Goal: Task Accomplishment & Management: Use online tool/utility

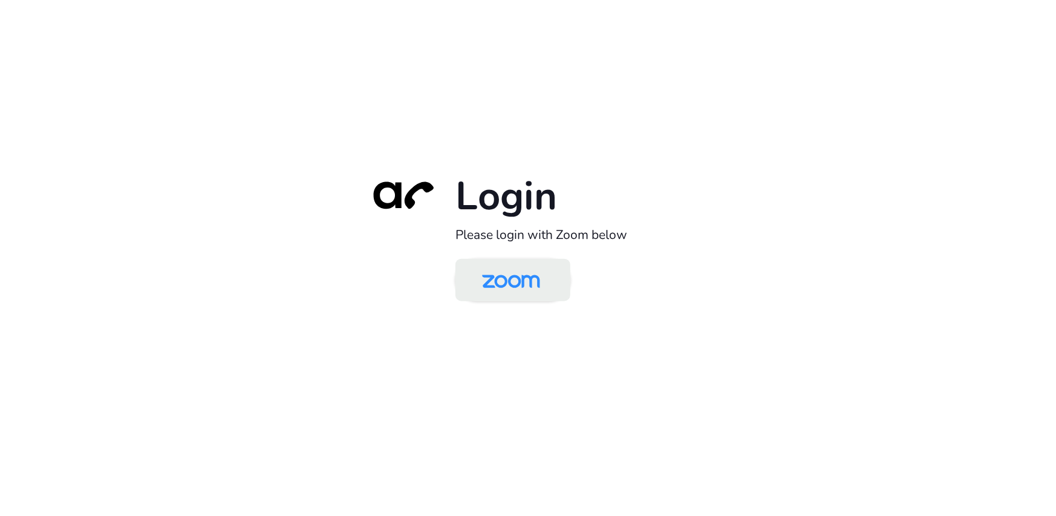
click at [508, 300] on link at bounding box center [512, 280] width 115 height 42
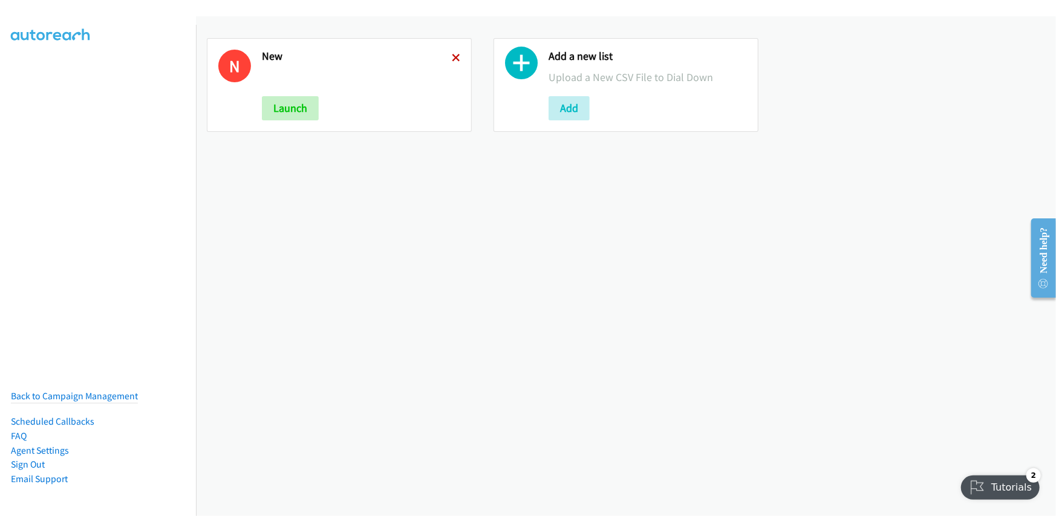
click at [452, 56] on icon at bounding box center [456, 58] width 8 height 8
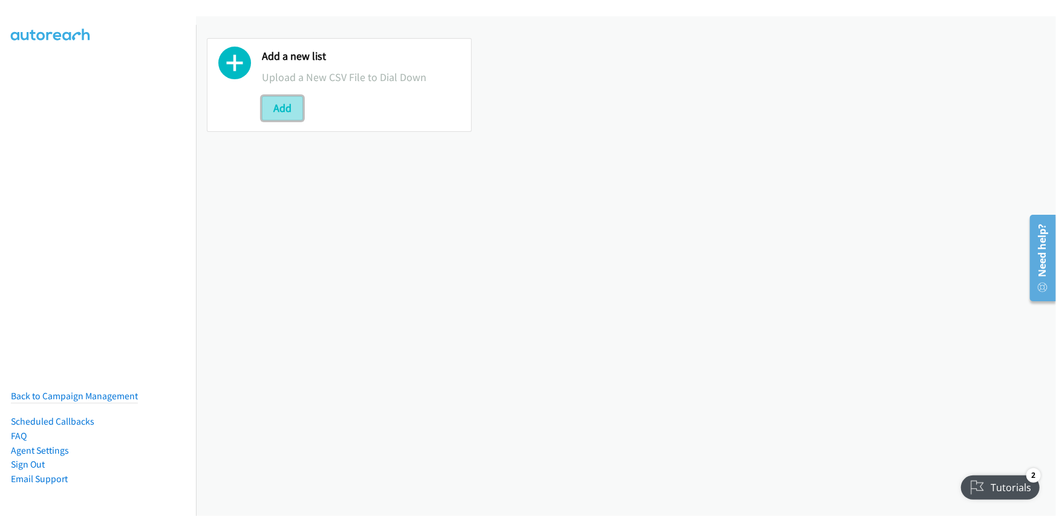
click at [295, 112] on button "Add" at bounding box center [282, 108] width 41 height 24
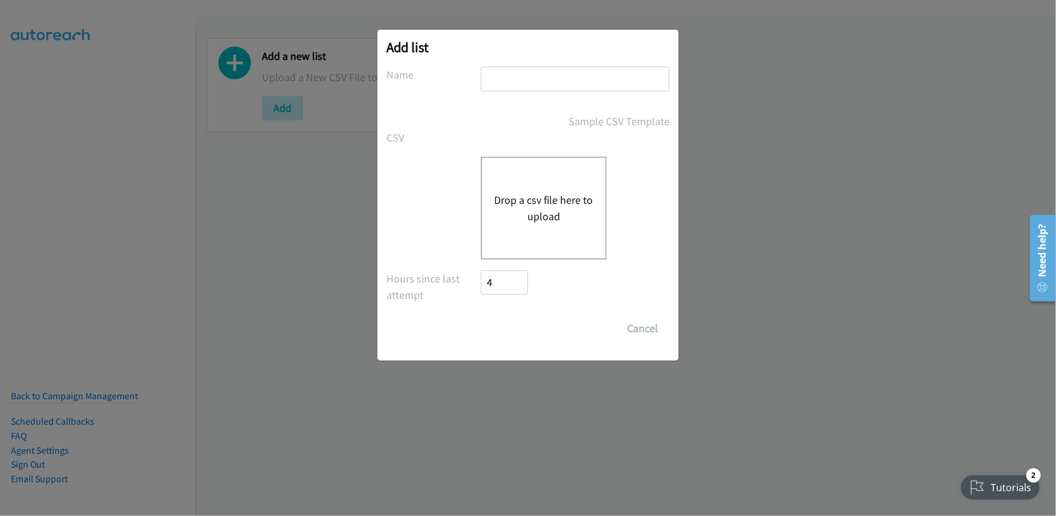
click at [536, 202] on button "Drop a csv file here to upload" at bounding box center [543, 208] width 99 height 33
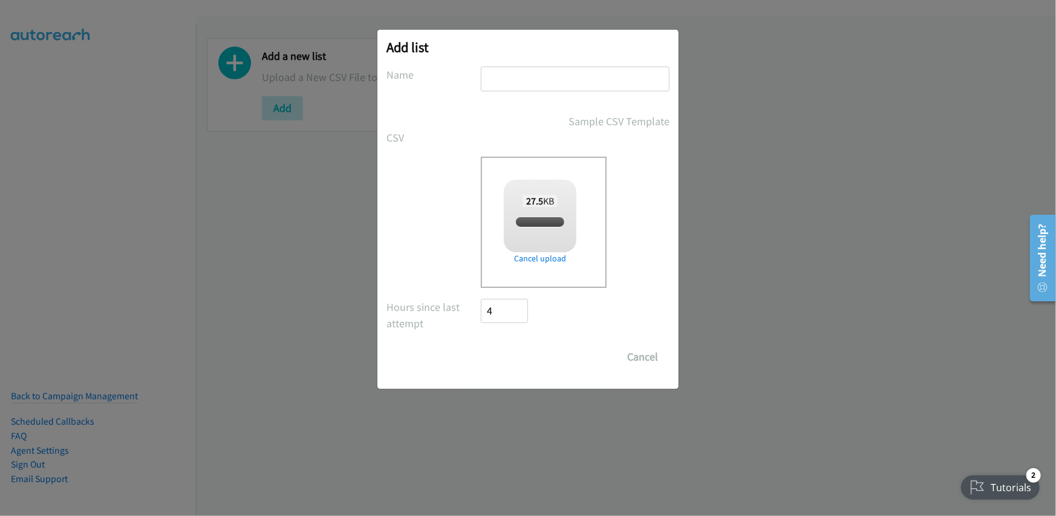
checkbox input "true"
click at [523, 76] on input "text" at bounding box center [575, 79] width 189 height 25
type input "new"
click at [504, 359] on input "Save List" at bounding box center [512, 357] width 63 height 24
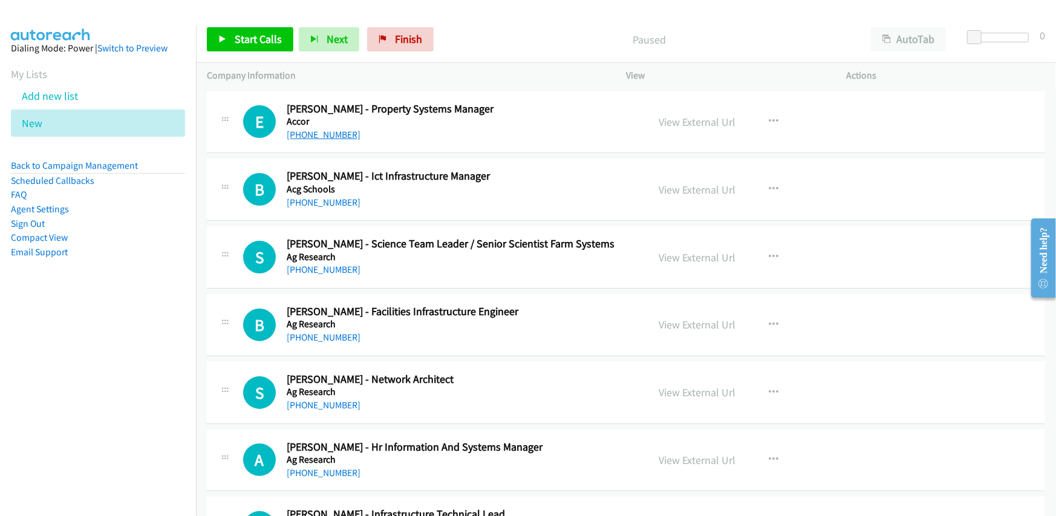
click at [316, 132] on link "+64 274 700 350" at bounding box center [324, 134] width 74 height 11
click at [436, 134] on div "+64 274 700 350" at bounding box center [460, 135] width 346 height 15
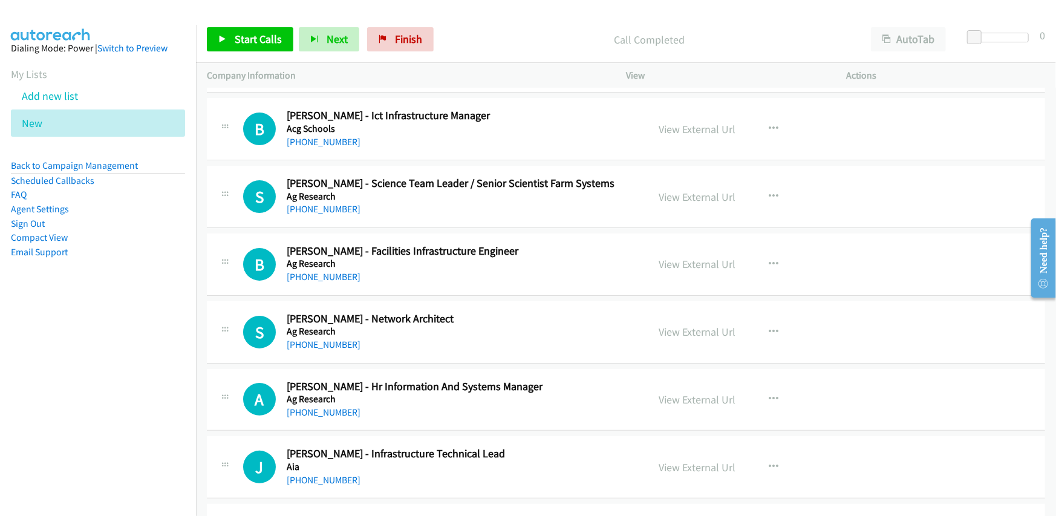
drag, startPoint x: 311, startPoint y: 140, endPoint x: 356, endPoint y: 140, distance: 45.3
click at [311, 140] on link "+64 21 315 545" at bounding box center [324, 141] width 74 height 11
click at [456, 216] on div "+64 274 316 389" at bounding box center [460, 209] width 346 height 15
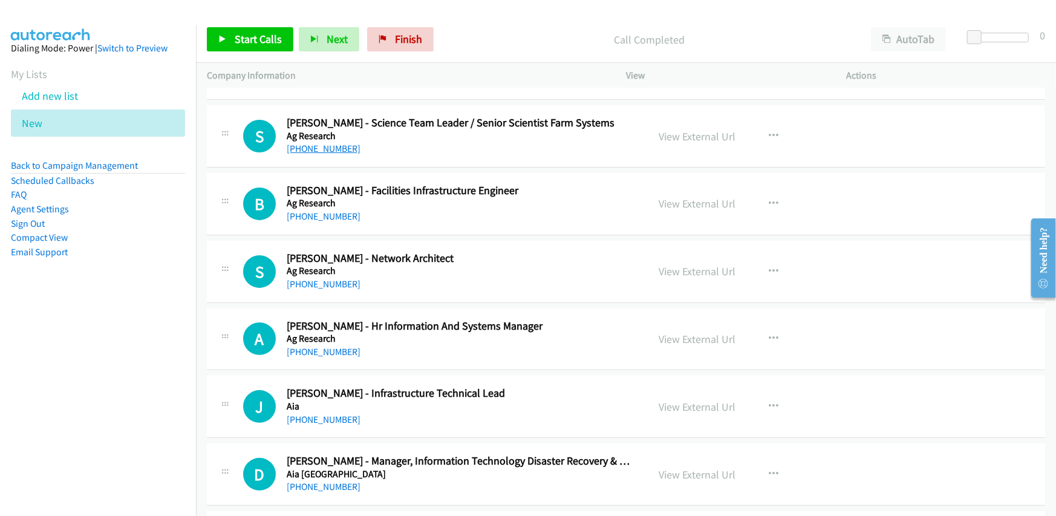
click at [319, 147] on link "+64 274 316 389" at bounding box center [324, 148] width 74 height 11
click at [479, 153] on div "+64 274 316 389" at bounding box center [460, 148] width 346 height 15
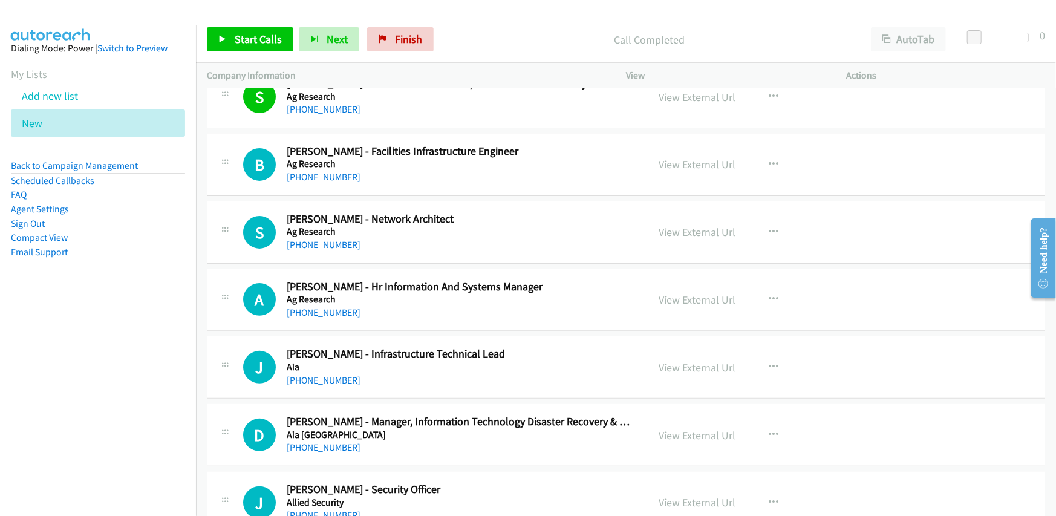
scroll to position [181, 0]
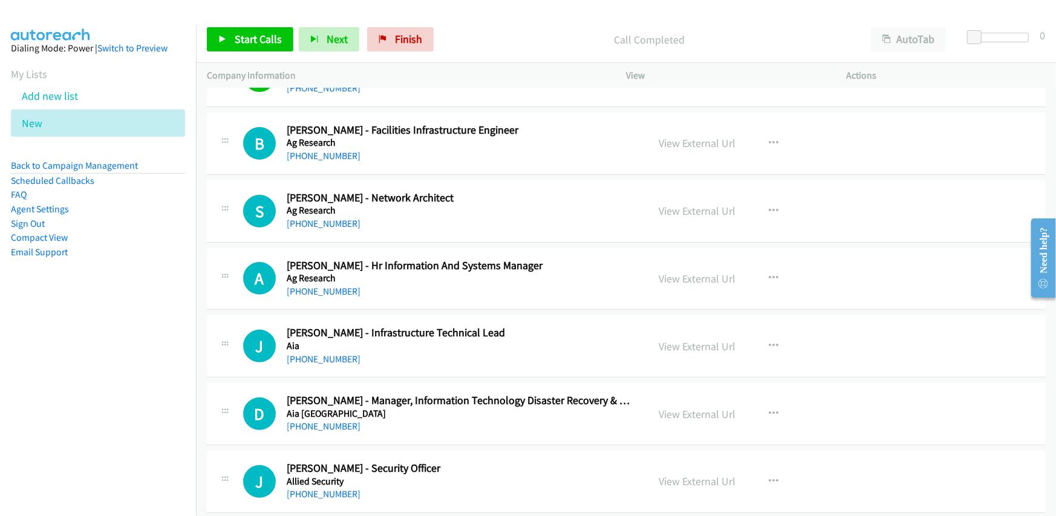
drag, startPoint x: 322, startPoint y: 156, endPoint x: 415, endPoint y: 135, distance: 94.8
click at [322, 156] on link "+64 21 226 3608" at bounding box center [324, 155] width 74 height 11
click at [675, 141] on link "View External Url" at bounding box center [696, 143] width 77 height 14
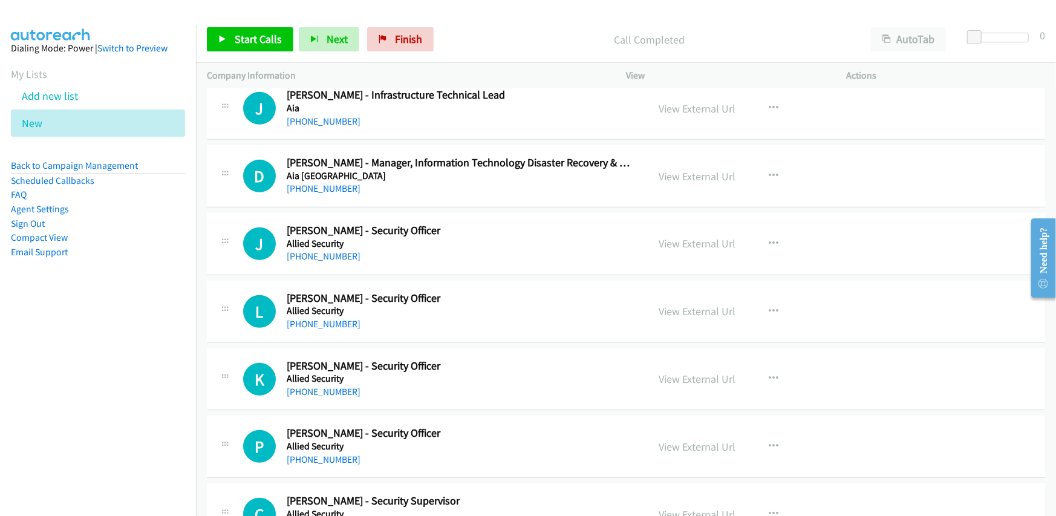
scroll to position [423, 0]
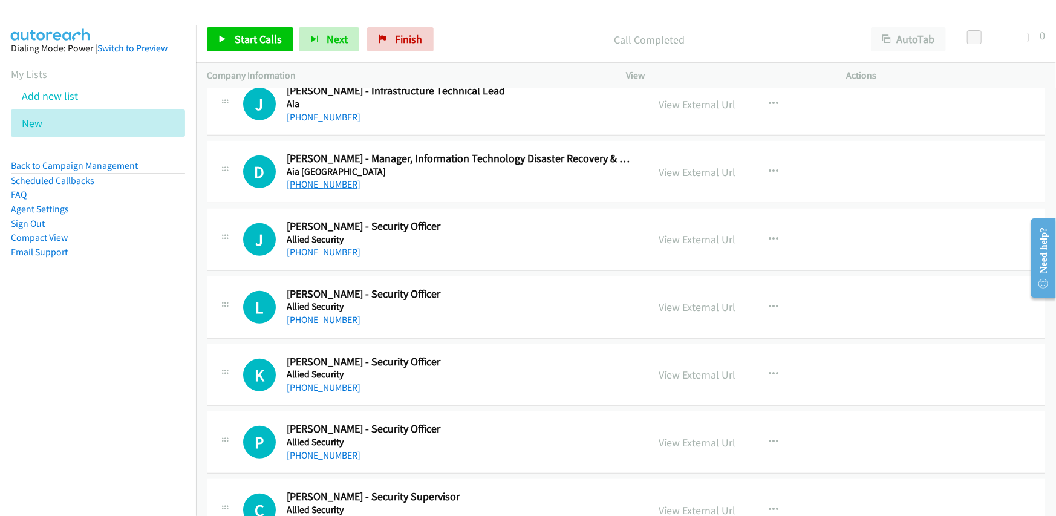
click at [333, 183] on link "+64 274 900 907" at bounding box center [324, 183] width 74 height 11
click at [510, 192] on div "D Callback Scheduled Daniel Mangalaraj - Manager, Information Technology Disast…" at bounding box center [626, 172] width 838 height 62
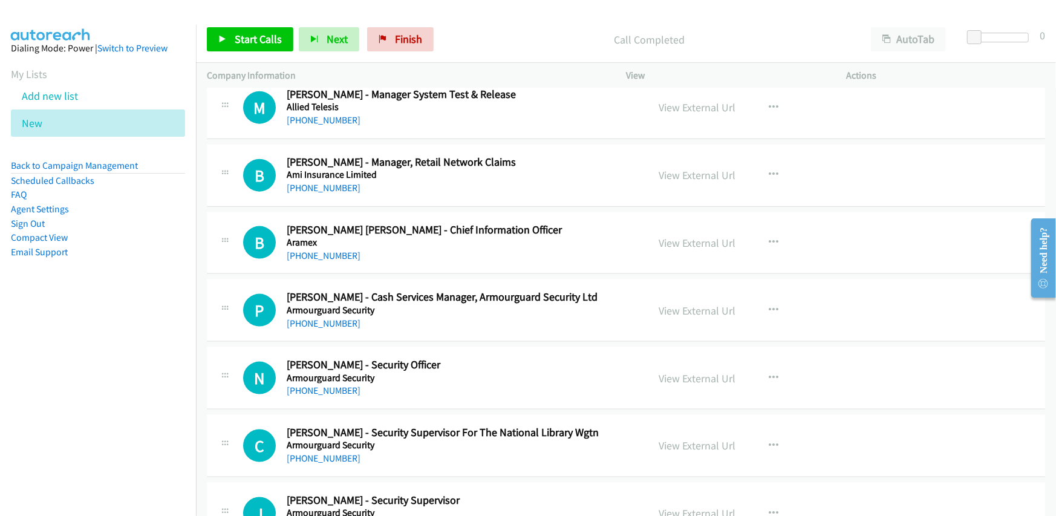
scroll to position [967, 0]
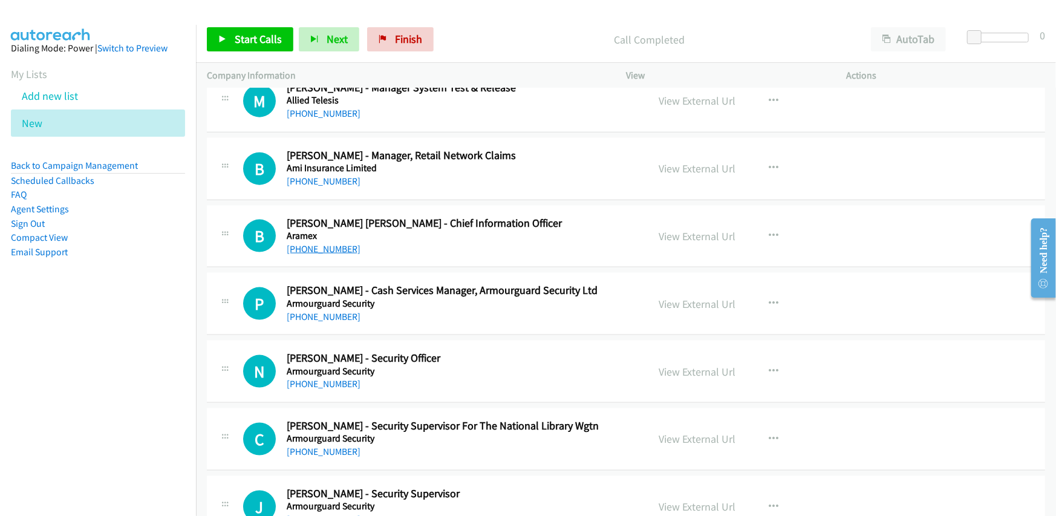
click at [330, 243] on link "+64 27 323 2121" at bounding box center [324, 248] width 74 height 11
click at [480, 332] on div "P Callback Scheduled Peter Faithfull - Cash Services Manager, Armourguard Secur…" at bounding box center [626, 304] width 838 height 62
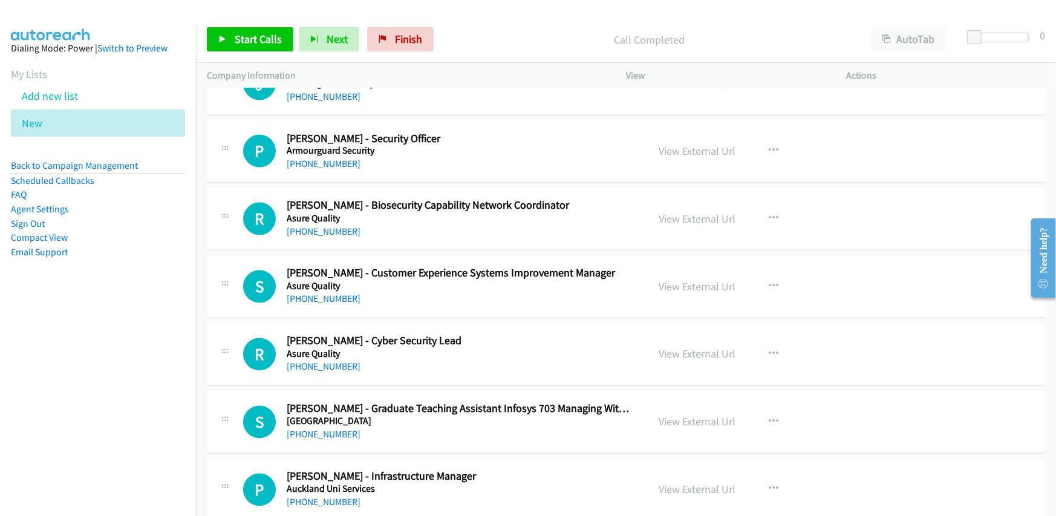
scroll to position [1390, 0]
drag, startPoint x: 316, startPoint y: 296, endPoint x: 299, endPoint y: 286, distance: 20.0
click at [316, 296] on link "+64 27 254 6847" at bounding box center [324, 298] width 74 height 11
click at [443, 297] on div "+64 27 254 6847" at bounding box center [460, 298] width 346 height 15
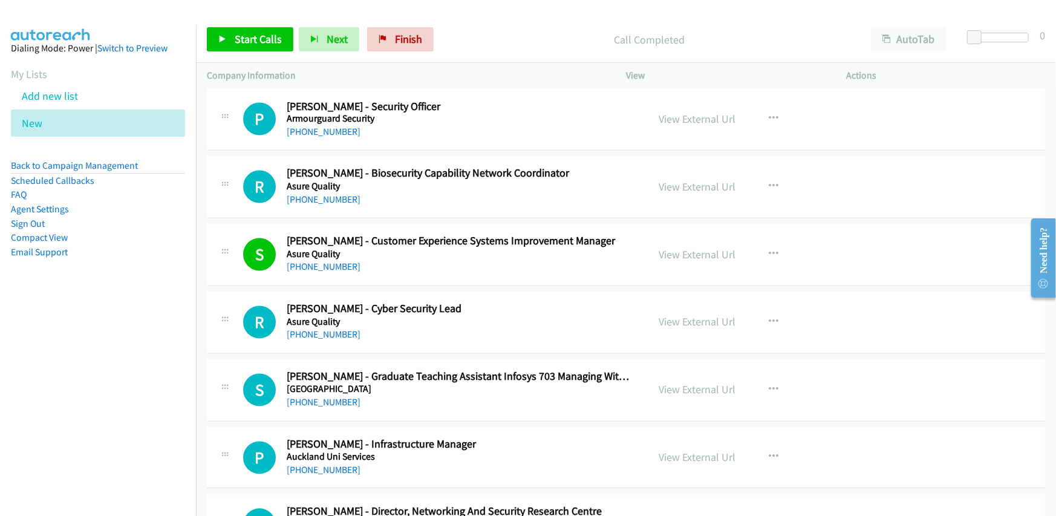
scroll to position [1451, 0]
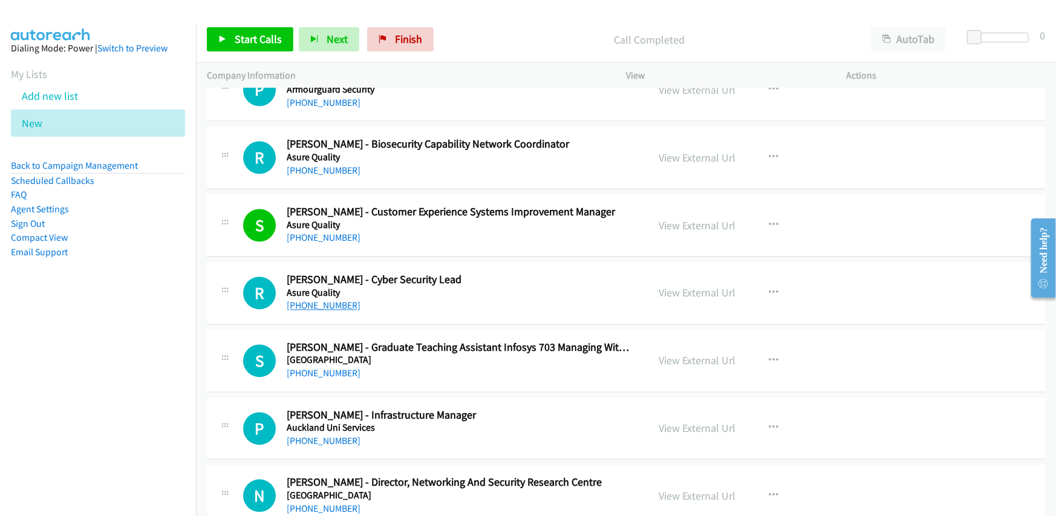
click at [310, 304] on link "+64 27 226 7816" at bounding box center [324, 305] width 74 height 11
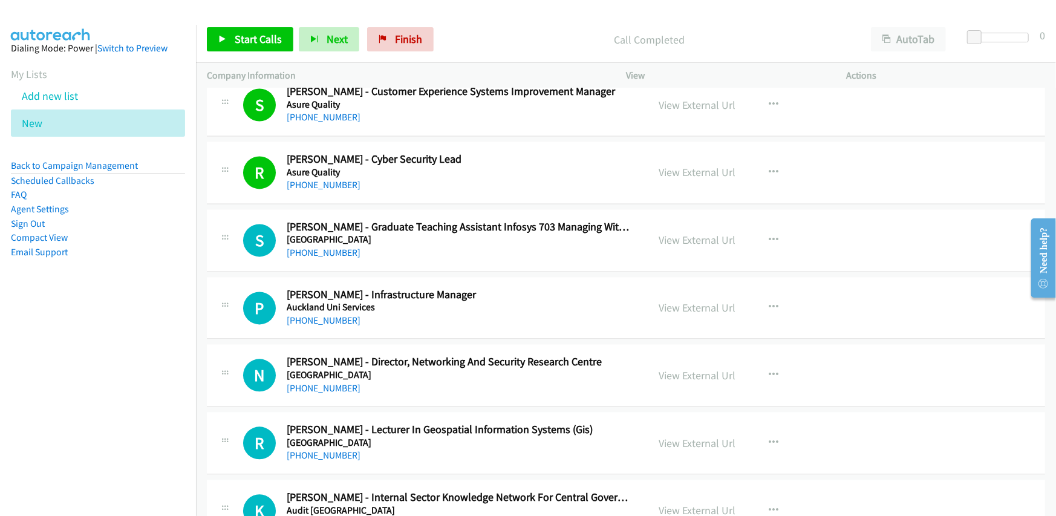
scroll to position [1632, 0]
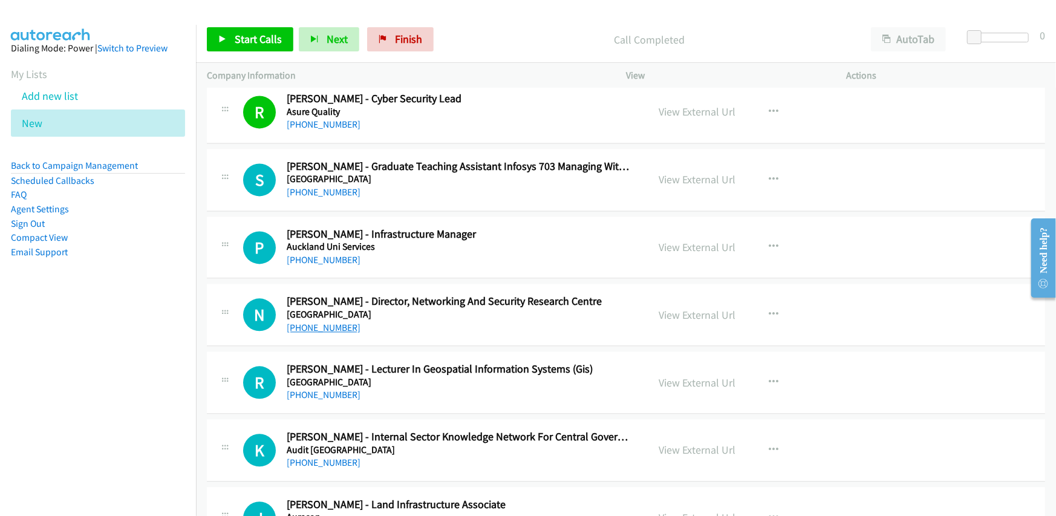
click at [329, 329] on link "+64 21 250 6888" at bounding box center [324, 327] width 74 height 11
click at [488, 336] on div "N Callback Scheduled Nurul Sarkar - Director, Networking And Security Research …" at bounding box center [626, 315] width 838 height 62
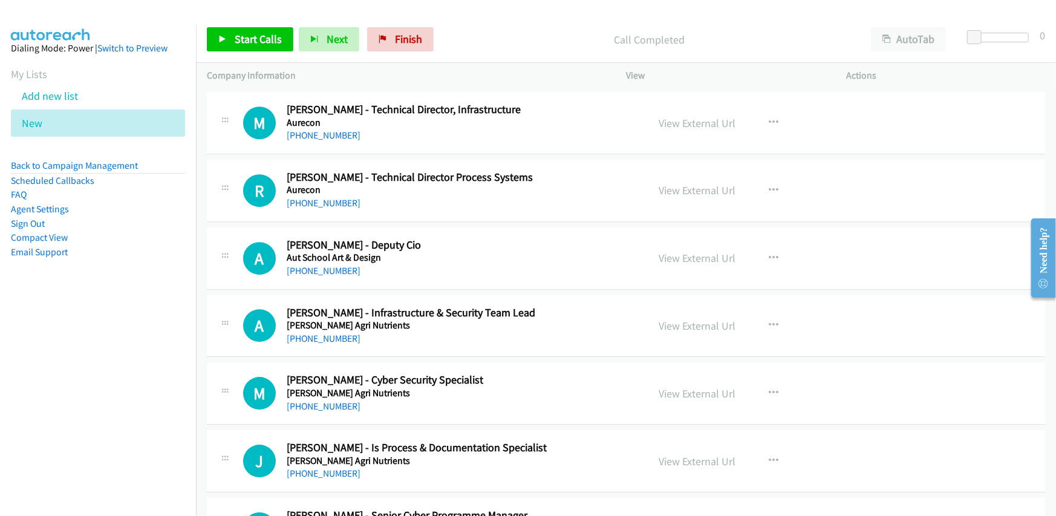
scroll to position [2358, 0]
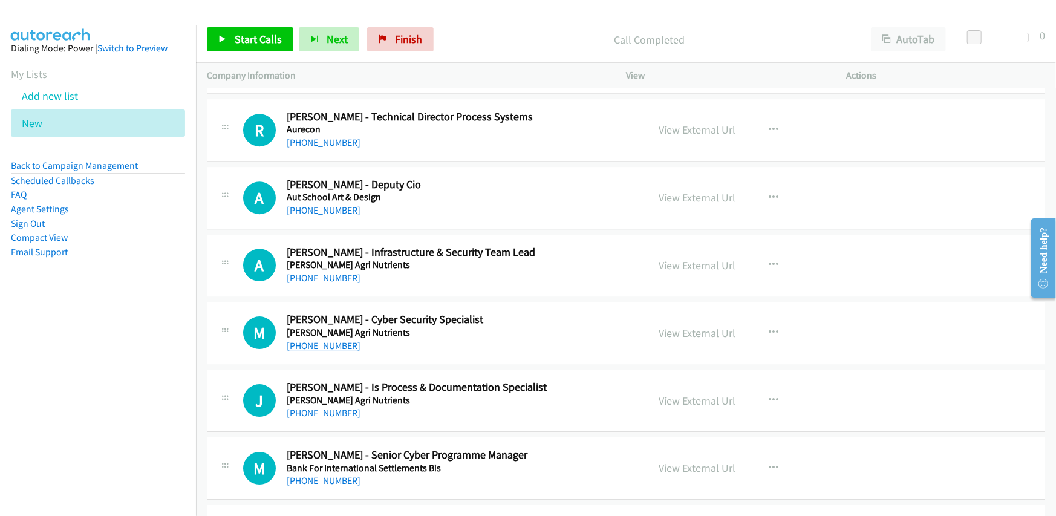
click at [322, 341] on link "+64 21 529 016" at bounding box center [324, 345] width 74 height 11
click at [447, 333] on h5 "Ballance Agri Nutrients" at bounding box center [460, 332] width 346 height 12
click at [686, 330] on link "View External Url" at bounding box center [696, 333] width 77 height 14
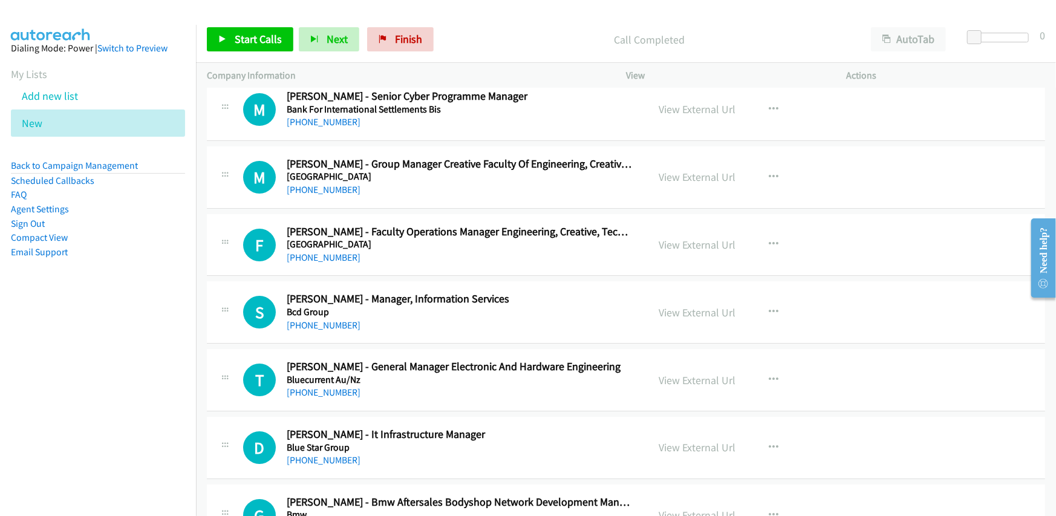
scroll to position [2720, 0]
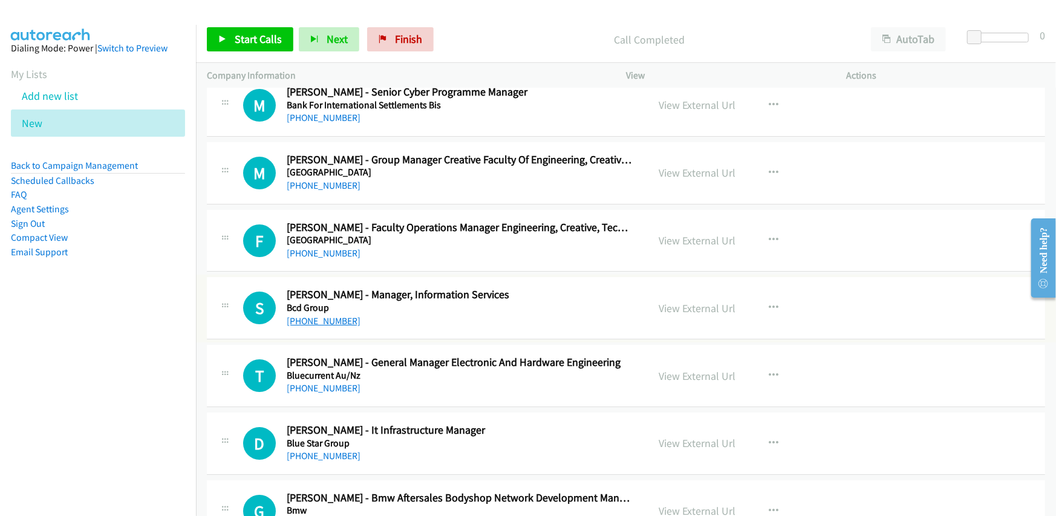
click at [311, 320] on link "+64 274 640 469" at bounding box center [324, 320] width 74 height 11
click at [485, 302] on h5 "Bcd Group" at bounding box center [460, 308] width 346 height 12
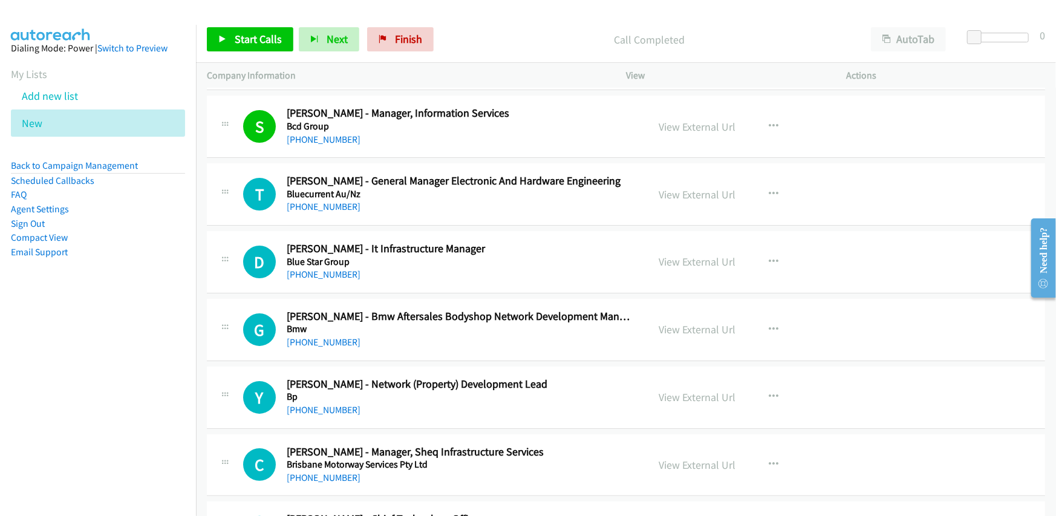
scroll to position [2962, 0]
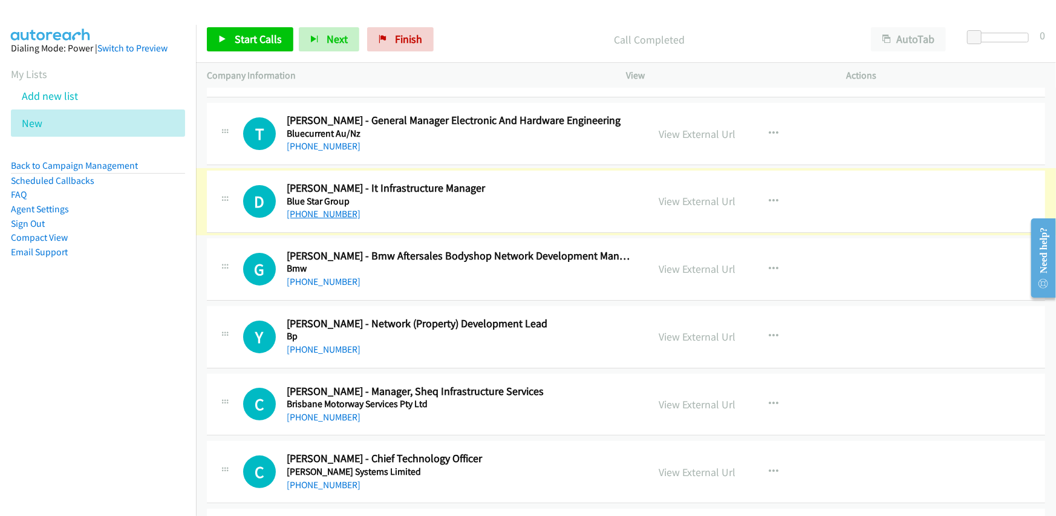
click at [339, 208] on link "+64 274 974 522" at bounding box center [324, 213] width 74 height 11
click at [424, 195] on h5 "Blue Star Group" at bounding box center [460, 201] width 346 height 12
click at [712, 199] on link "View External Url" at bounding box center [696, 201] width 77 height 14
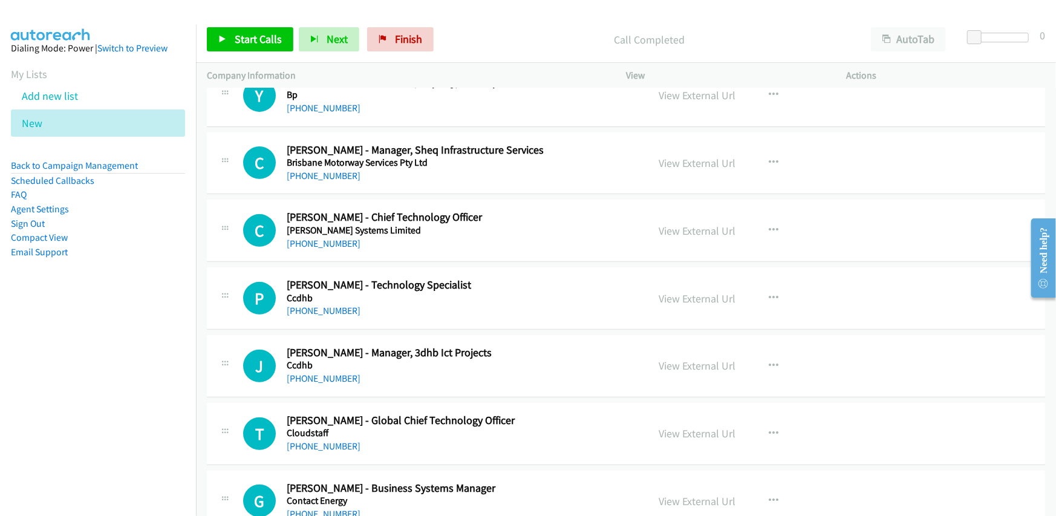
scroll to position [3204, 0]
click at [328, 237] on link "+64 27 346 0195" at bounding box center [324, 242] width 74 height 11
click at [505, 236] on div "+64 27 346 0195" at bounding box center [460, 243] width 346 height 15
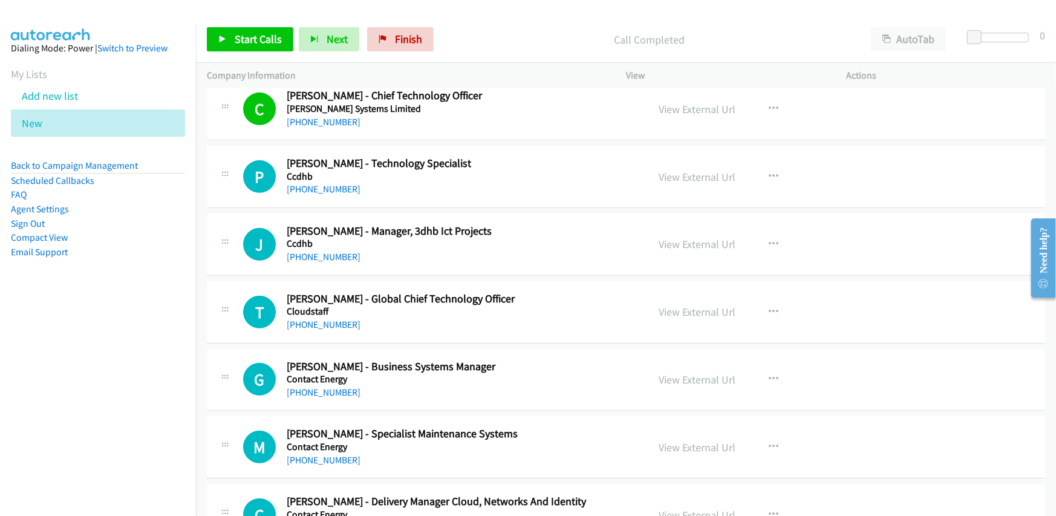
scroll to position [3386, 0]
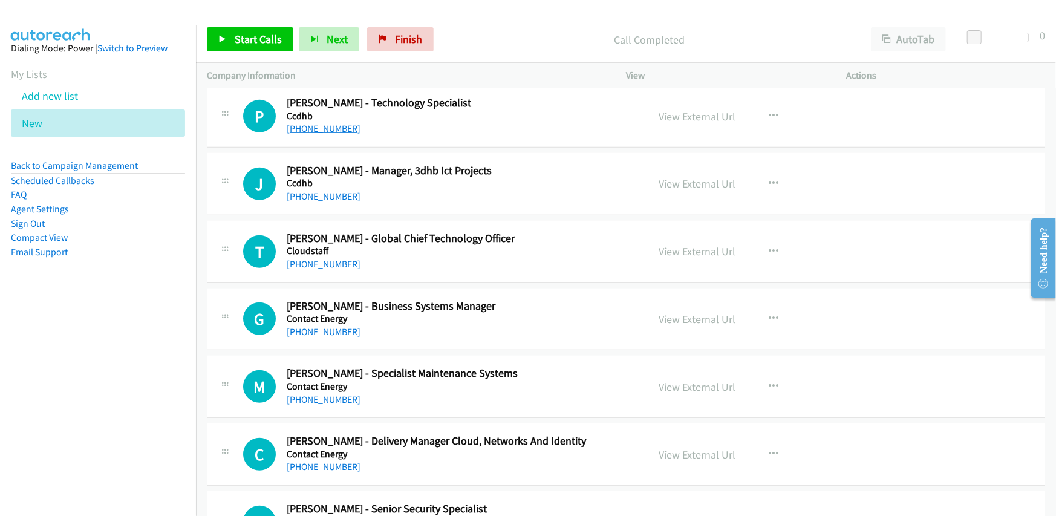
click at [329, 127] on link "+64 274 801 140" at bounding box center [324, 128] width 74 height 11
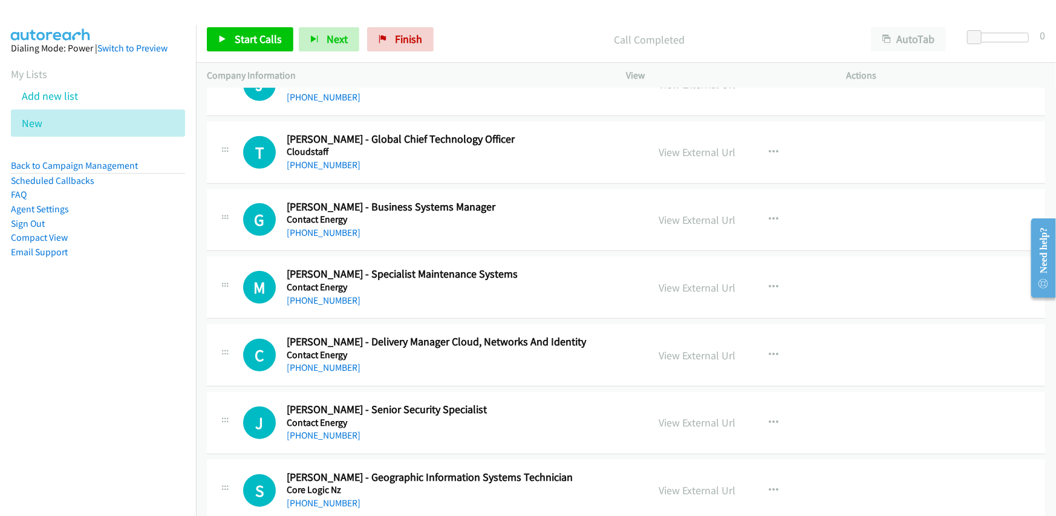
scroll to position [3506, 0]
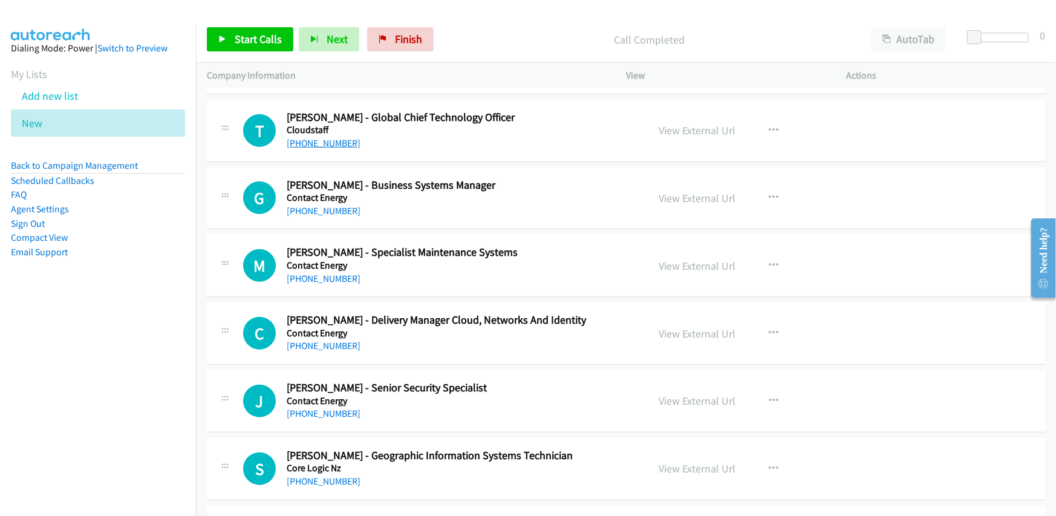
click at [324, 137] on link "+64 21 195 2377" at bounding box center [324, 142] width 74 height 11
click at [487, 216] on div "G Callback Scheduled Gregor Anderson - Business Systems Manager Contact Energy …" at bounding box center [626, 198] width 838 height 62
click at [321, 207] on link "+64 27 801 9858" at bounding box center [324, 210] width 74 height 11
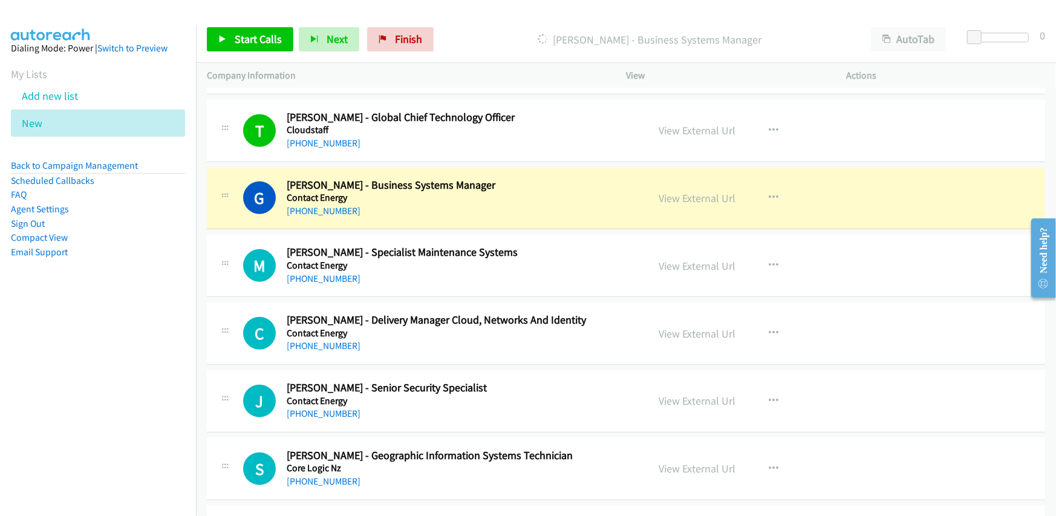
click at [482, 293] on td "M Callback Scheduled Mat Wellington - Specialist Maintenance Systems Contact En…" at bounding box center [626, 266] width 860 height 68
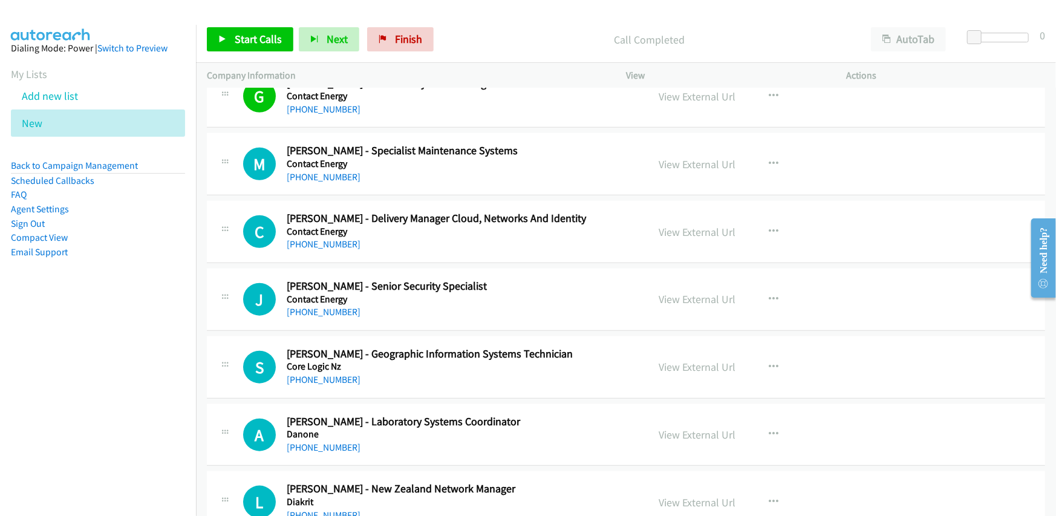
scroll to position [3627, 0]
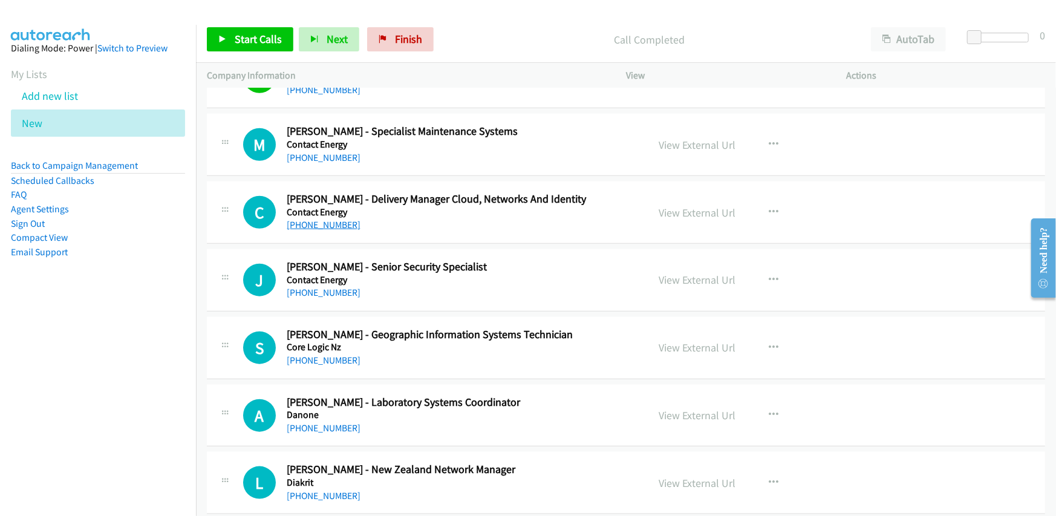
click at [337, 219] on link "+64 21 217 8654" at bounding box center [324, 224] width 74 height 11
click at [440, 237] on div "C Callback Scheduled Christopher Watson - Delivery Manager Cloud, Networks And …" at bounding box center [626, 212] width 838 height 62
click at [683, 212] on link "View External Url" at bounding box center [696, 213] width 77 height 14
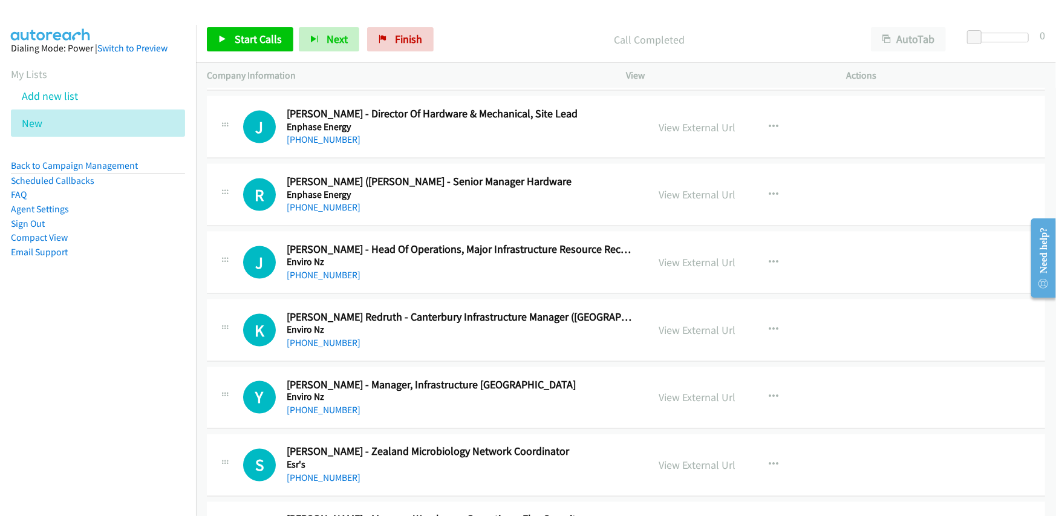
scroll to position [4111, 0]
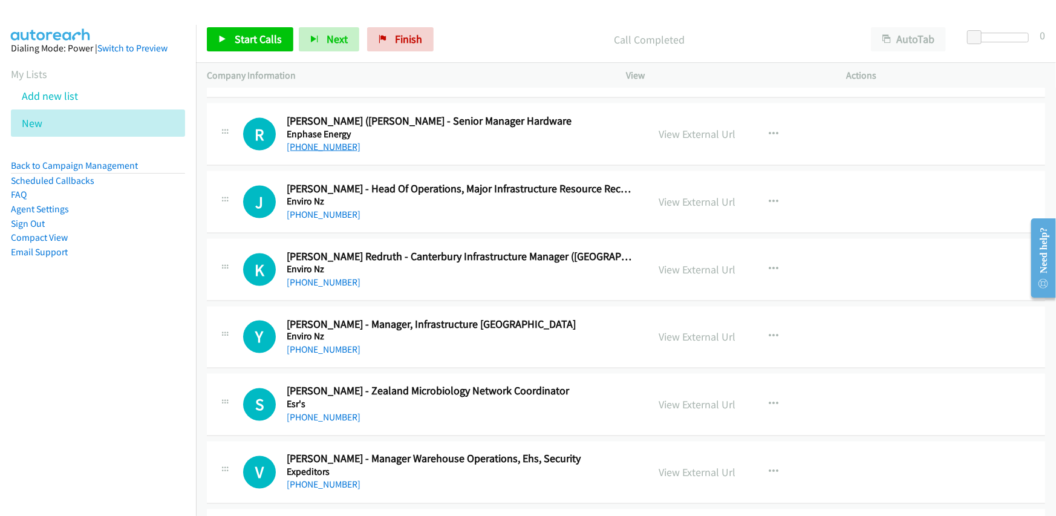
click at [326, 142] on link "+64 21 252 3217" at bounding box center [324, 146] width 74 height 11
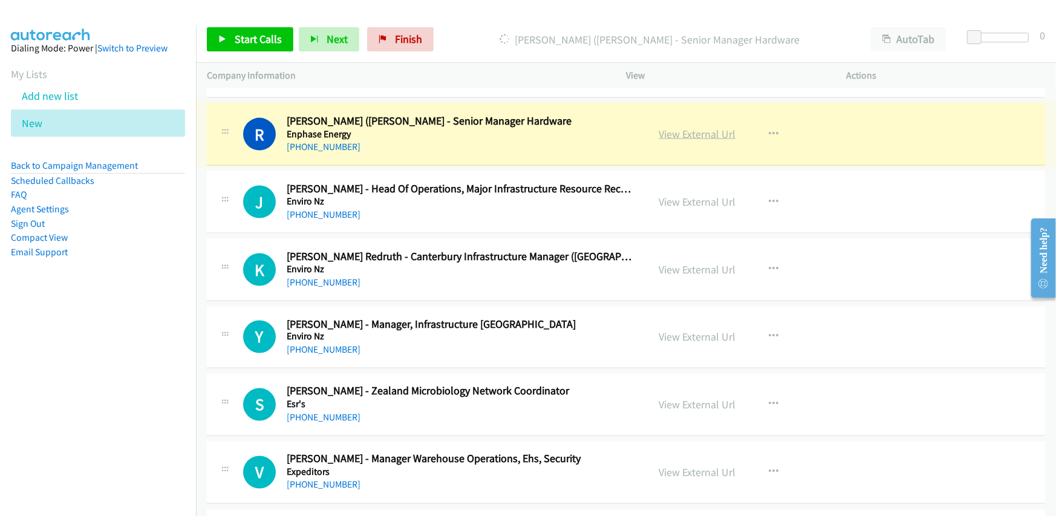
click at [700, 131] on link "View External Url" at bounding box center [696, 134] width 77 height 14
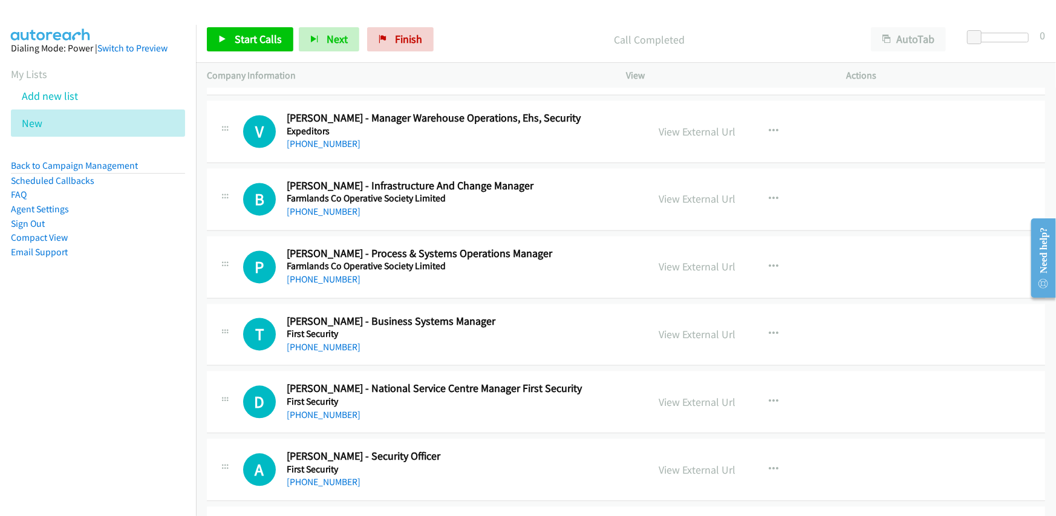
scroll to position [4474, 0]
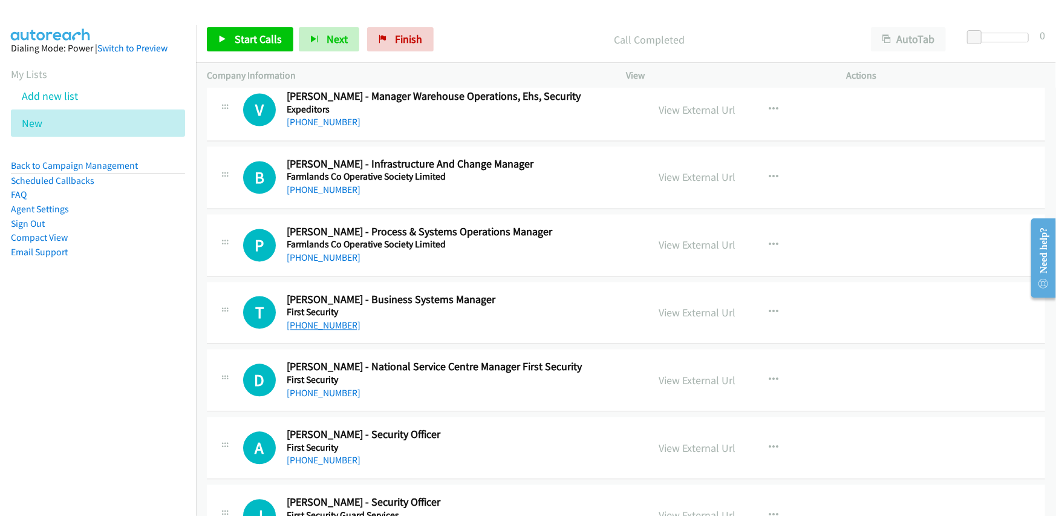
click at [328, 320] on link "+64 27 900 1861" at bounding box center [324, 324] width 74 height 11
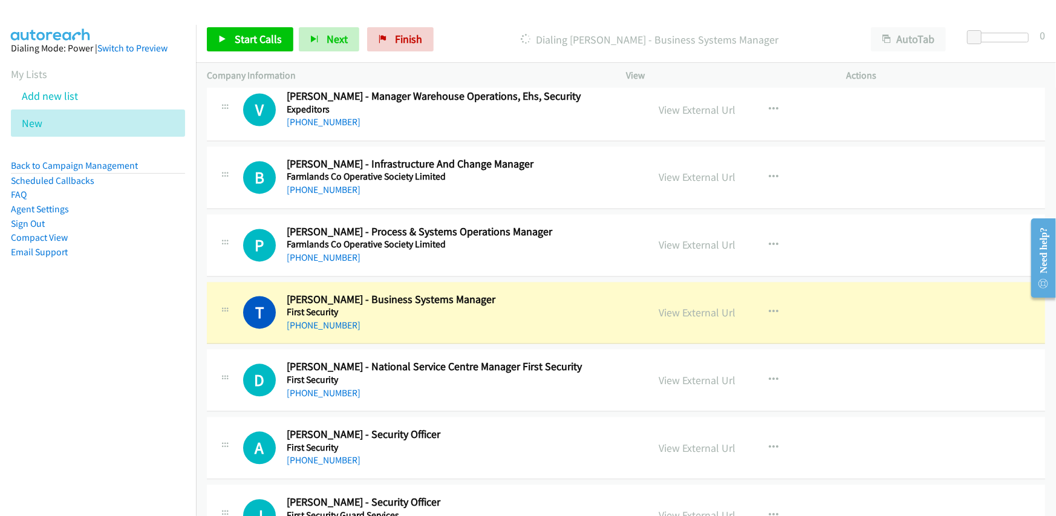
click at [496, 322] on div "+64 27 900 1861" at bounding box center [460, 325] width 346 height 15
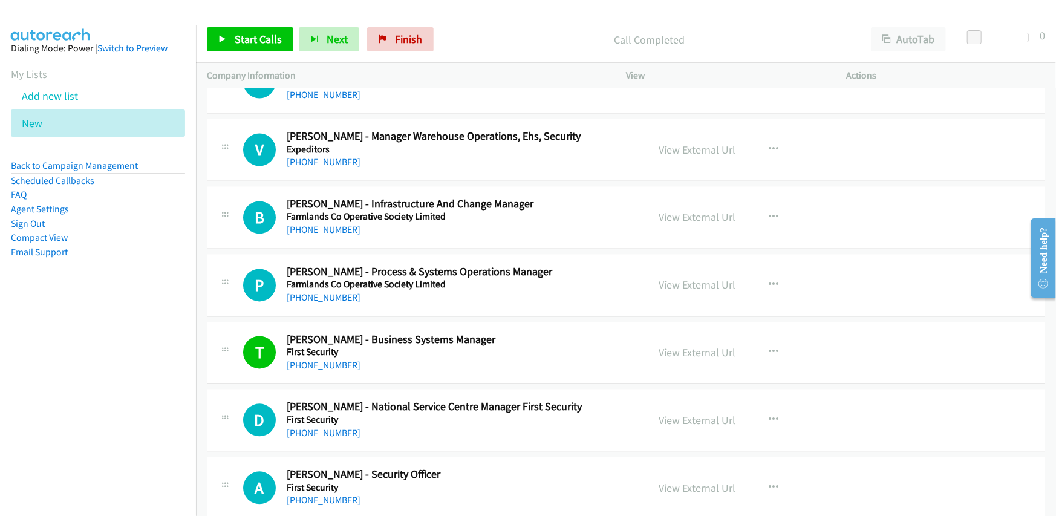
scroll to position [4413, 0]
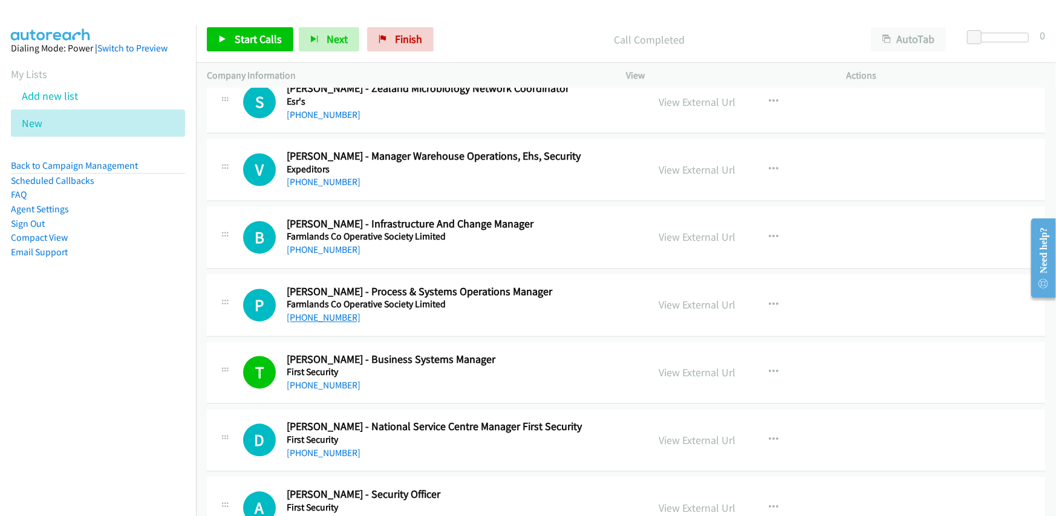
click at [316, 313] on link "+64 27 229 5600" at bounding box center [324, 317] width 74 height 11
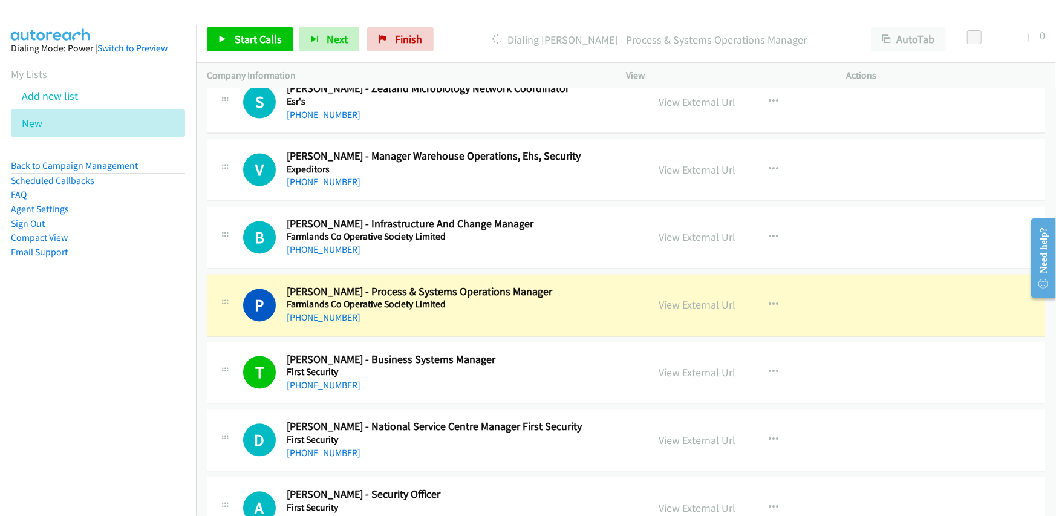
click at [502, 311] on div "+64 27 229 5600" at bounding box center [460, 318] width 346 height 15
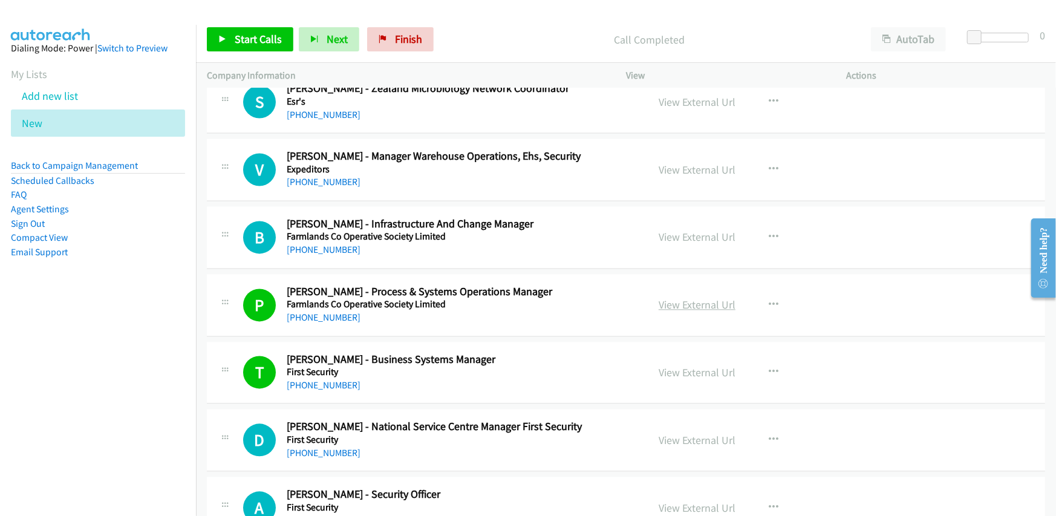
click at [695, 298] on link "View External Url" at bounding box center [696, 305] width 77 height 14
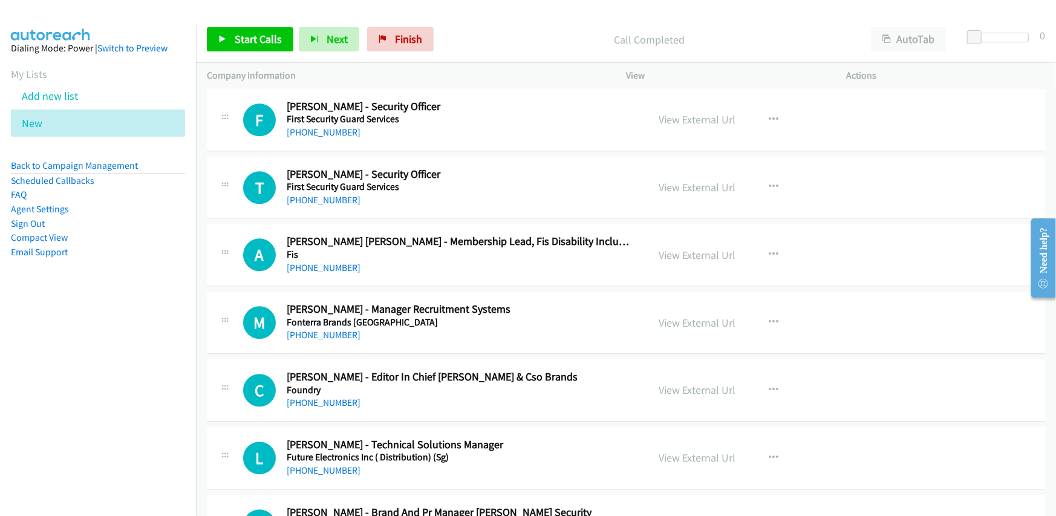
scroll to position [4957, 0]
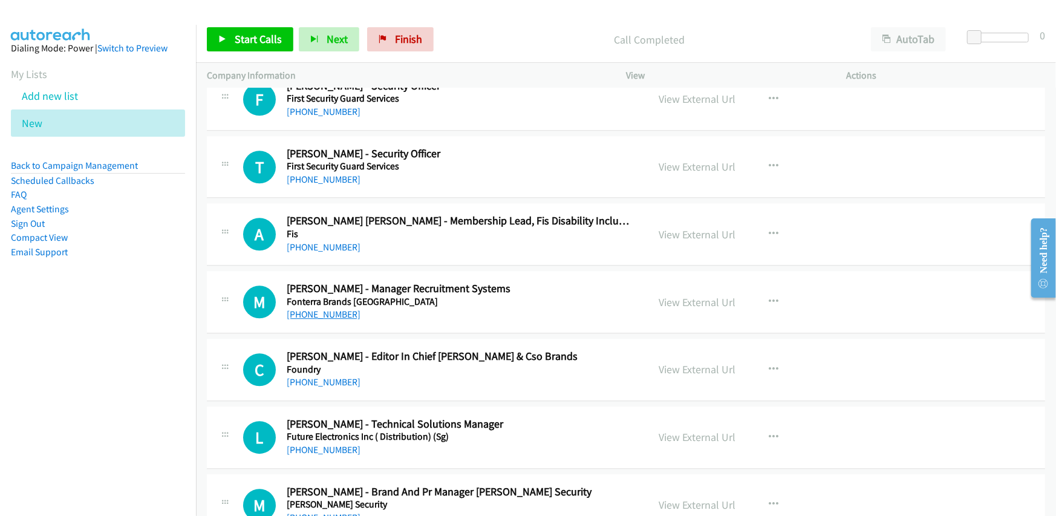
click at [326, 308] on link "+64 21 862 726" at bounding box center [324, 313] width 74 height 11
click at [524, 296] on h5 "Fonterra Brands Sri Lanka" at bounding box center [460, 302] width 346 height 12
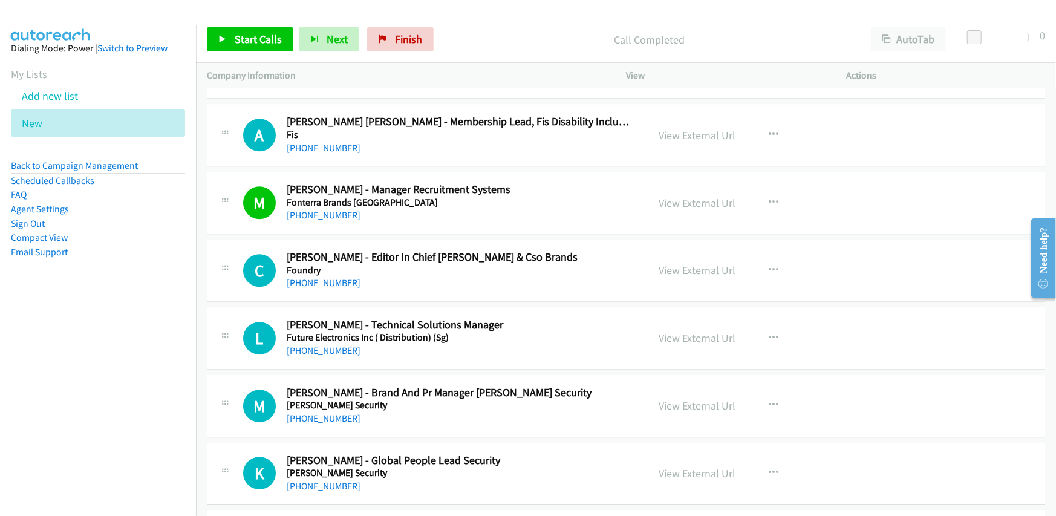
scroll to position [5078, 0]
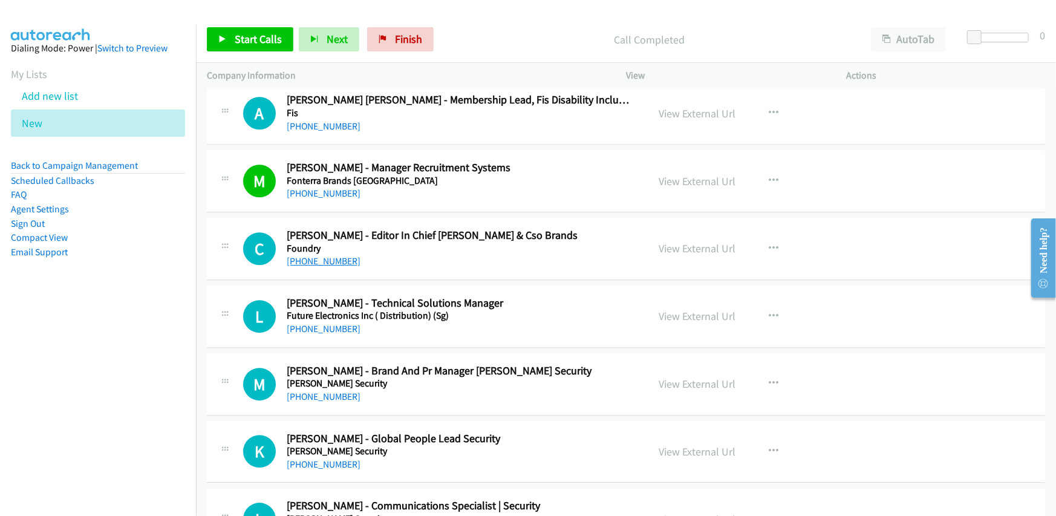
click at [330, 256] on link "+64 21 232 5729" at bounding box center [324, 260] width 74 height 11
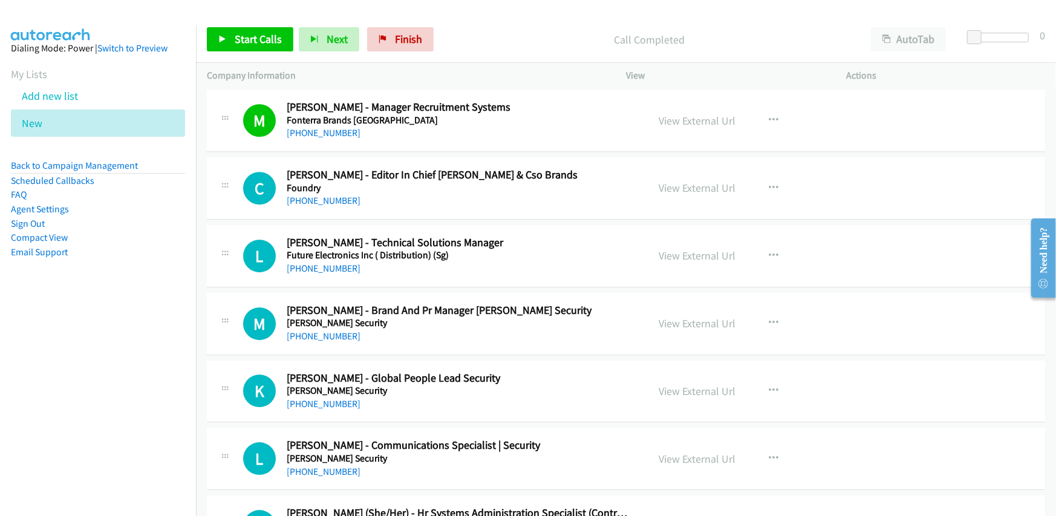
scroll to position [5199, 0]
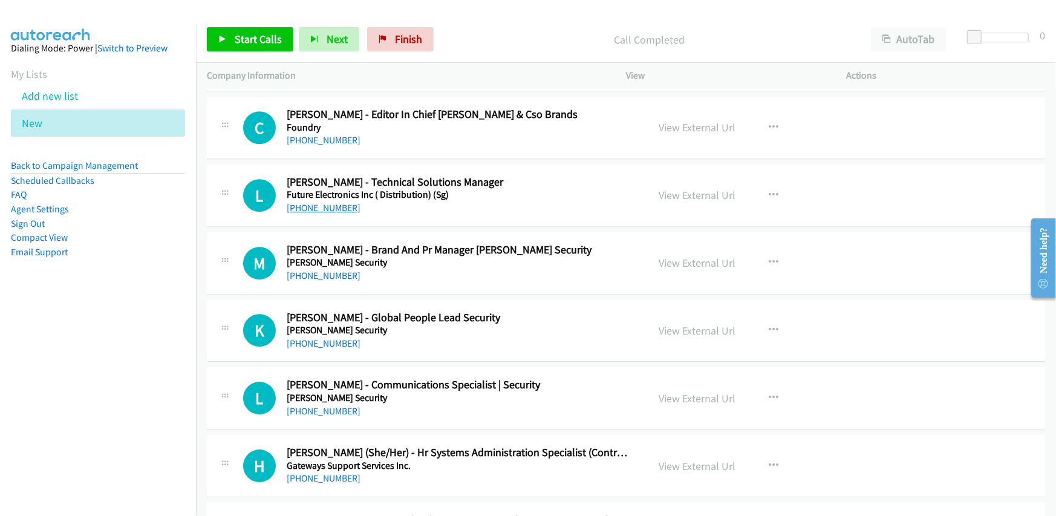
click at [328, 204] on link "+64 21 362 436" at bounding box center [324, 207] width 74 height 11
click at [442, 272] on div "+64 21 825 522" at bounding box center [460, 275] width 346 height 15
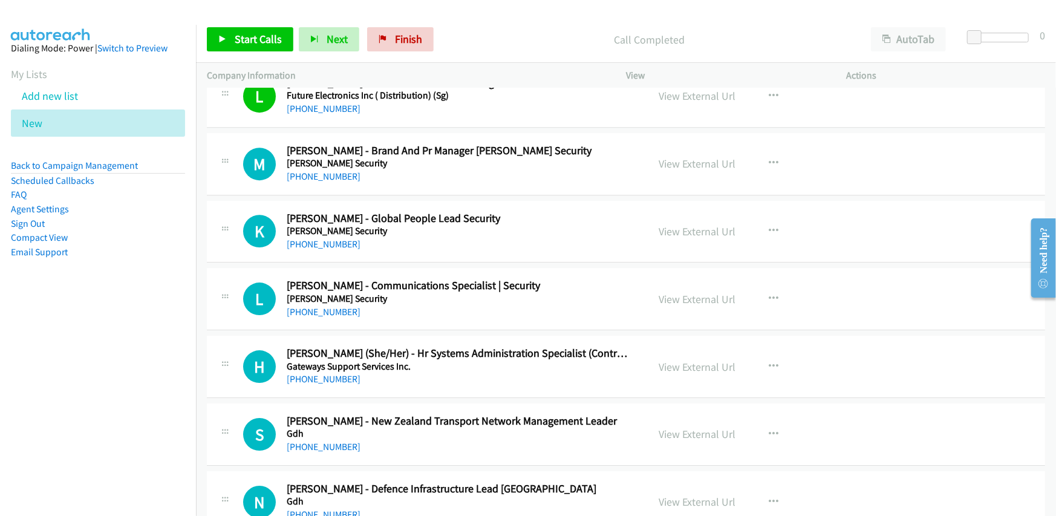
scroll to position [5320, 0]
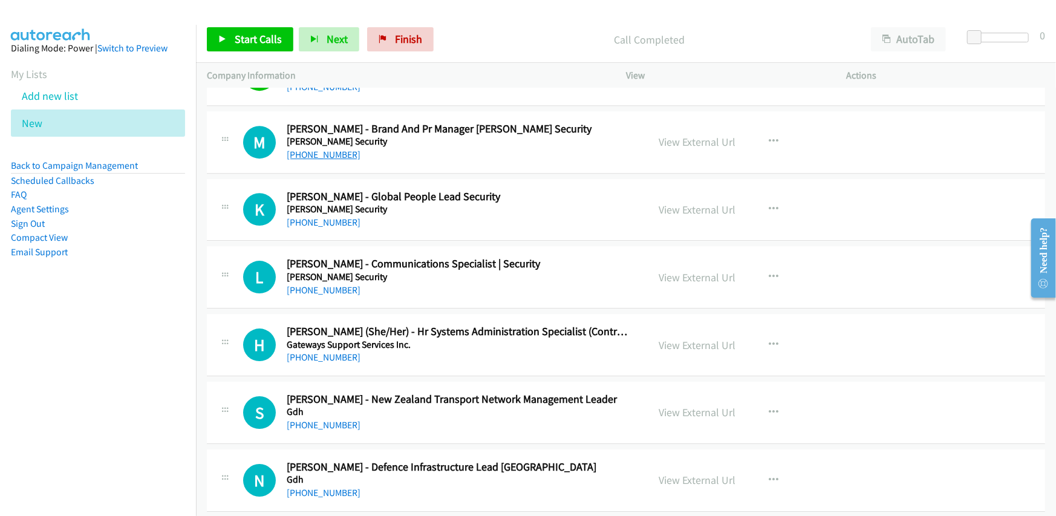
click at [328, 149] on link "+64 21 825 522" at bounding box center [324, 154] width 74 height 11
click at [490, 227] on div "K Callback Scheduled Kylie Mouat - Global People Lead Security Gallagher Securi…" at bounding box center [626, 210] width 838 height 62
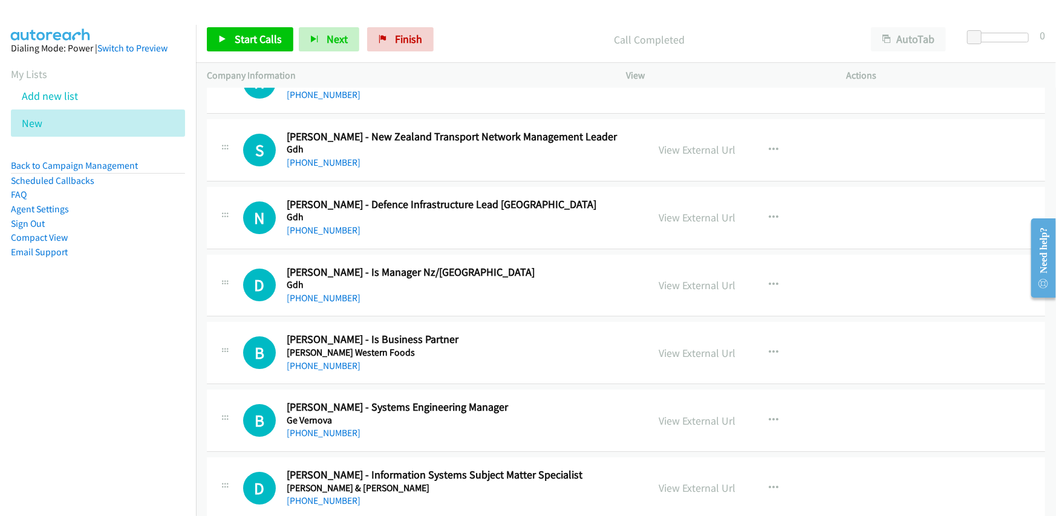
scroll to position [5562, 0]
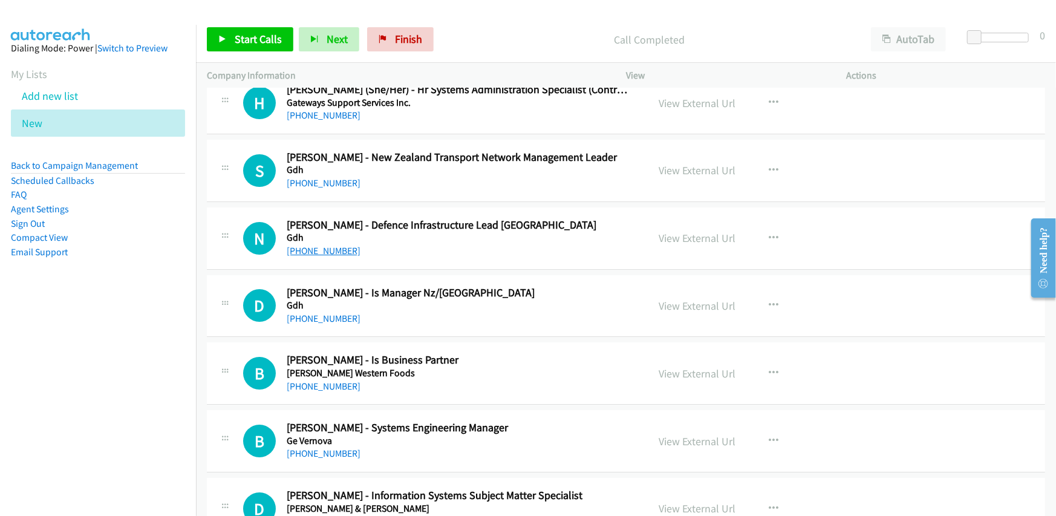
click at [316, 245] on link "+61 417 718 456" at bounding box center [324, 250] width 74 height 11
click at [323, 314] on link "+64 27 324 2393" at bounding box center [324, 318] width 74 height 11
click at [506, 299] on h5 "Gdh" at bounding box center [460, 305] width 346 height 12
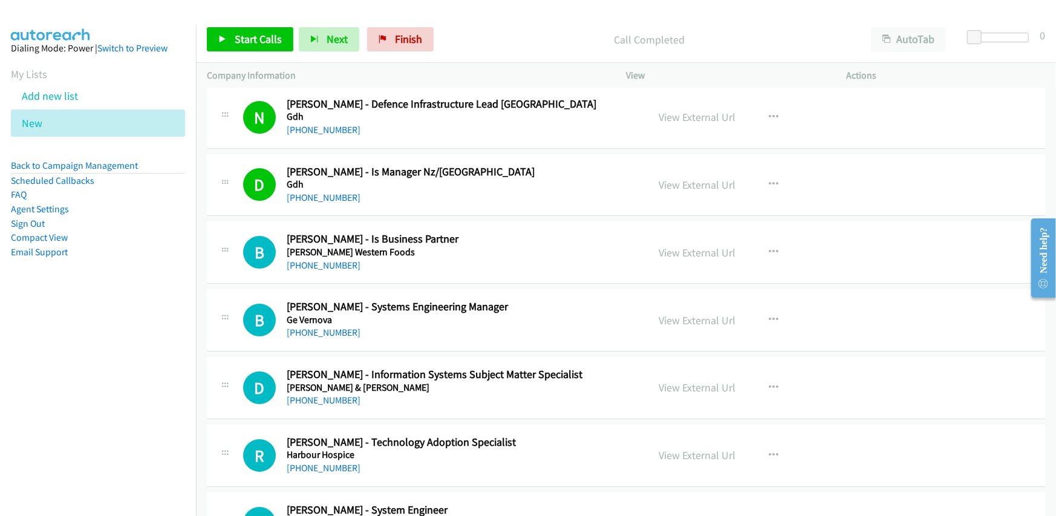
scroll to position [5743, 0]
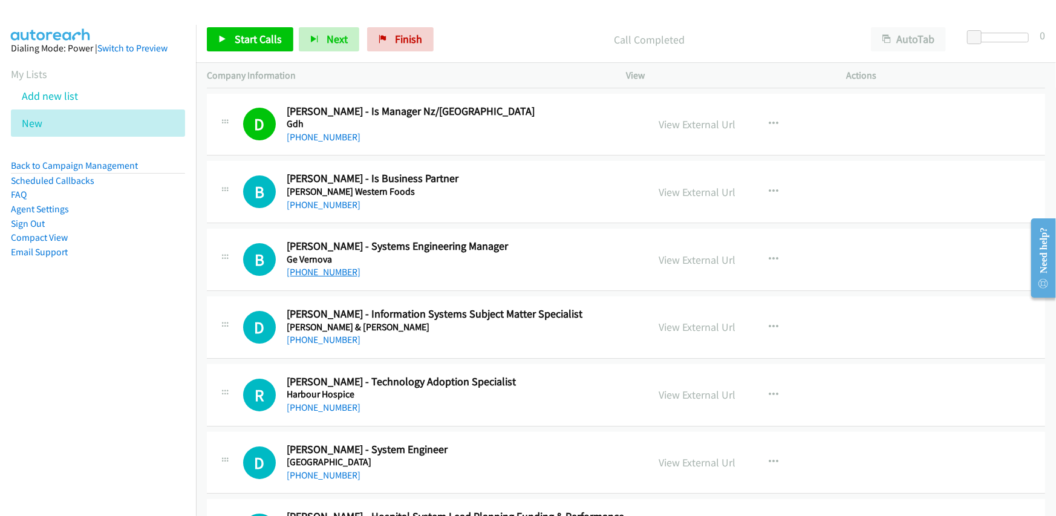
click at [329, 266] on link "+61 414 734 912" at bounding box center [324, 271] width 74 height 11
click at [490, 244] on h2 "Bevan Gray - Systems Engineering Manager" at bounding box center [460, 246] width 346 height 14
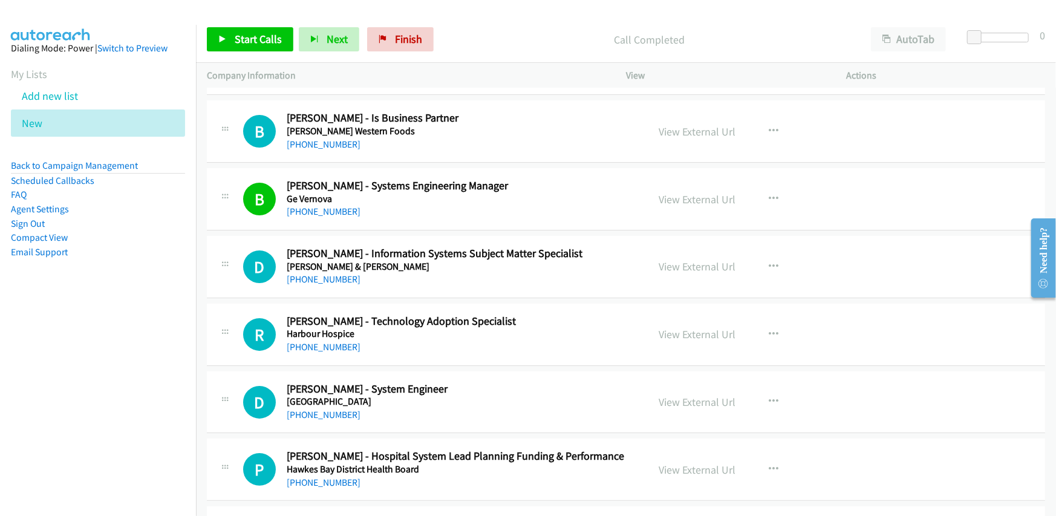
scroll to position [5864, 0]
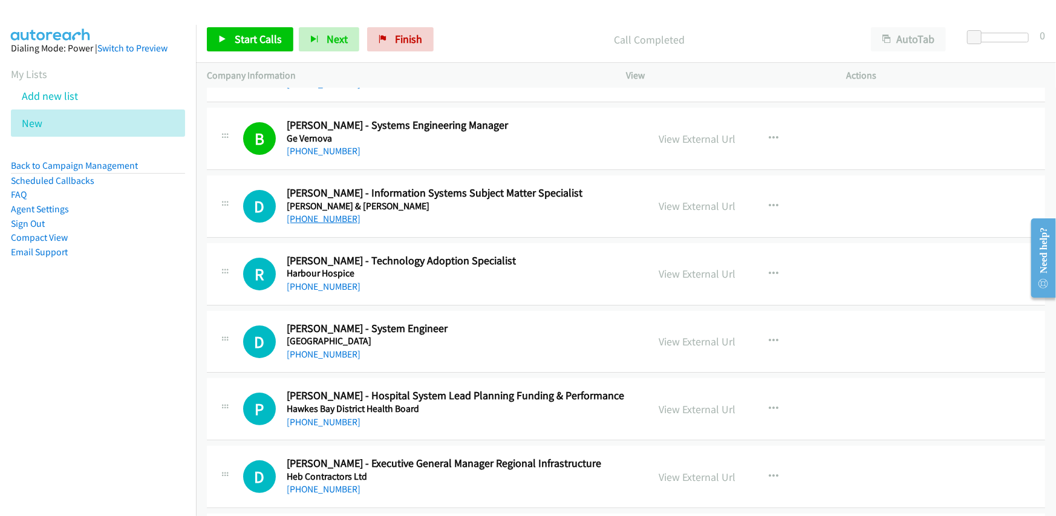
click at [319, 213] on link "+64 21 245 8383" at bounding box center [324, 218] width 74 height 11
click at [487, 285] on div "+64 21 177 7679" at bounding box center [460, 286] width 346 height 15
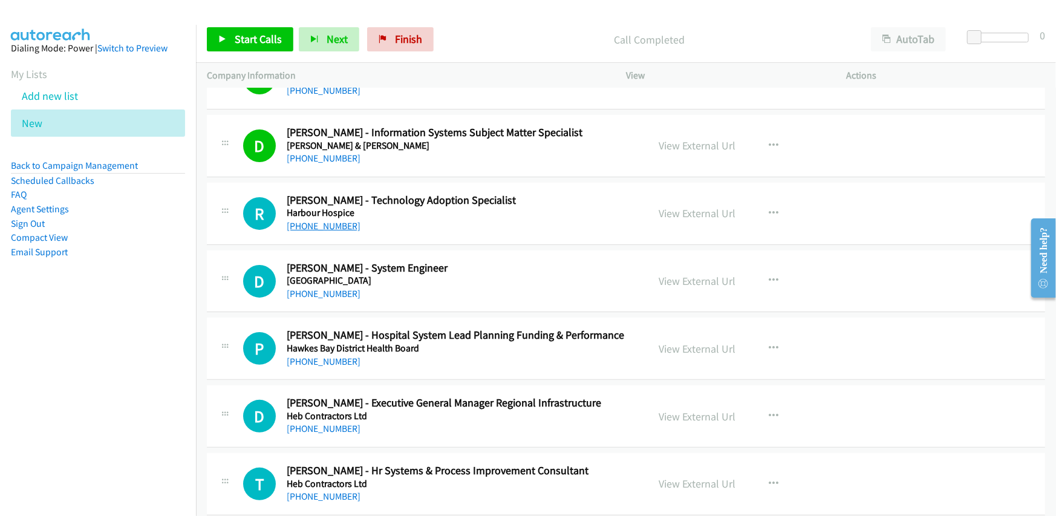
click at [333, 220] on link "+64 21 177 7679" at bounding box center [324, 225] width 74 height 11
click at [452, 261] on h2 "David Squires - System Engineer" at bounding box center [460, 268] width 346 height 14
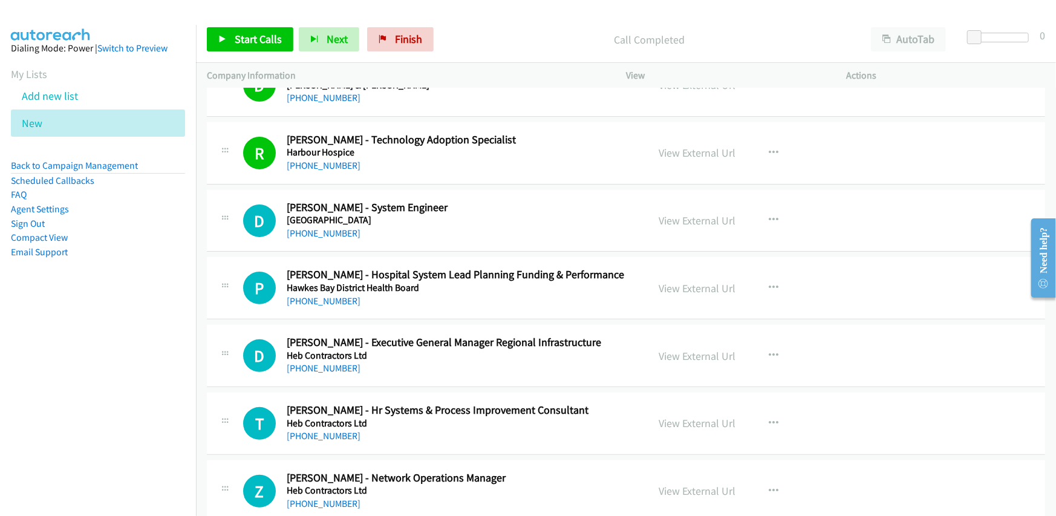
scroll to position [6046, 0]
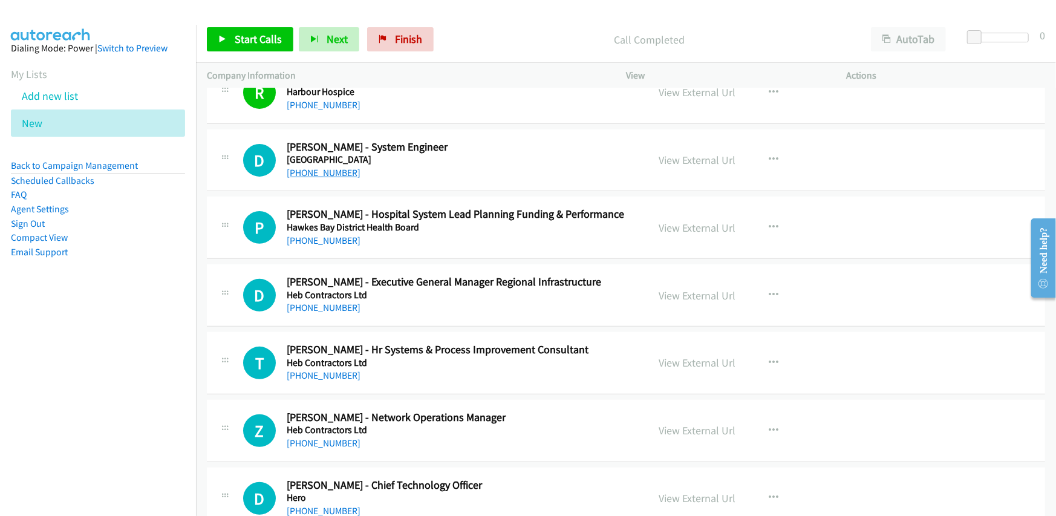
click at [325, 167] on link "+64 27 321 9113" at bounding box center [324, 172] width 74 height 11
click at [484, 247] on div "P Callback Scheduled Penny Rongotoa - Hospital System Lead Planning Funding & P…" at bounding box center [626, 227] width 838 height 62
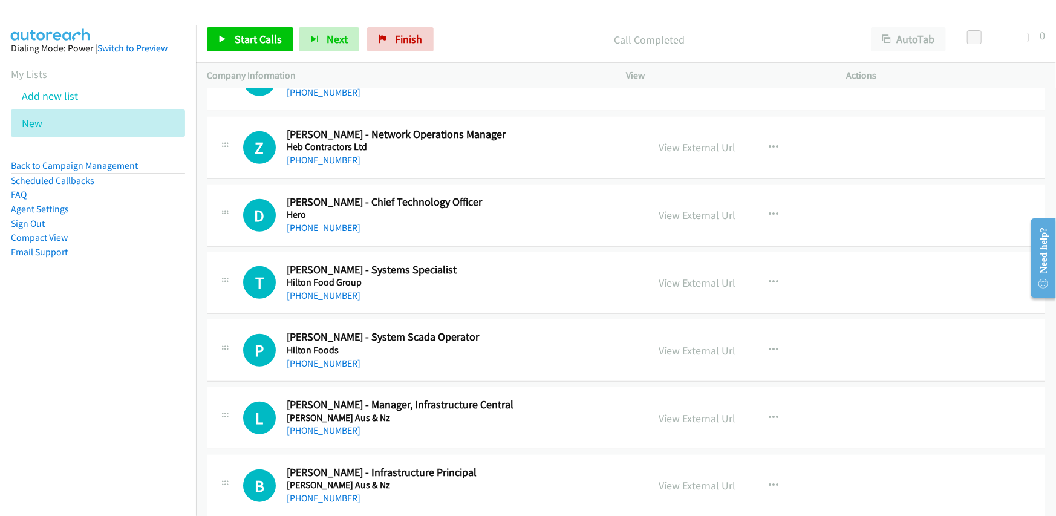
scroll to position [6348, 0]
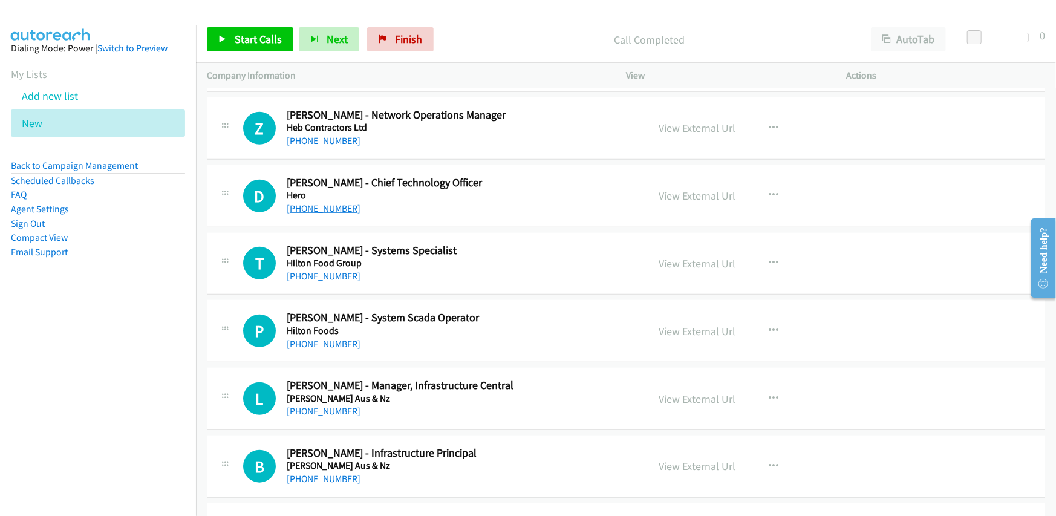
click at [343, 203] on link "+64 20 7255 9783" at bounding box center [324, 208] width 74 height 11
click at [314, 135] on link "+64 21 244 8962" at bounding box center [324, 140] width 74 height 11
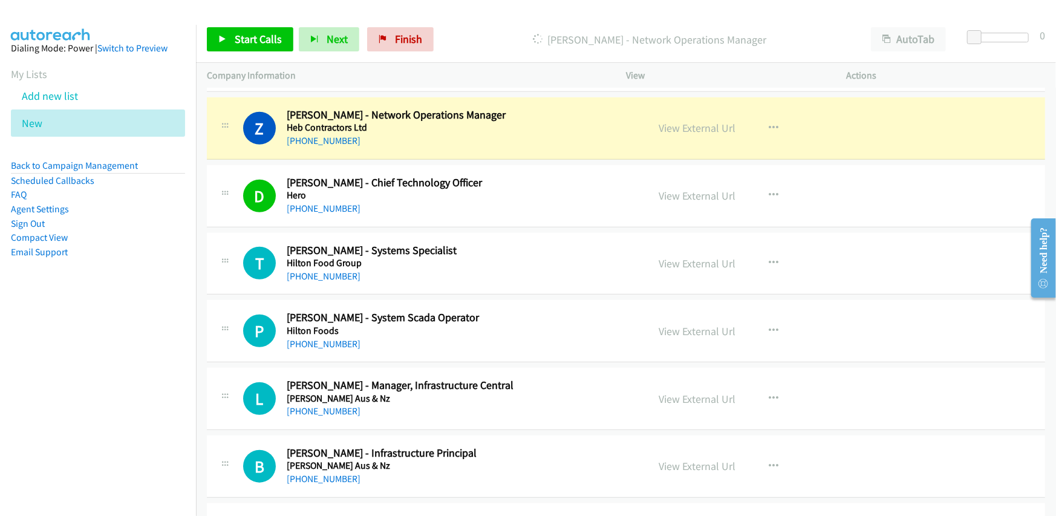
scroll to position [6287, 0]
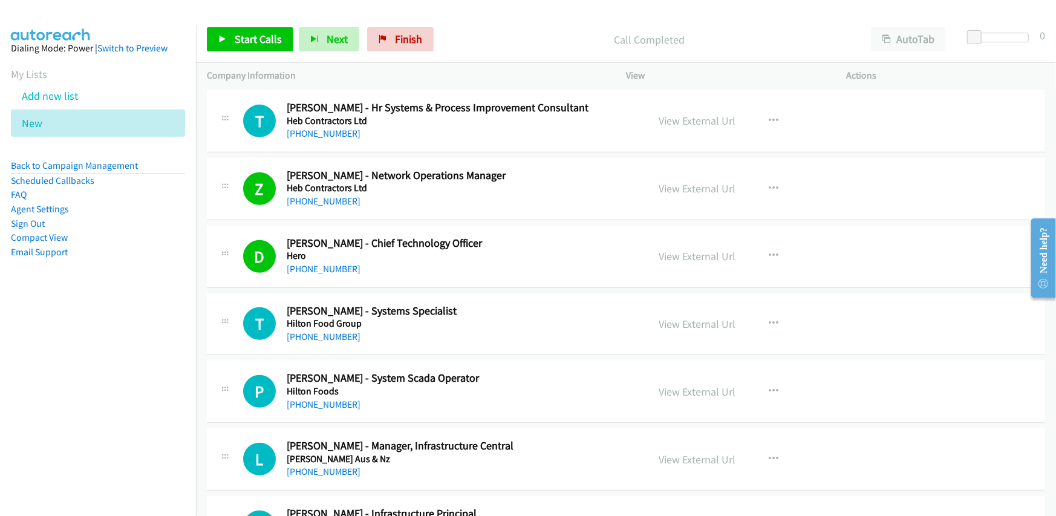
click at [464, 266] on div "+64 20 7255 9783" at bounding box center [460, 269] width 346 height 15
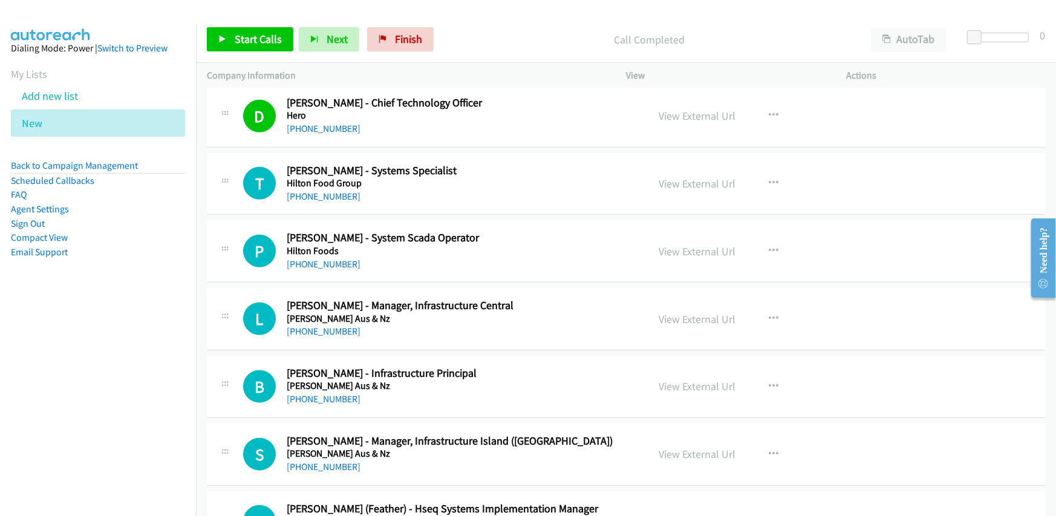
scroll to position [6408, 0]
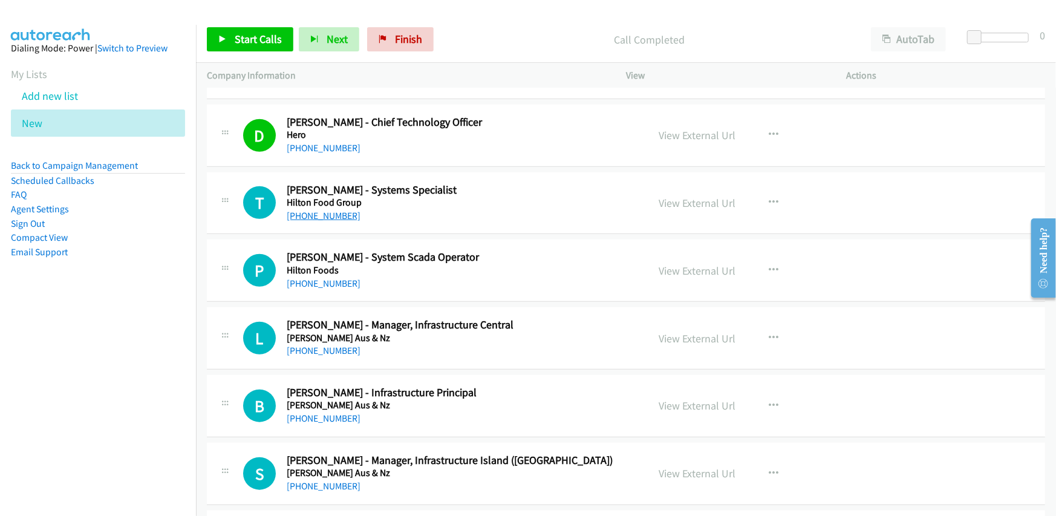
click at [316, 210] on link "+64 22 505 3163" at bounding box center [324, 215] width 74 height 11
click at [322, 277] on link "+64 21 883 361" at bounding box center [324, 282] width 74 height 11
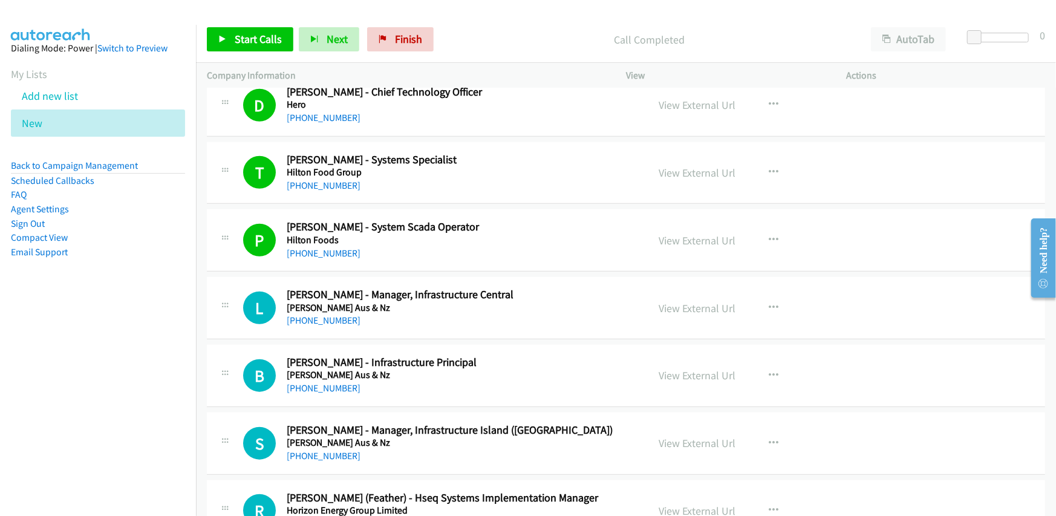
scroll to position [6469, 0]
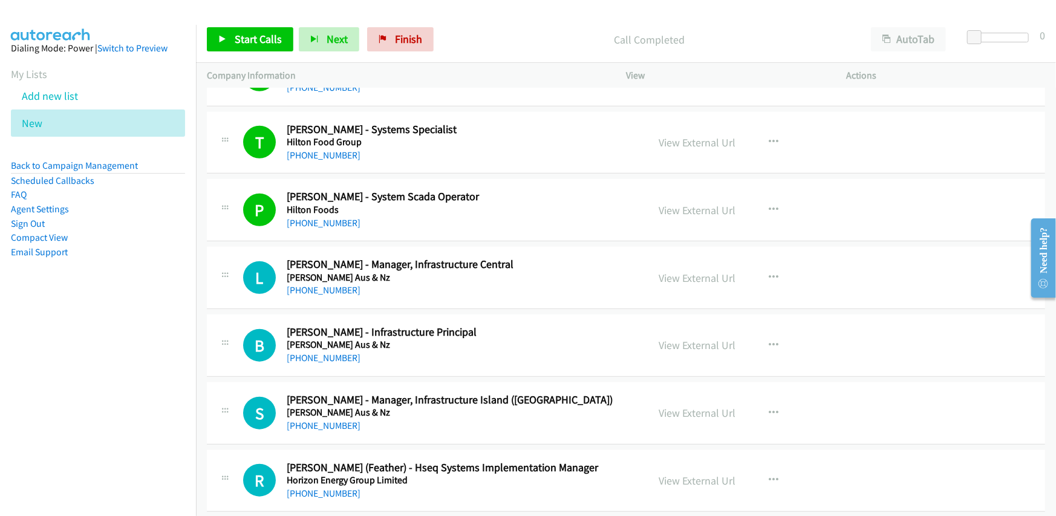
click at [481, 283] on div "+64 27 609 9500" at bounding box center [460, 290] width 346 height 15
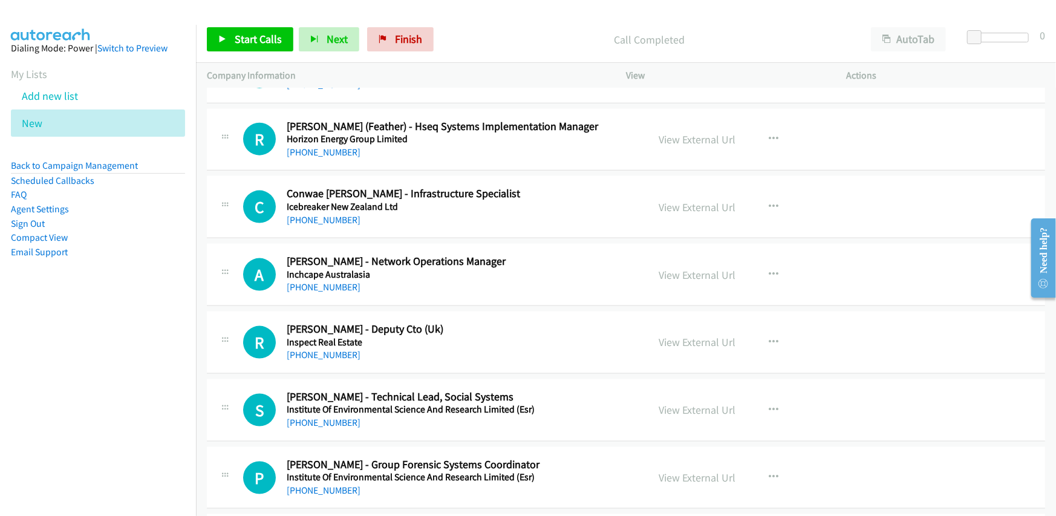
scroll to position [6831, 0]
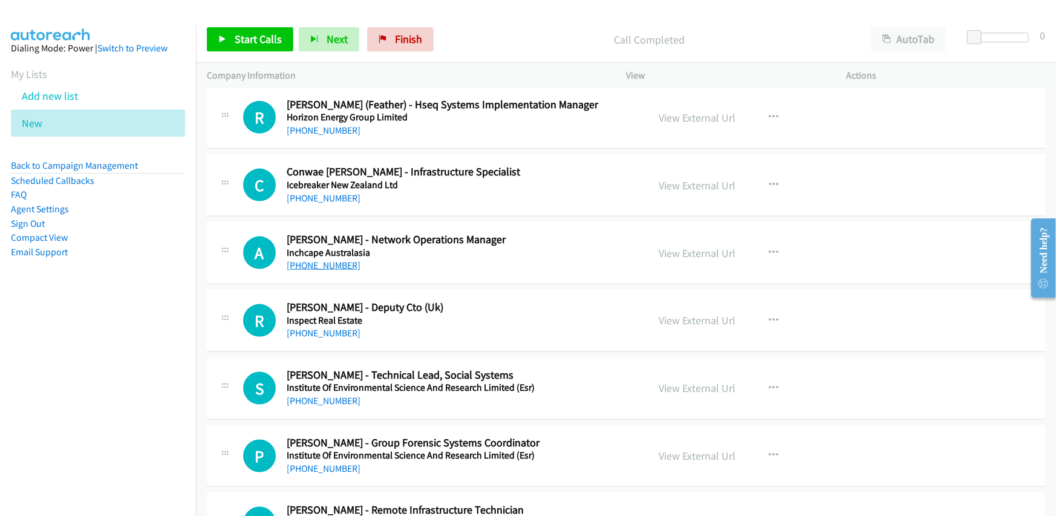
click at [327, 259] on link "+61 449 816 838" at bounding box center [324, 264] width 74 height 11
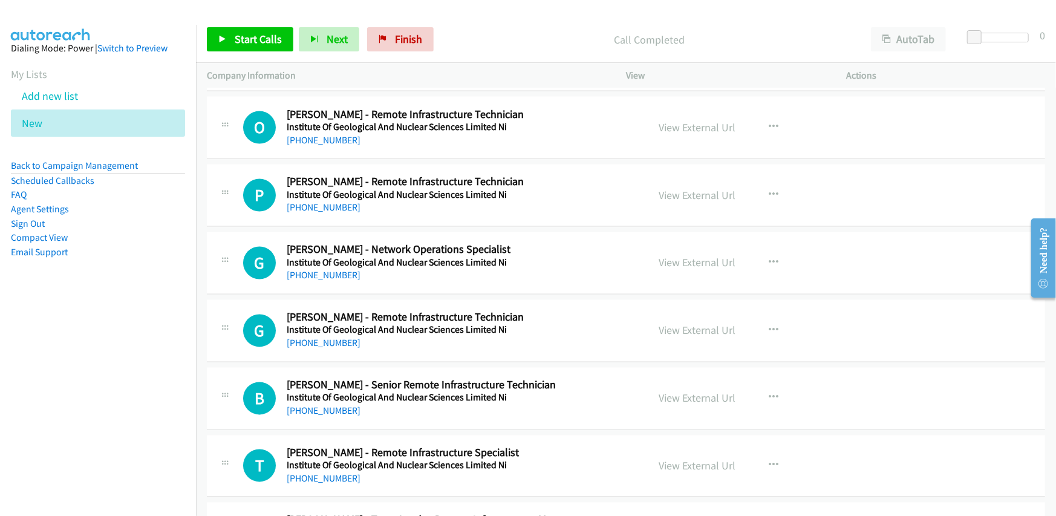
scroll to position [7255, 0]
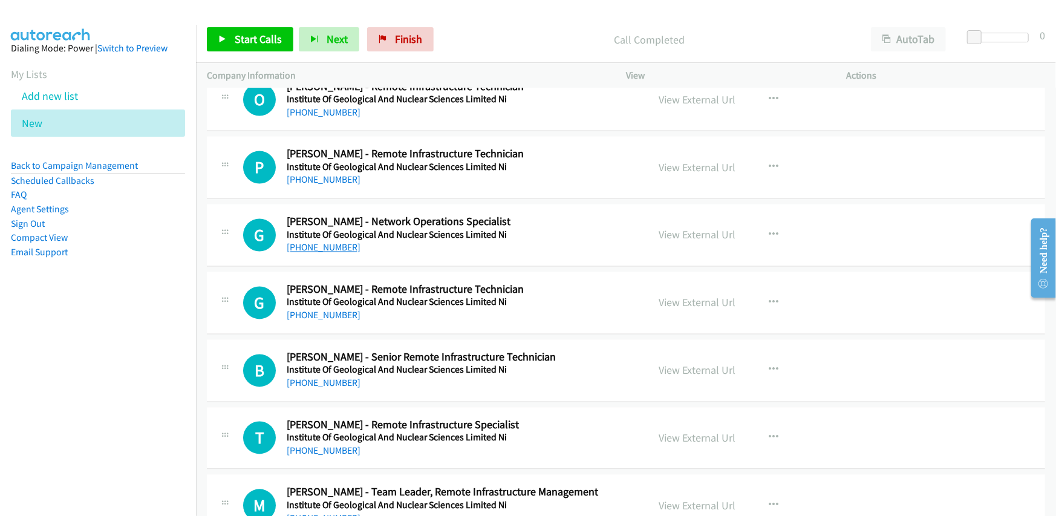
click at [308, 242] on link "+64 21 289 0634" at bounding box center [324, 247] width 74 height 11
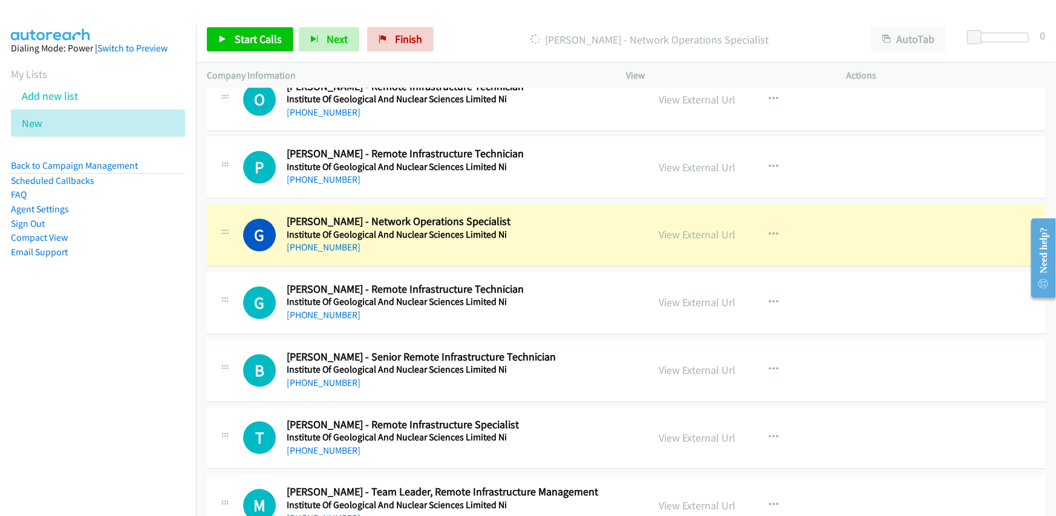
click at [479, 250] on div "G Callback Scheduled Gerhard Van Aswegen - Network Operations Specialist Instit…" at bounding box center [626, 235] width 838 height 62
click at [713, 228] on link "View External Url" at bounding box center [696, 235] width 77 height 14
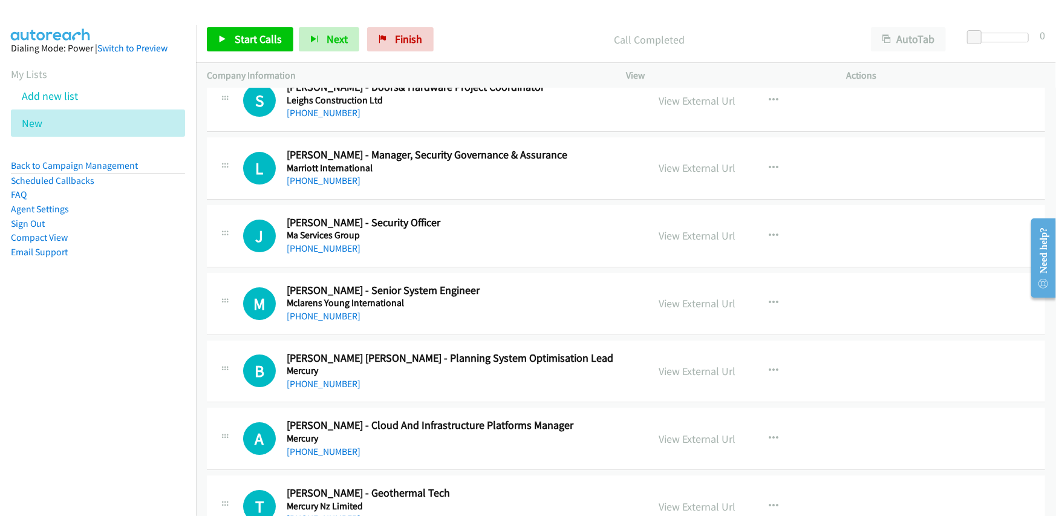
scroll to position [8464, 0]
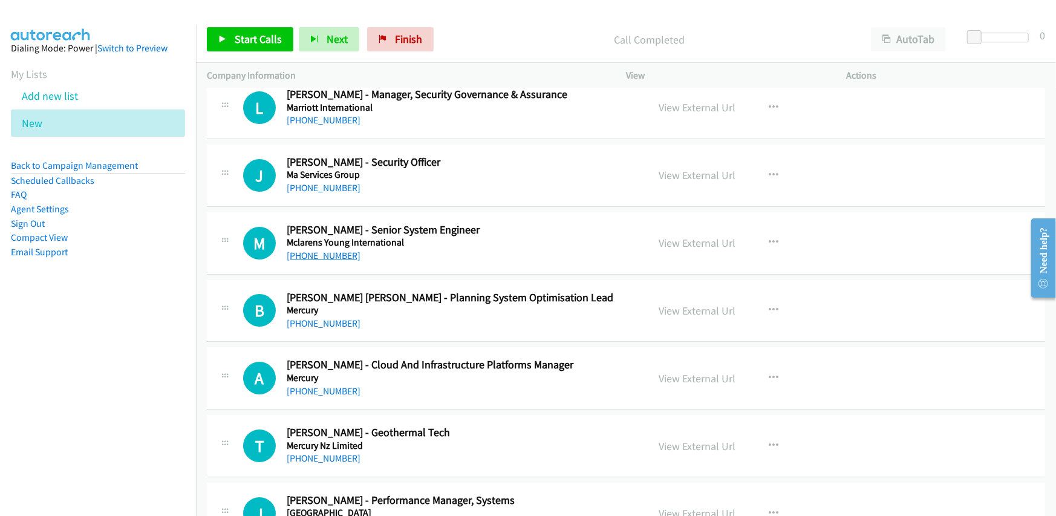
click at [325, 250] on link "+64 22 013 9225" at bounding box center [324, 255] width 74 height 11
click at [427, 291] on h2 "Ben West Walker - Planning System Optimisation Lead" at bounding box center [460, 298] width 346 height 14
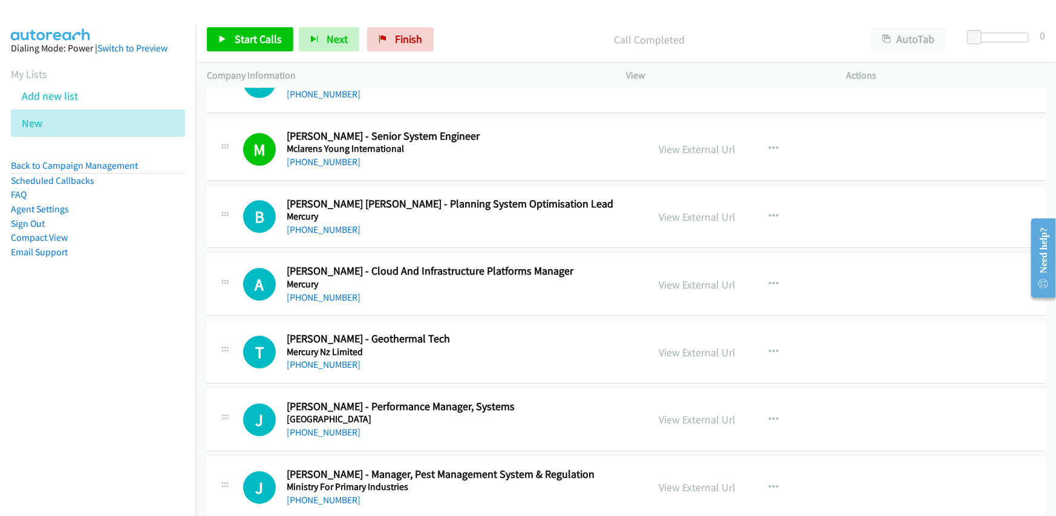
scroll to position [8585, 0]
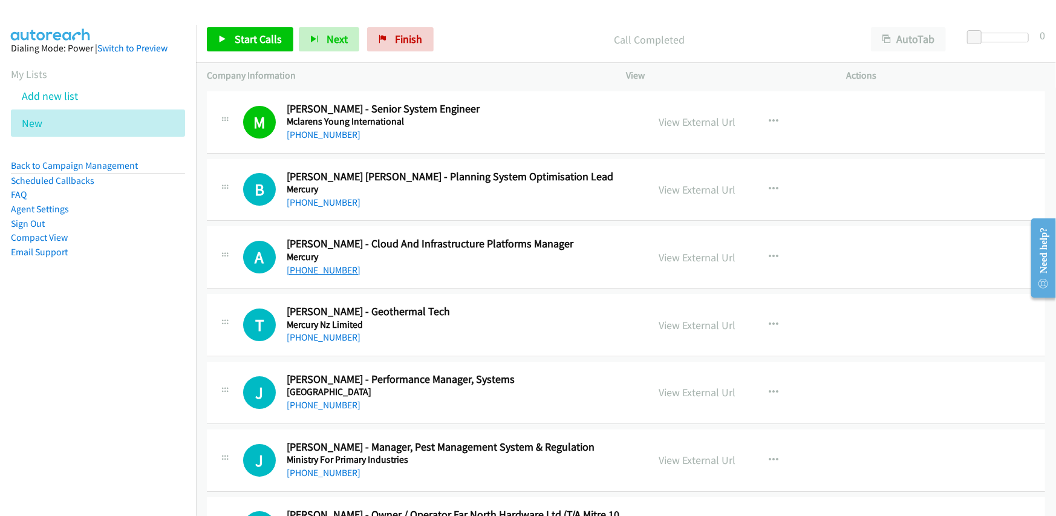
click at [328, 264] on link "+64 21 246 3480" at bounding box center [324, 269] width 74 height 11
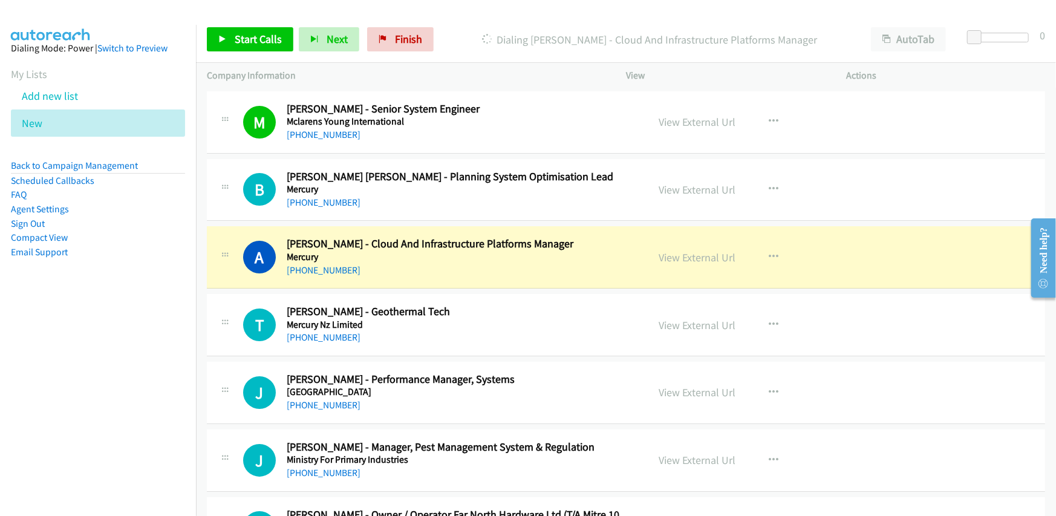
click at [460, 251] on h5 "Mercury" at bounding box center [460, 257] width 346 height 12
click at [711, 250] on link "View External Url" at bounding box center [696, 257] width 77 height 14
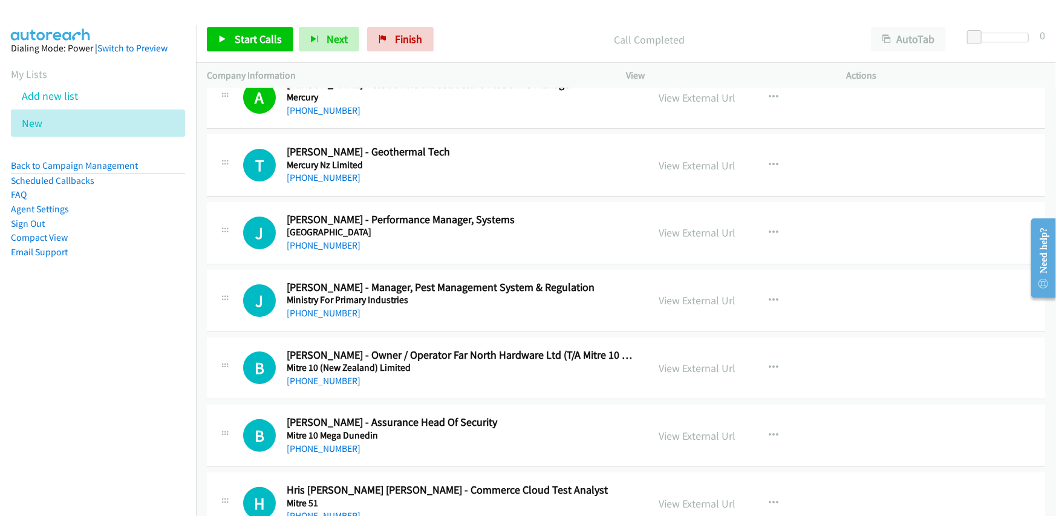
scroll to position [8766, 0]
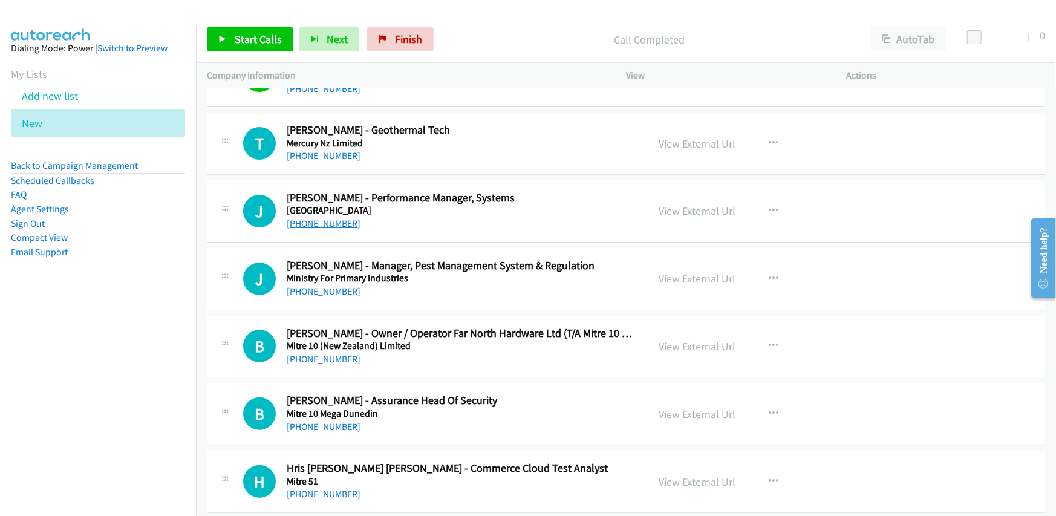
click at [325, 218] on link "+64 27 394 4861" at bounding box center [324, 223] width 74 height 11
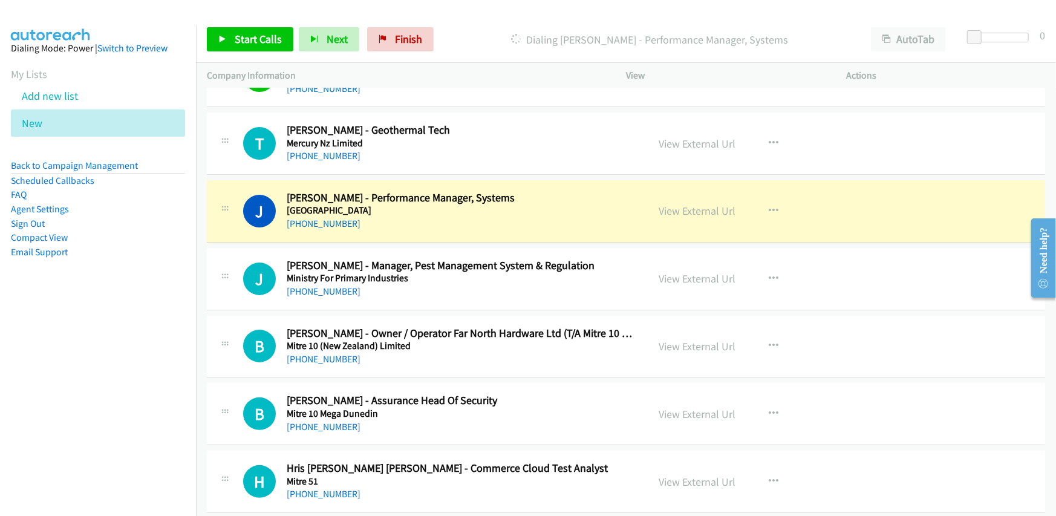
click at [510, 216] on div "+64 27 394 4861" at bounding box center [460, 223] width 346 height 15
click at [675, 204] on link "View External Url" at bounding box center [696, 211] width 77 height 14
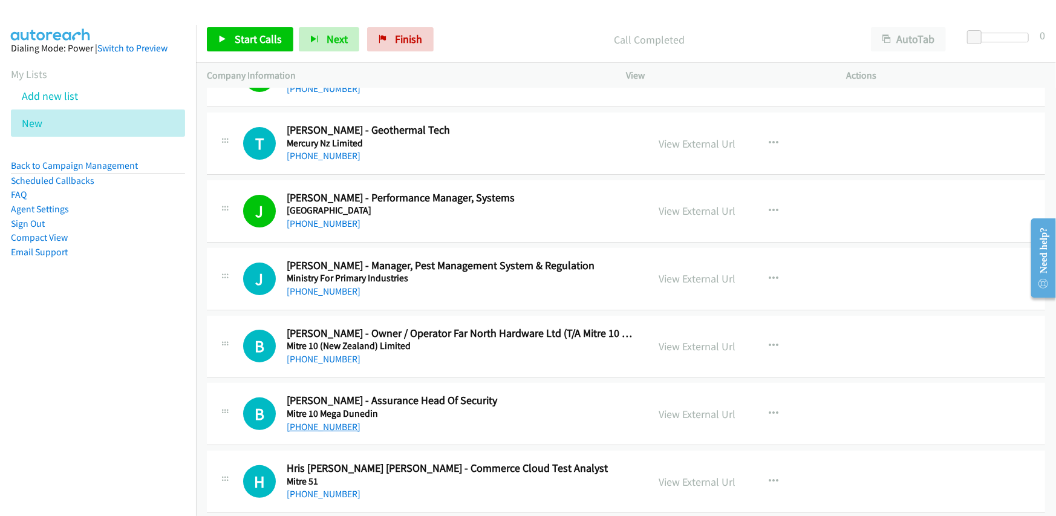
click at [329, 421] on link "+64 27 550 6821" at bounding box center [324, 426] width 74 height 11
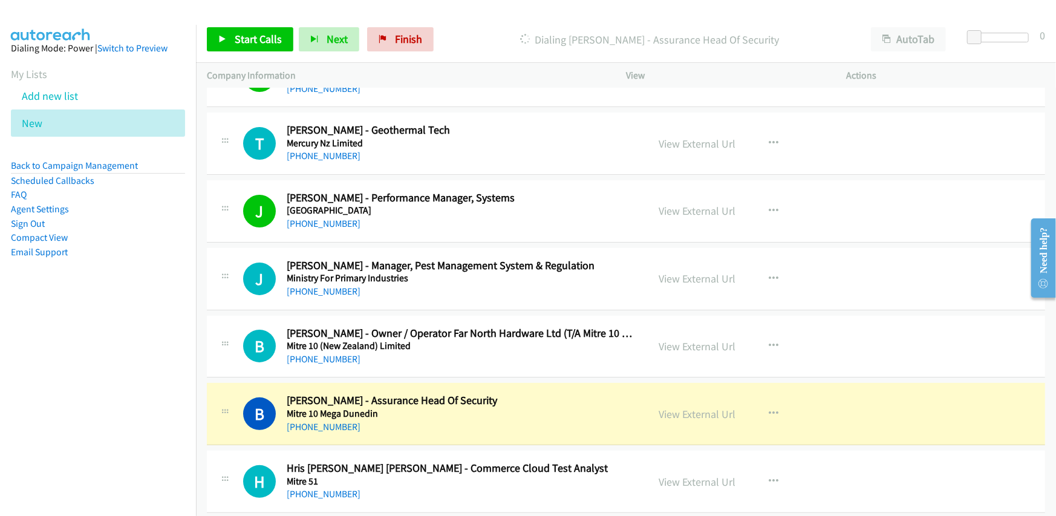
click at [466, 407] on h5 "Mitre 10 Mega Dunedin" at bounding box center [460, 413] width 346 height 12
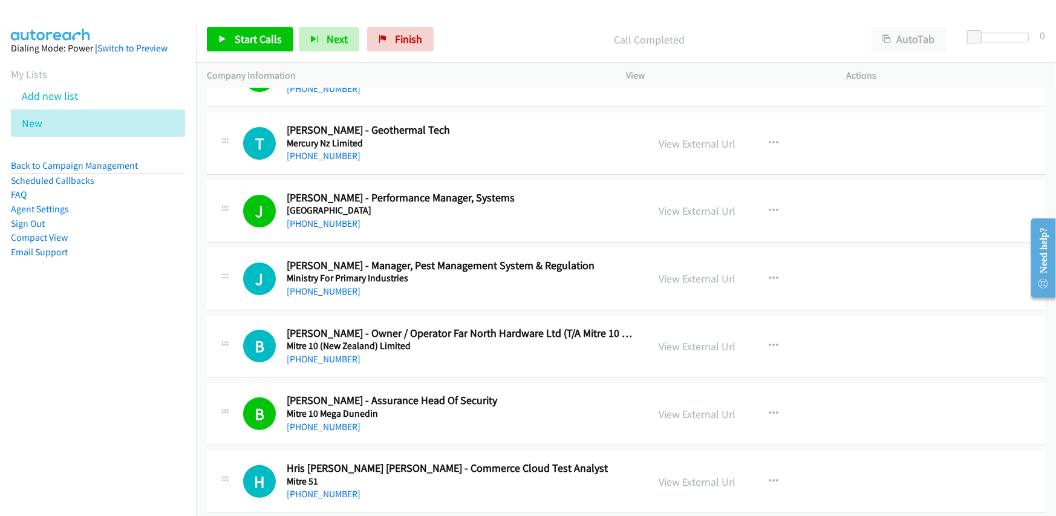
click at [490, 394] on h2 "Brad Able - Assurance Head Of Security" at bounding box center [460, 401] width 346 height 14
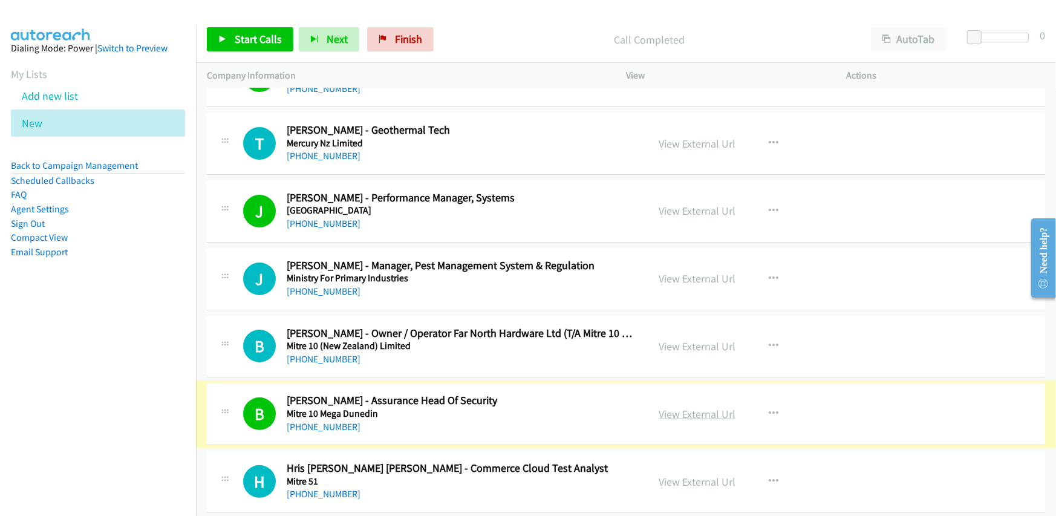
click at [677, 407] on link "View External Url" at bounding box center [696, 414] width 77 height 14
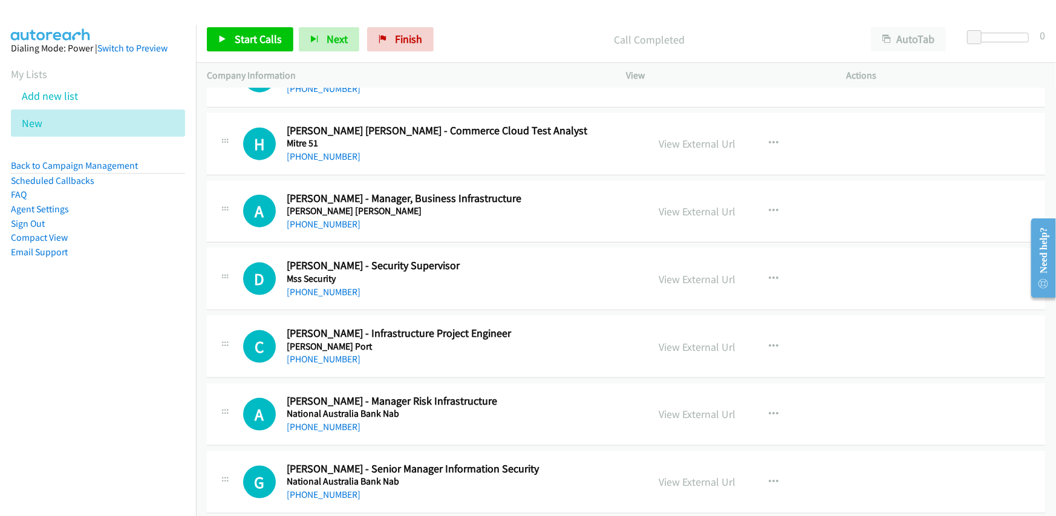
scroll to position [9647, 0]
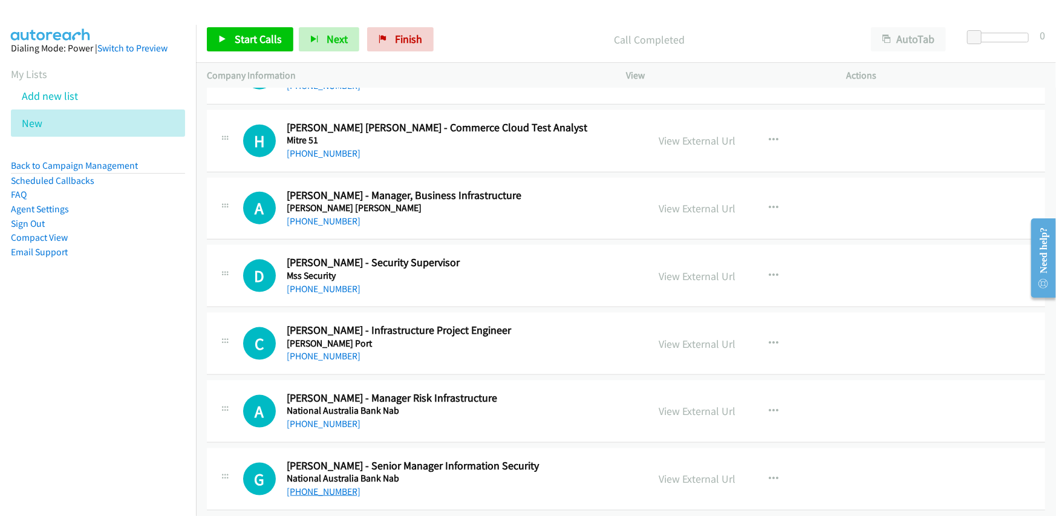
click at [316, 485] on link "+64 21 832 699" at bounding box center [324, 490] width 74 height 11
click at [473, 404] on h5 "National Australia Bank Nab" at bounding box center [460, 410] width 346 height 12
click at [332, 418] on link "+61 421 879 105" at bounding box center [324, 423] width 74 height 11
click at [484, 349] on div "+64 27 839 2619" at bounding box center [460, 356] width 346 height 15
click at [331, 350] on link "+64 27 839 2619" at bounding box center [324, 355] width 74 height 11
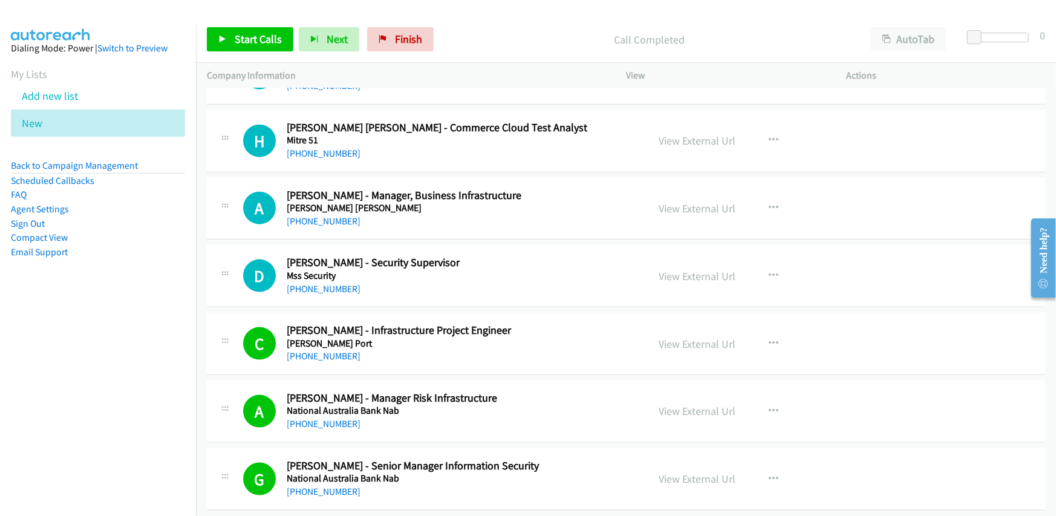
click at [469, 337] on h5 "Napier Port" at bounding box center [460, 343] width 346 height 12
click at [681, 337] on link "View External Url" at bounding box center [696, 344] width 77 height 14
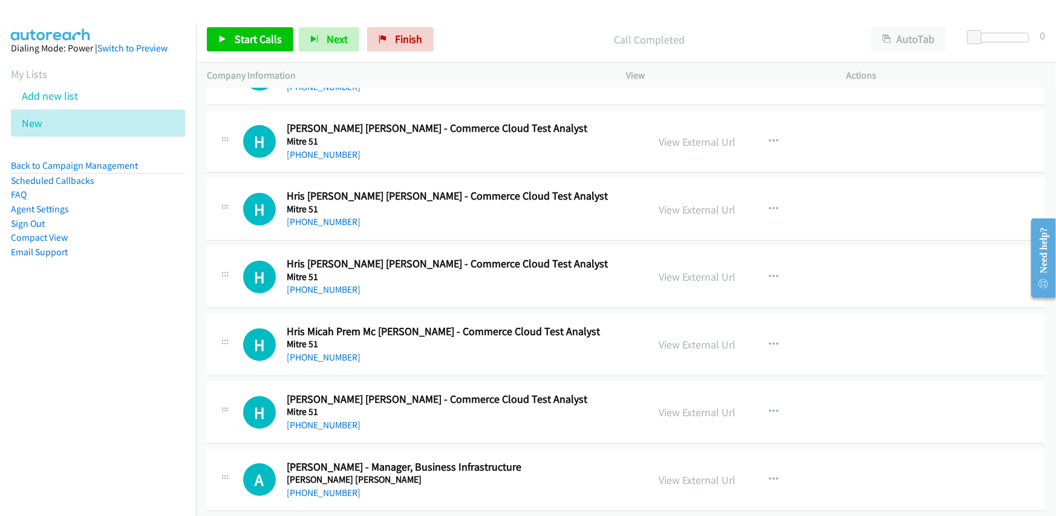
scroll to position [9345, 0]
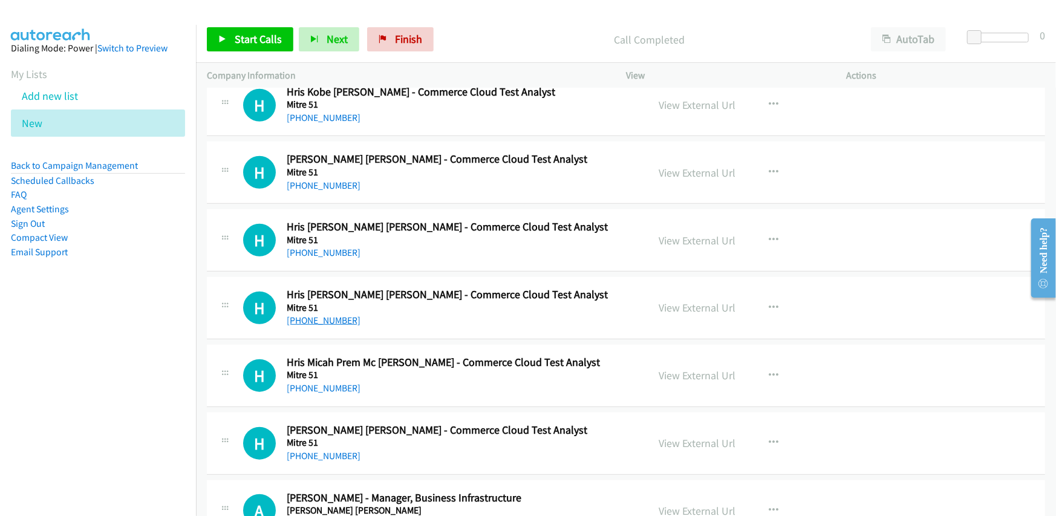
click at [333, 314] on link "+64 210 284 637" at bounding box center [324, 319] width 74 height 11
click at [326, 247] on link "+64 21 731 5922" at bounding box center [324, 252] width 74 height 11
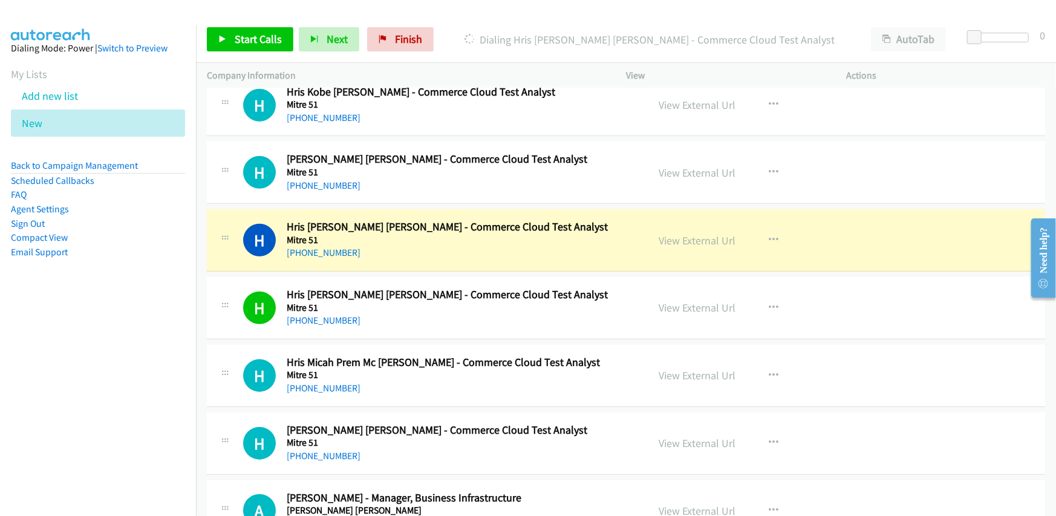
click at [502, 245] on div "+64 21 731 5922" at bounding box center [460, 252] width 346 height 15
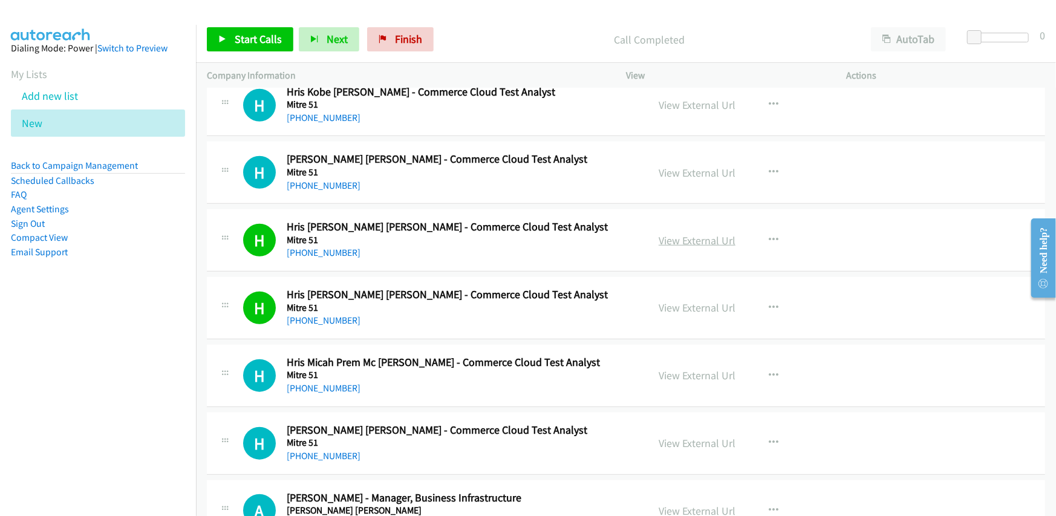
click at [687, 233] on link "View External Url" at bounding box center [696, 240] width 77 height 14
click at [318, 180] on link "+64 21 695 0275" at bounding box center [324, 185] width 74 height 11
click at [464, 181] on div "H Callback Scheduled Hris Anderson Prem Schulist - Commerce Cloud Test Analyst …" at bounding box center [626, 172] width 838 height 62
click at [680, 166] on link "View External Url" at bounding box center [696, 173] width 77 height 14
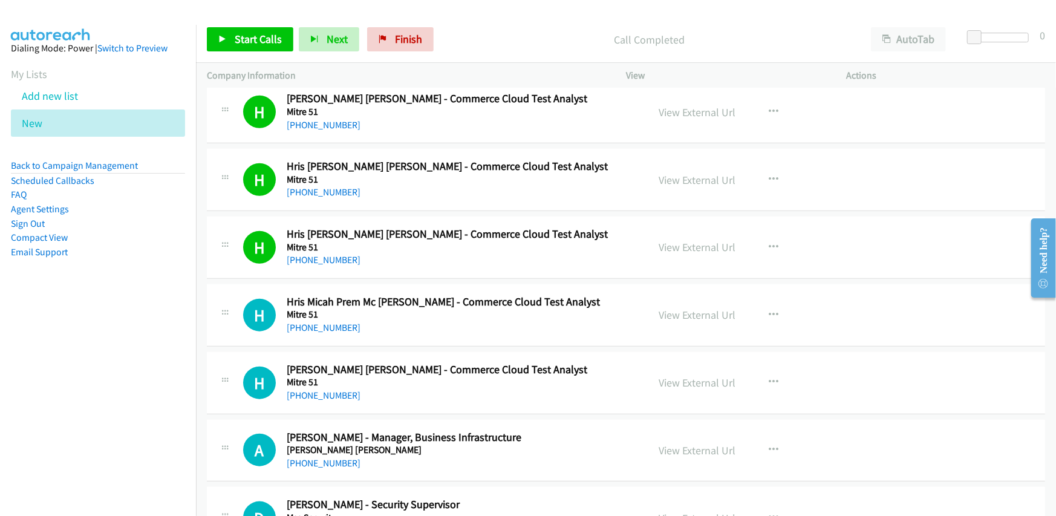
scroll to position [9466, 0]
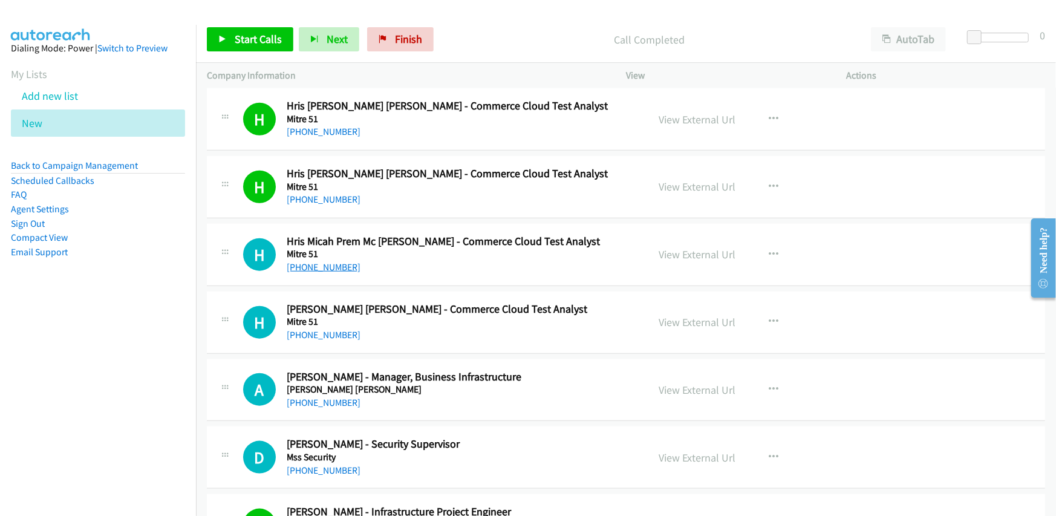
click at [328, 261] on link "+64 21 602 8506" at bounding box center [324, 266] width 74 height 11
click at [329, 329] on link "+64 21 170 8206" at bounding box center [324, 334] width 74 height 11
click at [444, 316] on h5 "Mitre 51" at bounding box center [460, 322] width 346 height 12
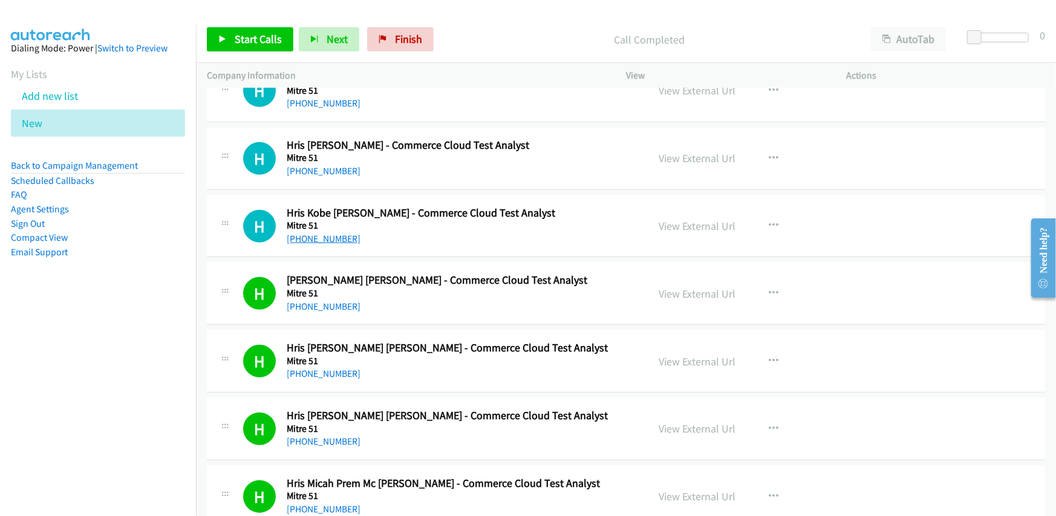
click at [325, 233] on link "+64 21 101 5091" at bounding box center [324, 238] width 74 height 11
click at [715, 219] on link "View External Url" at bounding box center [696, 226] width 77 height 14
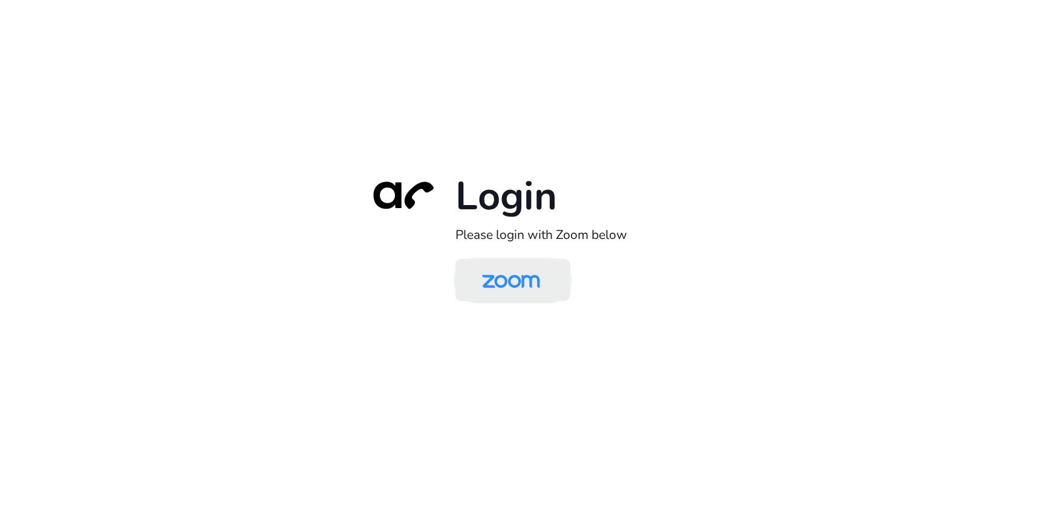
click at [543, 293] on img at bounding box center [510, 280] width 83 height 39
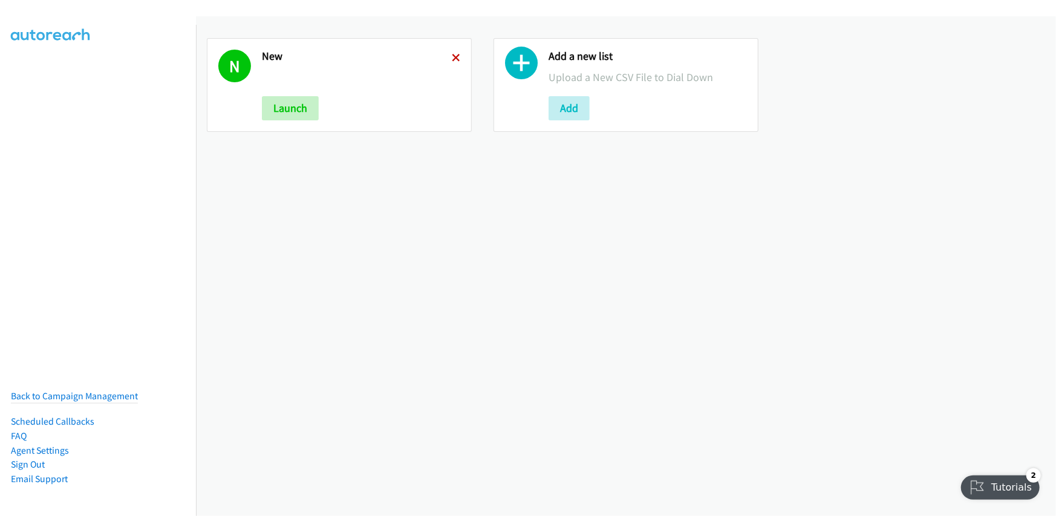
click at [453, 56] on icon at bounding box center [456, 58] width 8 height 8
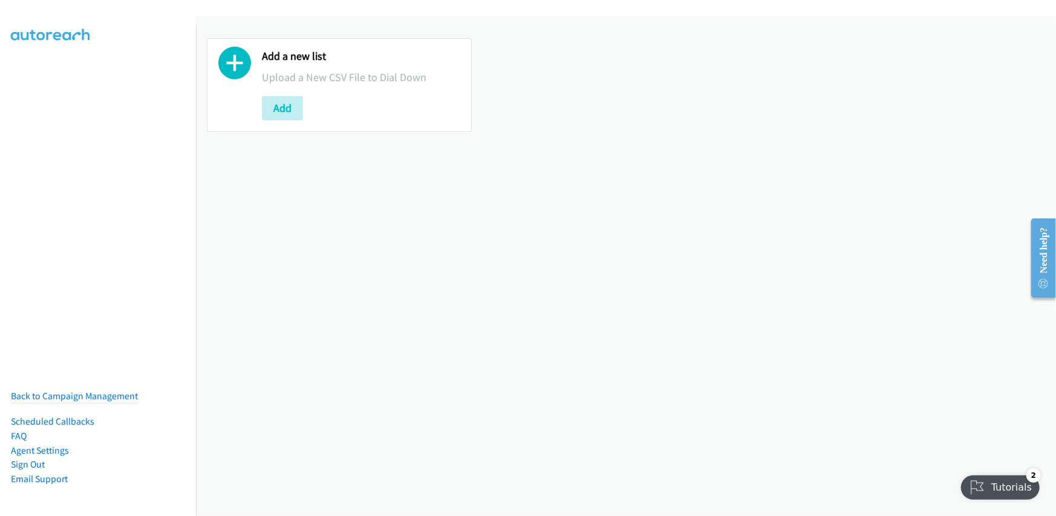
click at [329, 145] on div "Add a new list Upload a New CSV File to Dial Down Add" at bounding box center [626, 84] width 860 height 137
click at [285, 107] on button "Add" at bounding box center [282, 108] width 41 height 24
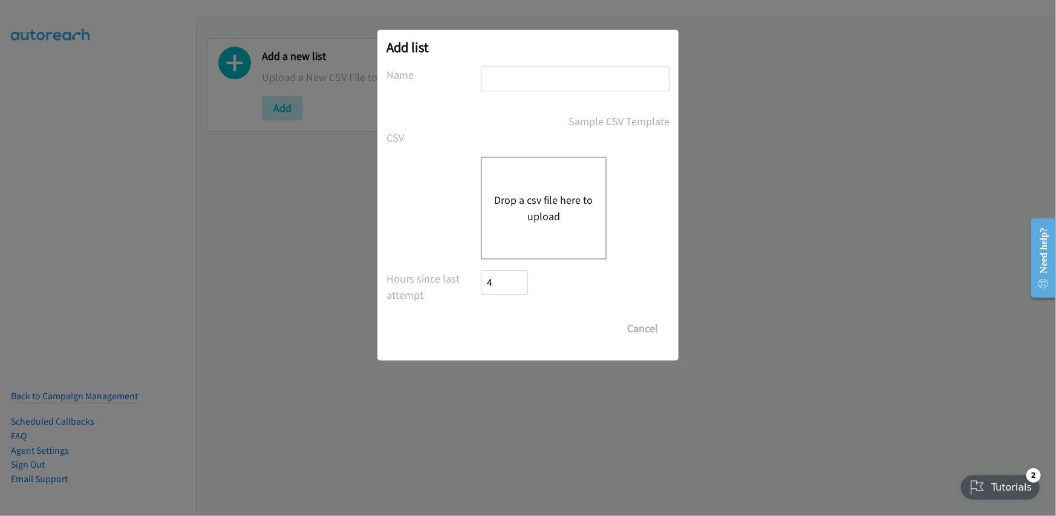
click at [549, 207] on button "Drop a csv file here to upload" at bounding box center [543, 208] width 99 height 33
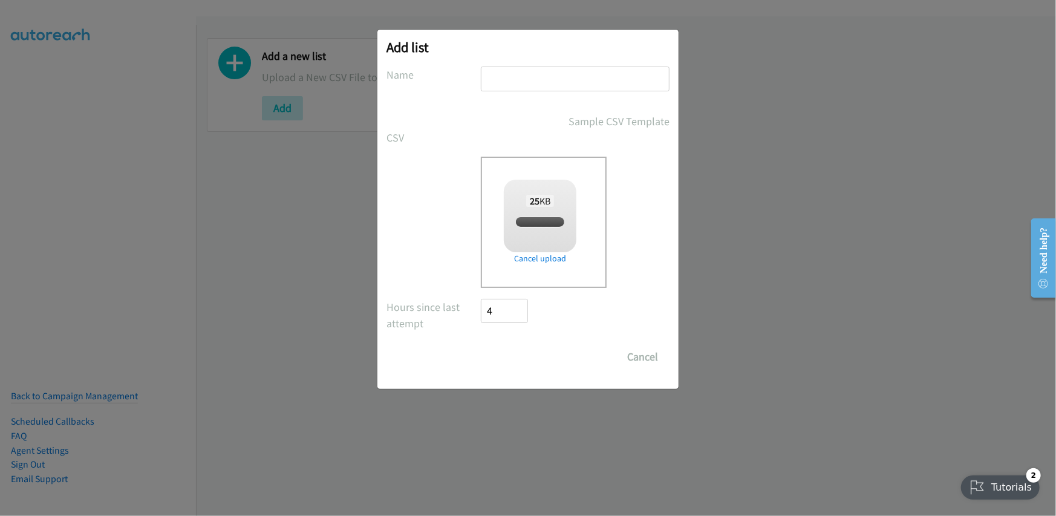
checkbox input "true"
click at [553, 82] on input "text" at bounding box center [575, 79] width 189 height 25
type input "new"
click at [514, 364] on input "Save List" at bounding box center [512, 357] width 63 height 24
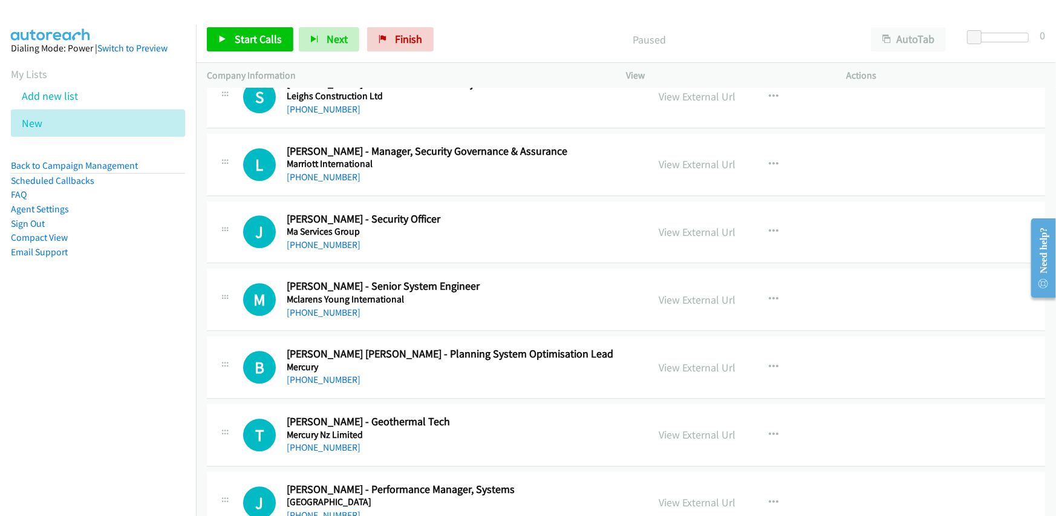
scroll to position [7795, 0]
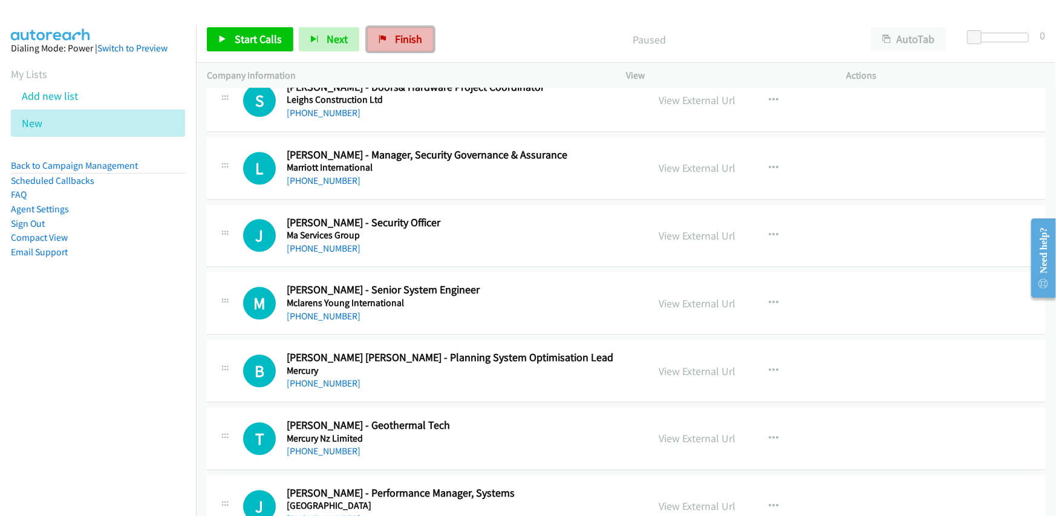
click at [391, 28] on link "Finish" at bounding box center [400, 39] width 67 height 24
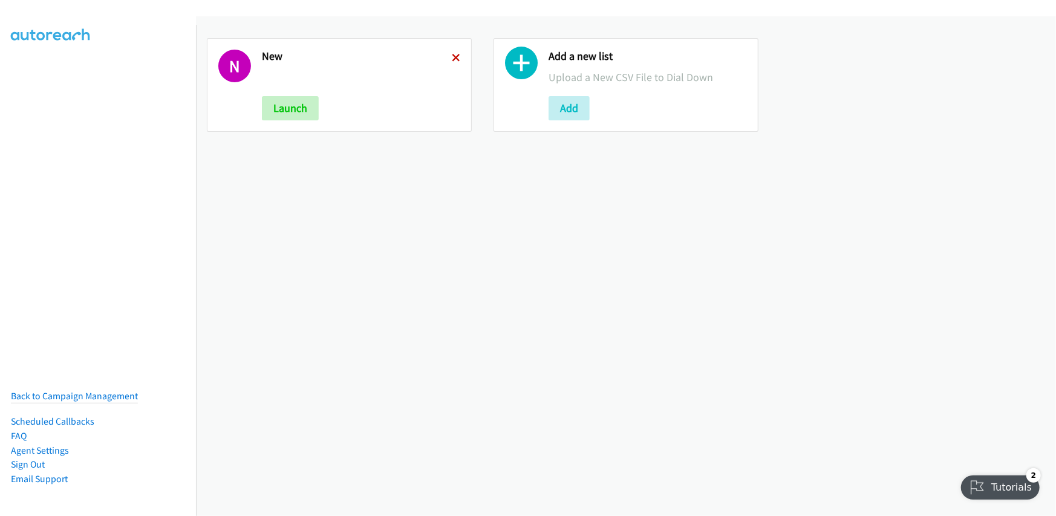
click at [452, 57] on icon at bounding box center [456, 58] width 8 height 8
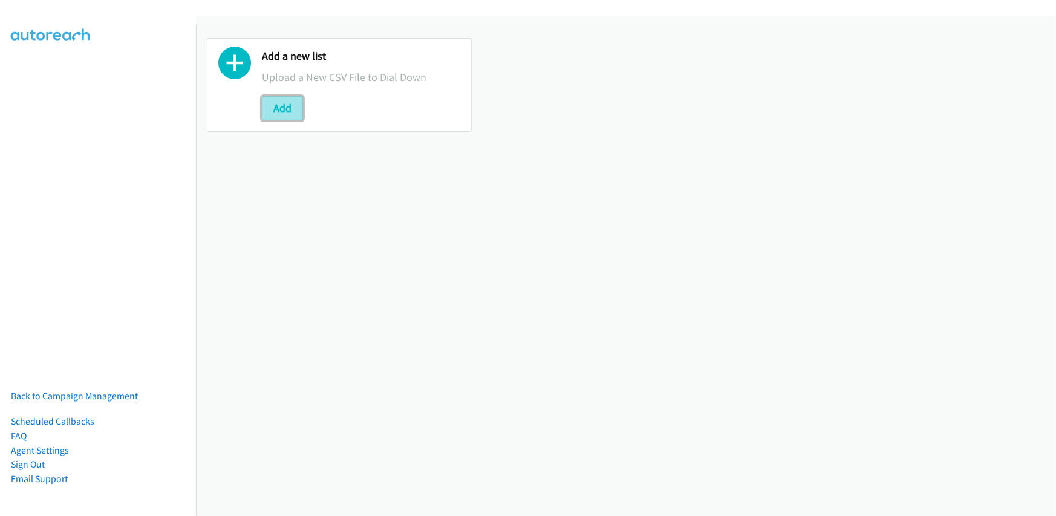
click at [276, 106] on button "Add" at bounding box center [282, 108] width 41 height 24
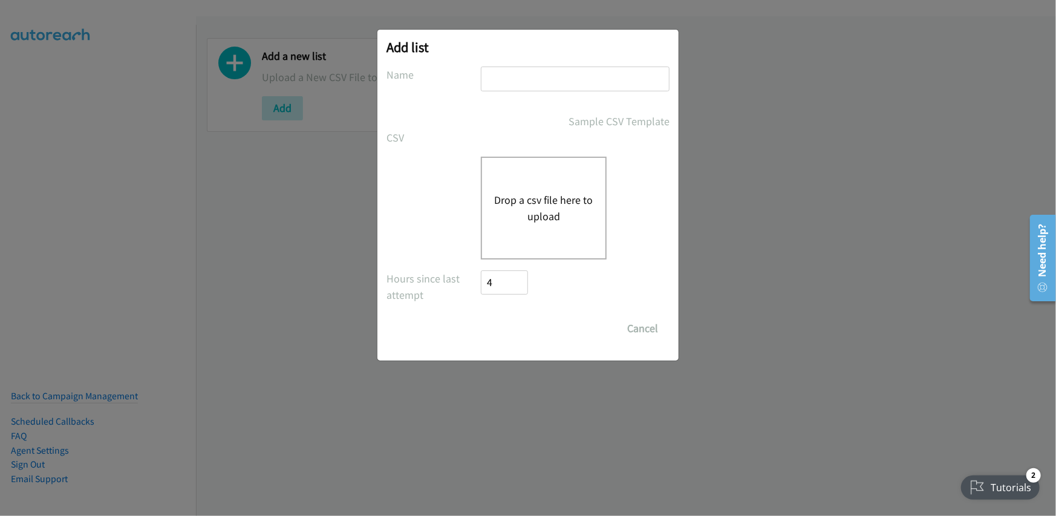
click at [550, 198] on button "Drop a csv file here to upload" at bounding box center [543, 208] width 99 height 33
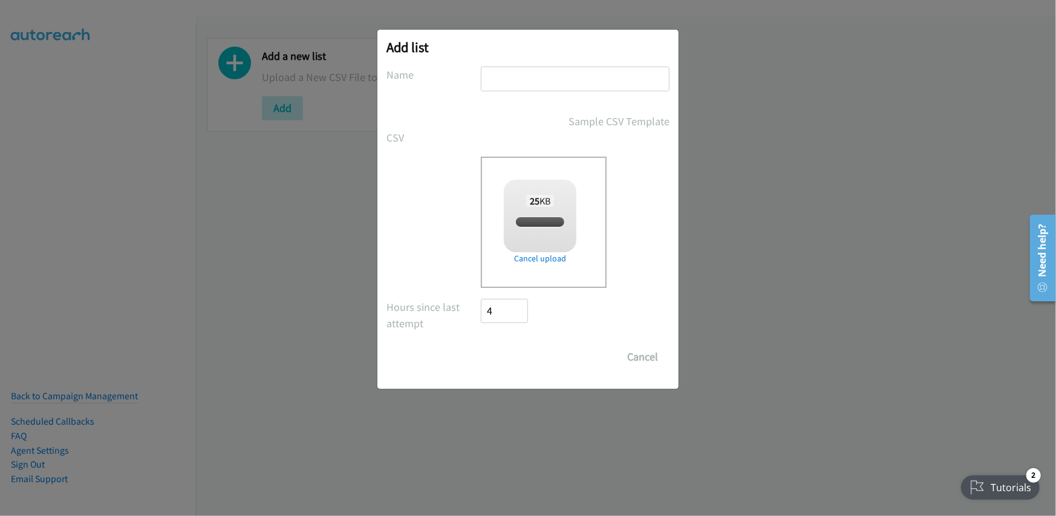
checkbox input "true"
click at [540, 74] on input "text" at bounding box center [575, 79] width 189 height 25
type input "new"
click at [519, 352] on input "Save List" at bounding box center [512, 357] width 63 height 24
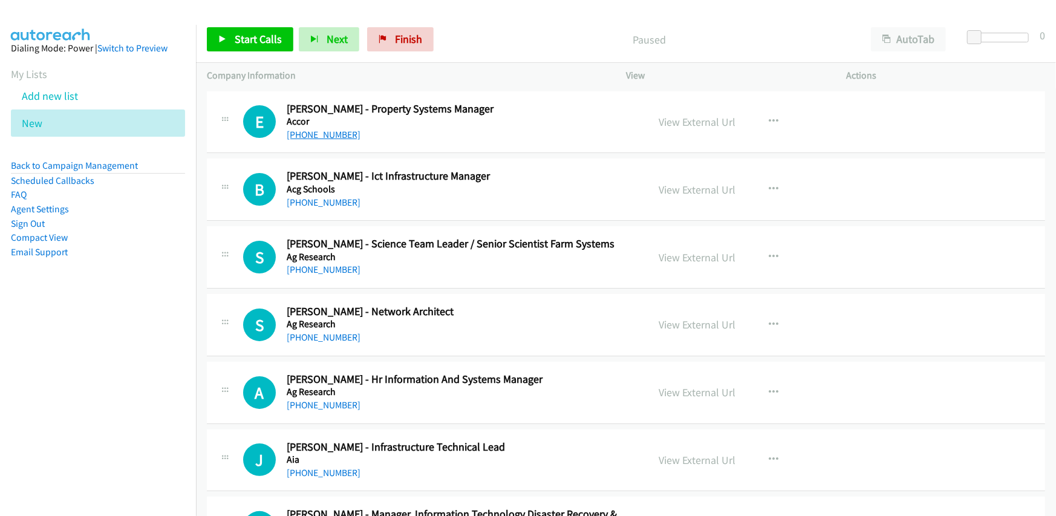
click at [338, 133] on link "+64 274 700 350" at bounding box center [324, 134] width 74 height 11
click at [505, 141] on div "E Callback Scheduled Eric Ouano - Property Systems Manager Accor Pacific/Auckla…" at bounding box center [626, 122] width 838 height 62
click at [689, 119] on link "View External Url" at bounding box center [696, 122] width 77 height 14
click at [146, 327] on nav "Dialing Mode: Power | Switch to Preview My Lists Add new list New Back to Campa…" at bounding box center [98, 283] width 196 height 516
click at [319, 203] on link "+64 21 315 545" at bounding box center [324, 201] width 74 height 11
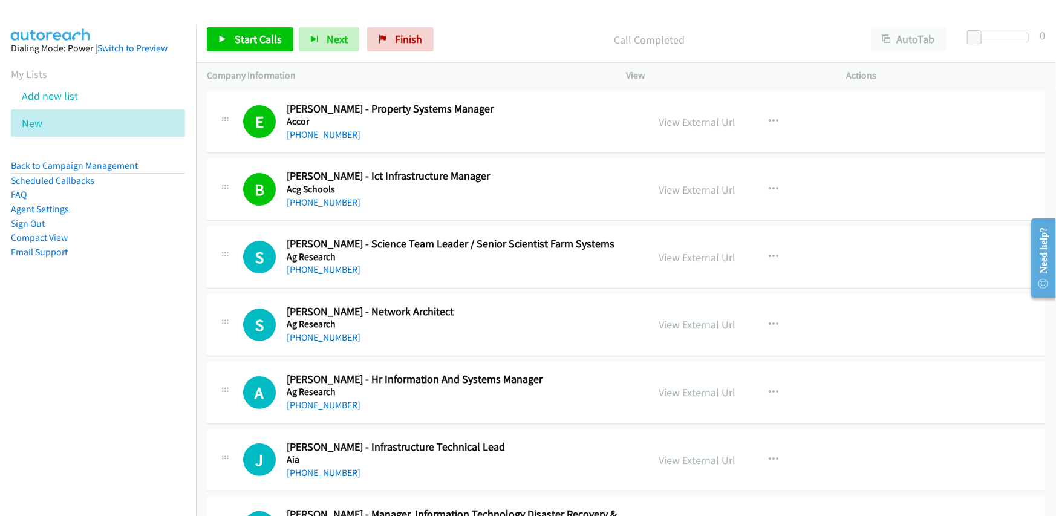
click at [496, 224] on td "S Callback Scheduled Sue Zydenbos - Science Team Leader / Senior Scientist Farm…" at bounding box center [626, 258] width 860 height 68
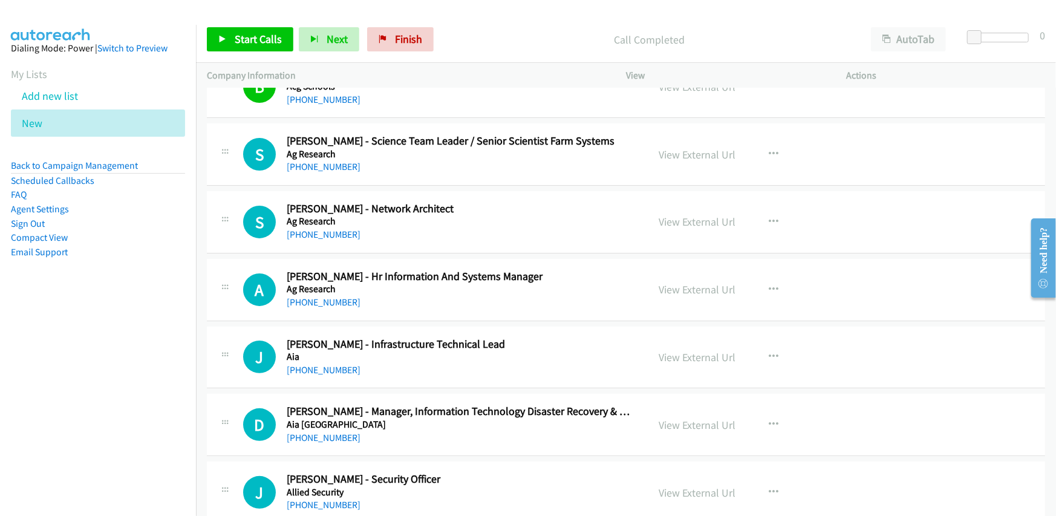
scroll to position [121, 0]
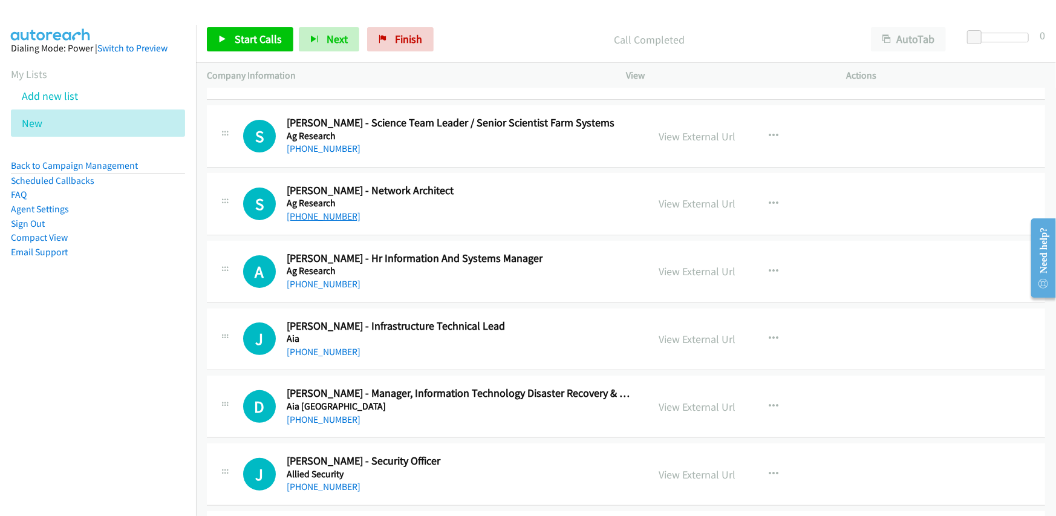
click at [325, 219] on link "+64 27 707 1441" at bounding box center [324, 215] width 74 height 11
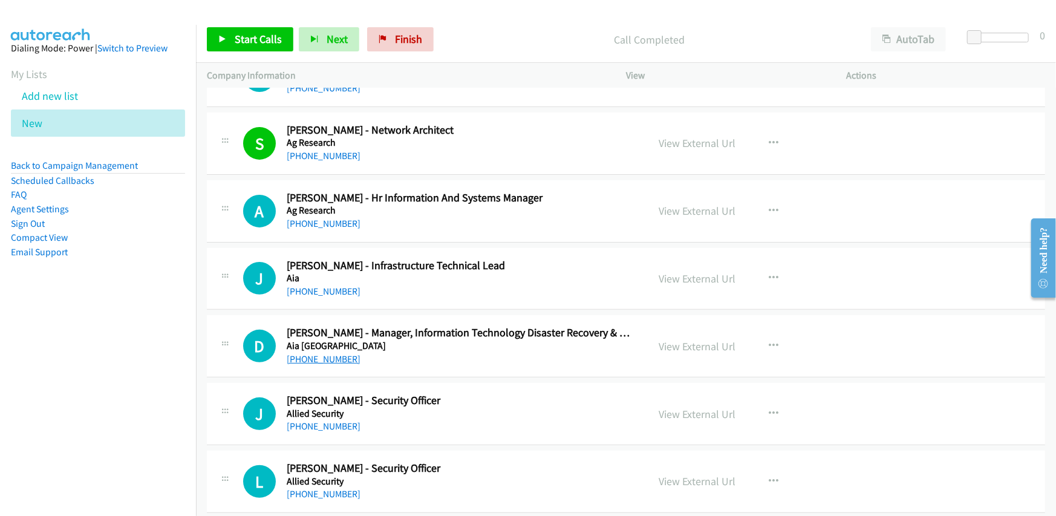
click at [312, 358] on link "+64 274 900 907" at bounding box center [324, 358] width 74 height 11
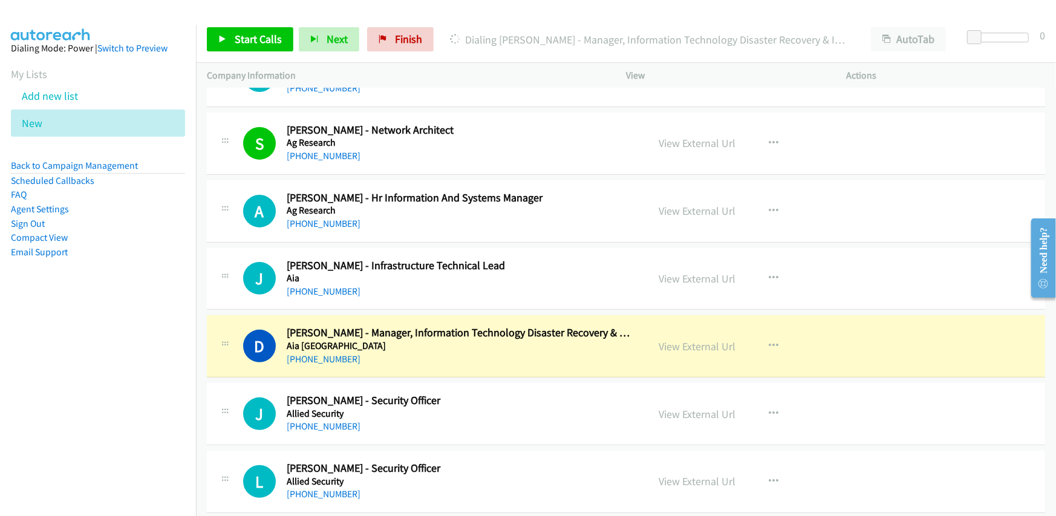
click at [463, 343] on h5 "Aia New Zealand" at bounding box center [460, 346] width 346 height 12
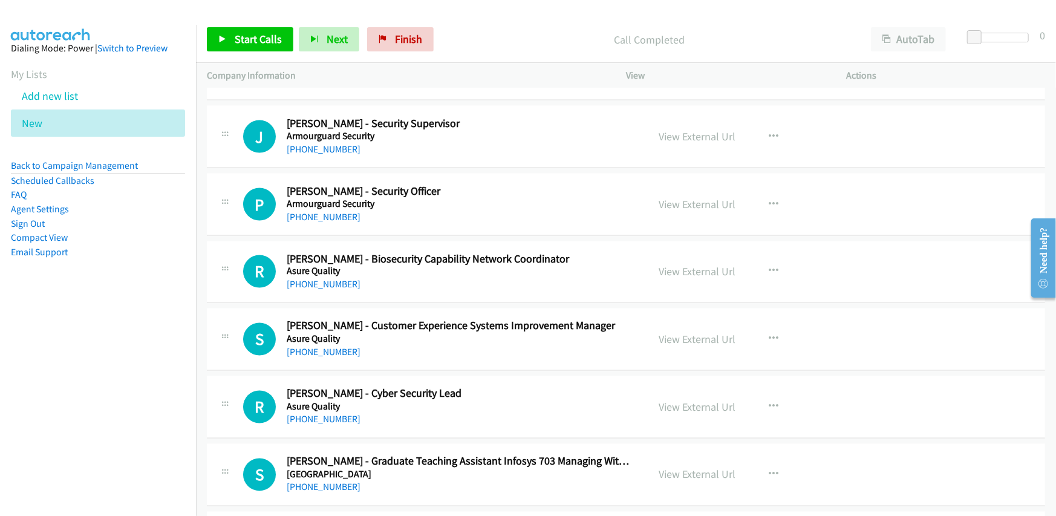
scroll to position [1330, 0]
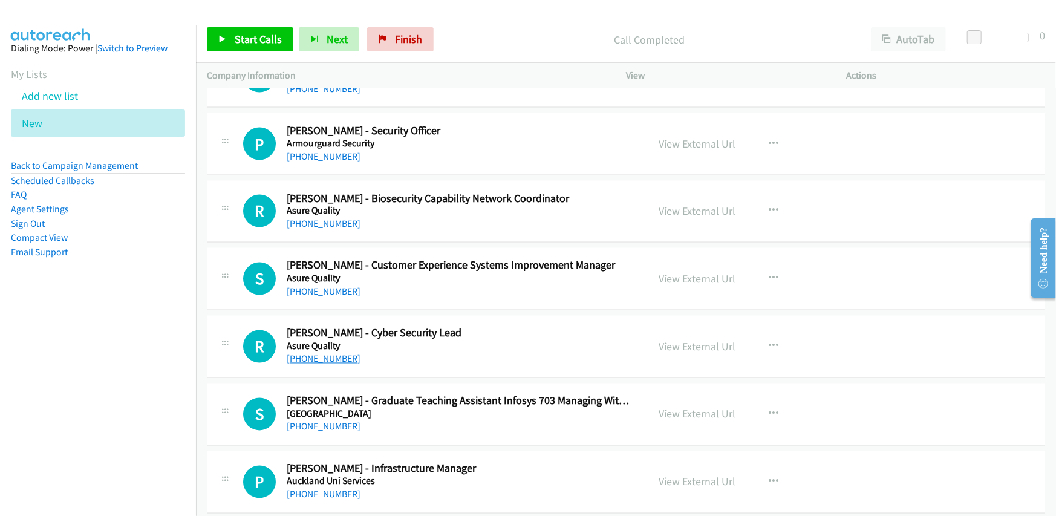
click at [320, 353] on link "+64 27 226 7816" at bounding box center [324, 358] width 74 height 11
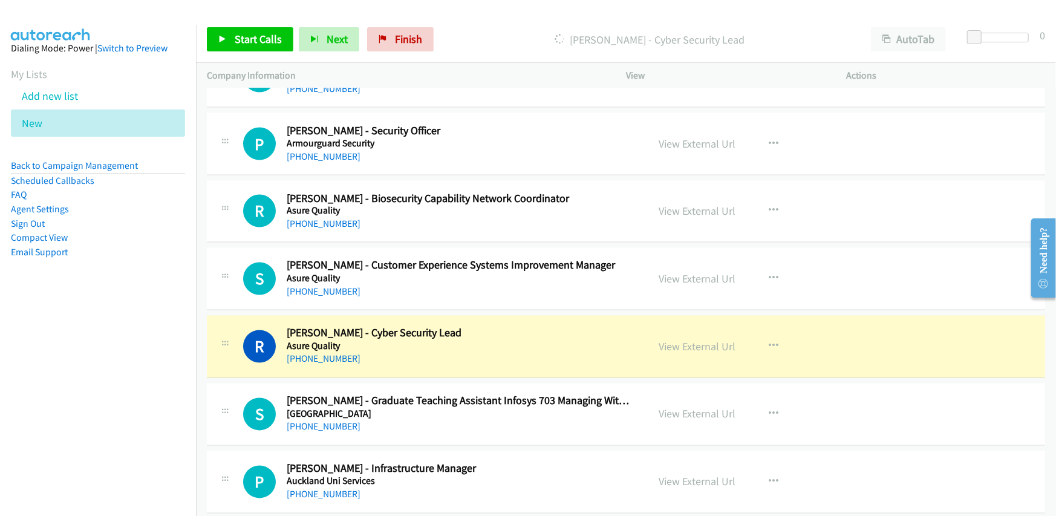
click at [462, 287] on div "+64 27 254 6847" at bounding box center [460, 292] width 346 height 15
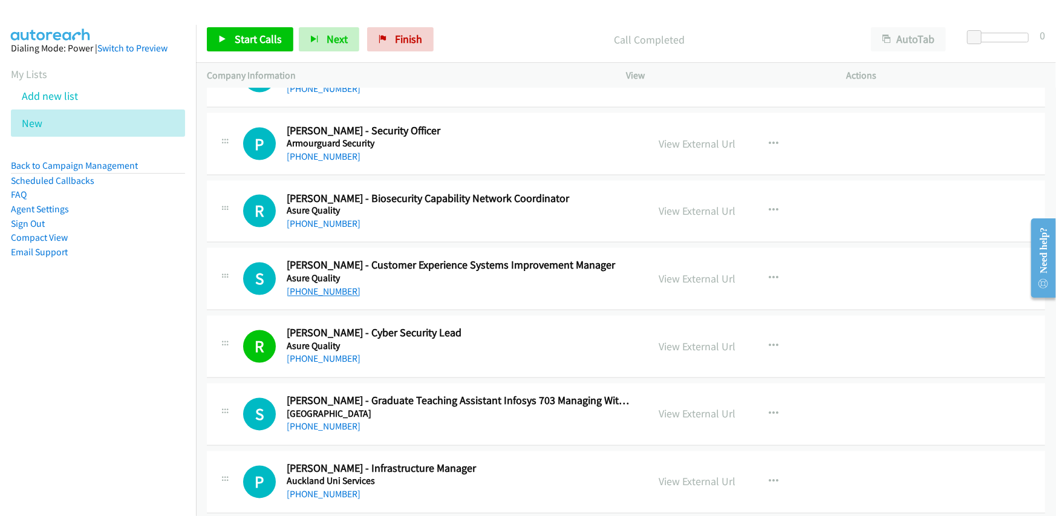
click at [318, 290] on link "+64 27 254 6847" at bounding box center [324, 291] width 74 height 11
click at [472, 285] on div "+64 27 254 6847" at bounding box center [460, 292] width 346 height 15
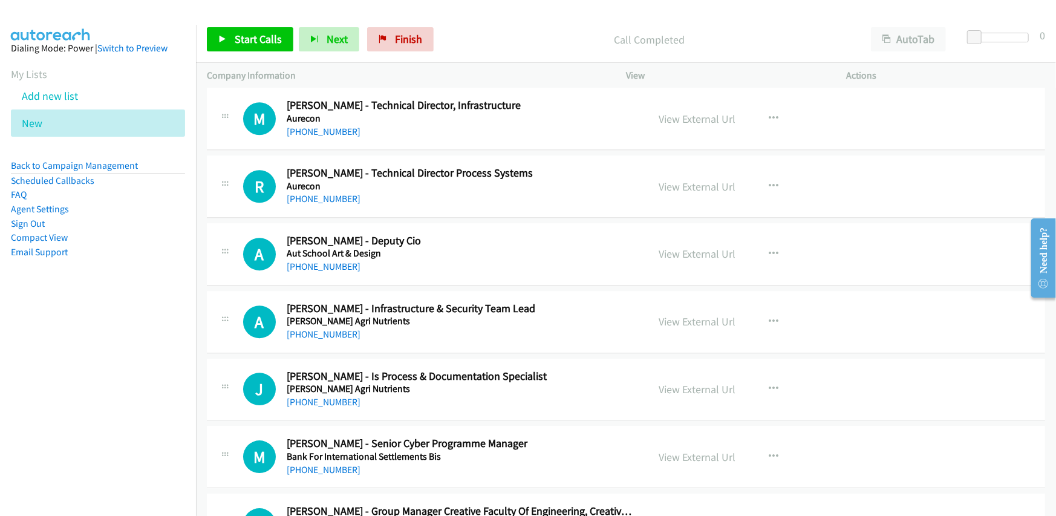
scroll to position [2237, 0]
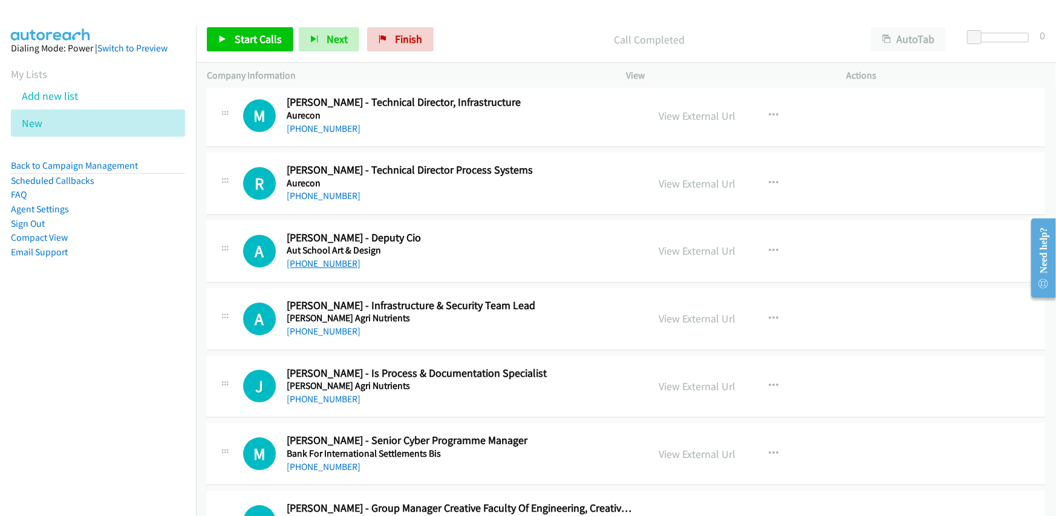
click at [314, 260] on link "+64 21 665 833" at bounding box center [324, 263] width 74 height 11
click at [459, 237] on h2 "Abby Dowd - Deputy Cio" at bounding box center [460, 238] width 346 height 14
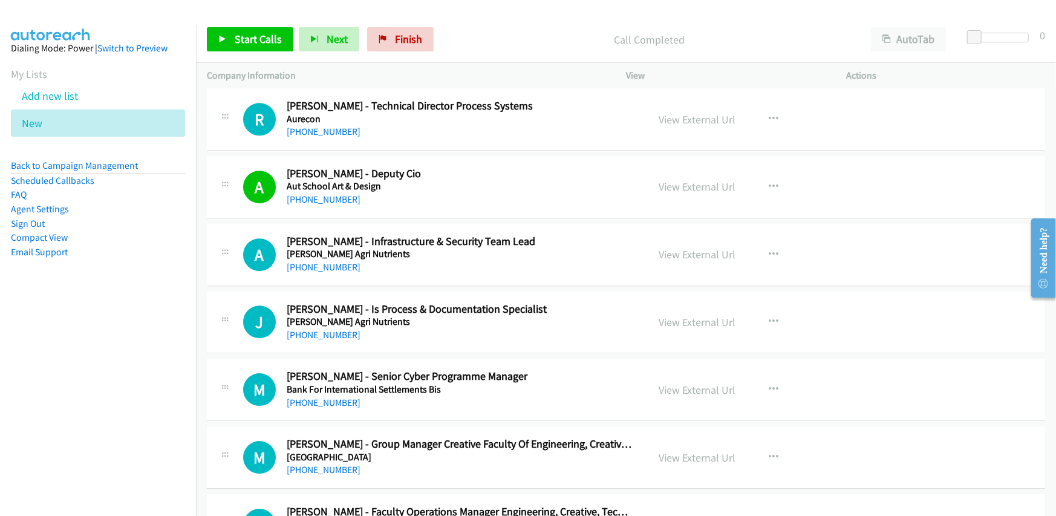
scroll to position [2358, 0]
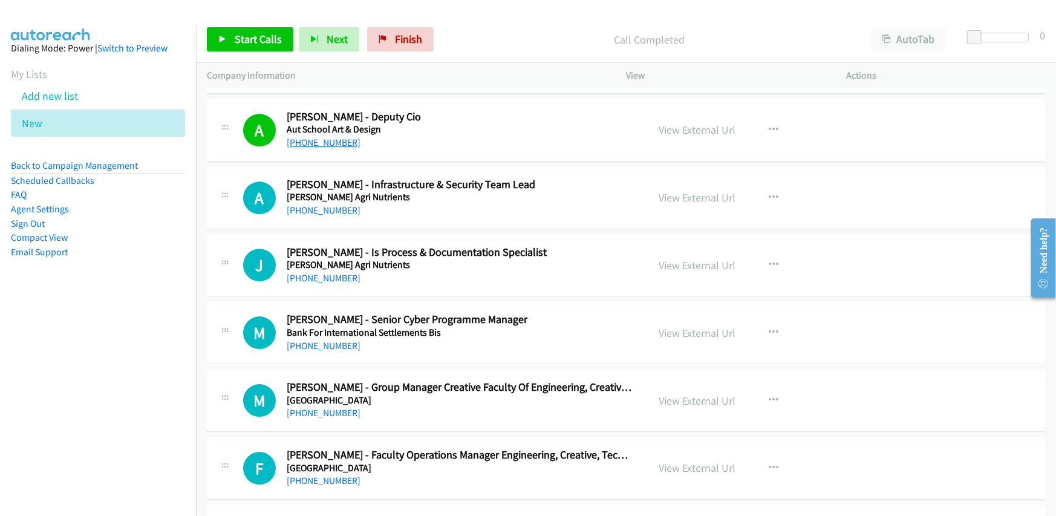
click at [323, 140] on link "+64 21 665 833" at bounding box center [324, 142] width 74 height 11
click at [446, 120] on h2 "Abby Dowd - Deputy Cio" at bounding box center [460, 117] width 346 height 14
click at [707, 128] on link "View External Url" at bounding box center [696, 130] width 77 height 14
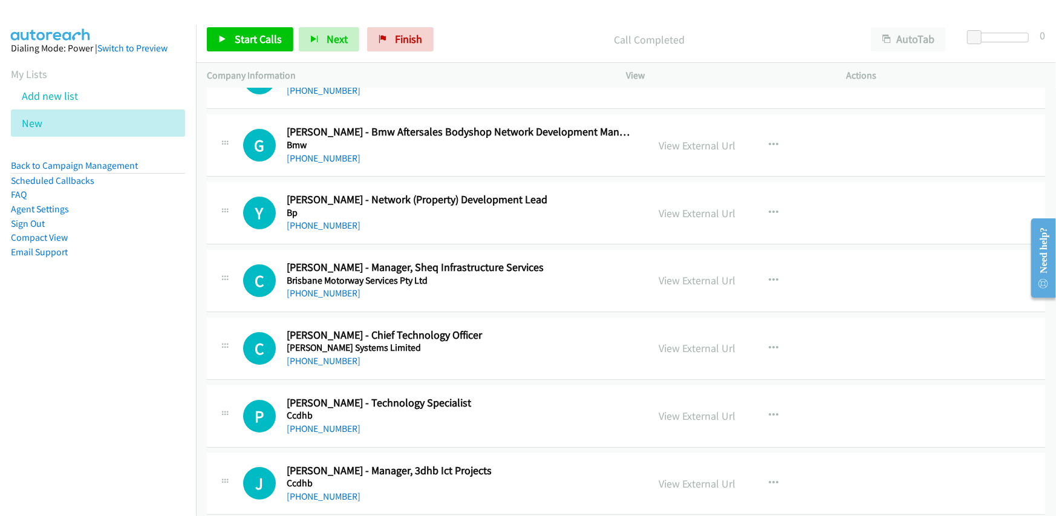
scroll to position [2902, 0]
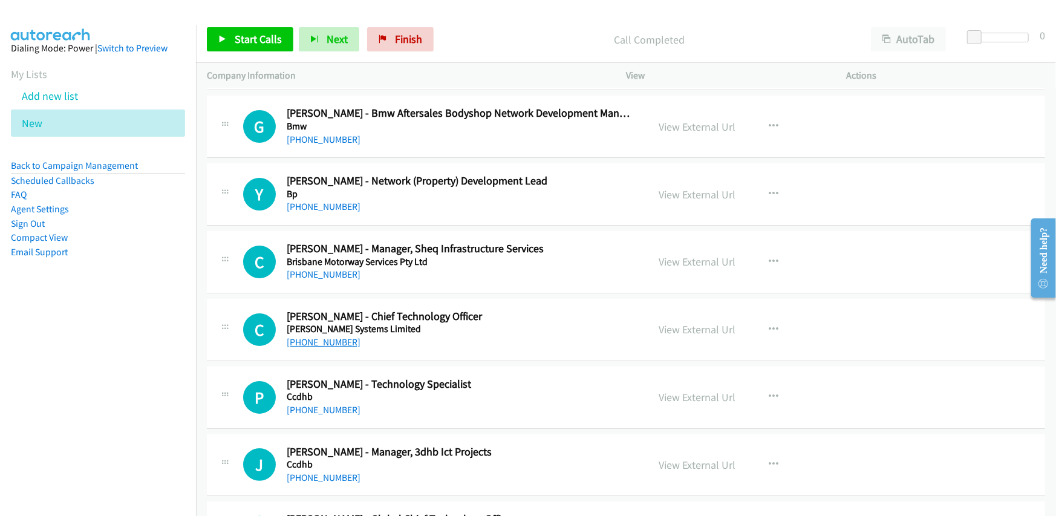
click at [329, 336] on link "+64 27 346 0195" at bounding box center [324, 341] width 74 height 11
click at [496, 328] on h5 "Buckley Systems Limited" at bounding box center [460, 329] width 346 height 12
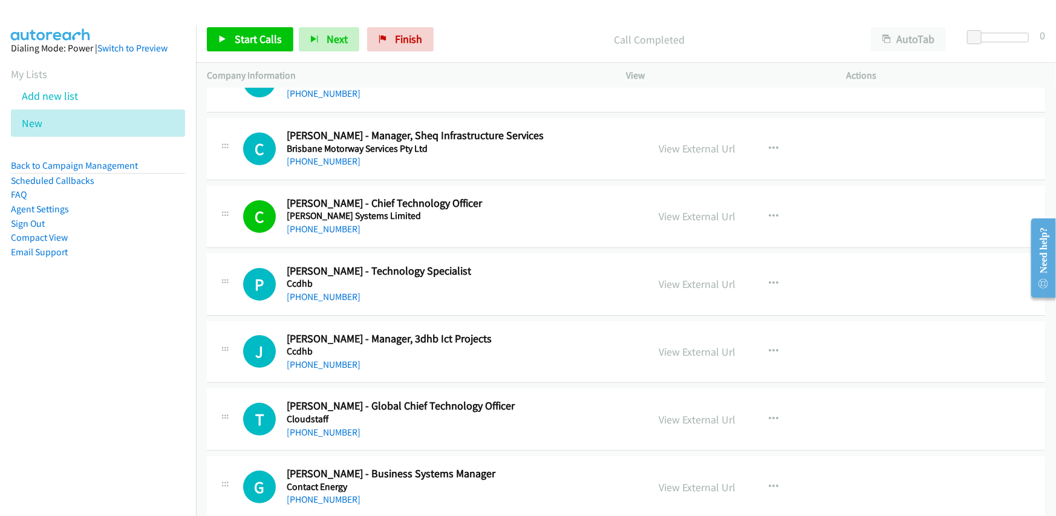
scroll to position [3083, 0]
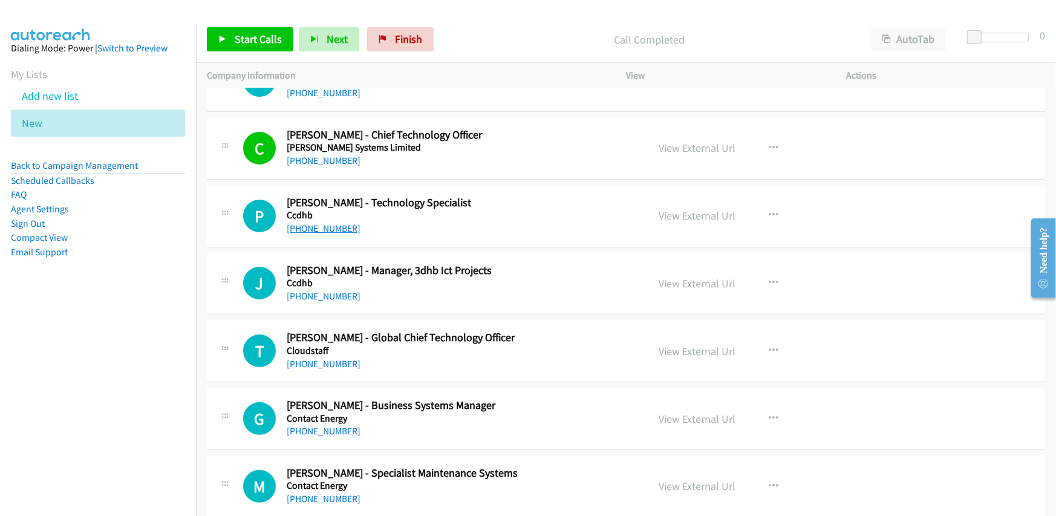
click at [317, 227] on link "+64 274 801 140" at bounding box center [324, 227] width 74 height 11
click at [476, 198] on h2 "Peter Watts - Technology Specialist" at bounding box center [460, 203] width 346 height 14
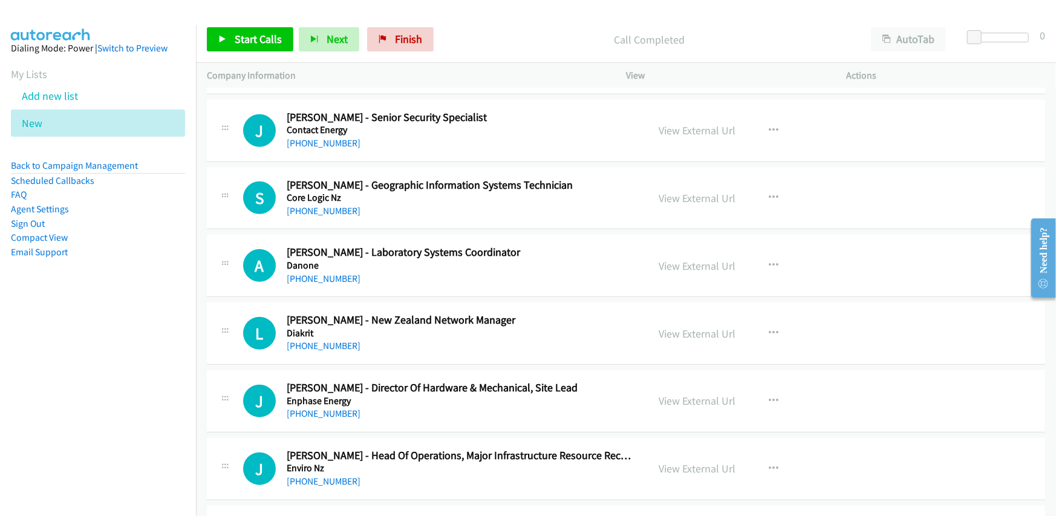
scroll to position [3567, 0]
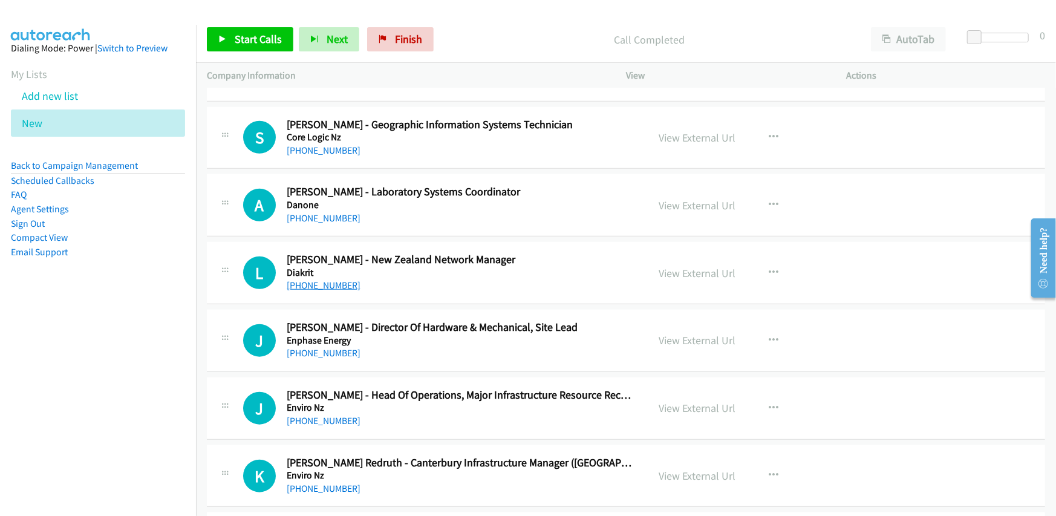
click at [328, 285] on link "+64 27 378 5308" at bounding box center [324, 284] width 74 height 11
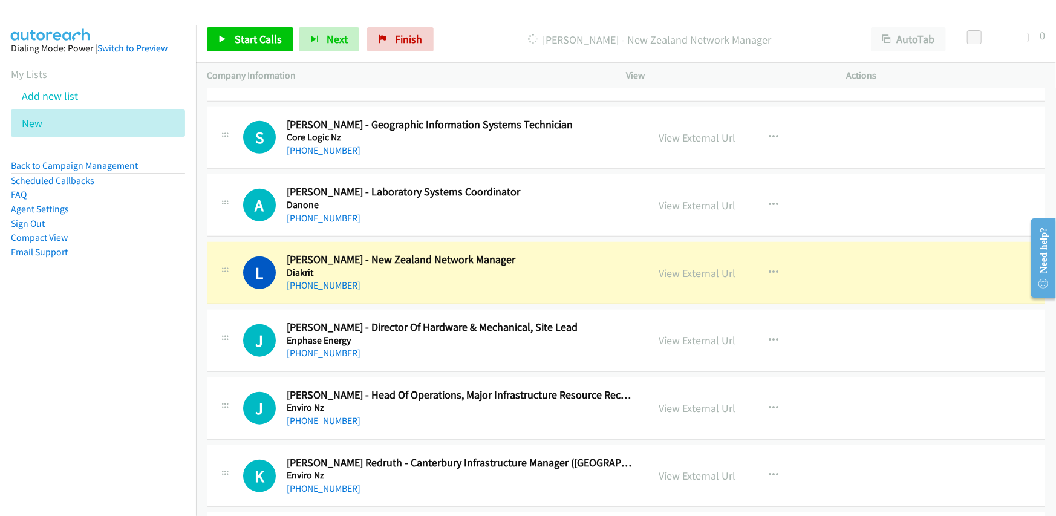
click at [513, 288] on div "L Callback Scheduled Lewis Garland - New Zealand Network Manager Diakrit Pacifi…" at bounding box center [626, 273] width 838 height 62
click at [719, 268] on link "View External Url" at bounding box center [696, 273] width 77 height 14
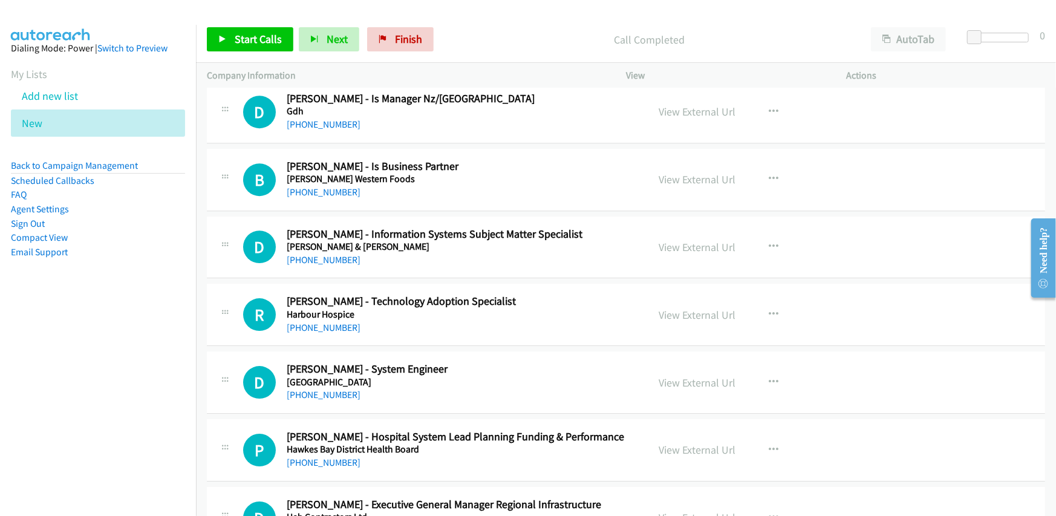
scroll to position [5381, 0]
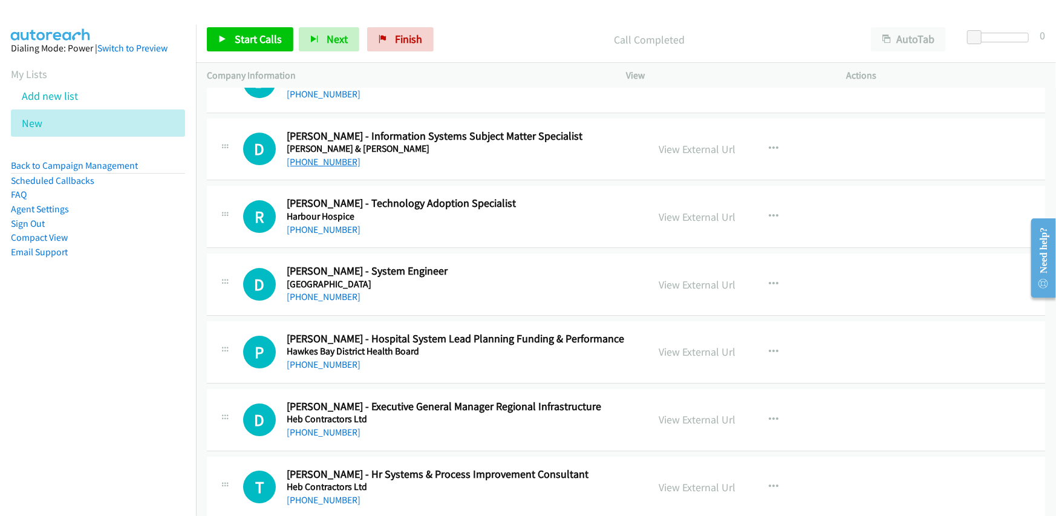
click at [314, 156] on link "+64 21 245 8383" at bounding box center [324, 161] width 74 height 11
click at [447, 222] on div "+64 21 177 7679" at bounding box center [460, 229] width 346 height 15
click at [316, 224] on link "+64 21 177 7679" at bounding box center [324, 229] width 74 height 11
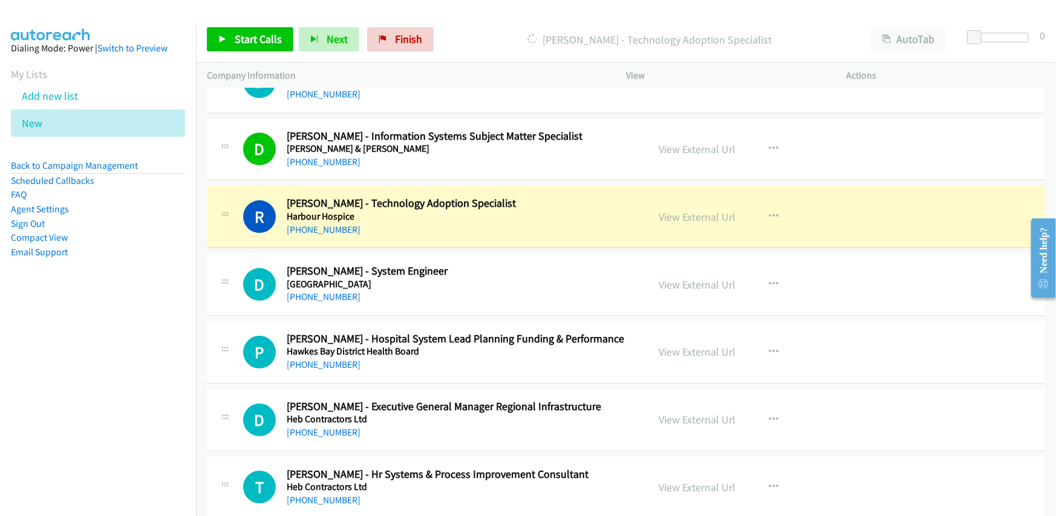
click at [472, 230] on div "R Callback Scheduled Renay Maharaj - Technology Adoption Specialist Harbour Hos…" at bounding box center [626, 217] width 838 height 62
click at [700, 212] on link "View External Url" at bounding box center [696, 217] width 77 height 14
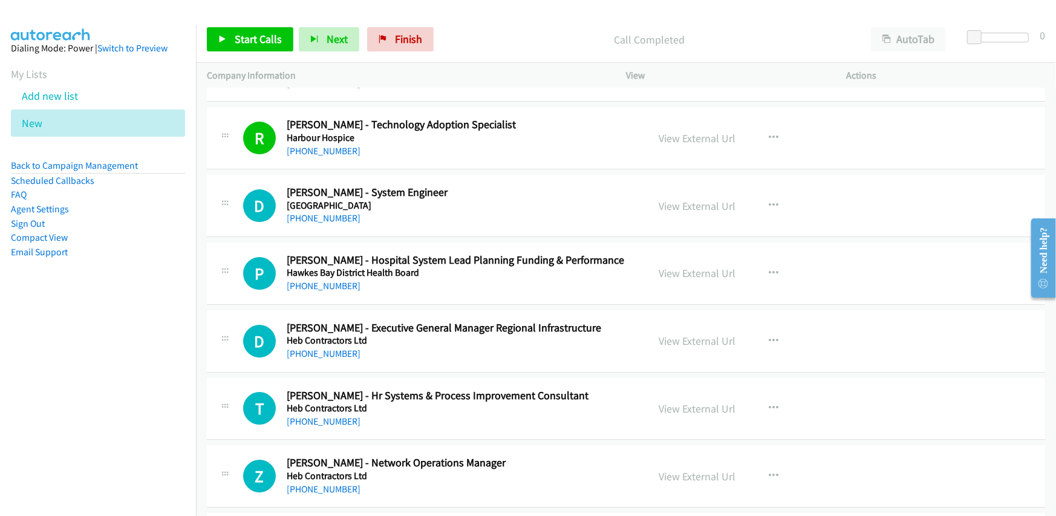
scroll to position [5441, 0]
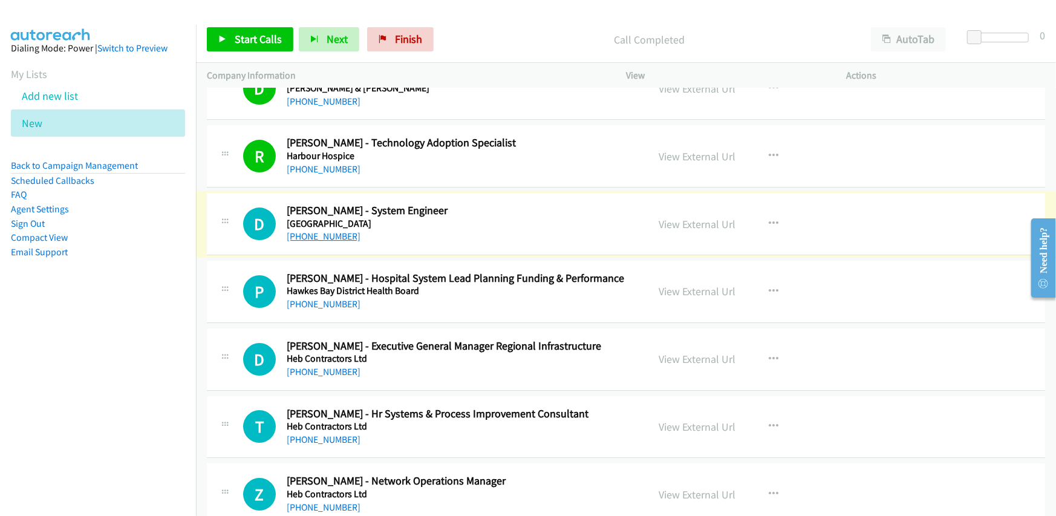
click at [316, 230] on link "+64 27 321 9113" at bounding box center [324, 235] width 74 height 11
click at [433, 218] on h5 "Hawera High School" at bounding box center [460, 224] width 346 height 12
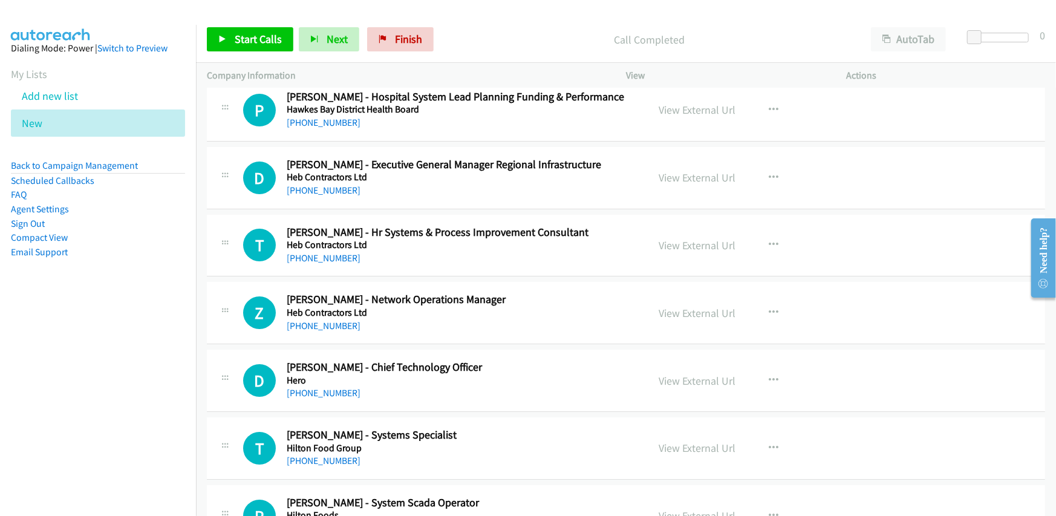
scroll to position [5683, 0]
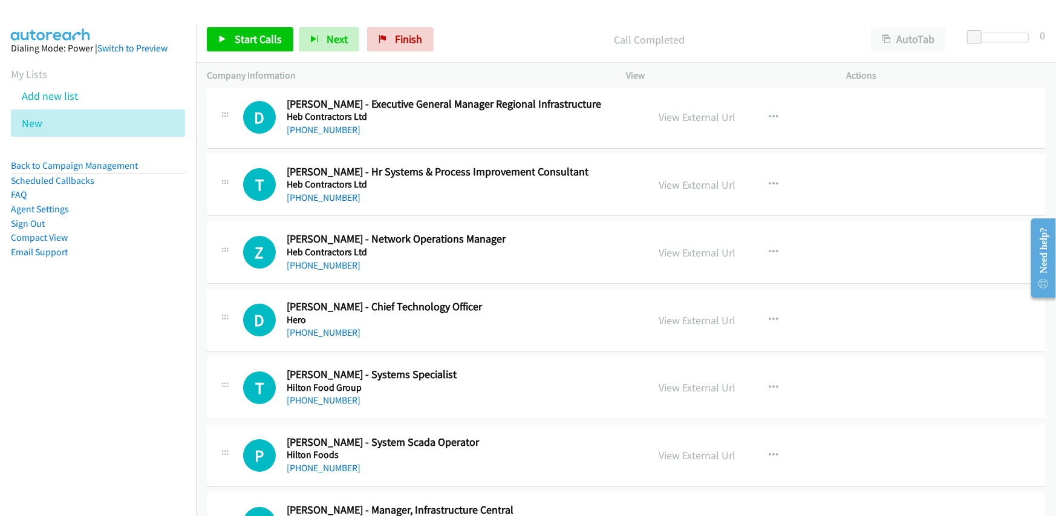
click at [825, 504] on div "View External Url View External Url Schedule/Manage Callback Start Calls Here R…" at bounding box center [763, 523] width 232 height 40
click at [339, 326] on link "+64 20 7255 9783" at bounding box center [324, 331] width 74 height 11
click at [493, 314] on h5 "Hero" at bounding box center [460, 320] width 346 height 12
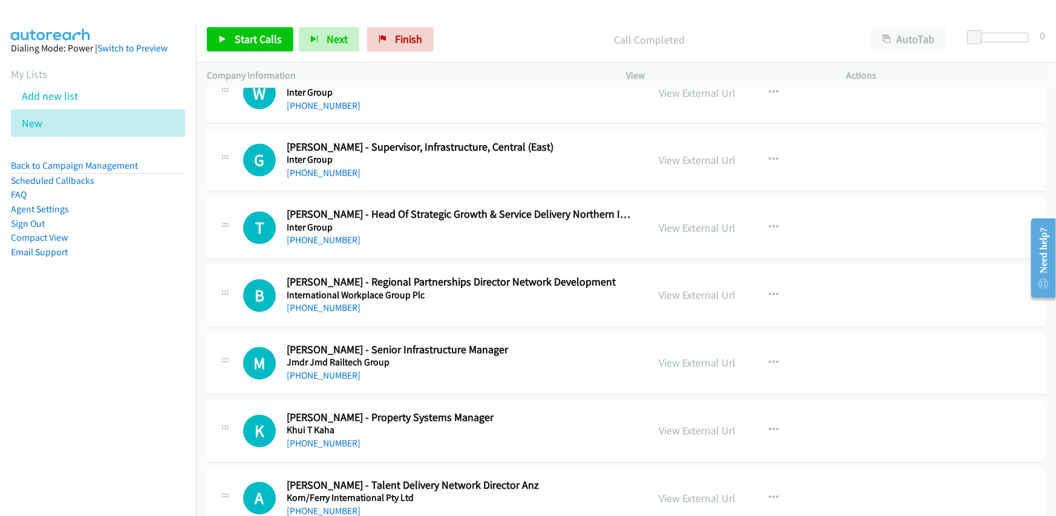
scroll to position [7255, 0]
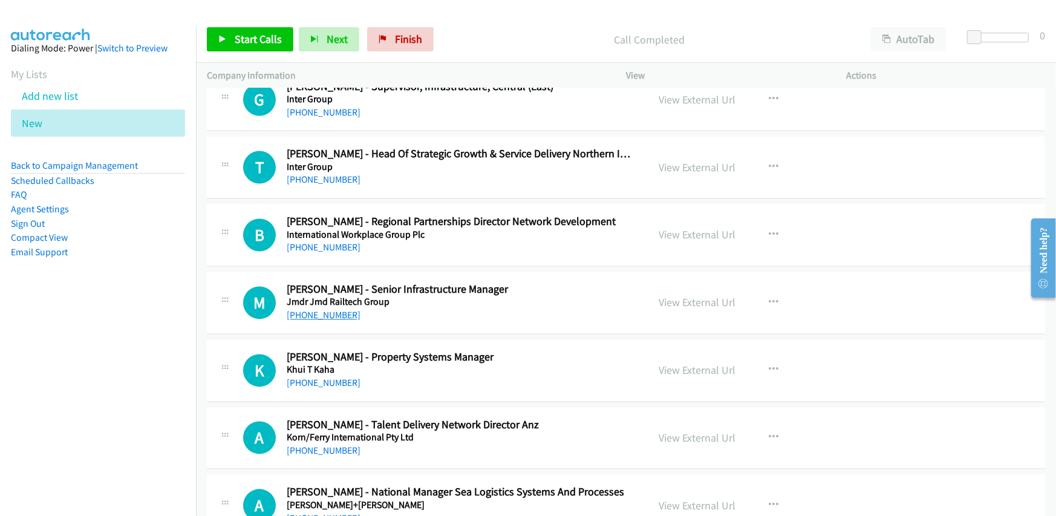
click at [316, 310] on link "+64 21 212 8463" at bounding box center [324, 315] width 74 height 11
click at [483, 308] on div "+64 21 212 8463" at bounding box center [460, 315] width 346 height 15
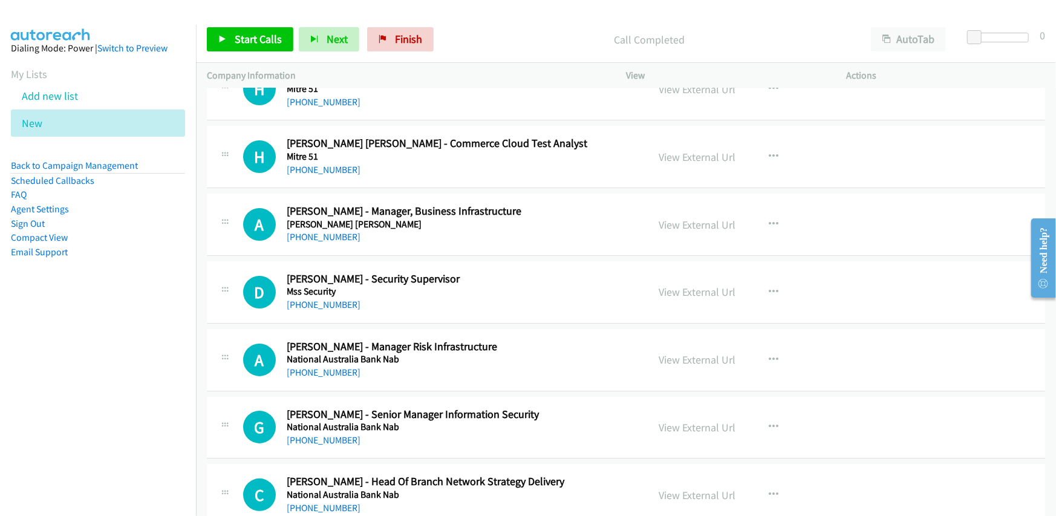
scroll to position [8702, 0]
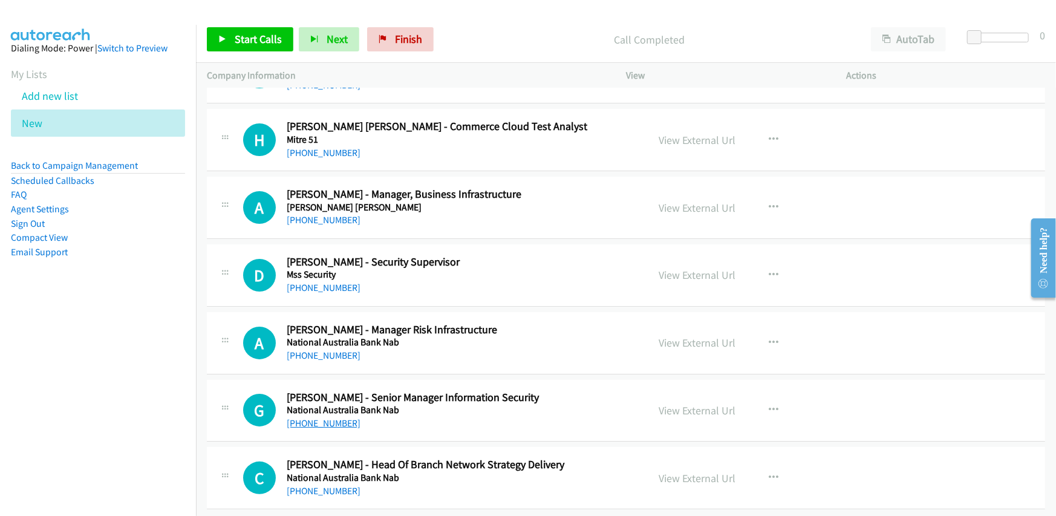
click at [308, 417] on link "+64 21 832 699" at bounding box center [324, 422] width 74 height 11
click at [407, 416] on div "+64 21 832 699" at bounding box center [460, 423] width 346 height 15
click at [306, 485] on link "+64 27 306 0309" at bounding box center [324, 490] width 74 height 11
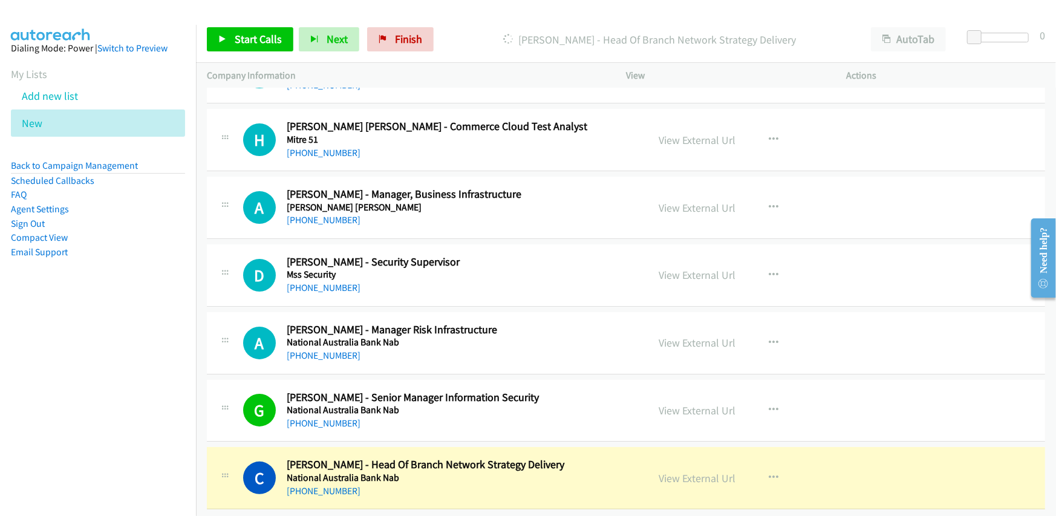
click at [437, 472] on h5 "National Australia Bank Nab" at bounding box center [460, 478] width 346 height 12
click at [694, 471] on link "View External Url" at bounding box center [696, 478] width 77 height 14
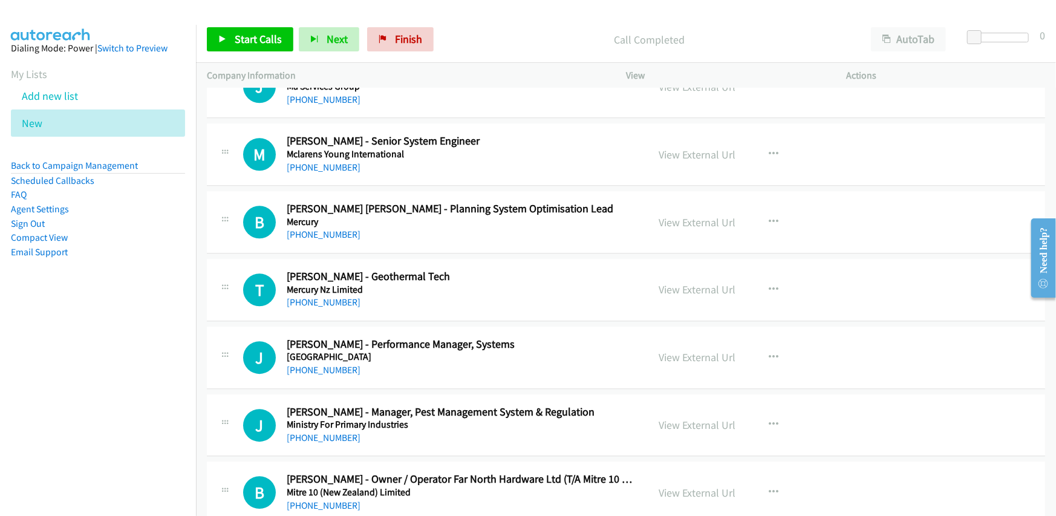
scroll to position [7916, 0]
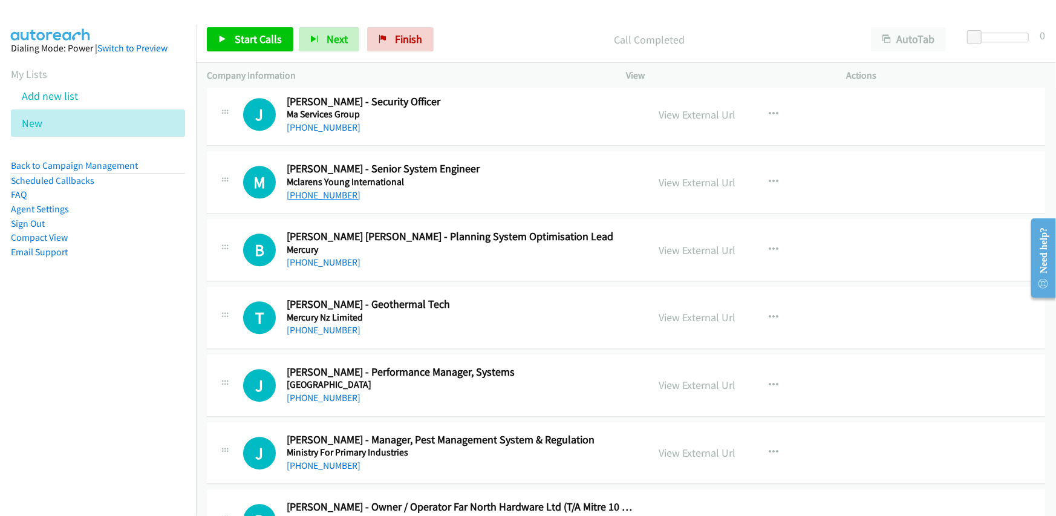
click at [322, 189] on link "+64 22 013 9225" at bounding box center [324, 194] width 74 height 11
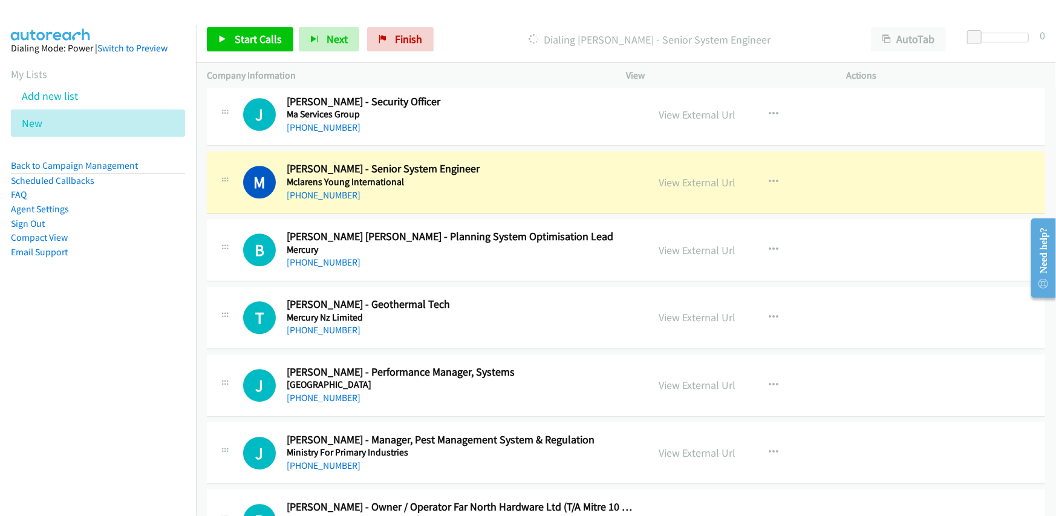
click at [488, 176] on h5 "Mclarens Young International" at bounding box center [460, 182] width 346 height 12
click at [698, 175] on link "View External Url" at bounding box center [696, 182] width 77 height 14
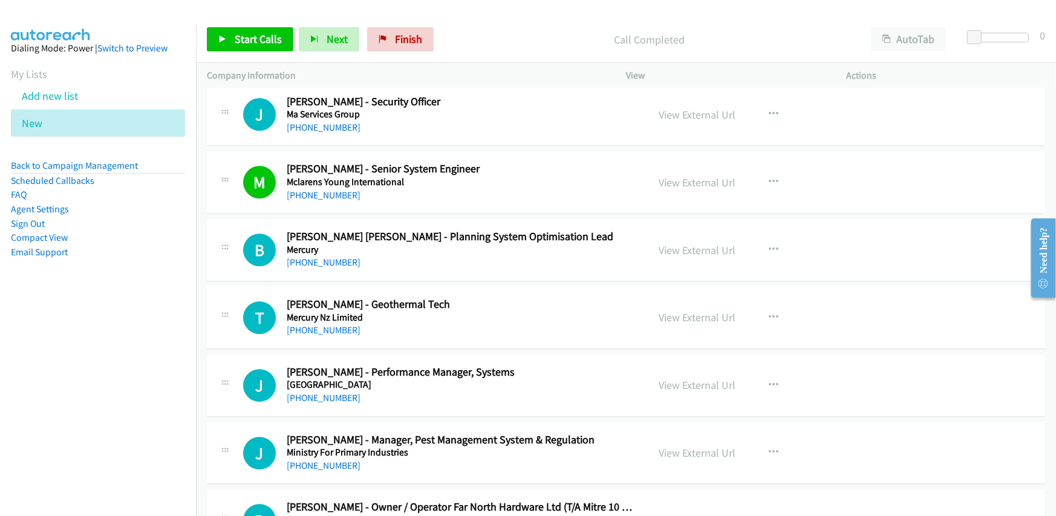
click at [441, 332] on div "T Callback Scheduled Tony Elo - Geothermal Tech Mercury Nz Limited Pacific/Auck…" at bounding box center [626, 318] width 838 height 62
click at [304, 256] on link "+64 21 981 991" at bounding box center [324, 261] width 74 height 11
click at [486, 255] on div "+64 21 981 991" at bounding box center [460, 262] width 346 height 15
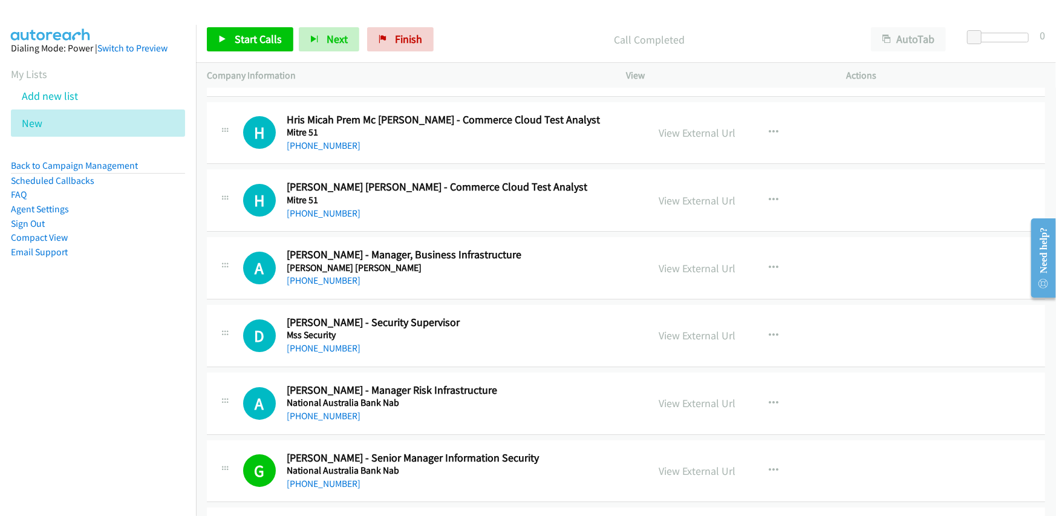
scroll to position [8702, 0]
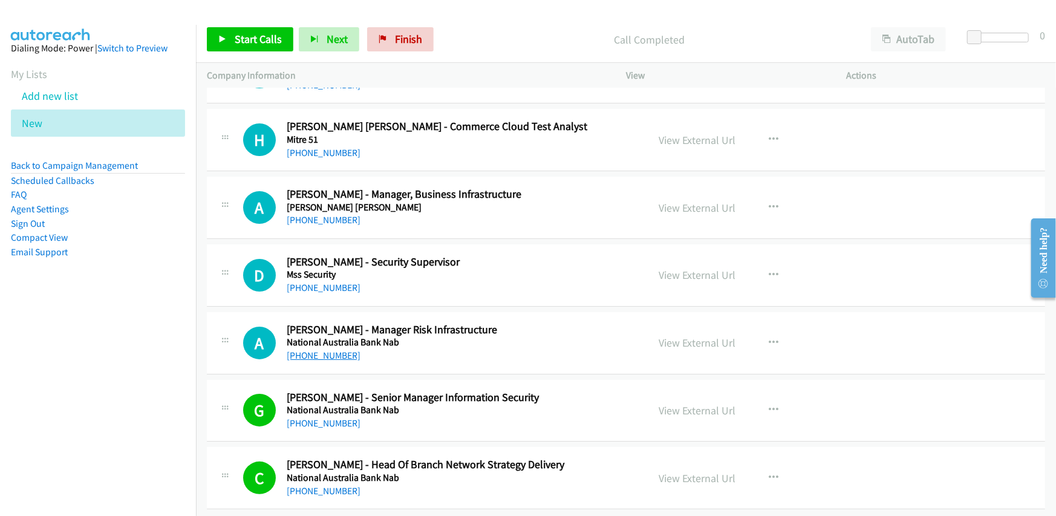
click at [329, 349] on link "+61 421 879 105" at bounding box center [324, 354] width 74 height 11
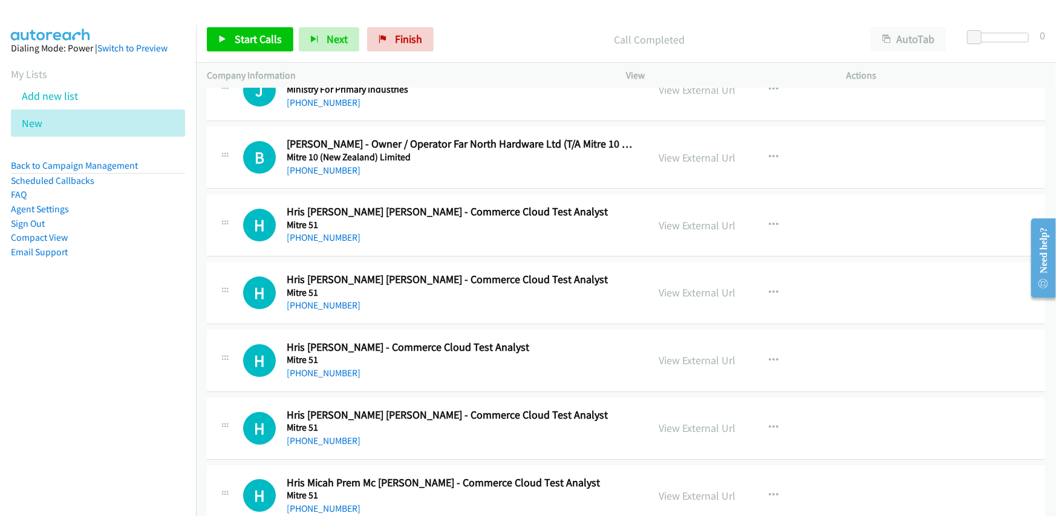
scroll to position [8218, 0]
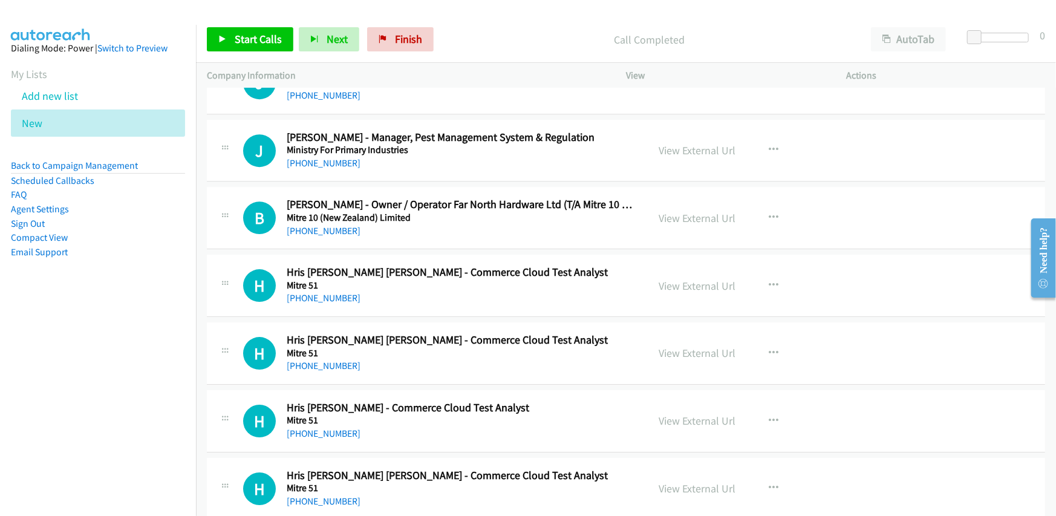
click at [157, 352] on nav "Dialing Mode: Power | Switch to Preview My Lists Add new list New Back to Campa…" at bounding box center [98, 283] width 196 height 516
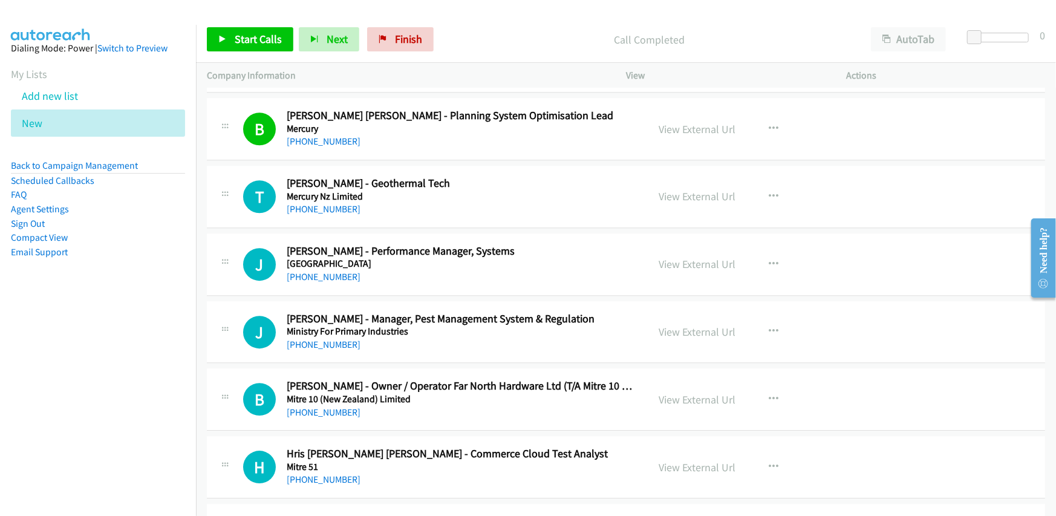
scroll to position [7916, 0]
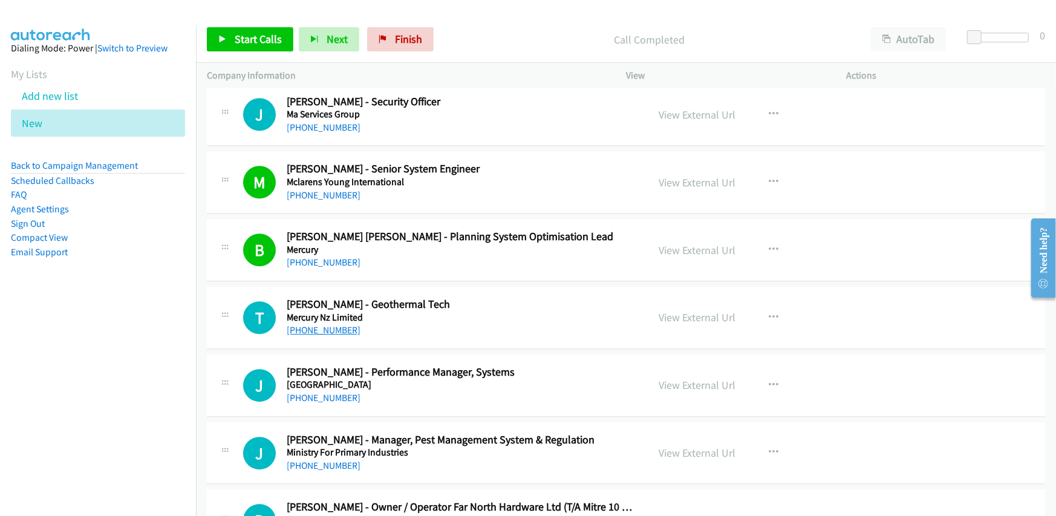
click at [345, 324] on link "+64 274 795 247" at bounding box center [324, 329] width 74 height 11
click at [484, 311] on h5 "Mercury Nz Limited" at bounding box center [460, 317] width 346 height 12
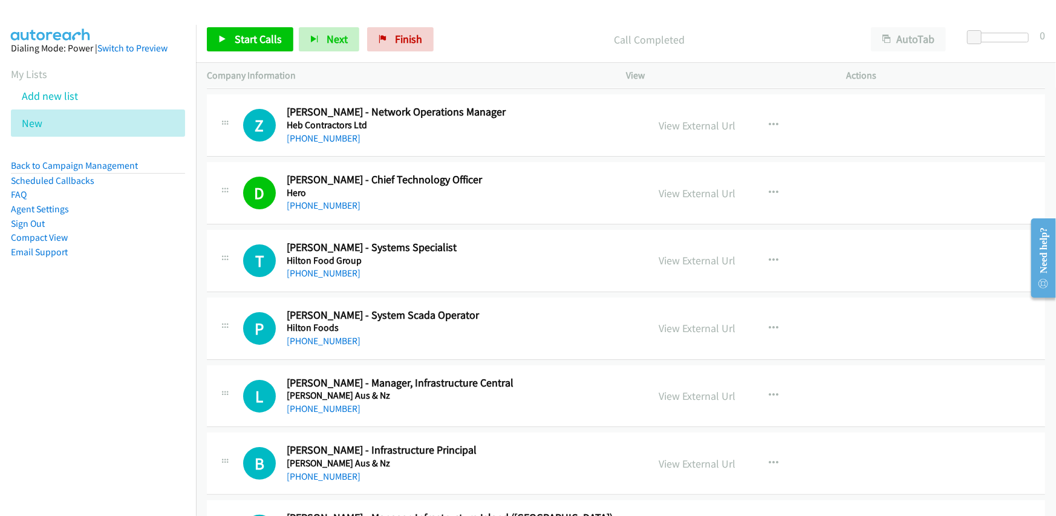
scroll to position [5800, 0]
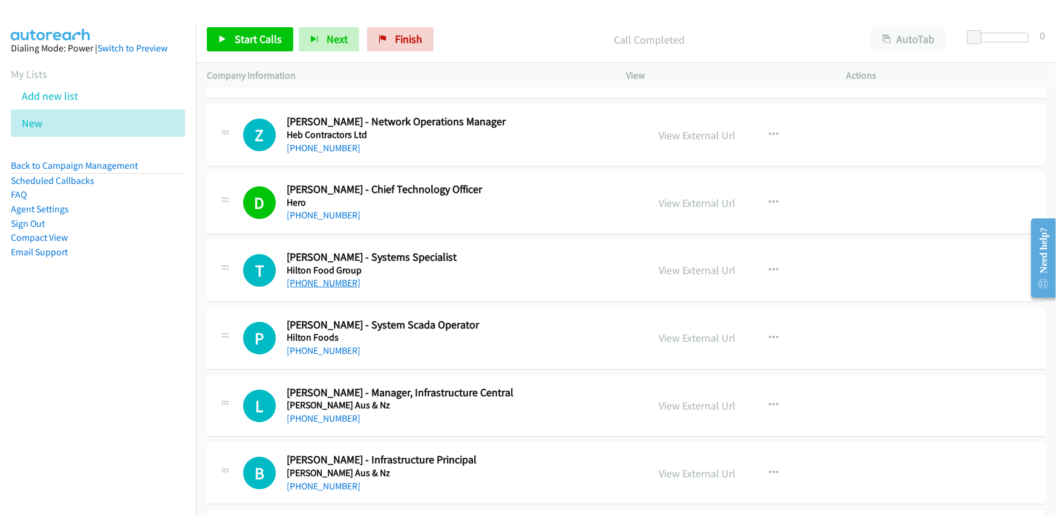
click at [327, 278] on link "+64 22 505 3163" at bounding box center [324, 282] width 74 height 11
click at [488, 276] on div "+64 22 505 3163" at bounding box center [460, 283] width 346 height 15
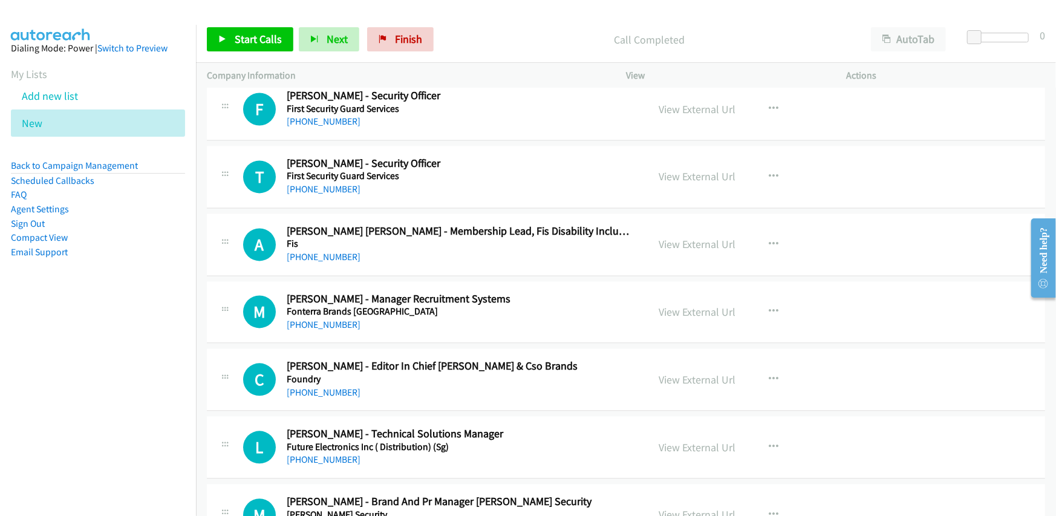
scroll to position [4470, 0]
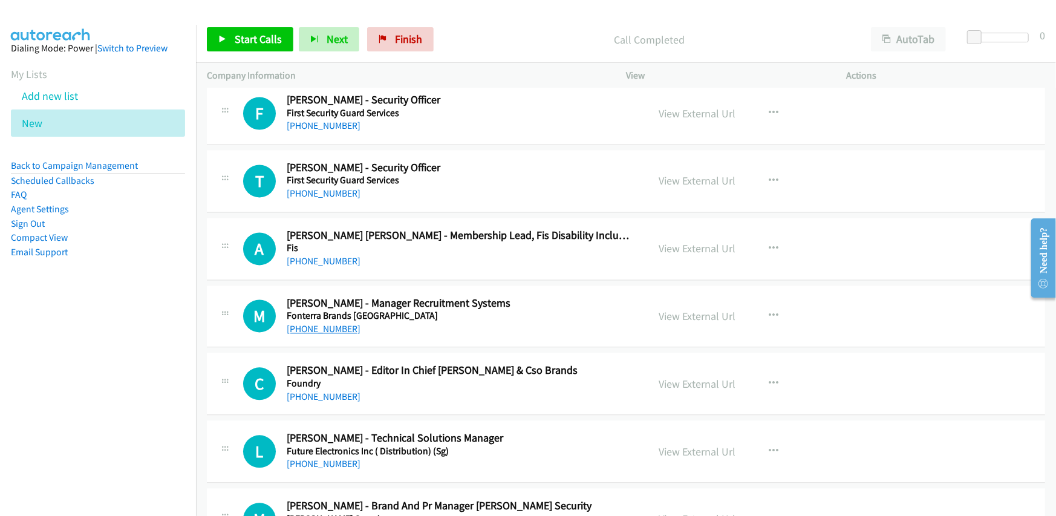
click at [317, 323] on link "+64 21 862 726" at bounding box center [324, 328] width 74 height 11
click at [492, 322] on div "+64 21 862 726" at bounding box center [460, 329] width 346 height 15
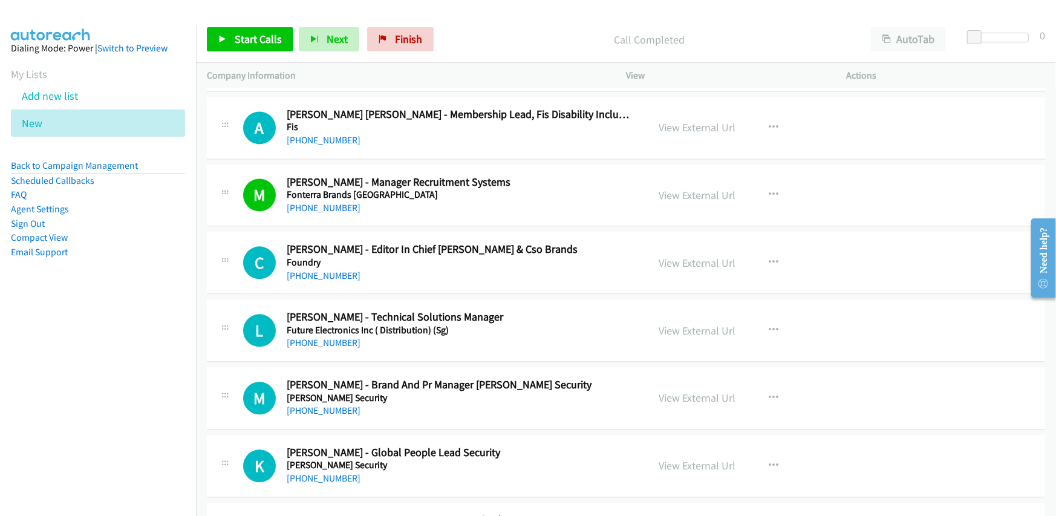
scroll to position [4651, 0]
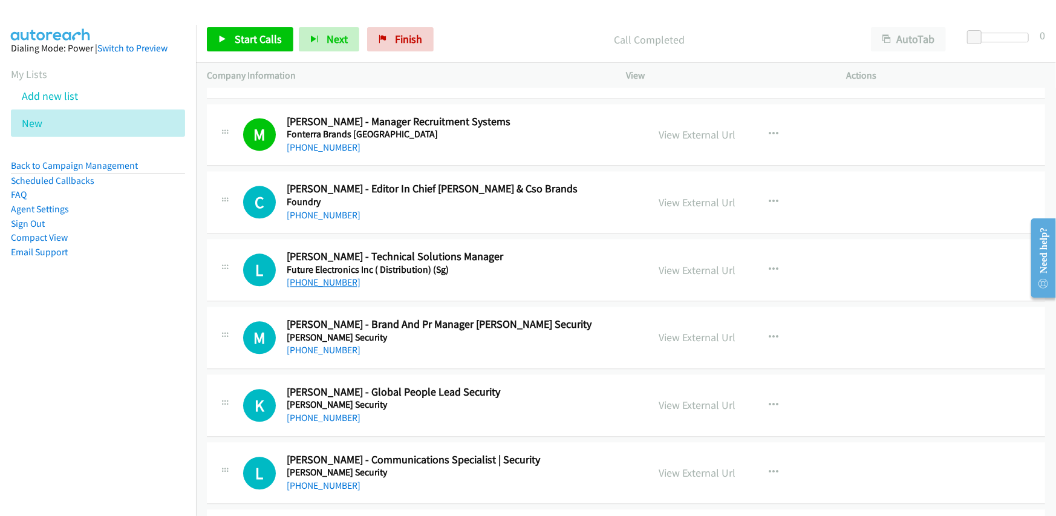
click at [317, 276] on link "+64 21 362 436" at bounding box center [324, 281] width 74 height 11
click at [489, 279] on div "+64 21 362 436" at bounding box center [460, 282] width 346 height 15
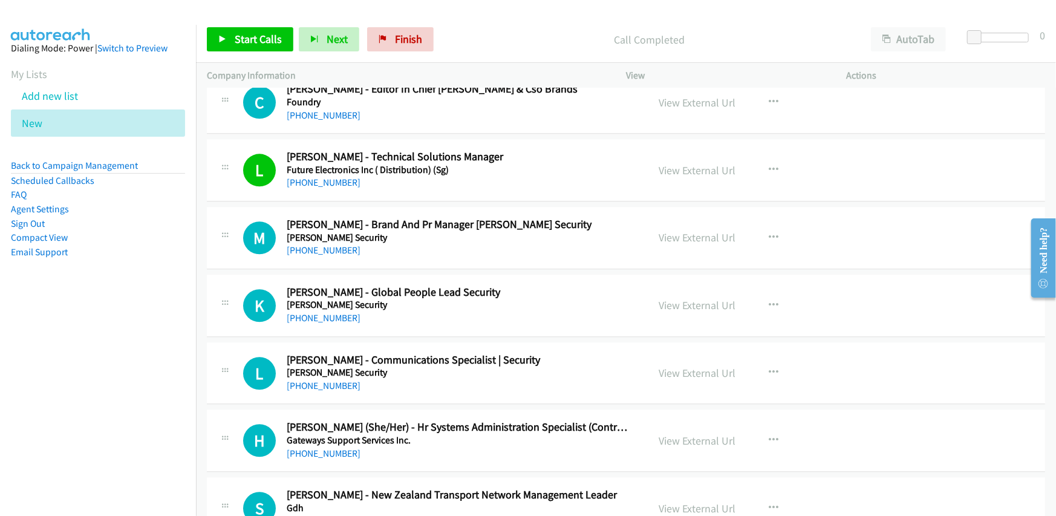
scroll to position [4772, 0]
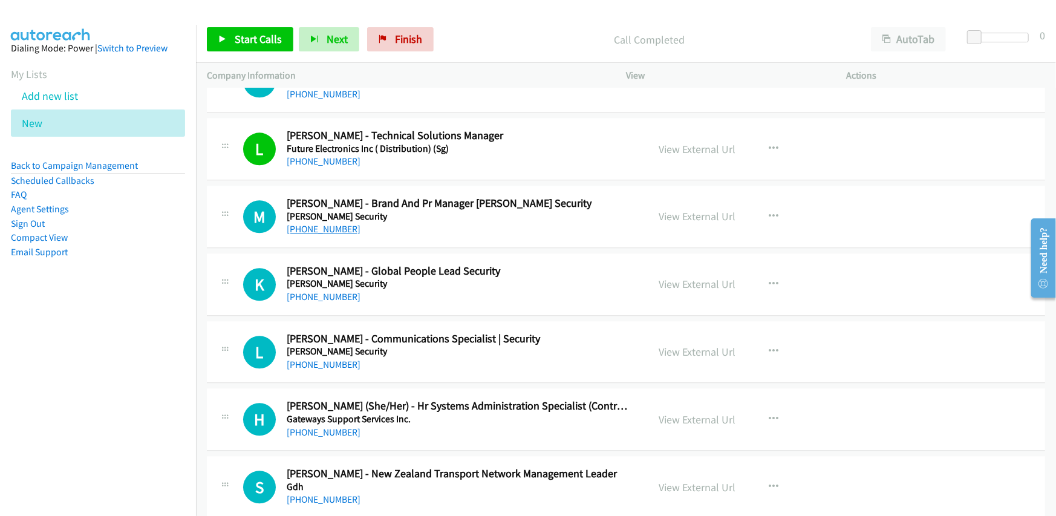
click at [308, 223] on link "+64 21 825 522" at bounding box center [324, 228] width 74 height 11
click at [473, 222] on div "+64 21 825 522" at bounding box center [460, 229] width 346 height 15
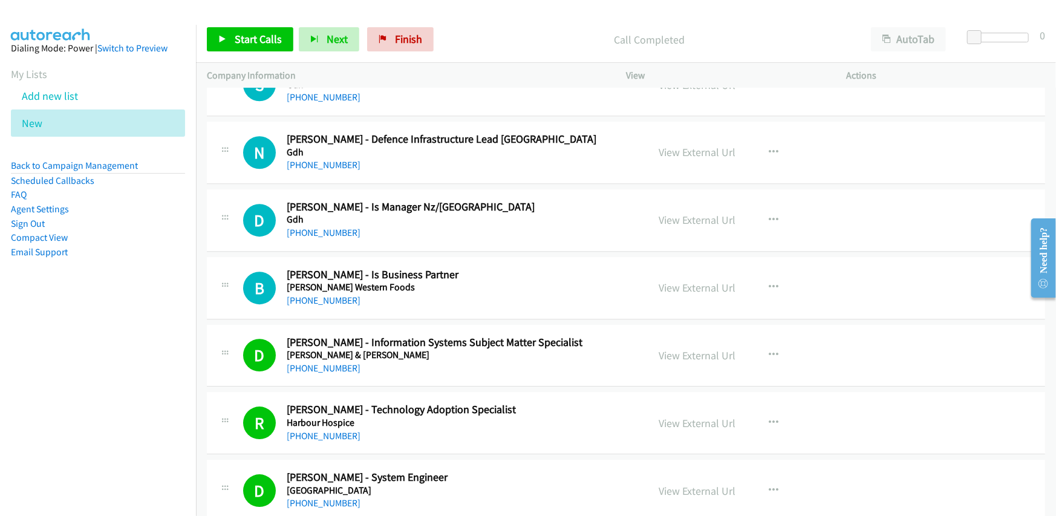
scroll to position [5196, 0]
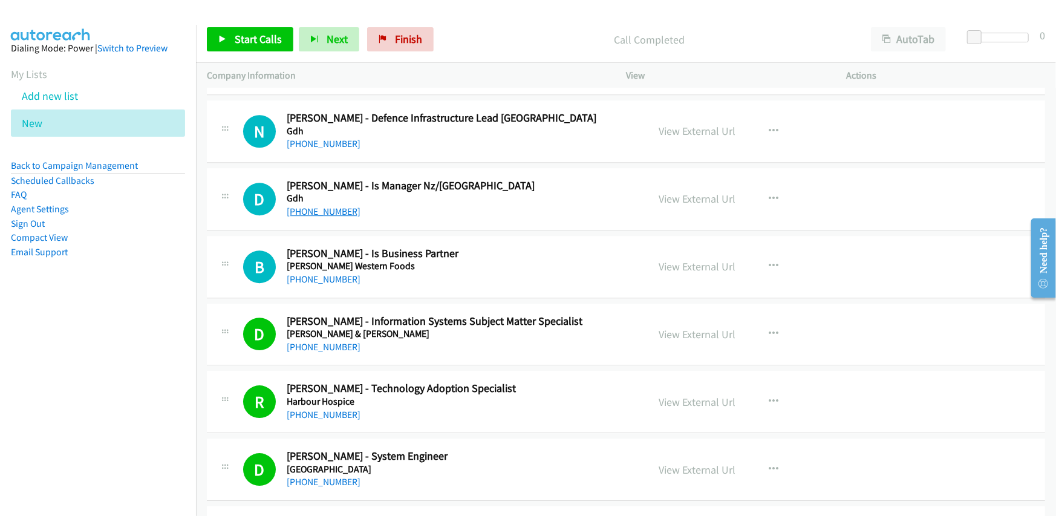
click at [317, 206] on link "+64 27 324 2393" at bounding box center [324, 211] width 74 height 11
click at [505, 212] on div "D Callback Scheduled David Van Heerden - Is Manager Nz/Pacific Gdh Pacific/Auck…" at bounding box center [626, 199] width 838 height 62
click at [682, 195] on link "View External Url" at bounding box center [696, 199] width 77 height 14
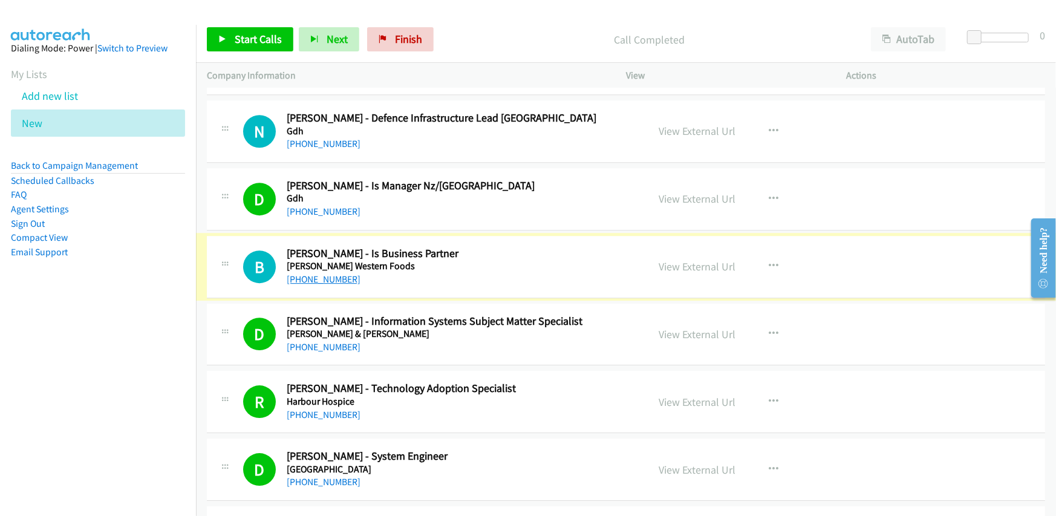
click at [328, 274] on link "+64 274 916 461" at bounding box center [324, 278] width 74 height 11
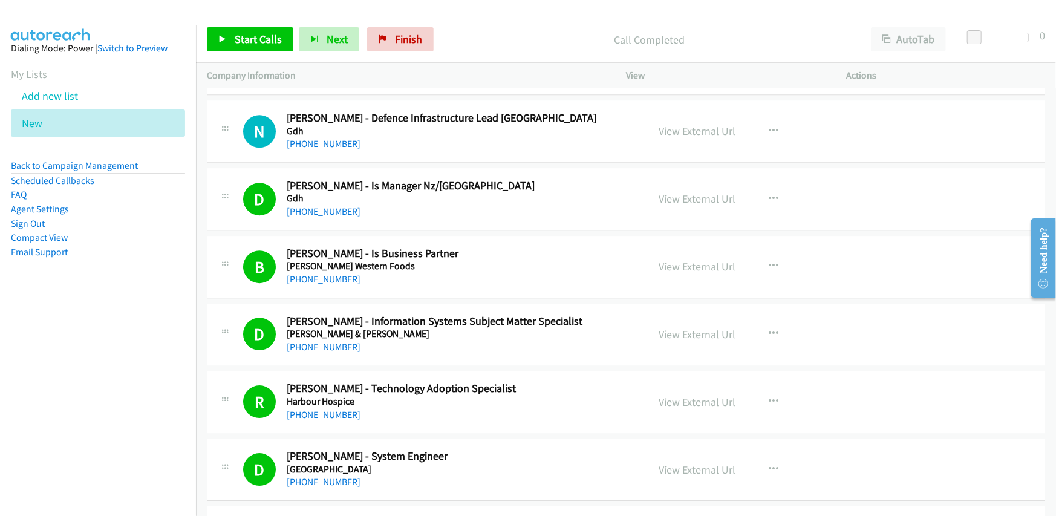
click at [478, 260] on h5 "George Western Foods" at bounding box center [460, 266] width 346 height 12
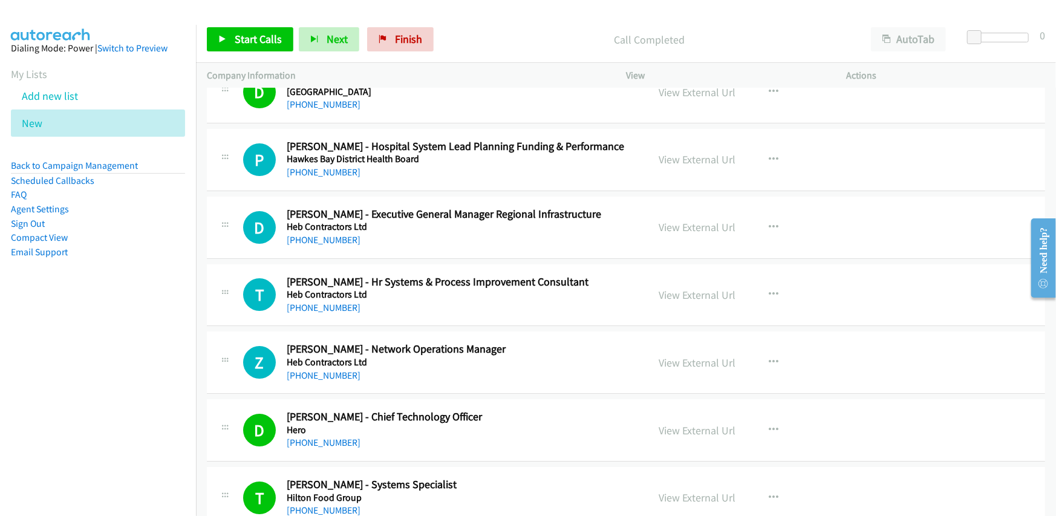
scroll to position [5558, 0]
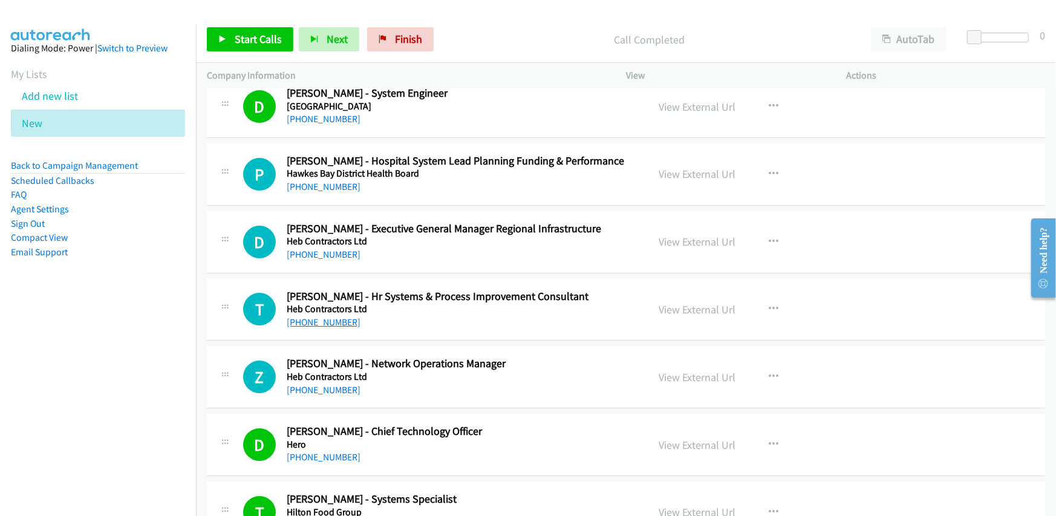
click at [334, 316] on link "+64 21 209 7232" at bounding box center [324, 321] width 74 height 11
click at [447, 330] on div "T Callback Scheduled Tracy Swift - Hr Systems & Process Improvement Consultant …" at bounding box center [626, 310] width 838 height 62
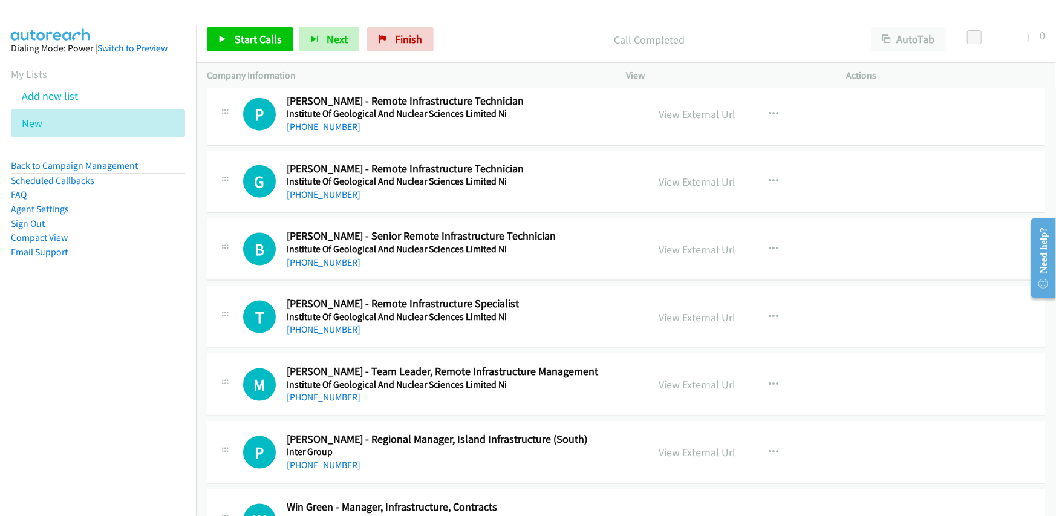
scroll to position [6828, 0]
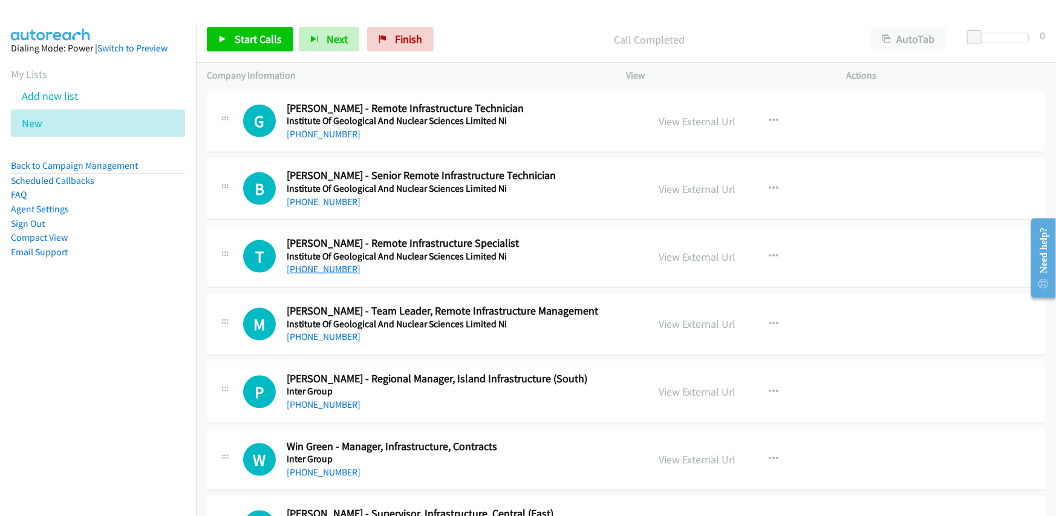
click at [325, 264] on link "+64 27 620 2490" at bounding box center [324, 268] width 74 height 11
click at [499, 276] on div "T Callback Scheduled Tim Mc Dougall - Remote Infrastructure Specialist Institut…" at bounding box center [626, 256] width 838 height 62
click at [314, 331] on link "+64 21 246 4703" at bounding box center [324, 336] width 74 height 11
click at [444, 304] on h2 "Matthew Moore - Team Leader, Remote Infrastructure Management" at bounding box center [460, 311] width 346 height 14
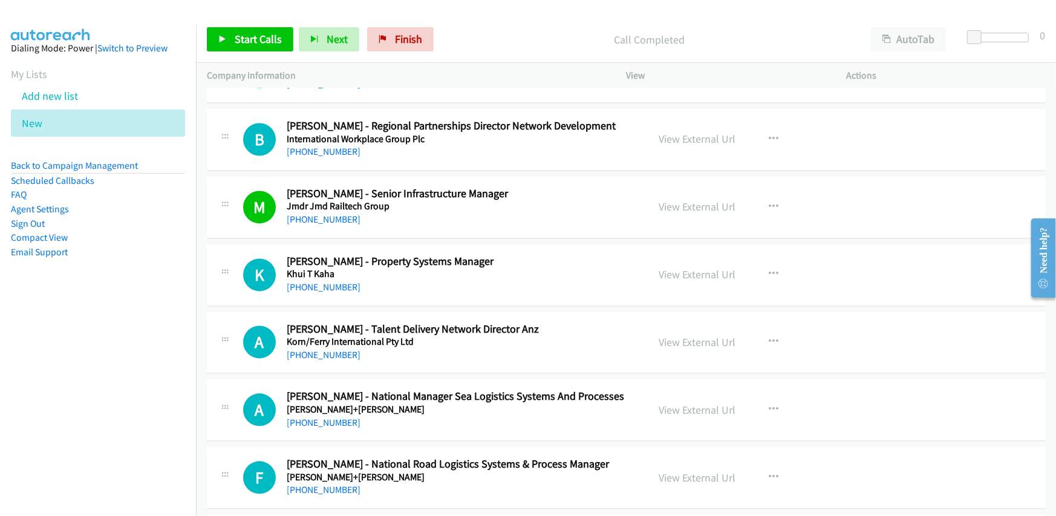
scroll to position [7372, 0]
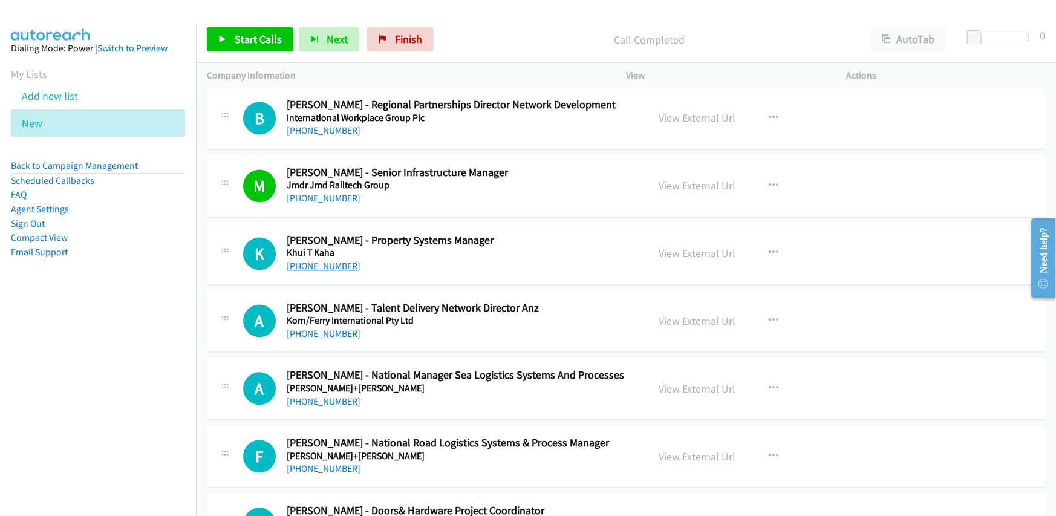
click at [336, 260] on link "+64 27 700 7815" at bounding box center [324, 265] width 74 height 11
click at [488, 259] on div "+64 27 700 7815" at bounding box center [460, 266] width 346 height 15
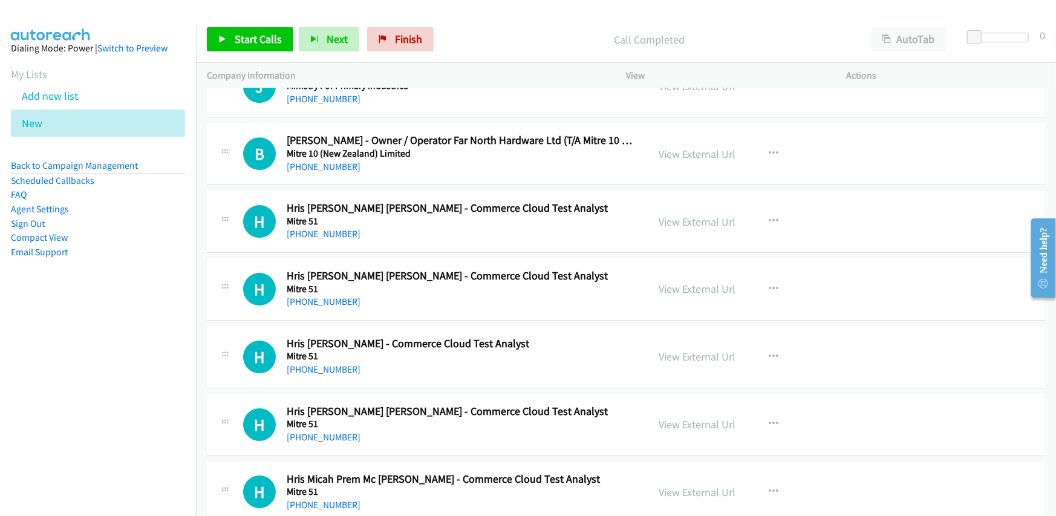
scroll to position [8339, 0]
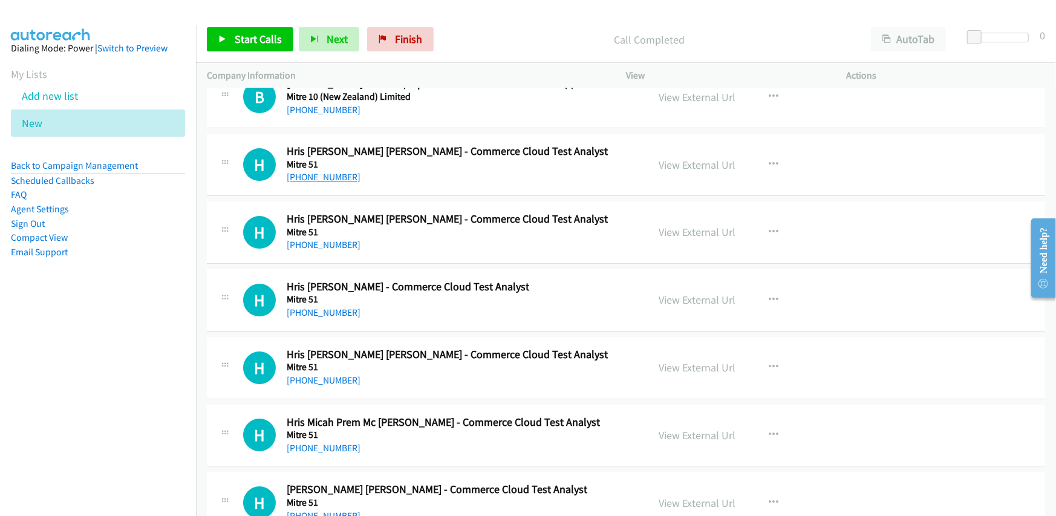
click at [307, 171] on link "+64 21 586 1147" at bounding box center [324, 176] width 74 height 11
click at [487, 158] on h5 "Mitre 51" at bounding box center [460, 164] width 346 height 12
click at [706, 158] on link "View External Url" at bounding box center [696, 165] width 77 height 14
click at [323, 239] on link "+64 21 815 6388" at bounding box center [324, 244] width 74 height 11
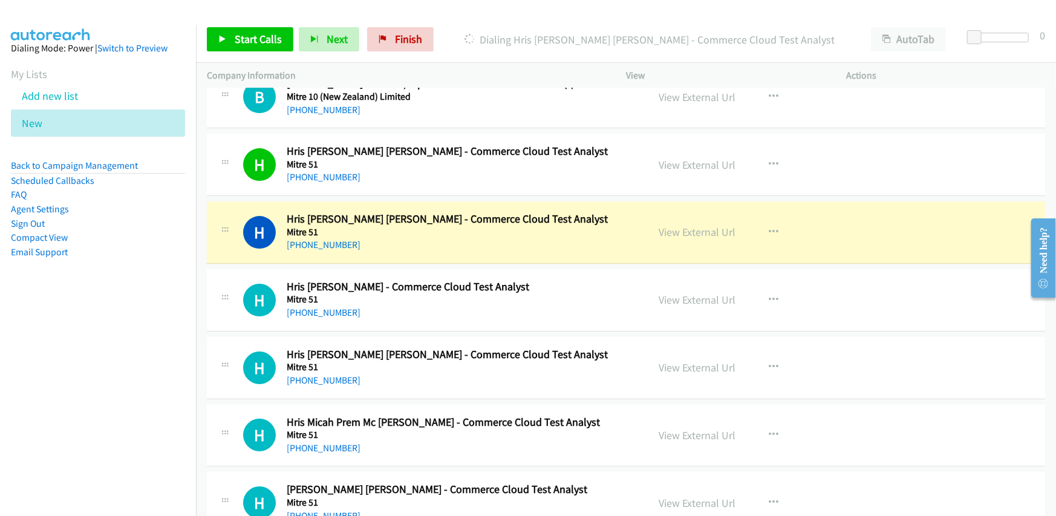
click at [469, 226] on h5 "Mitre 51" at bounding box center [460, 232] width 346 height 12
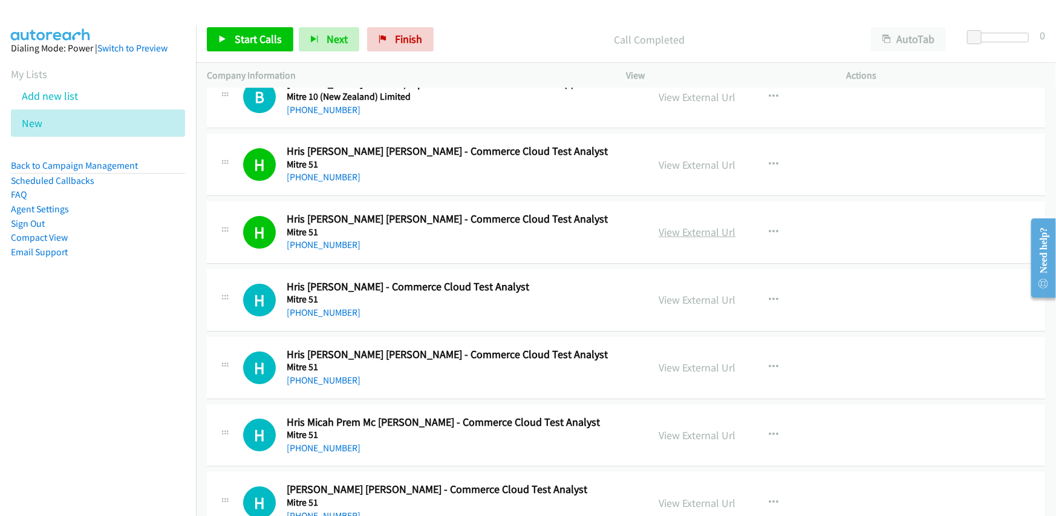
click at [667, 225] on link "View External Url" at bounding box center [696, 232] width 77 height 14
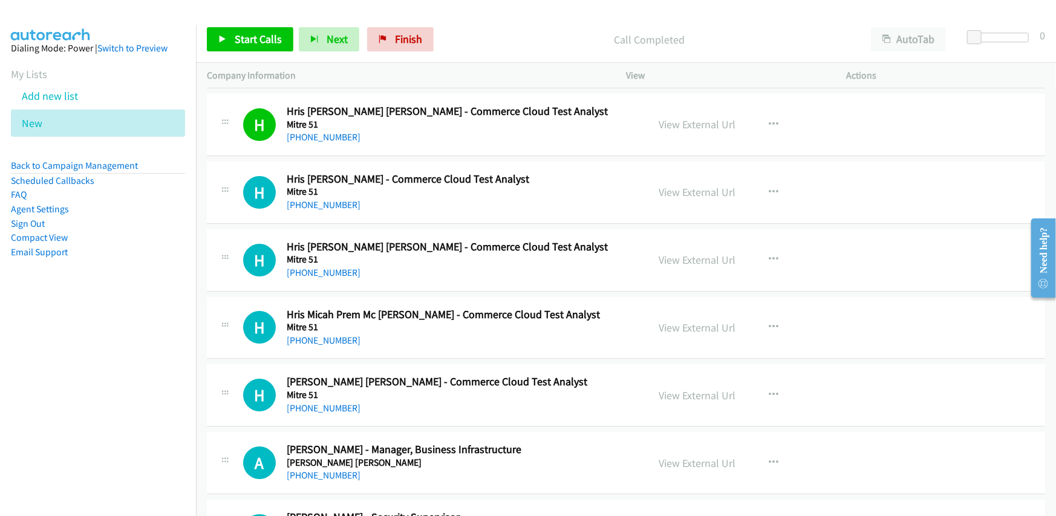
scroll to position [8460, 0]
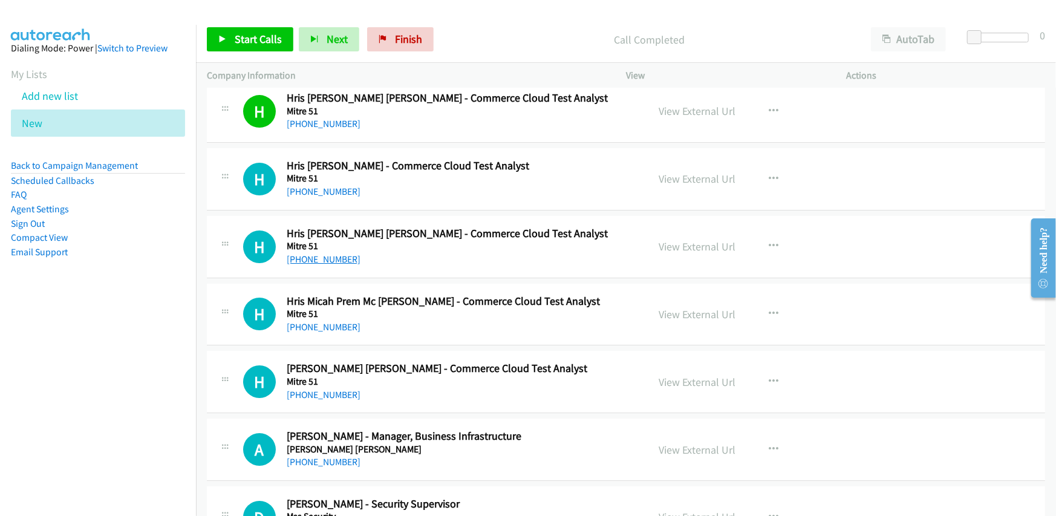
click at [322, 253] on link "+64 210 284 637" at bounding box center [324, 258] width 74 height 11
click at [470, 252] on div "+64 210 284 637" at bounding box center [460, 259] width 346 height 15
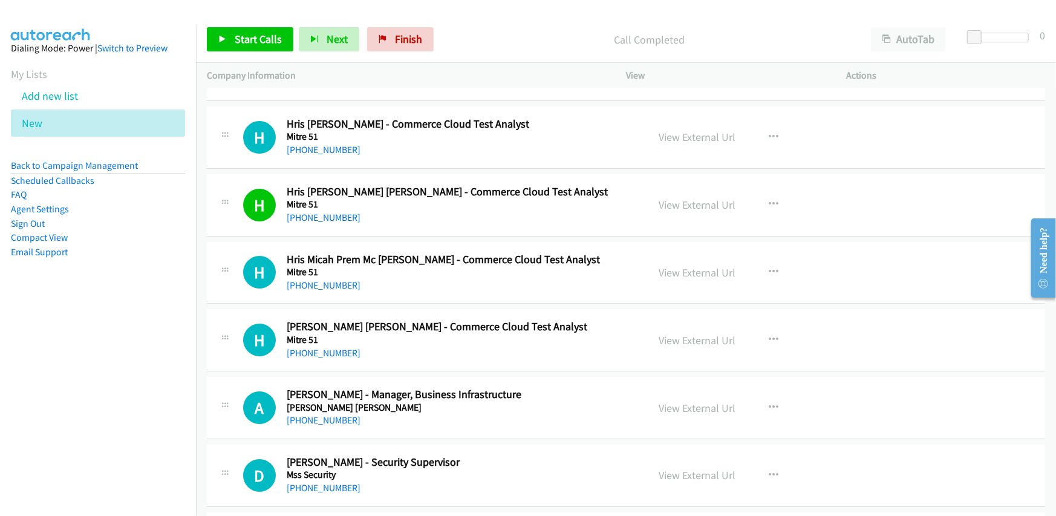
scroll to position [8521, 0]
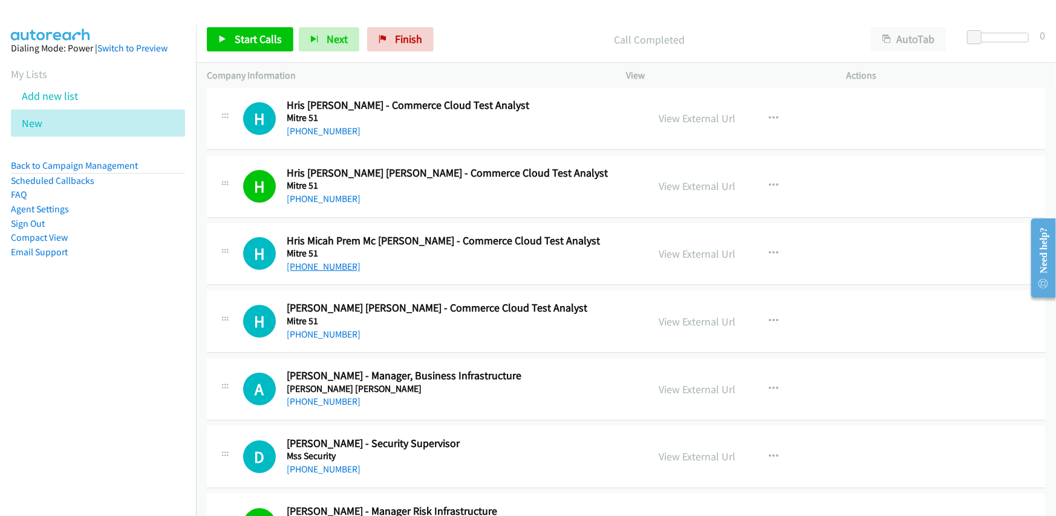
click at [325, 261] on link "+64 21 602 8506" at bounding box center [324, 266] width 74 height 11
click at [435, 273] on div "H Callback Scheduled Hris Micah Prem Mc Glynn Nienow - Commerce Cloud Test Anal…" at bounding box center [626, 254] width 838 height 62
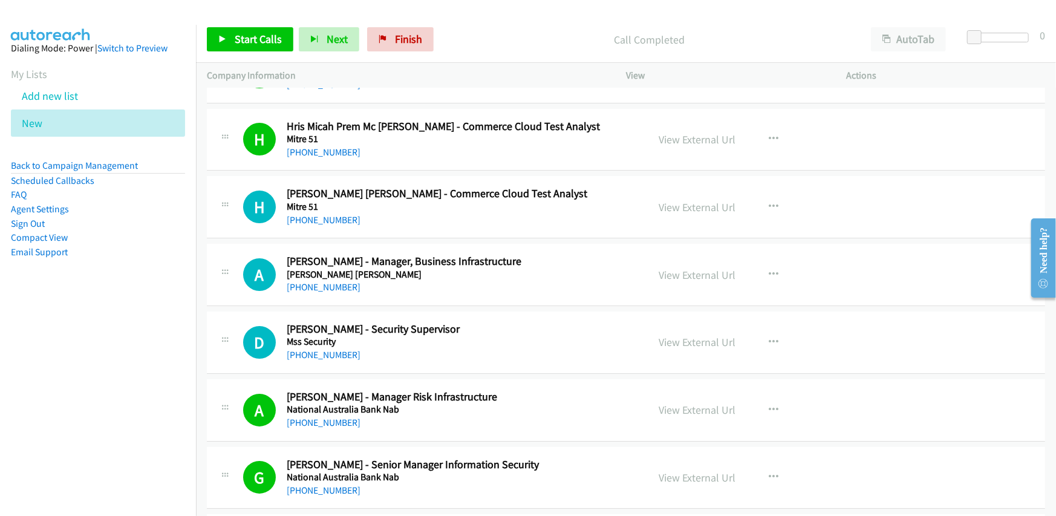
scroll to position [8641, 0]
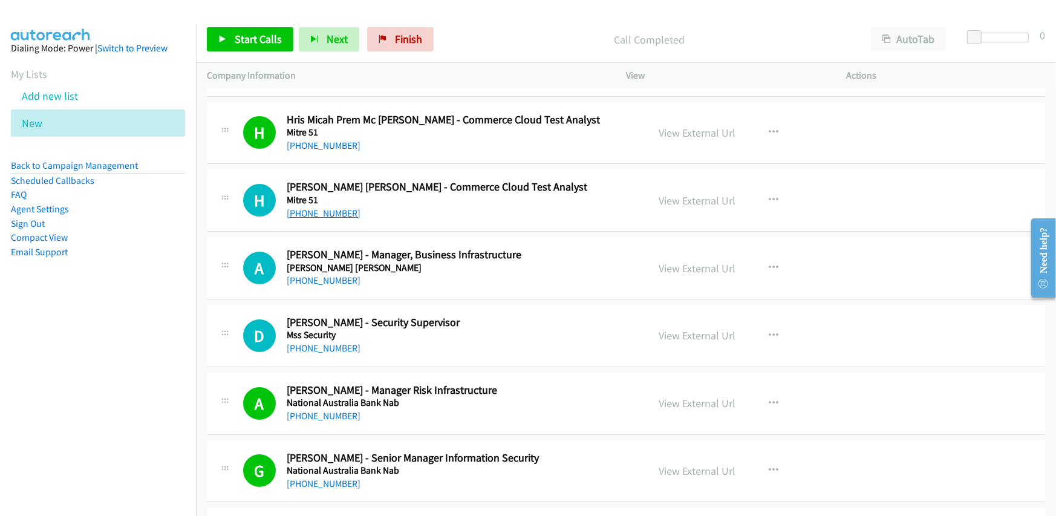
click at [325, 207] on link "+64 21 170 8206" at bounding box center [324, 212] width 74 height 11
click at [453, 216] on div "H Callback Scheduled Hris Ernie Prem Wisoky - Commerce Cloud Test Analyst Mitre…" at bounding box center [626, 200] width 838 height 62
click at [704, 193] on link "View External Url" at bounding box center [696, 200] width 77 height 14
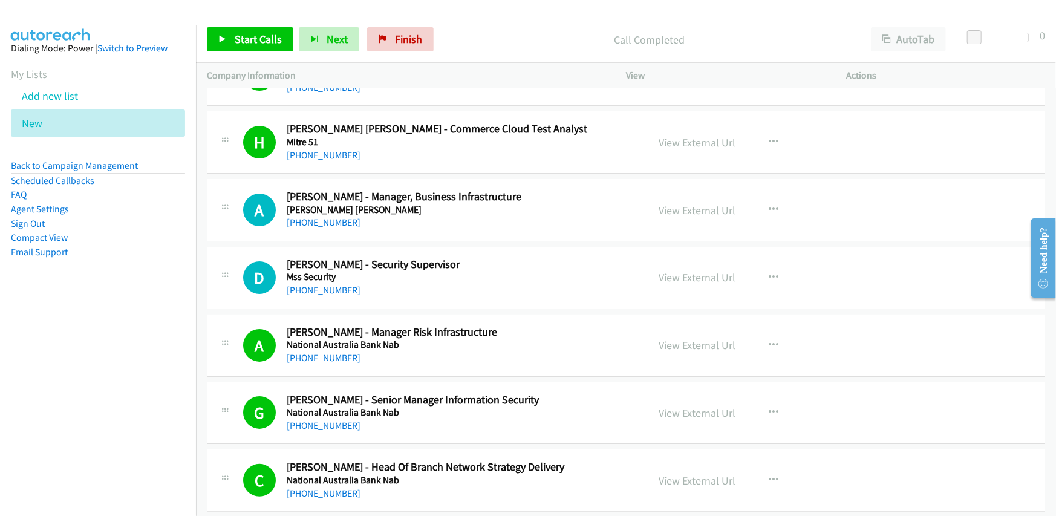
scroll to position [8702, 0]
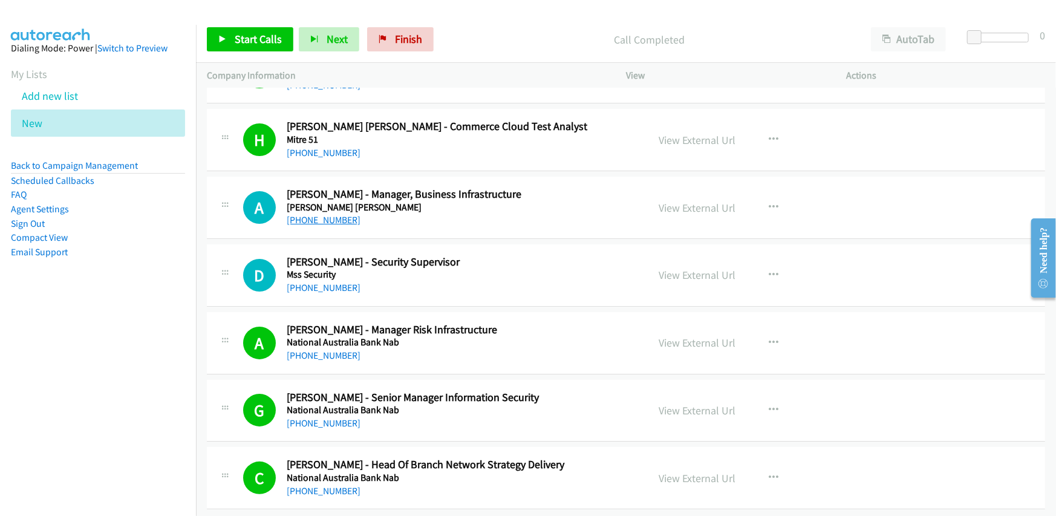
click at [325, 214] on link "+64 20 4179 6071" at bounding box center [324, 219] width 74 height 11
click at [473, 281] on div "+61 439 432 215" at bounding box center [460, 288] width 346 height 15
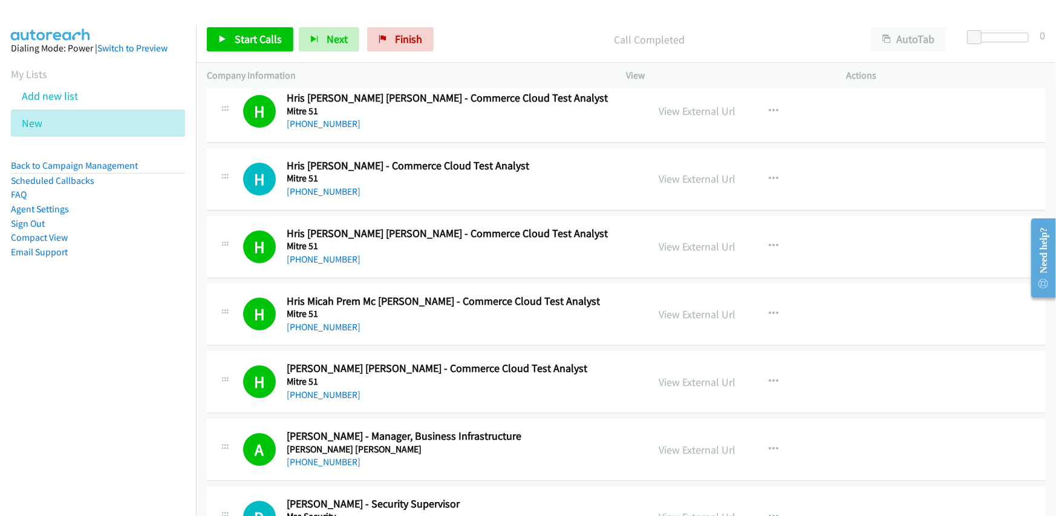
scroll to position [8279, 0]
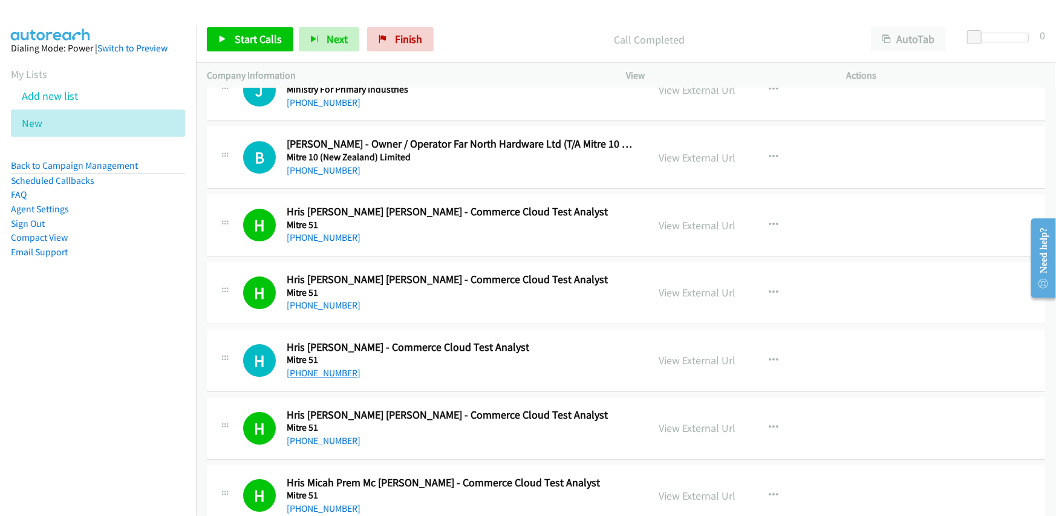
click at [325, 367] on link "+64 21 122 2244" at bounding box center [324, 372] width 74 height 11
click at [496, 354] on h5 "Mitre 51" at bounding box center [460, 360] width 346 height 12
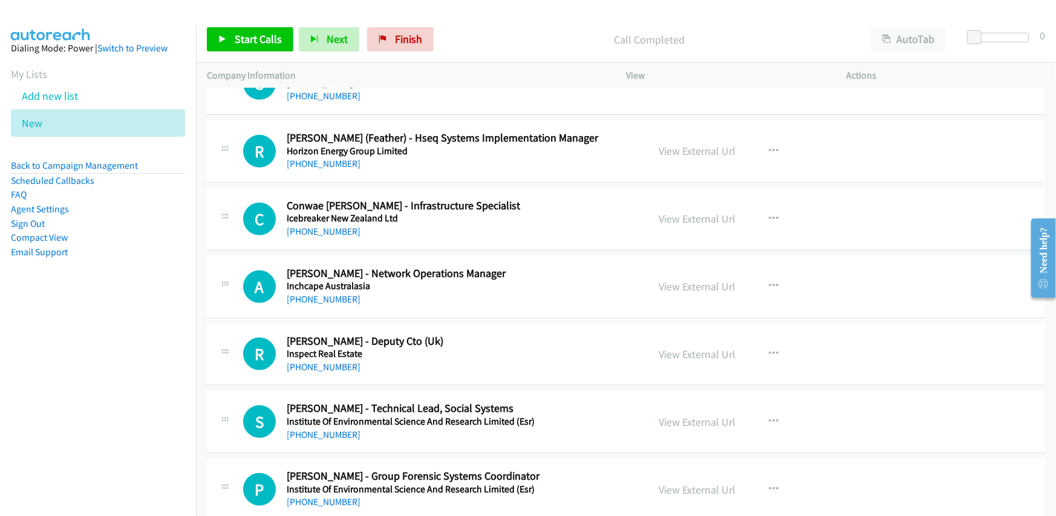
scroll to position [6223, 0]
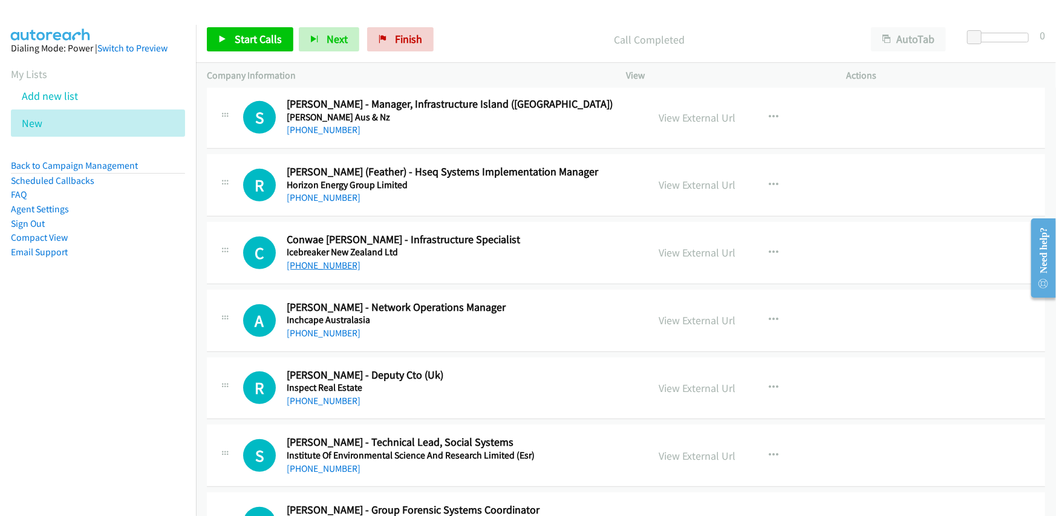
click at [327, 259] on link "+64 21 254 9585" at bounding box center [324, 264] width 74 height 11
click at [478, 246] on h5 "Icebreaker New Zealand Ltd" at bounding box center [460, 252] width 346 height 12
click at [703, 245] on link "View External Url" at bounding box center [696, 252] width 77 height 14
click at [170, 249] on li "Email Support" at bounding box center [98, 252] width 174 height 15
click at [412, 44] on span "Finish" at bounding box center [408, 39] width 27 height 14
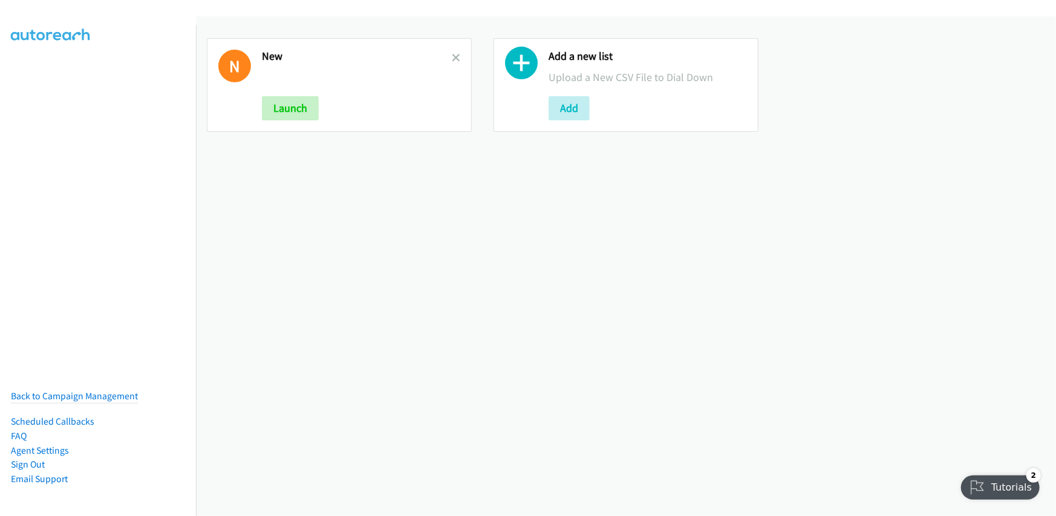
click at [457, 53] on div "N New Launch" at bounding box center [339, 85] width 265 height 94
click at [455, 54] on icon at bounding box center [456, 58] width 8 height 8
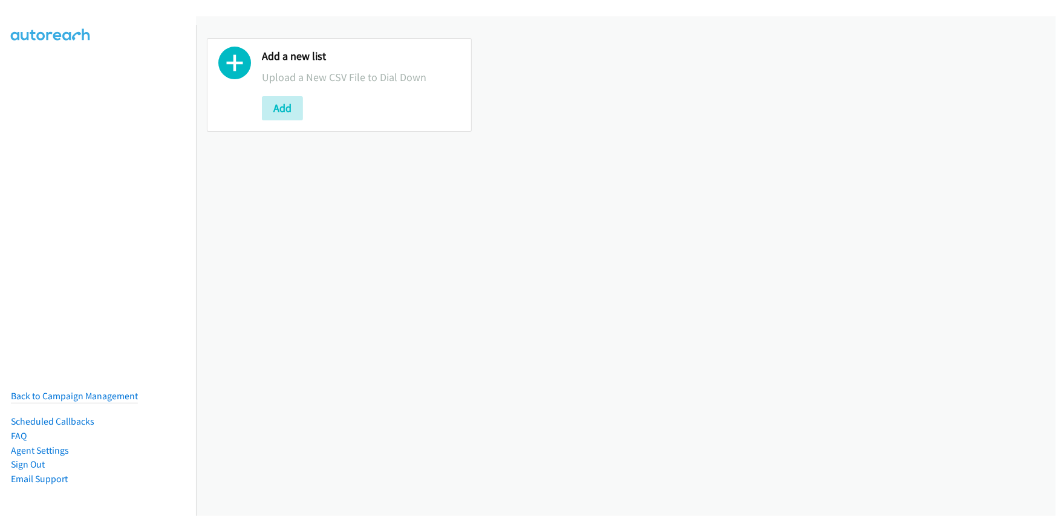
click at [447, 57] on h2 "Add a new list" at bounding box center [361, 57] width 198 height 14
click at [276, 104] on button "Add" at bounding box center [282, 108] width 41 height 24
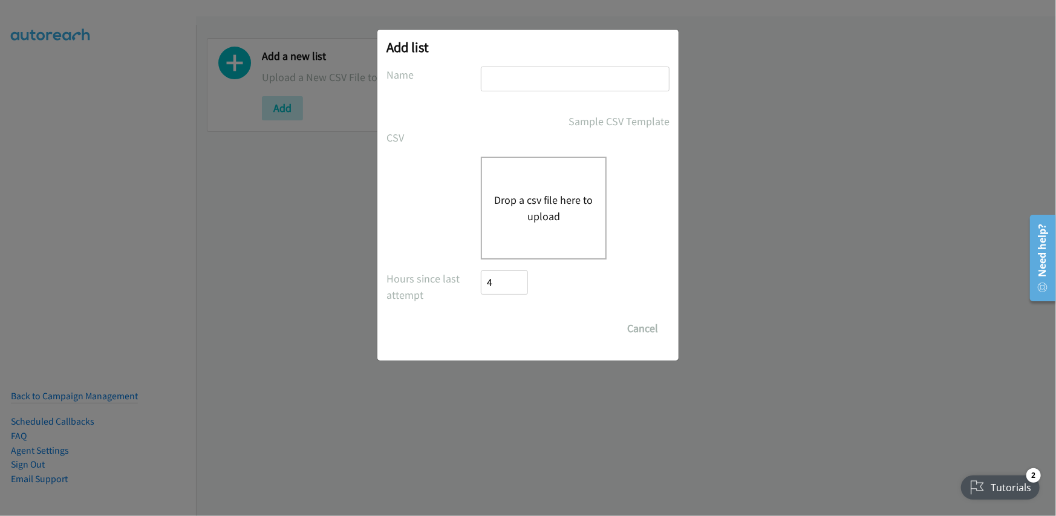
click at [556, 197] on button "Drop a csv file here to upload" at bounding box center [543, 208] width 99 height 33
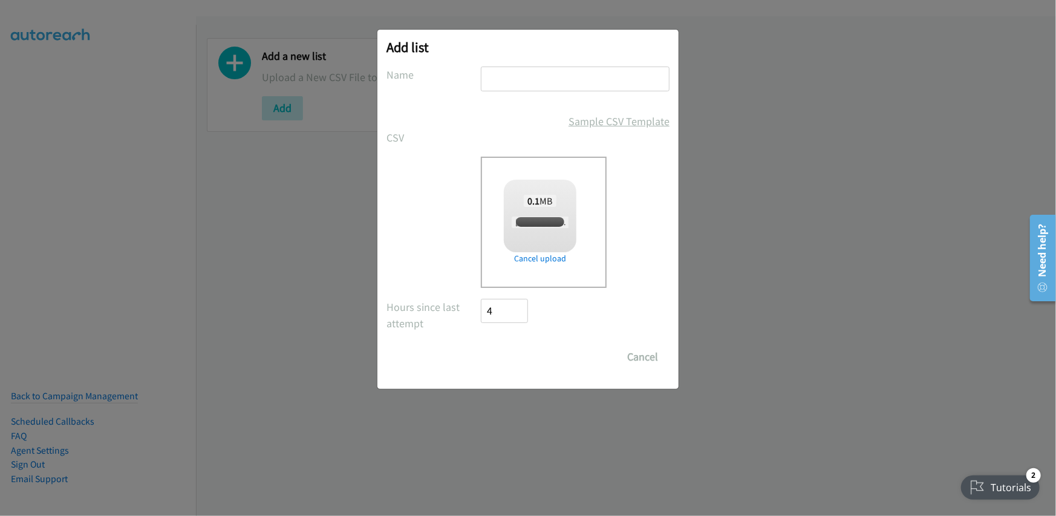
checkbox input "true"
click at [559, 78] on input "text" at bounding box center [575, 79] width 189 height 25
type input "new"
click at [510, 357] on input "Save List" at bounding box center [512, 357] width 63 height 24
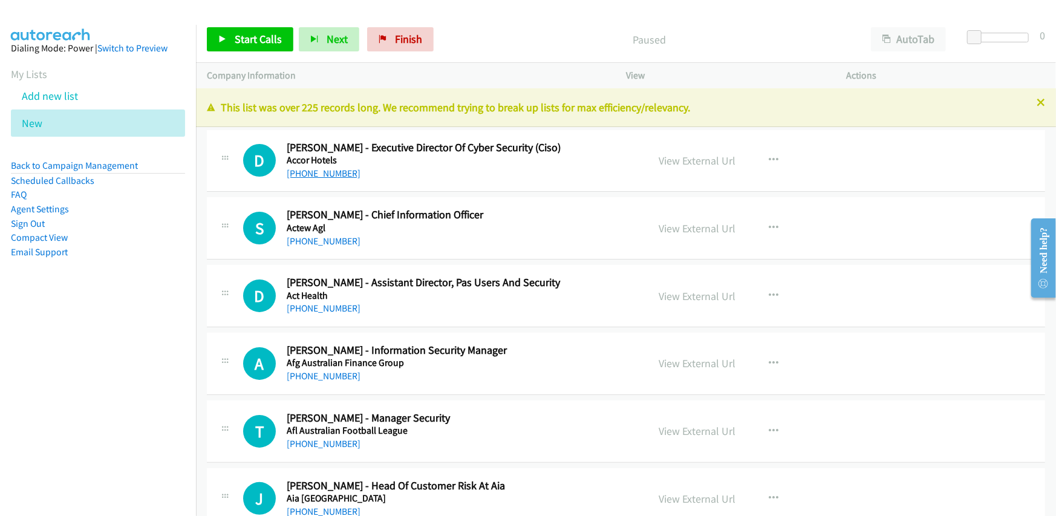
click at [319, 169] on link "[PHONE_NUMBER]" at bounding box center [324, 172] width 74 height 11
click at [443, 181] on div "D Callback Scheduled [PERSON_NAME] - Executive Director Of Cyber Security (Ciso…" at bounding box center [626, 161] width 838 height 62
click at [316, 240] on link "[PHONE_NUMBER]" at bounding box center [324, 240] width 74 height 11
click at [314, 310] on link "+61 403 328 624" at bounding box center [324, 307] width 74 height 11
click at [486, 308] on div "[PHONE_NUMBER]" at bounding box center [460, 308] width 346 height 15
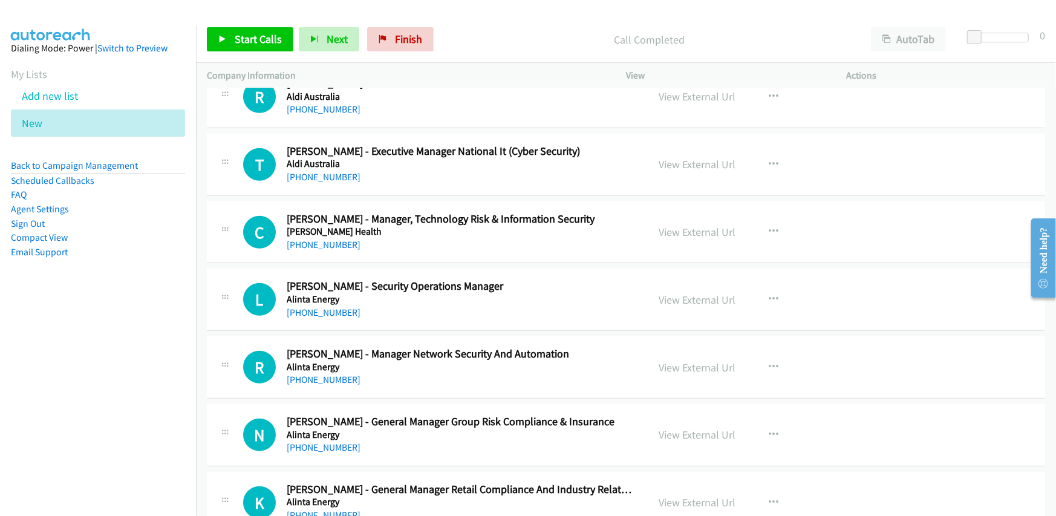
scroll to position [725, 0]
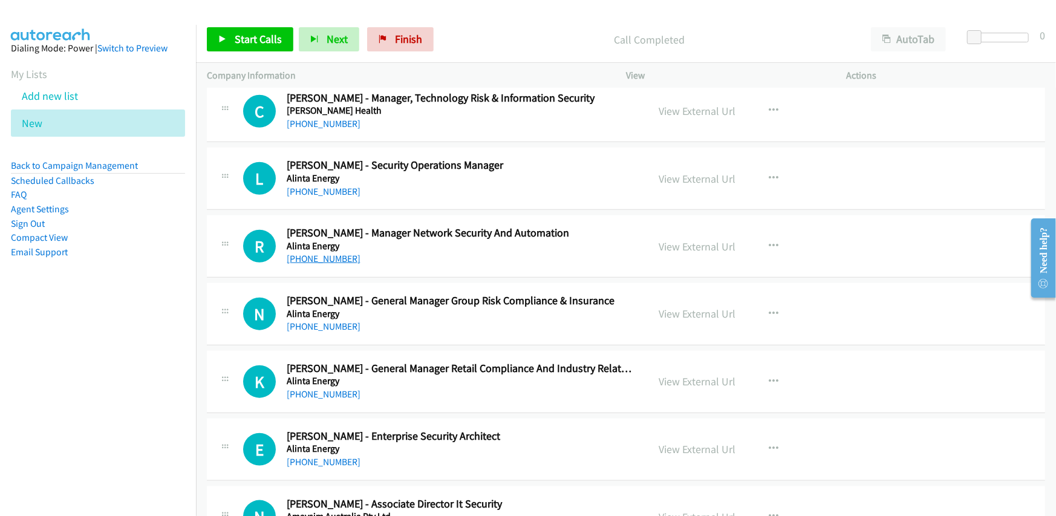
click at [326, 254] on link "[PHONE_NUMBER]" at bounding box center [324, 258] width 74 height 11
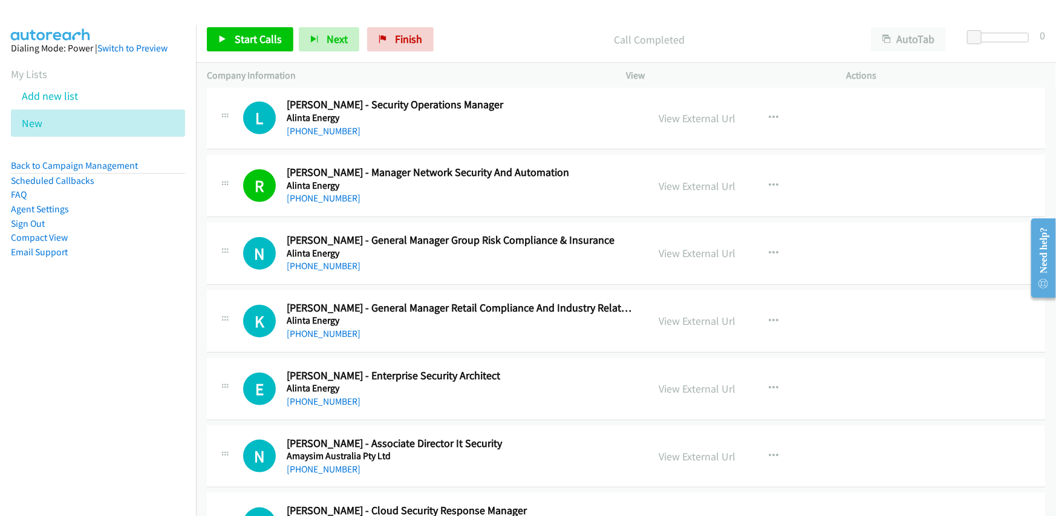
click at [482, 407] on div "E Callback Scheduled Edward Zuk - Enterprise Security Architect Alinta Energy A…" at bounding box center [626, 389] width 838 height 62
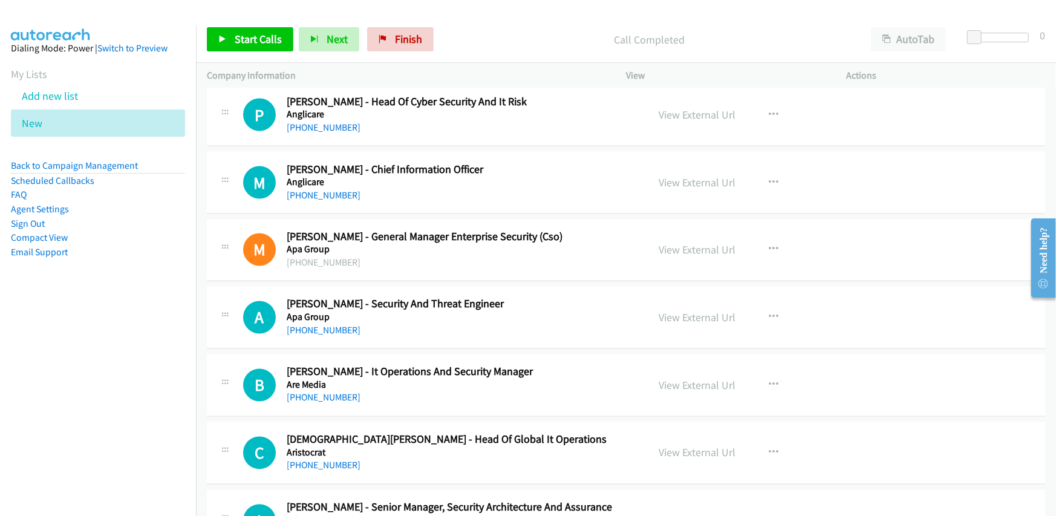
scroll to position [1451, 0]
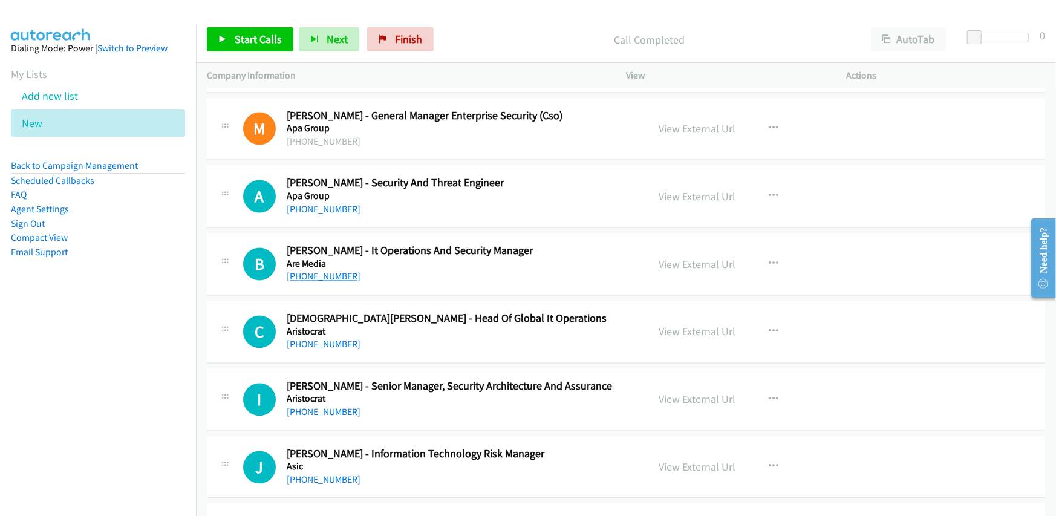
click at [328, 271] on link "[PHONE_NUMBER]" at bounding box center [324, 276] width 74 height 11
click at [474, 340] on div "[PHONE_NUMBER]" at bounding box center [460, 344] width 346 height 15
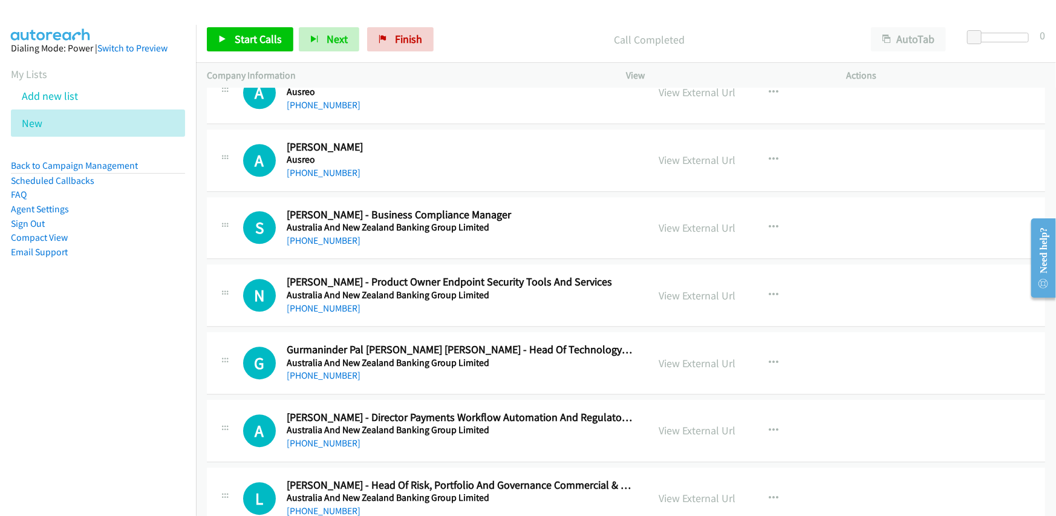
scroll to position [2116, 0]
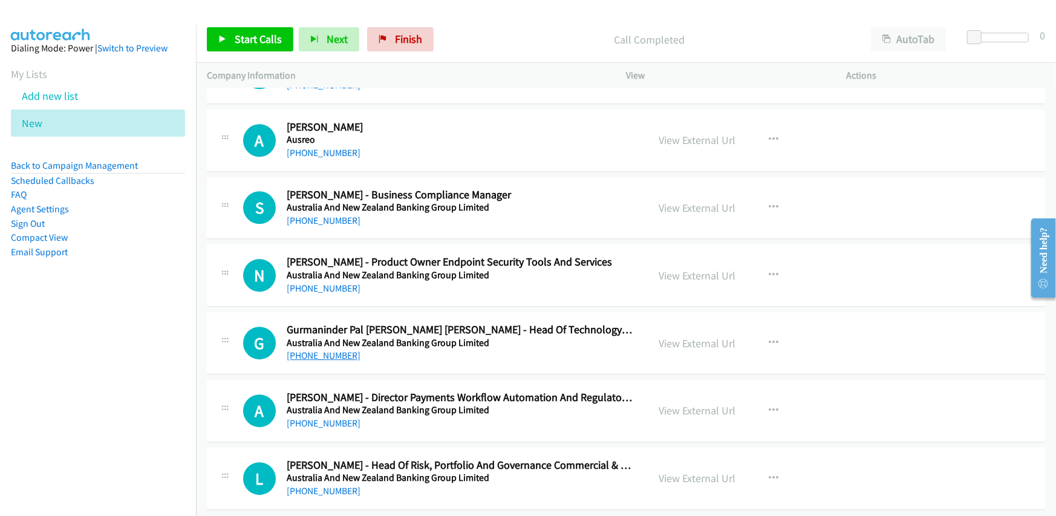
click at [307, 349] on link "[PHONE_NUMBER]" at bounding box center [324, 354] width 74 height 11
click at [478, 355] on div "[PHONE_NUMBER]" at bounding box center [460, 355] width 346 height 15
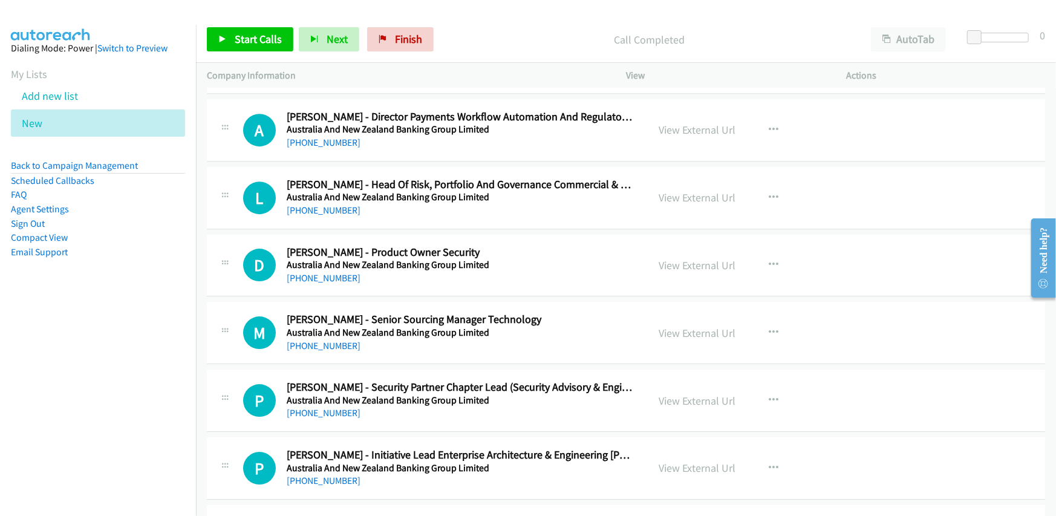
scroll to position [2418, 0]
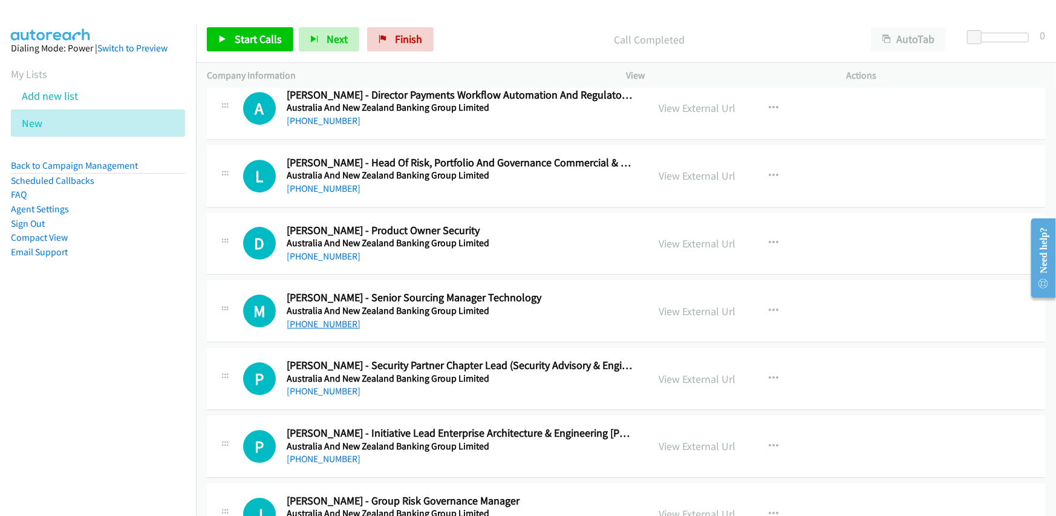
click at [318, 318] on link "[PHONE_NUMBER]" at bounding box center [324, 323] width 74 height 11
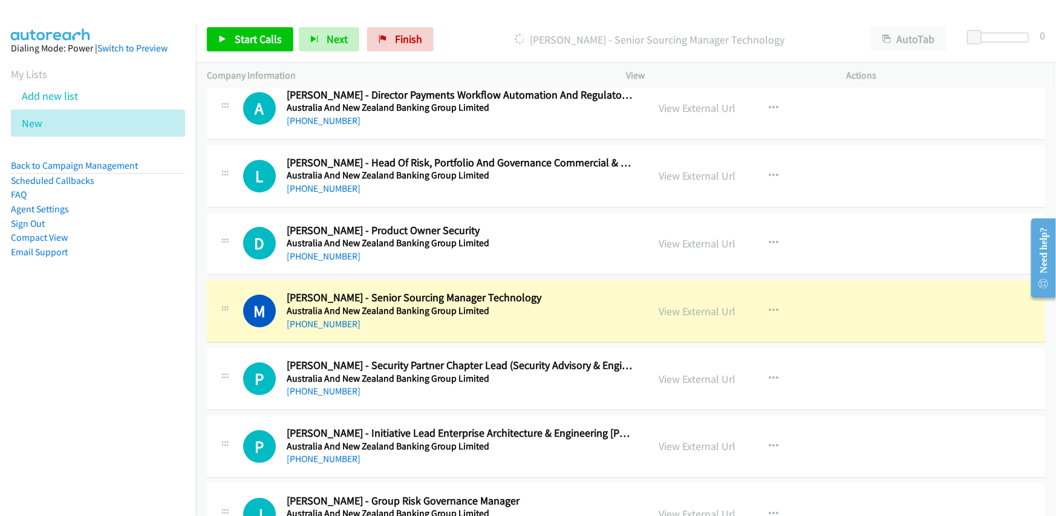
click at [459, 337] on div "M Callback Scheduled Mohan Alexander - Senior Sourcing Manager Technology Austr…" at bounding box center [626, 311] width 838 height 62
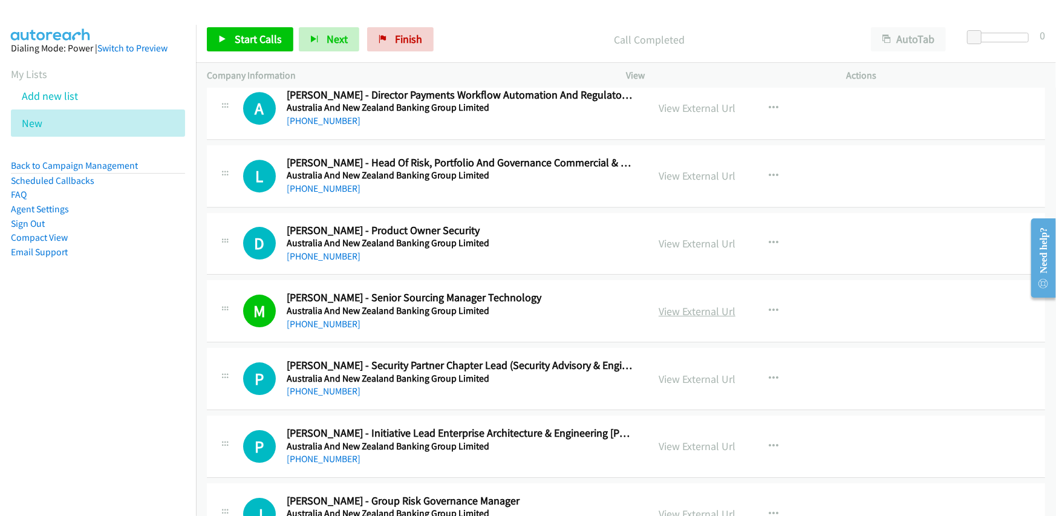
click at [685, 313] on link "View External Url" at bounding box center [696, 311] width 77 height 14
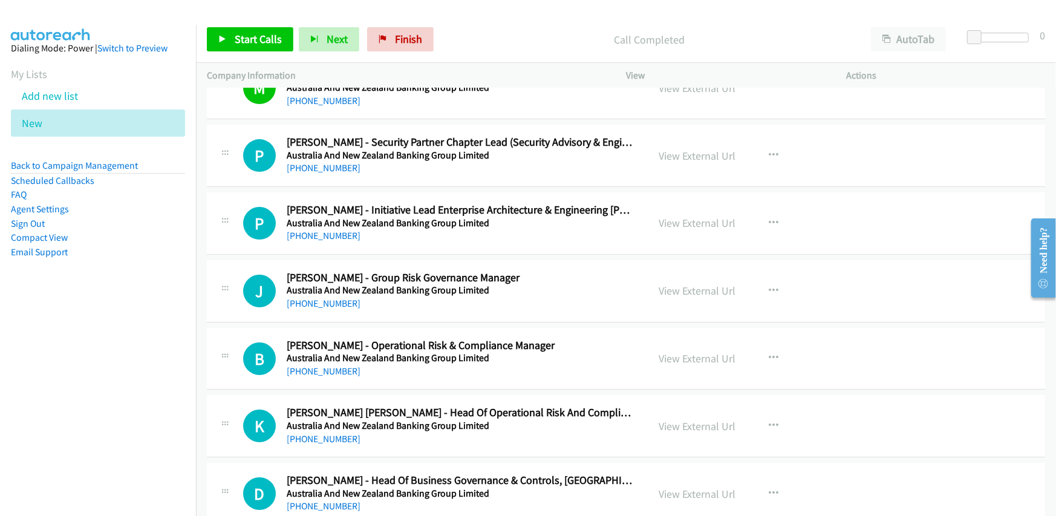
scroll to position [2660, 0]
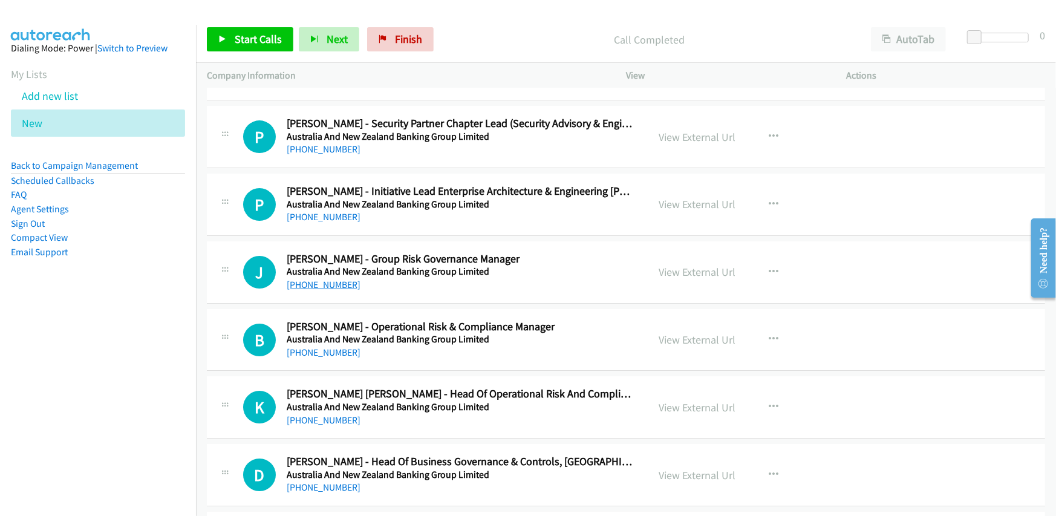
click at [311, 279] on link "[PHONE_NUMBER]" at bounding box center [324, 284] width 74 height 11
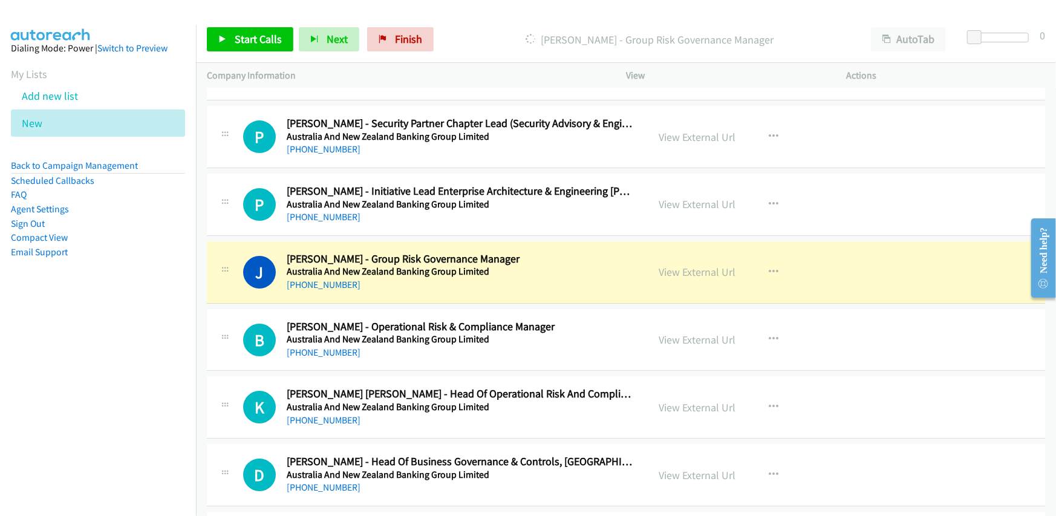
click at [501, 354] on div "[PHONE_NUMBER]" at bounding box center [460, 352] width 346 height 15
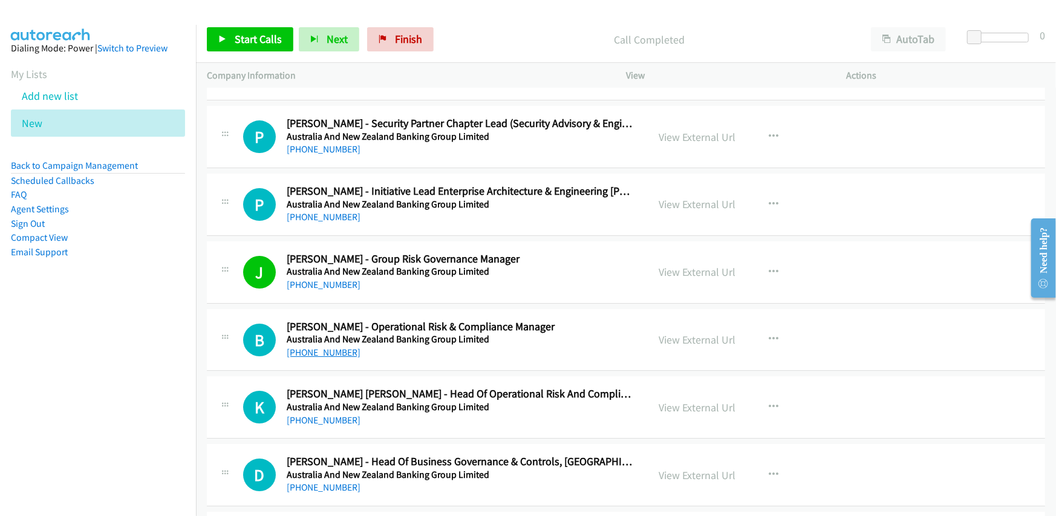
click at [320, 351] on link "[PHONE_NUMBER]" at bounding box center [324, 351] width 74 height 11
click at [448, 376] on div "K Callback Scheduled Kimberly Ryan - Head Of Operational Risk And Compliance Au…" at bounding box center [626, 407] width 838 height 62
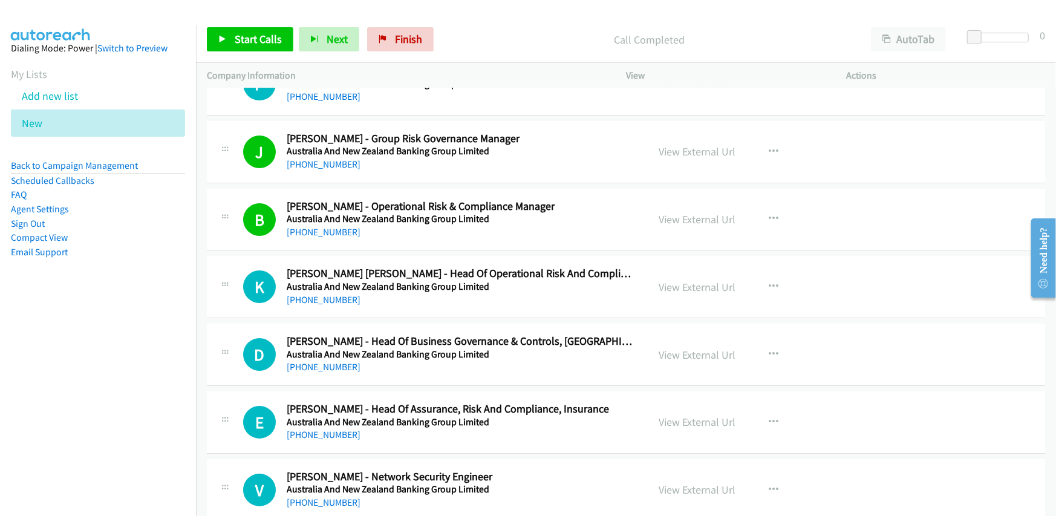
scroll to position [2781, 0]
click at [325, 297] on link "+61 438 358 501" at bounding box center [324, 298] width 74 height 11
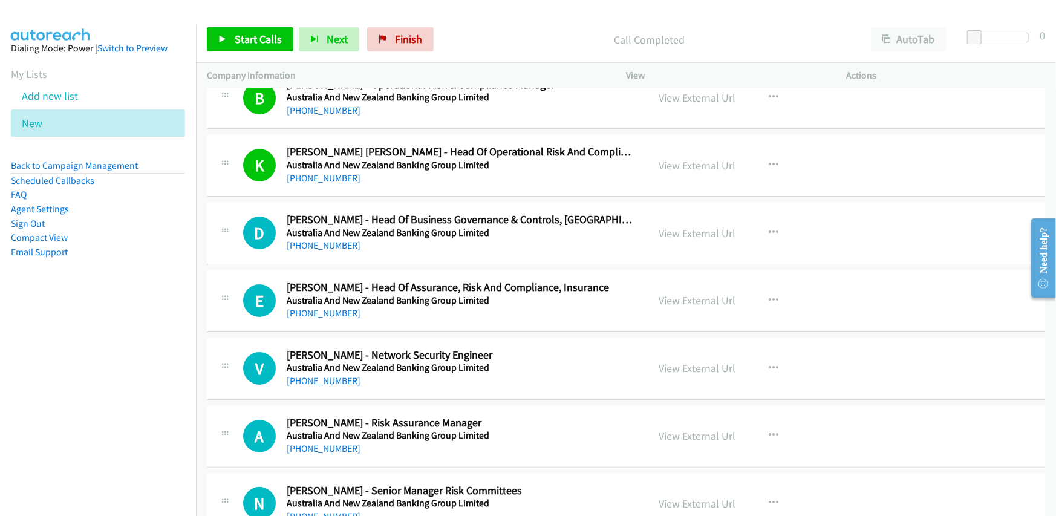
scroll to position [2962, 0]
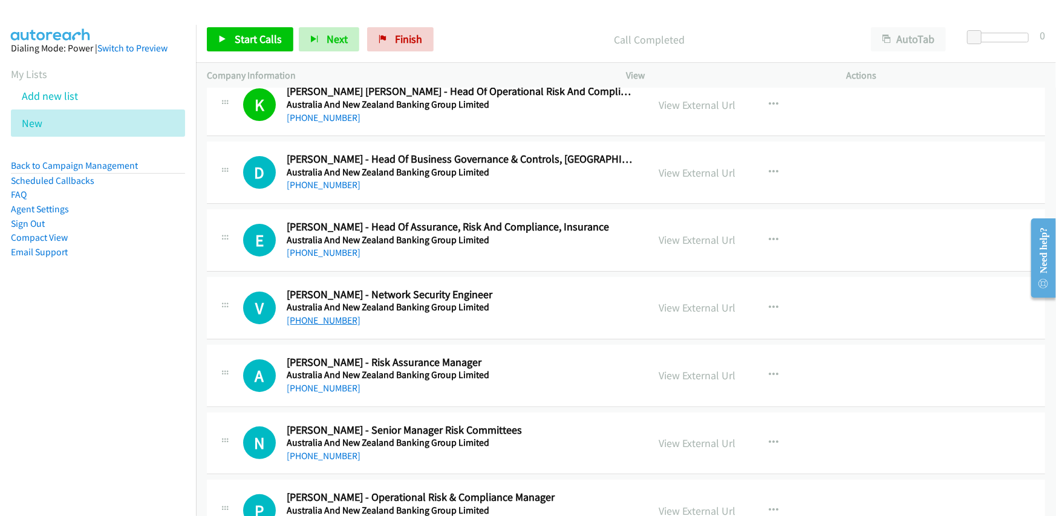
click at [310, 317] on link "+61 430 882 576" at bounding box center [324, 319] width 74 height 11
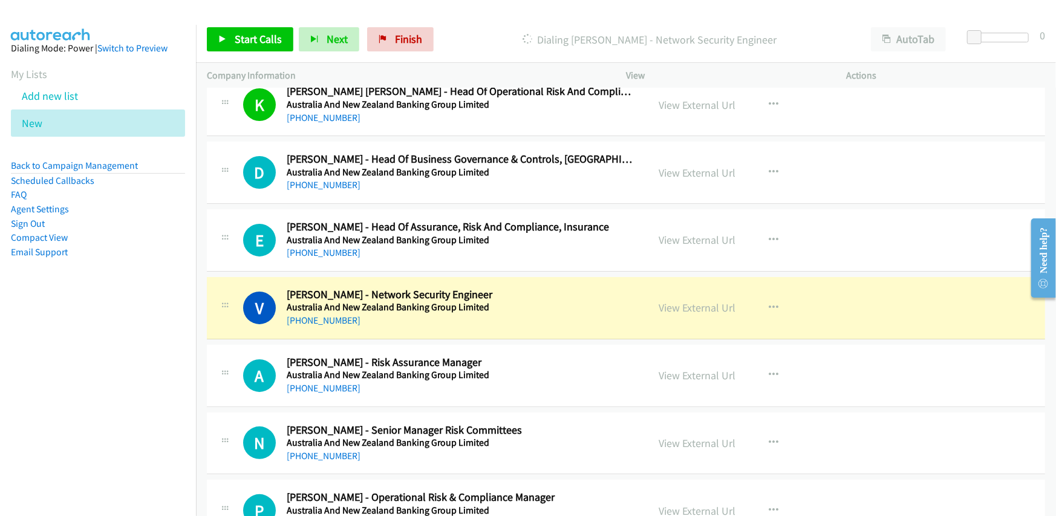
click at [401, 322] on div "+61 430 882 576" at bounding box center [460, 320] width 346 height 15
click at [707, 305] on link "View External Url" at bounding box center [696, 307] width 77 height 14
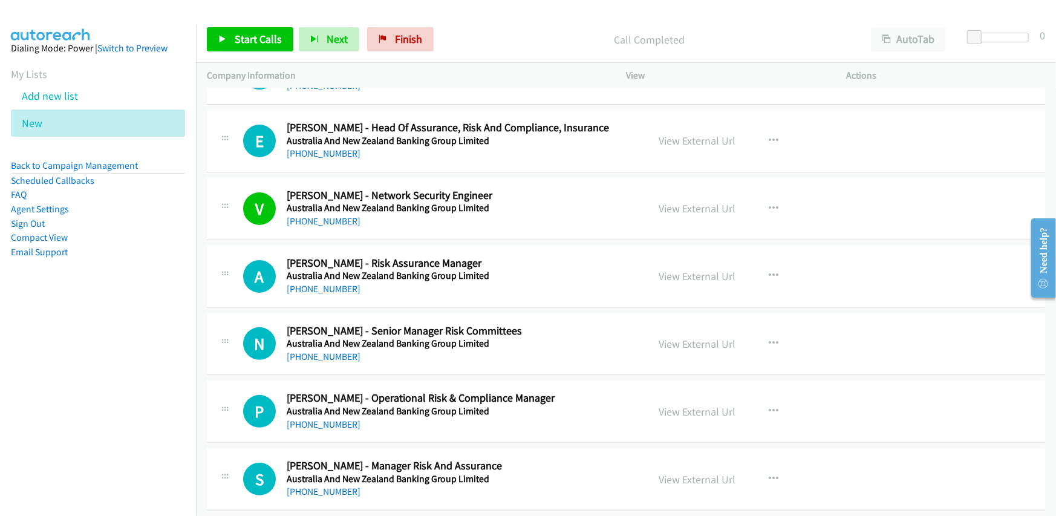
scroll to position [3083, 0]
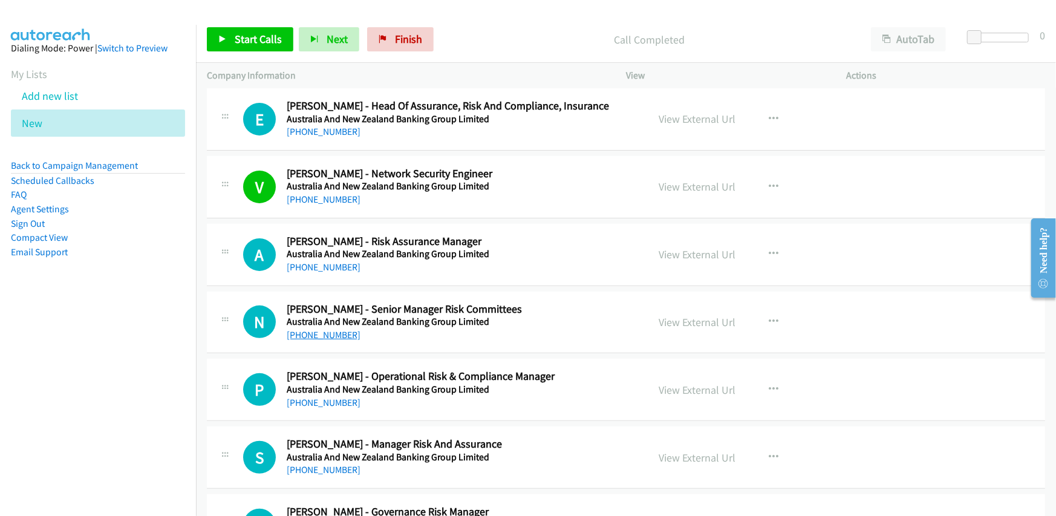
click at [326, 329] on link "+61 401 044 822" at bounding box center [324, 334] width 74 height 11
click at [457, 316] on h5 "Australia And New Zealand Banking Group Limited" at bounding box center [460, 322] width 346 height 12
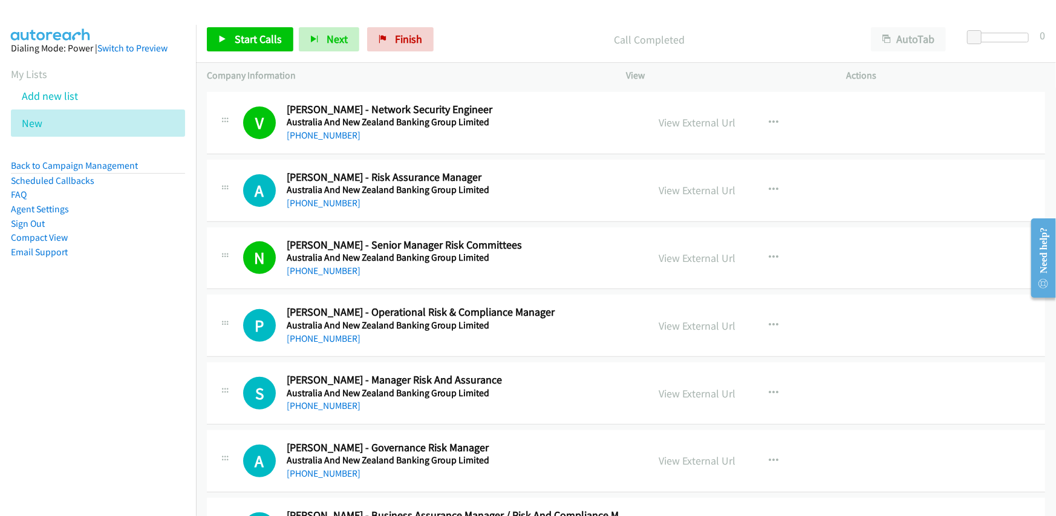
scroll to position [3204, 0]
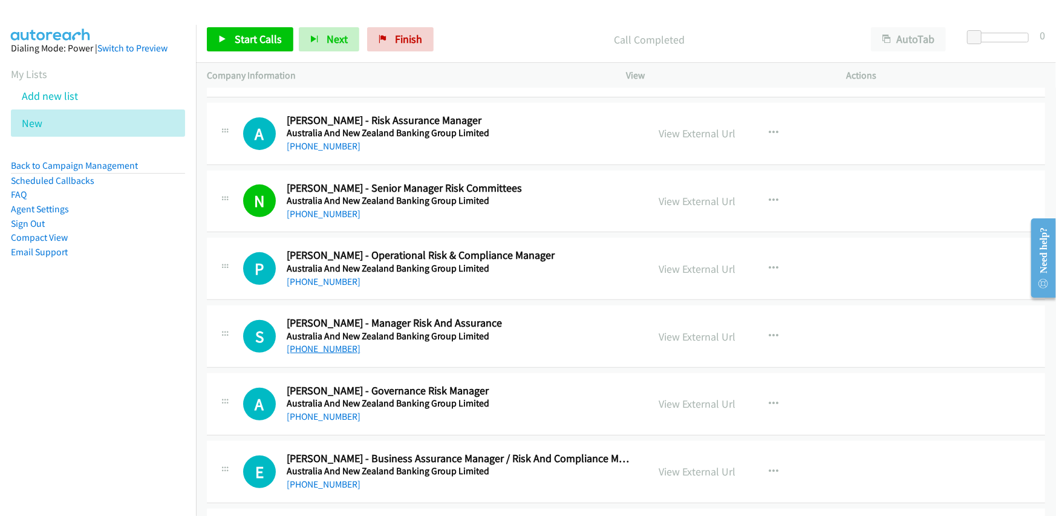
click at [326, 343] on link "[PHONE_NUMBER]" at bounding box center [324, 348] width 74 height 11
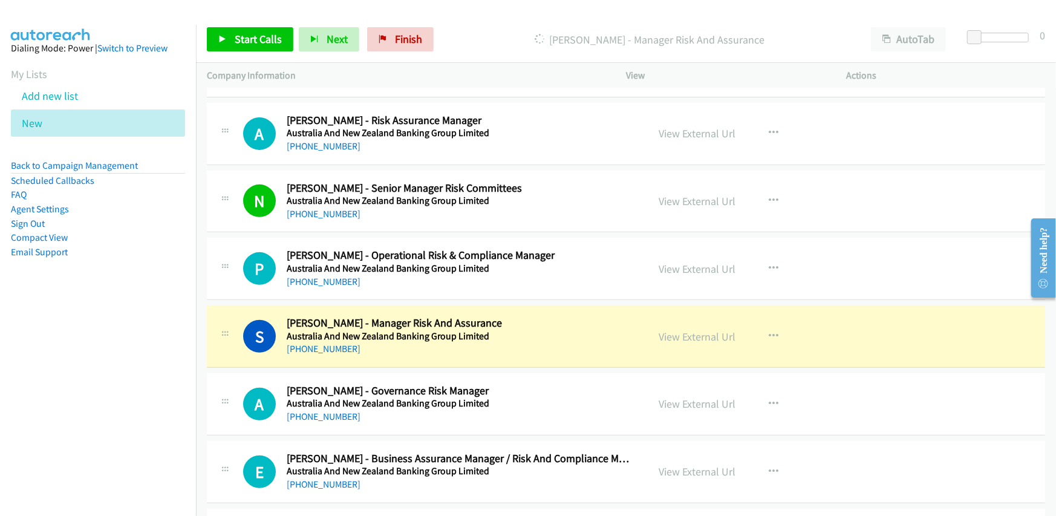
click at [508, 354] on div "S Callback Scheduled Sourabh Nagpal - Manager Risk And Assurance Australia And …" at bounding box center [626, 336] width 838 height 62
click at [696, 334] on link "View External Url" at bounding box center [696, 336] width 77 height 14
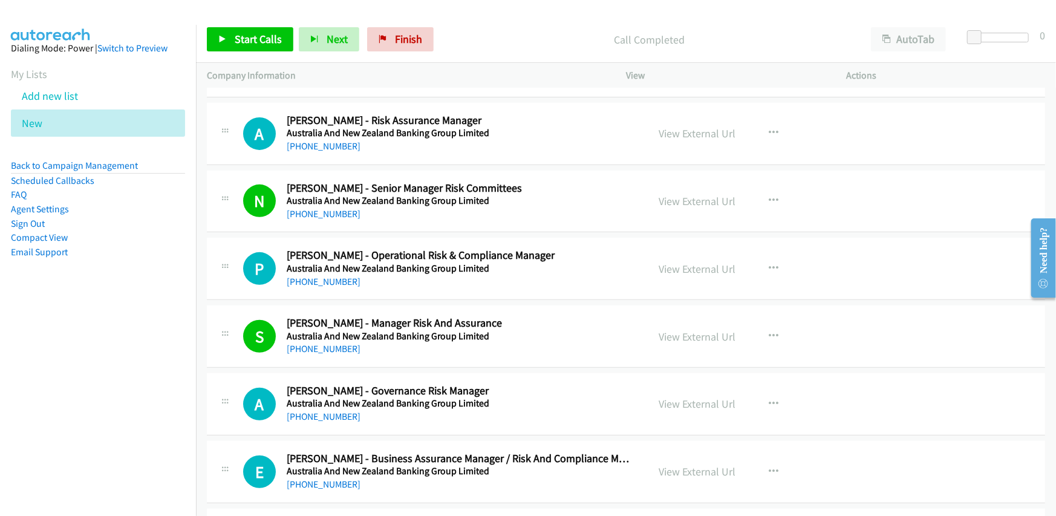
scroll to position [3265, 0]
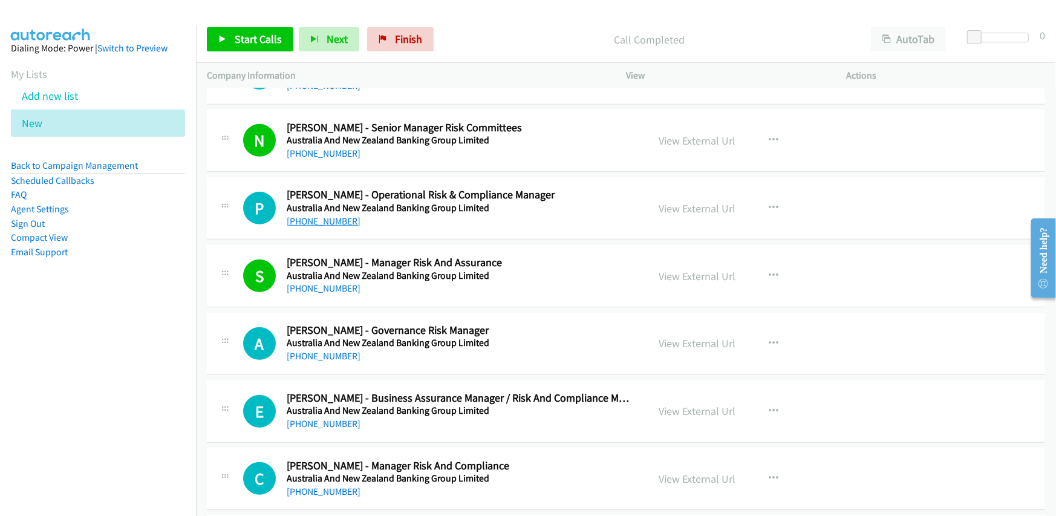
click at [333, 215] on link "[PHONE_NUMBER]" at bounding box center [324, 220] width 74 height 11
click at [483, 313] on div "A Callback Scheduled Adrian Jando - Governance Risk Manager Australia And New Z…" at bounding box center [626, 344] width 838 height 62
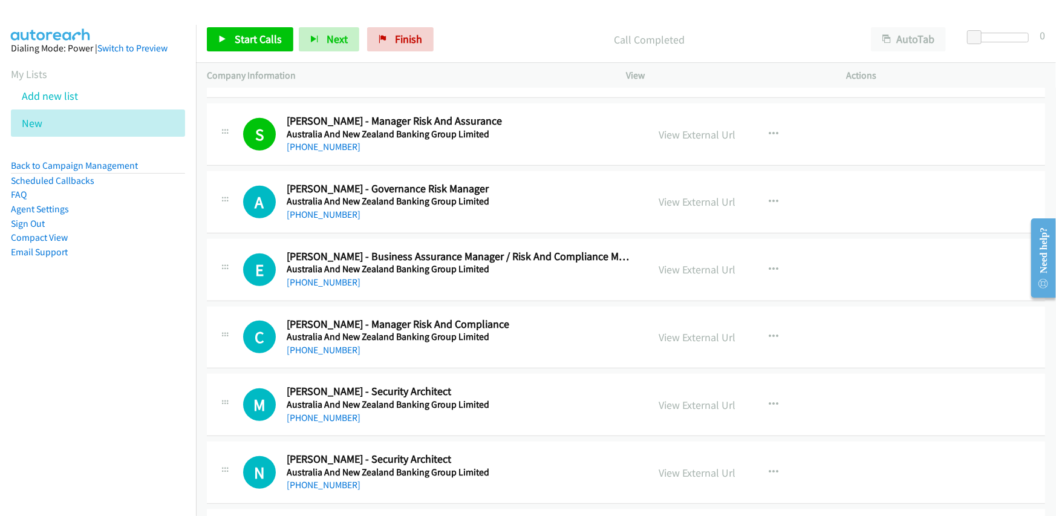
scroll to position [3386, 0]
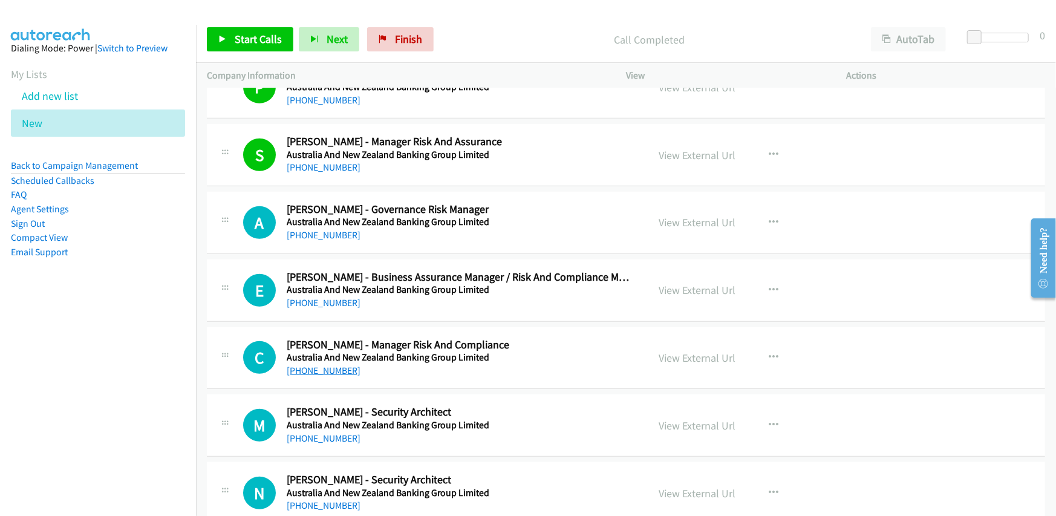
click at [329, 365] on link "[PHONE_NUMBER]" at bounding box center [324, 370] width 74 height 11
click at [488, 307] on div "E Callback Scheduled Evan Kinter - Business Assurance Manager / Risk And Compli…" at bounding box center [626, 290] width 838 height 62
click at [314, 300] on link "[PHONE_NUMBER]" at bounding box center [324, 302] width 74 height 11
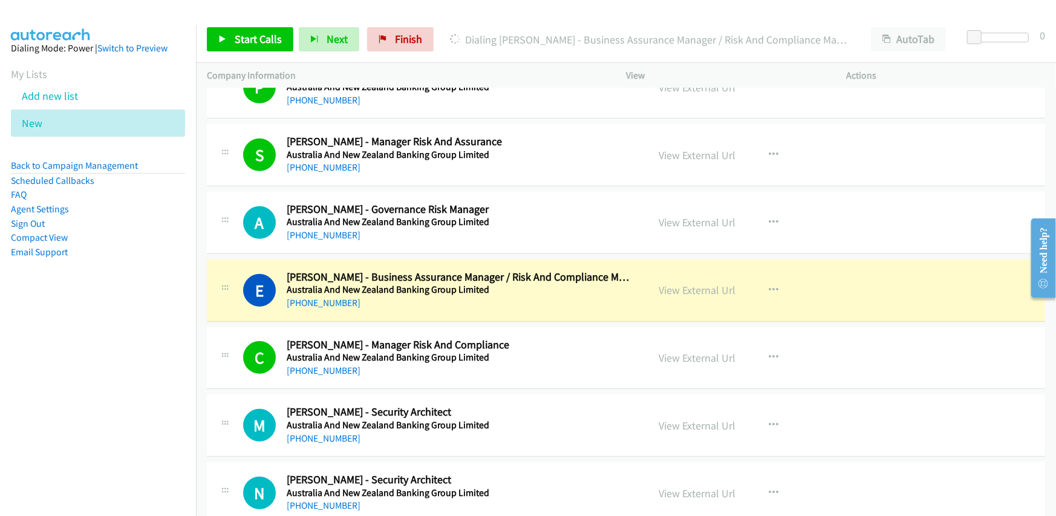
click at [461, 297] on div "[PHONE_NUMBER]" at bounding box center [460, 303] width 346 height 15
click at [701, 283] on link "View External Url" at bounding box center [696, 290] width 77 height 14
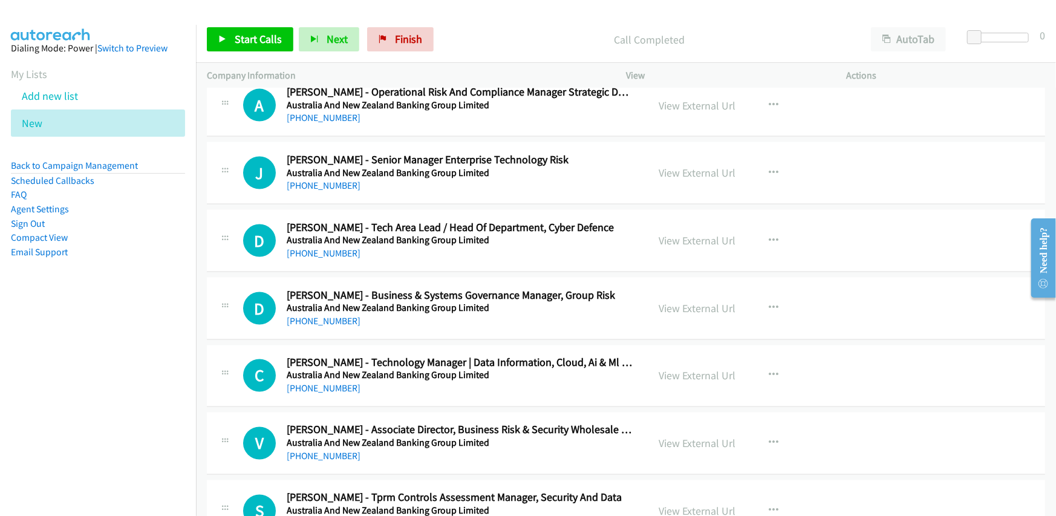
scroll to position [4171, 0]
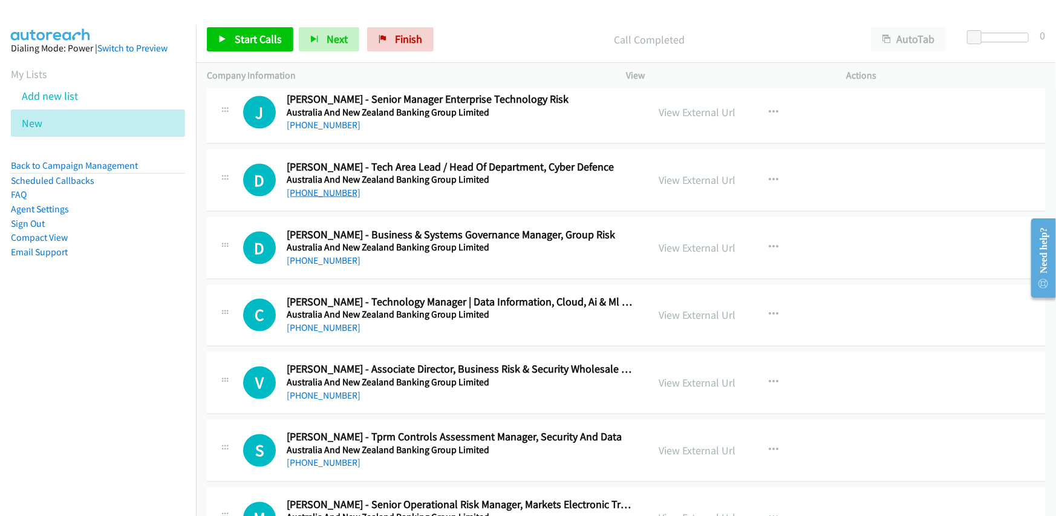
click at [333, 188] on link "[PHONE_NUMBER]" at bounding box center [324, 192] width 74 height 11
click at [507, 192] on div "[PHONE_NUMBER]" at bounding box center [460, 193] width 346 height 15
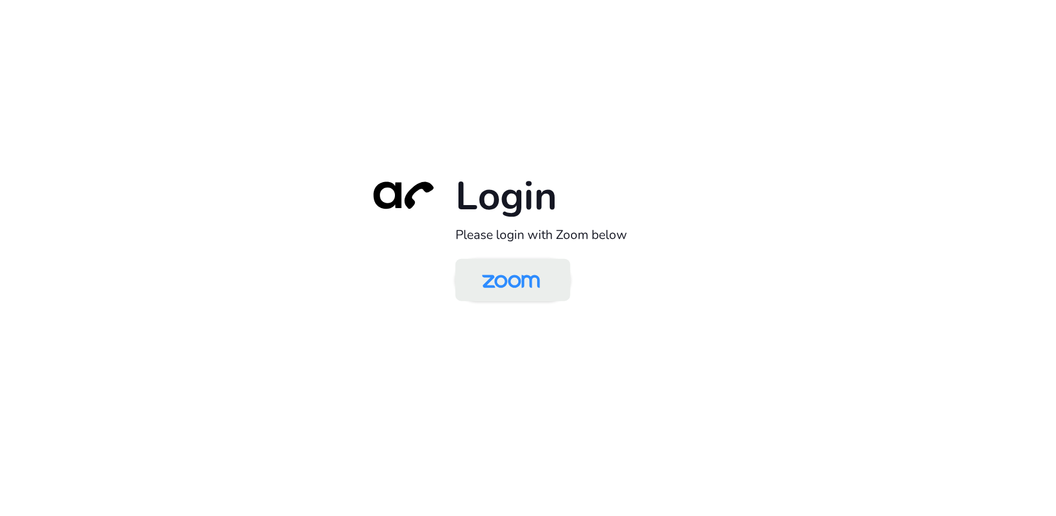
click at [515, 282] on img at bounding box center [510, 280] width 83 height 39
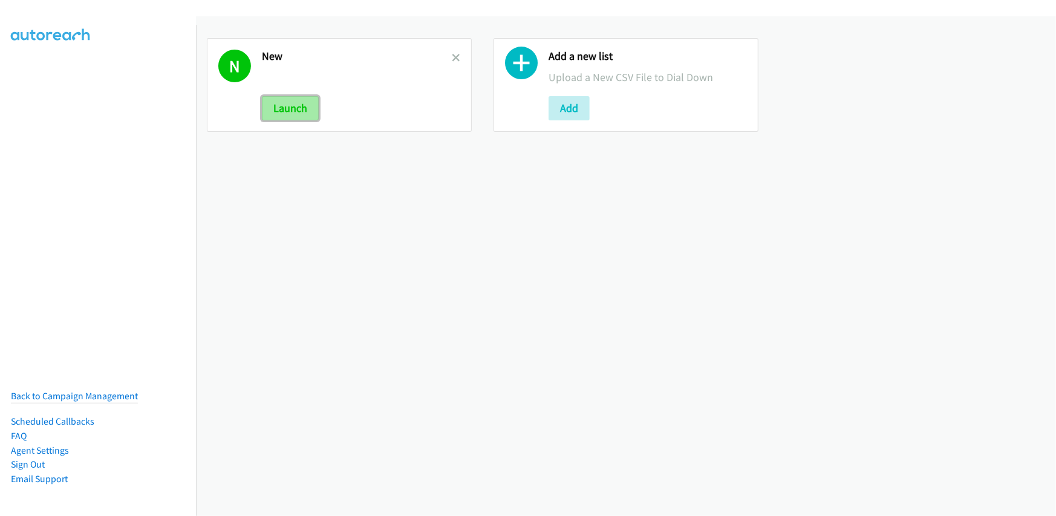
click at [267, 112] on button "Launch" at bounding box center [290, 108] width 57 height 24
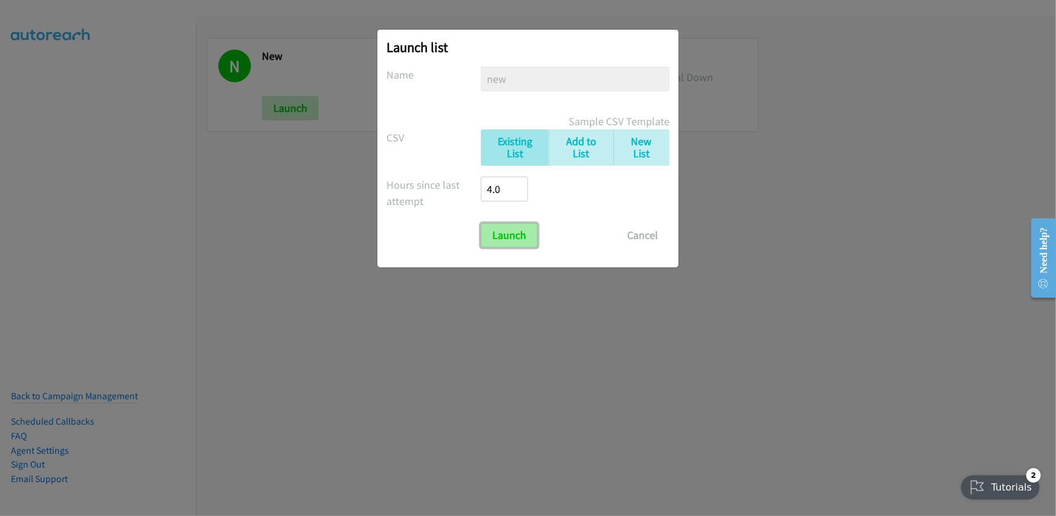
click at [513, 233] on input "Launch" at bounding box center [509, 235] width 57 height 24
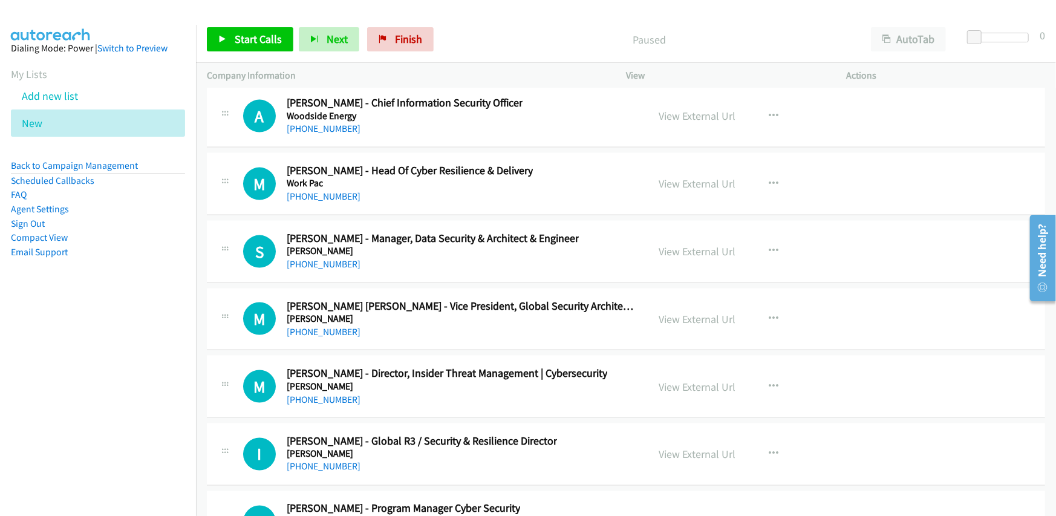
scroll to position [30105, 0]
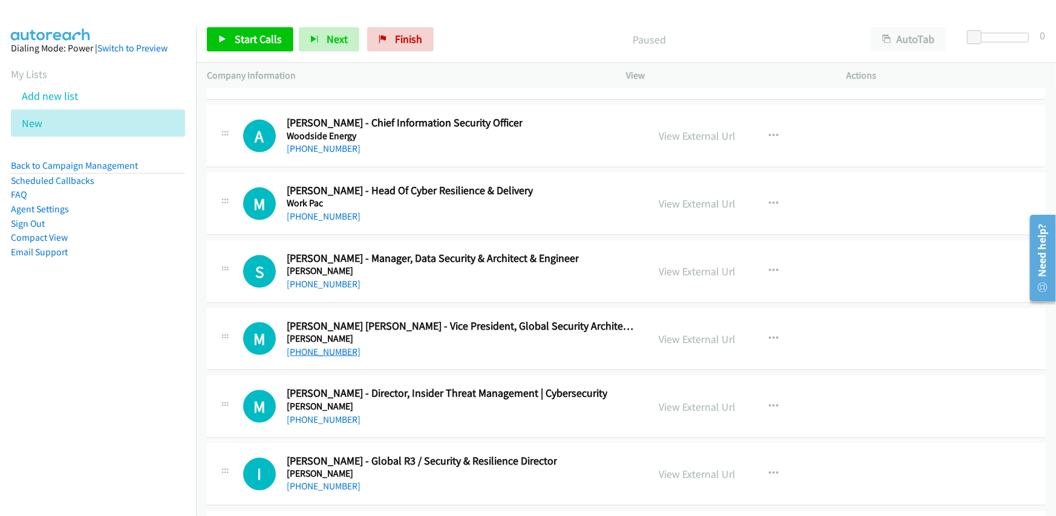
click at [336, 346] on link "[PHONE_NUMBER]" at bounding box center [324, 351] width 74 height 11
click at [390, 261] on div "S Callback Scheduled [PERSON_NAME] - Manager, Data Security & Architect & Engin…" at bounding box center [626, 272] width 838 height 62
click at [316, 278] on link "[PHONE_NUMBER]" at bounding box center [324, 283] width 74 height 11
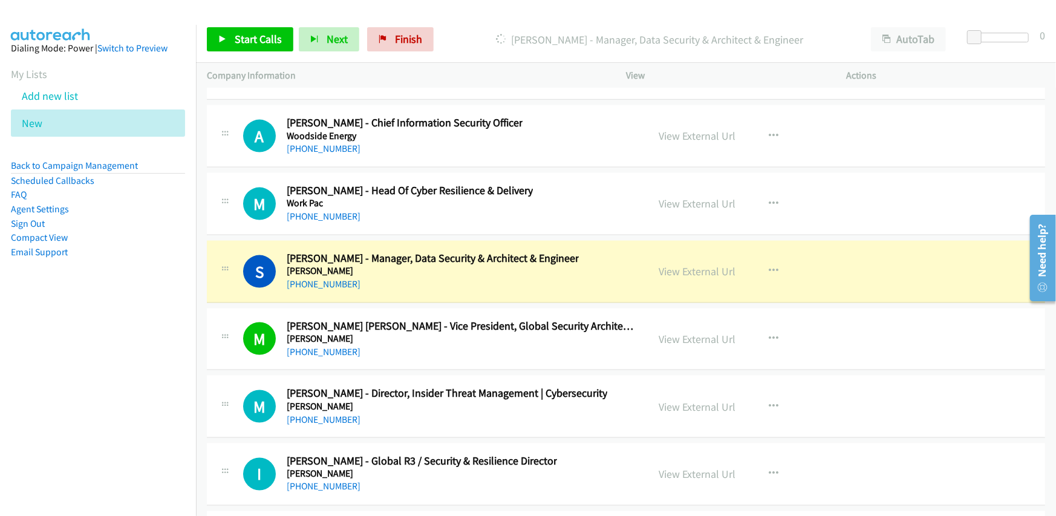
scroll to position [30044, 0]
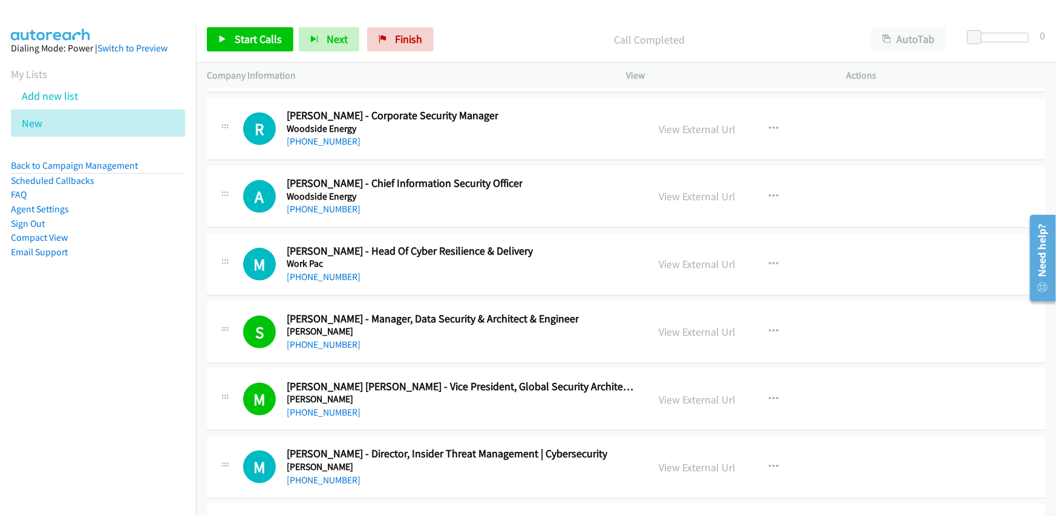
click at [467, 256] on div "M Callback Scheduled [PERSON_NAME] - Head Of Cyber Resilience & Delivery Work P…" at bounding box center [626, 264] width 838 height 62
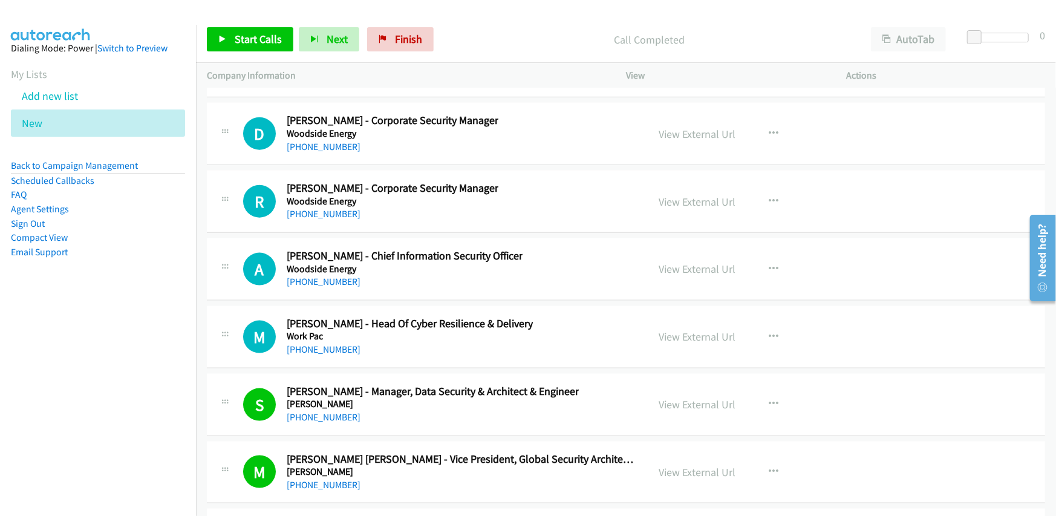
scroll to position [29924, 0]
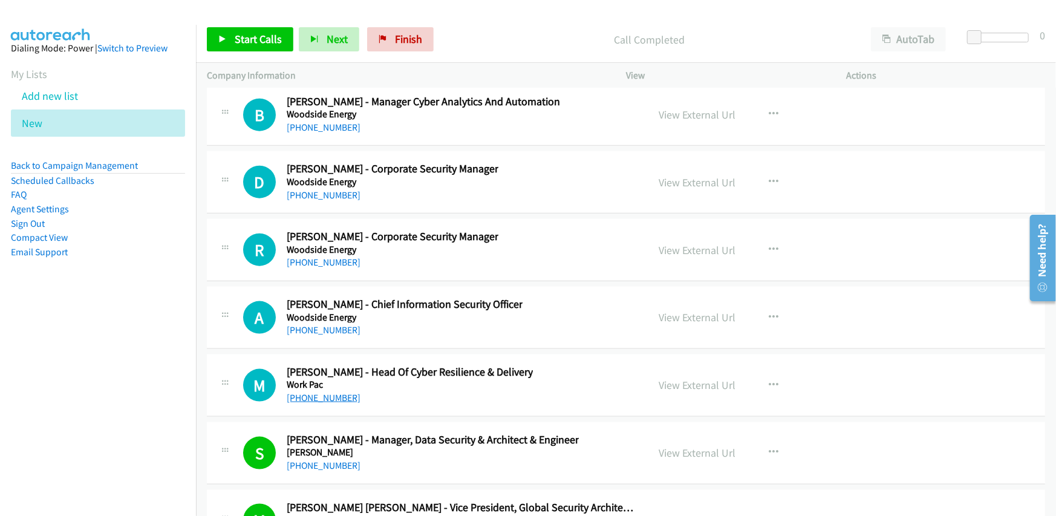
click at [325, 392] on link "[PHONE_NUMBER]" at bounding box center [324, 397] width 74 height 11
click at [502, 368] on div "M Callback Scheduled [PERSON_NAME] - Head Of Cyber Resilience & Delivery Work P…" at bounding box center [626, 385] width 838 height 62
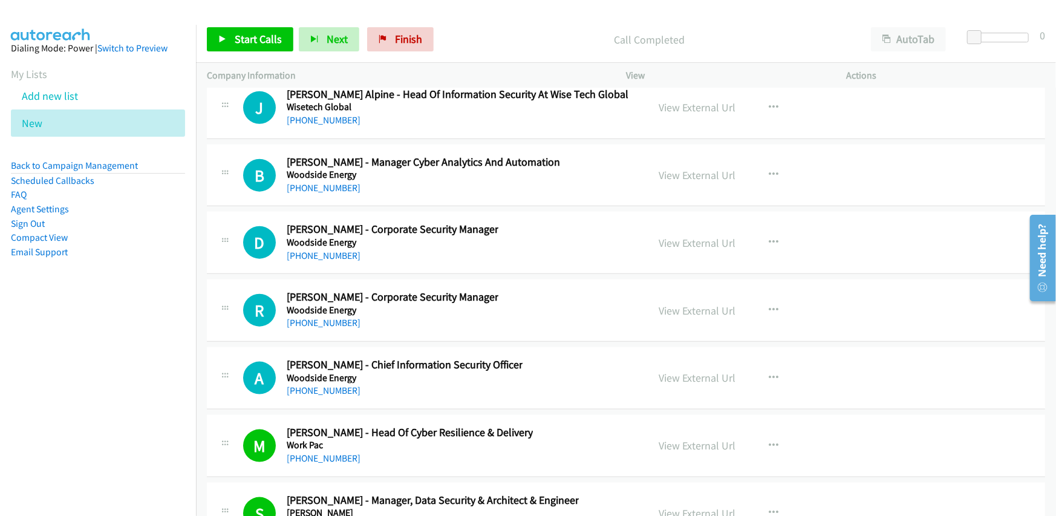
scroll to position [29803, 0]
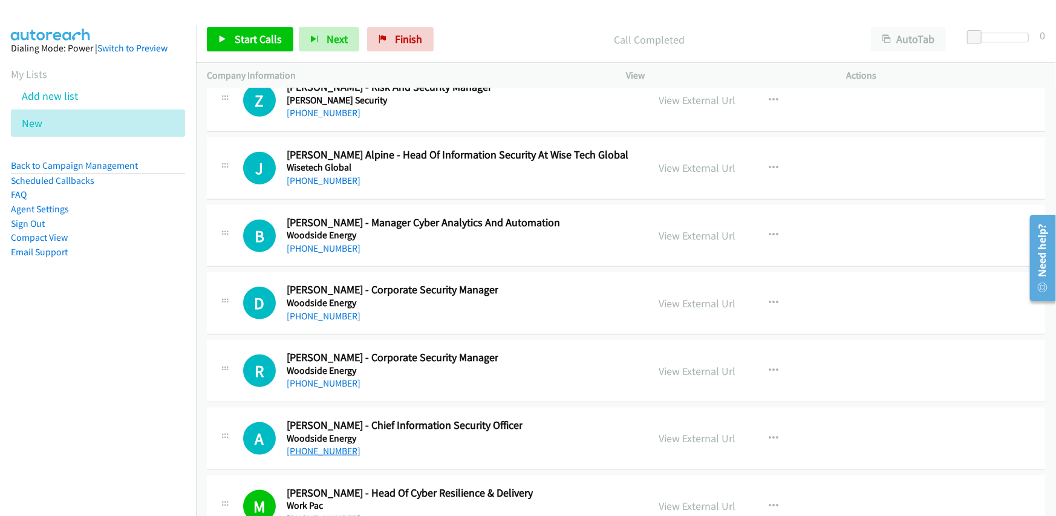
click at [319, 445] on link "[PHONE_NUMBER]" at bounding box center [324, 450] width 74 height 11
click at [481, 376] on div "[PHONE_NUMBER]" at bounding box center [393, 383] width 212 height 15
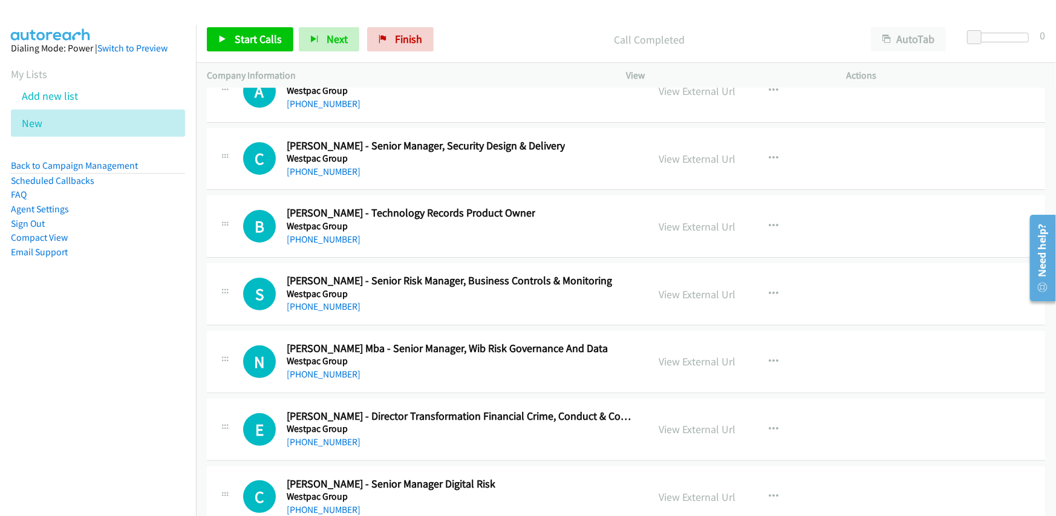
scroll to position [29198, 0]
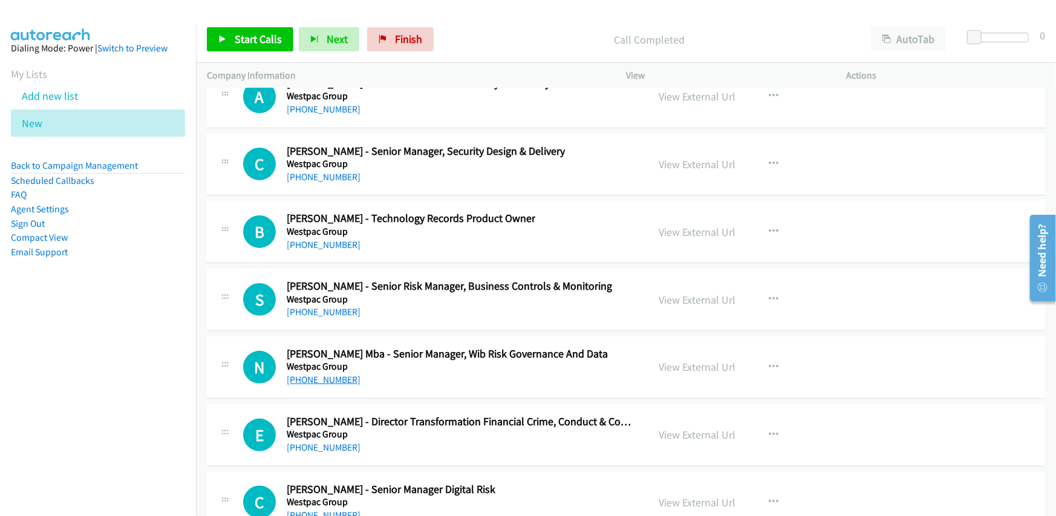
click at [324, 374] on link "[PHONE_NUMBER]" at bounding box center [324, 379] width 74 height 11
click at [408, 372] on div "[PHONE_NUMBER]" at bounding box center [447, 379] width 321 height 15
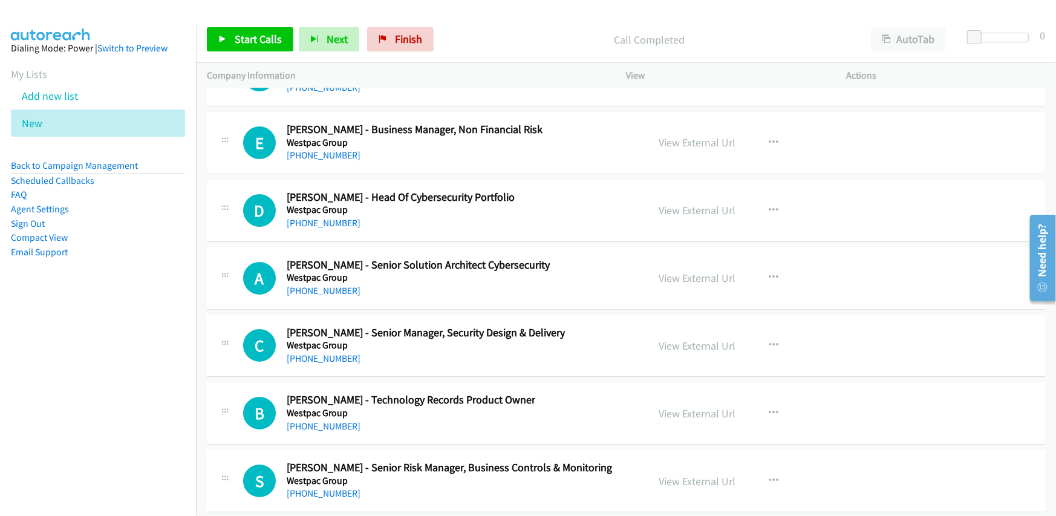
scroll to position [28956, 0]
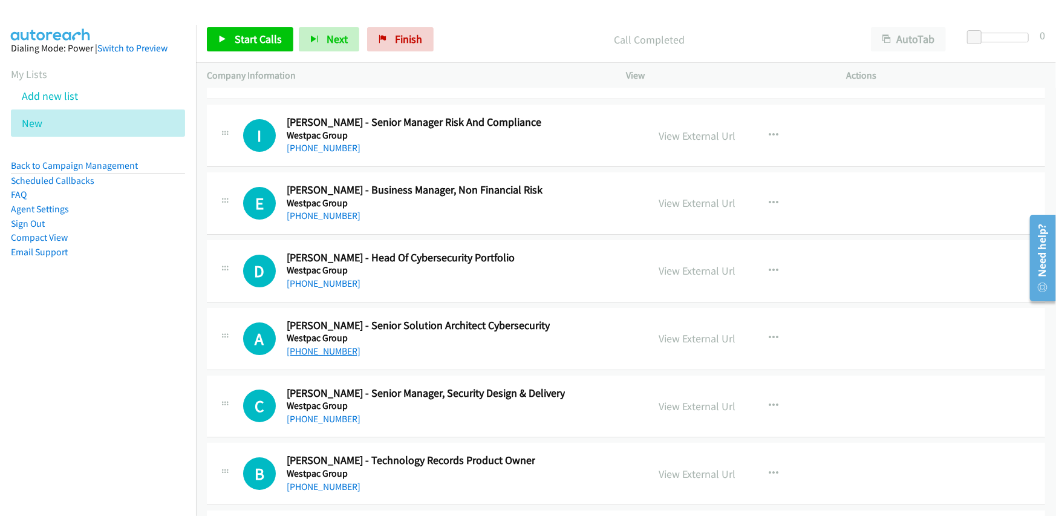
click at [308, 345] on link "[PHONE_NUMBER]" at bounding box center [324, 350] width 74 height 11
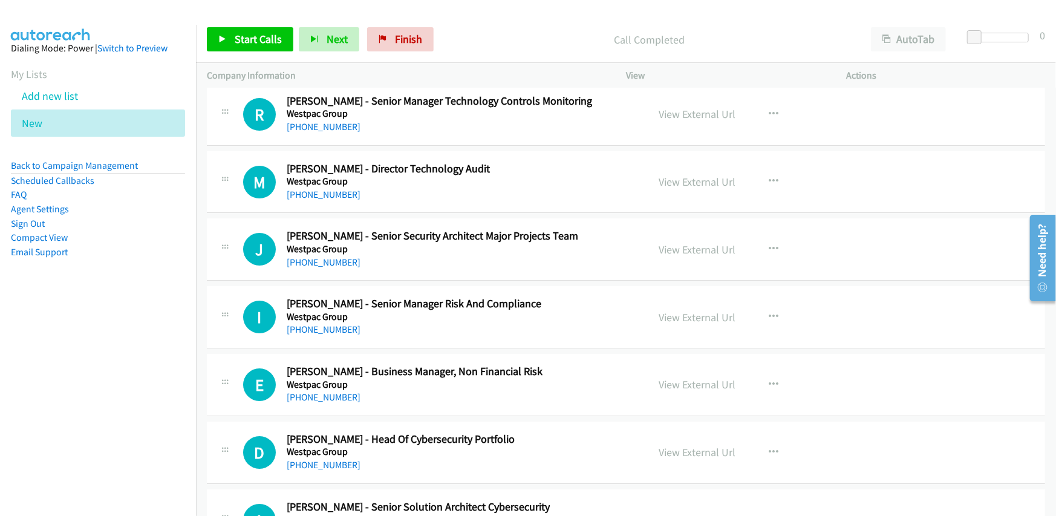
scroll to position [28714, 0]
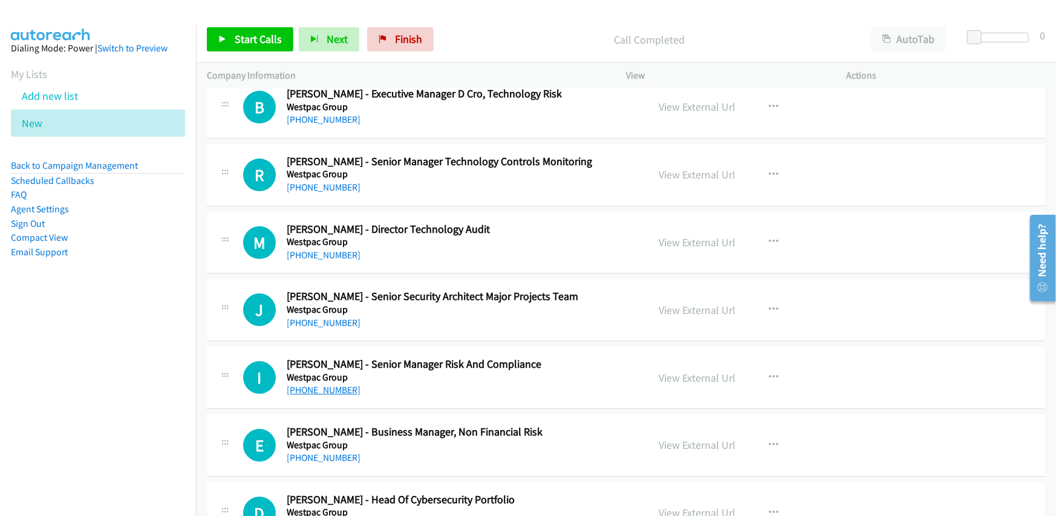
click at [314, 384] on link "[PHONE_NUMBER]" at bounding box center [324, 389] width 74 height 11
click at [466, 371] on h5 "Westpac Group" at bounding box center [414, 377] width 255 height 12
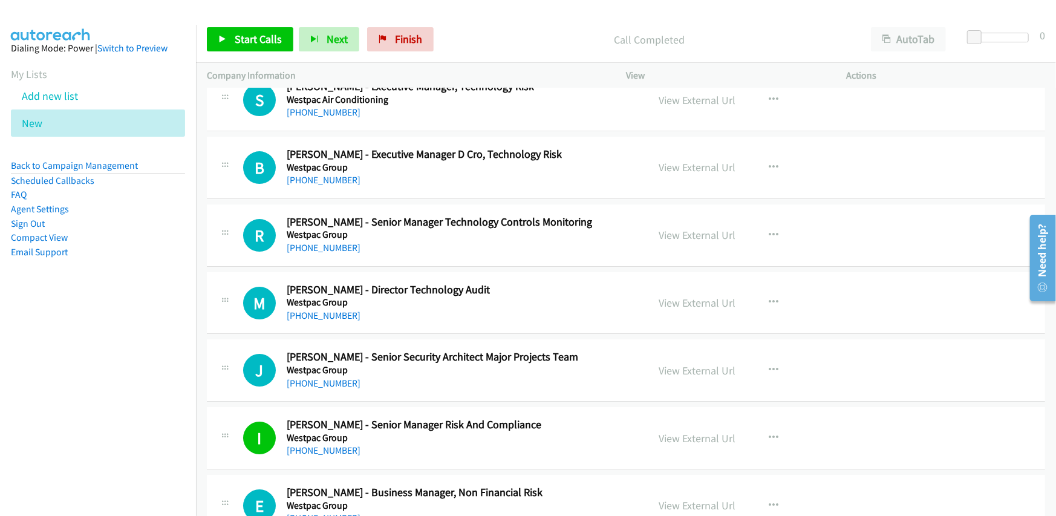
scroll to position [28594, 0]
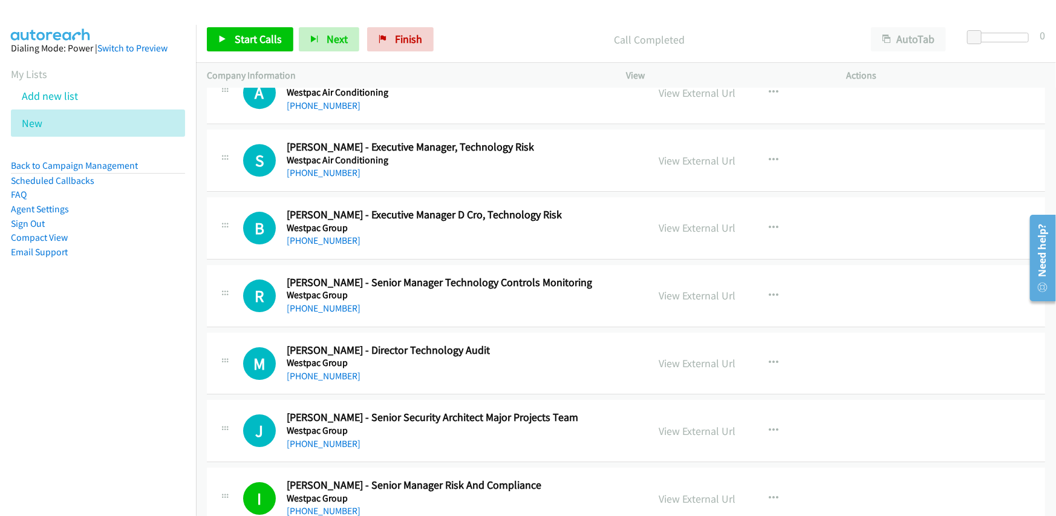
click at [470, 357] on h5 "Westpac Group" at bounding box center [388, 363] width 203 height 12
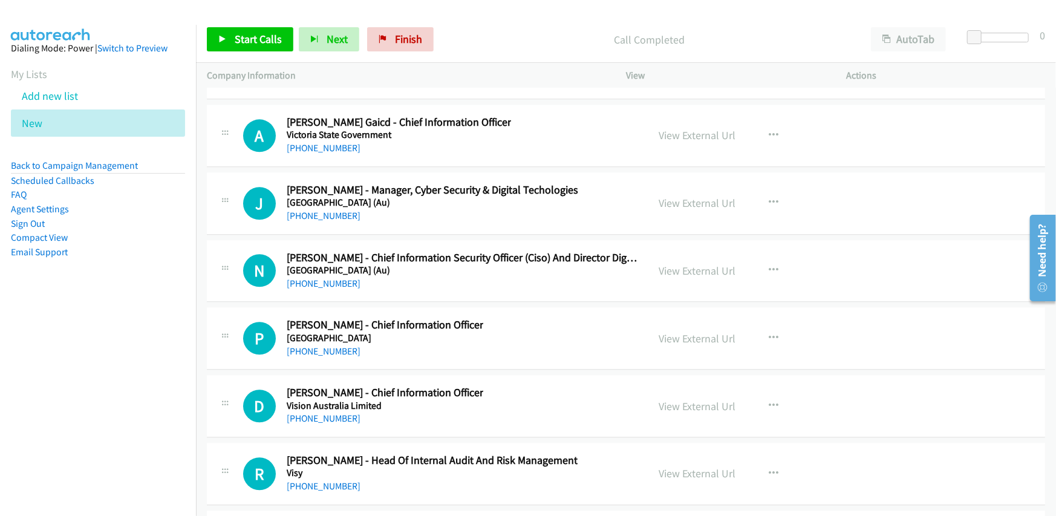
scroll to position [27989, 0]
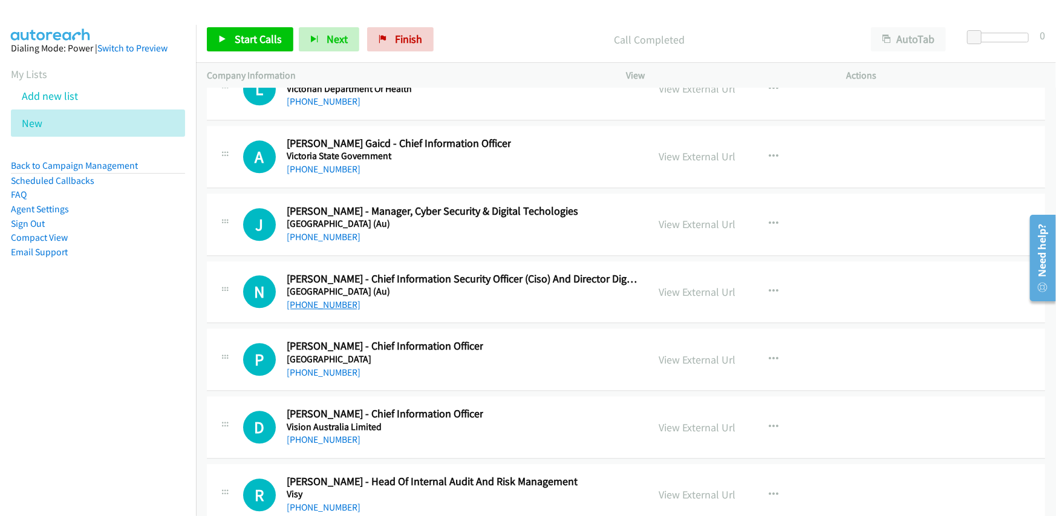
click at [309, 299] on link "+61 3 9919 5849" at bounding box center [324, 304] width 74 height 11
click at [451, 297] on div "+61 3 9919 5849" at bounding box center [462, 304] width 350 height 15
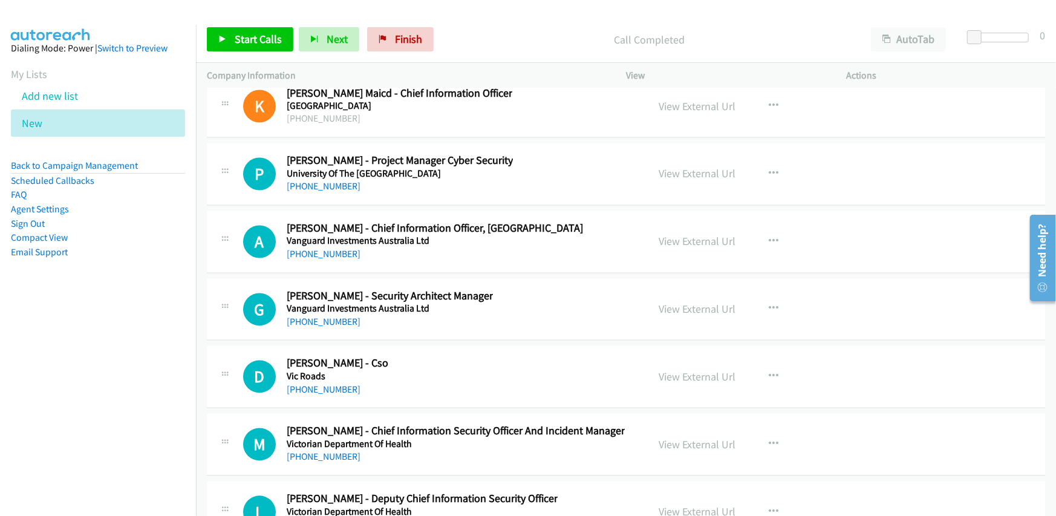
scroll to position [27505, 0]
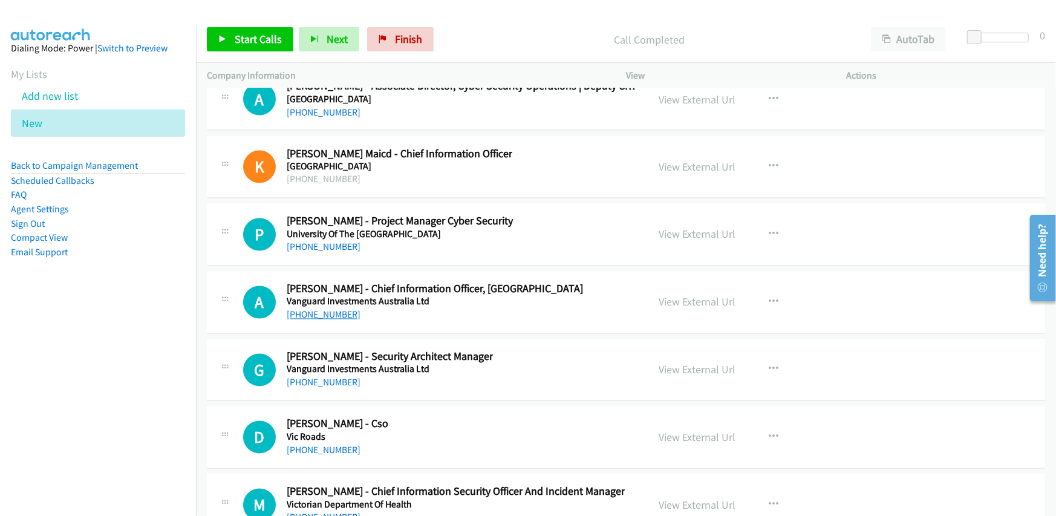
click at [326, 309] on link "+61 438 663 000" at bounding box center [324, 314] width 74 height 11
click at [457, 296] on h5 "Vanguard Investments Australia Ltd" at bounding box center [435, 302] width 296 height 12
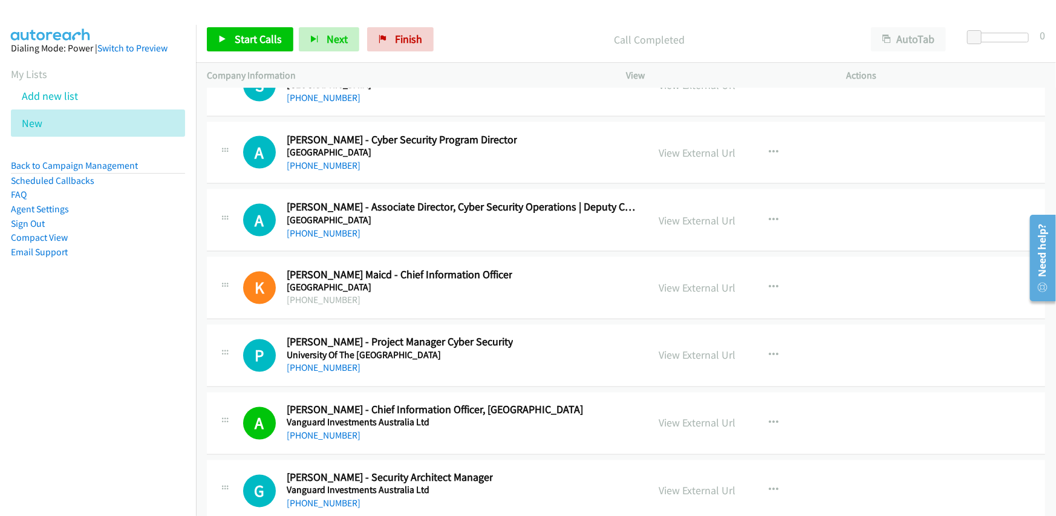
scroll to position [27445, 0]
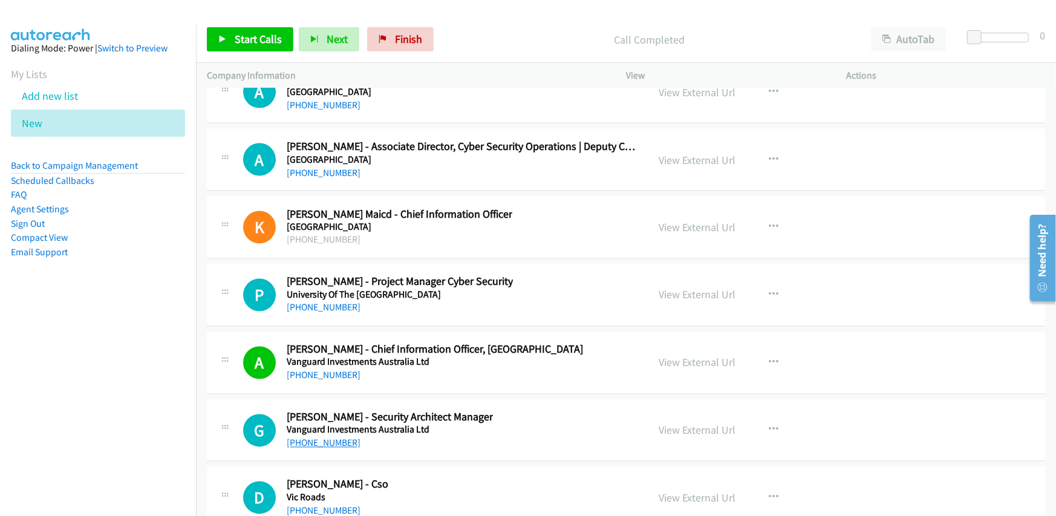
click at [326, 437] on link "[PHONE_NUMBER]" at bounding box center [324, 442] width 74 height 11
click at [507, 410] on div "G Callback Scheduled Grant Kruger - Security Architect Manager Vanguard Investm…" at bounding box center [440, 430] width 394 height 40
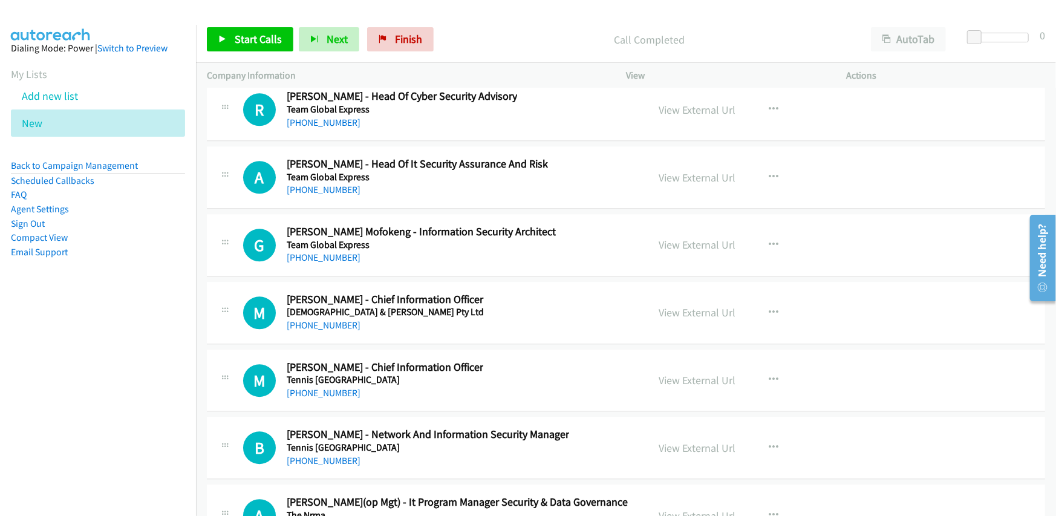
scroll to position [25389, 0]
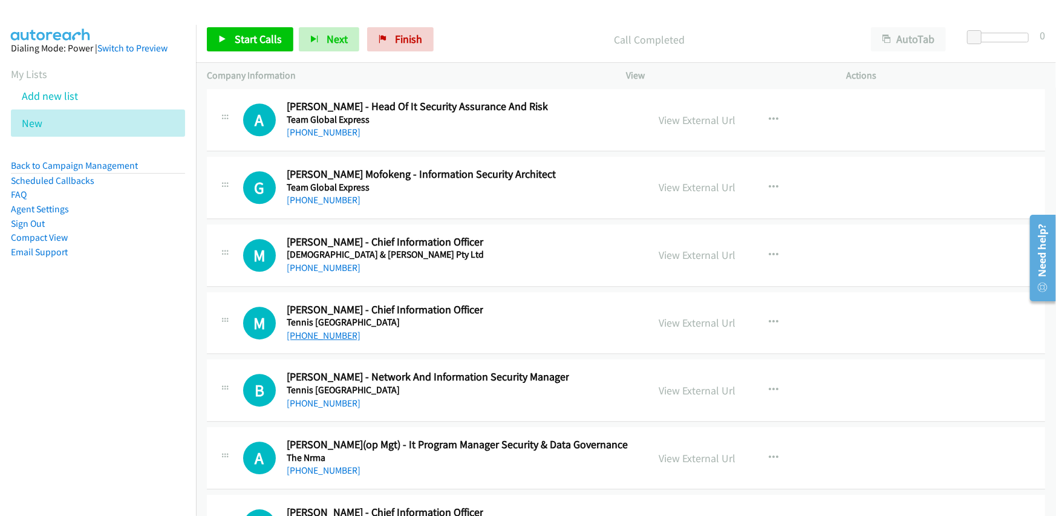
click at [339, 329] on link "[PHONE_NUMBER]" at bounding box center [324, 334] width 74 height 11
click at [482, 328] on div "[PHONE_NUMBER]" at bounding box center [385, 335] width 196 height 15
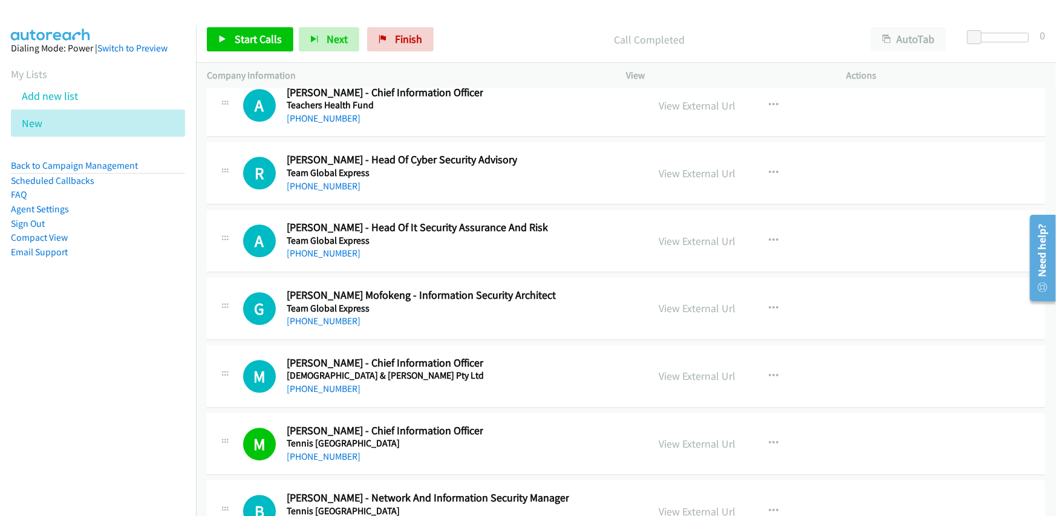
scroll to position [25208, 0]
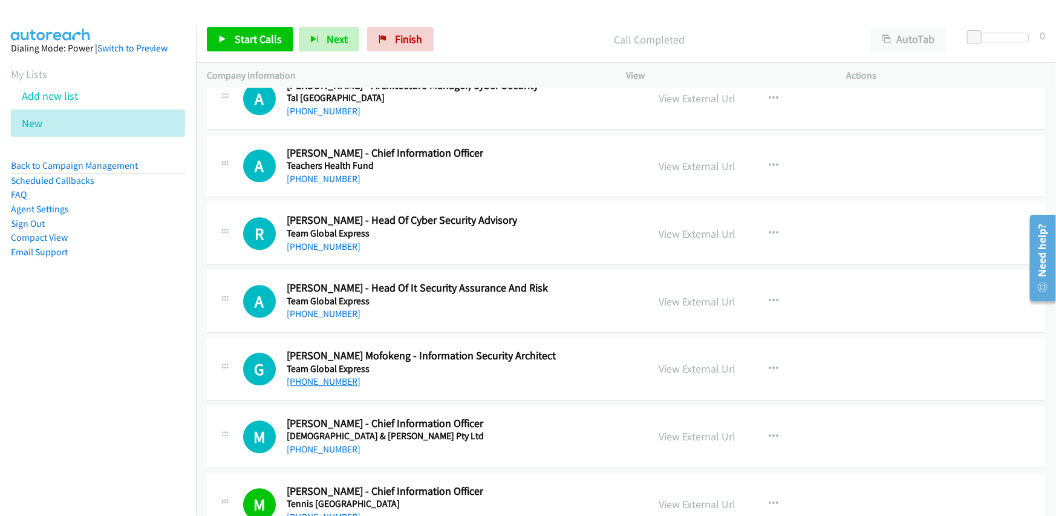
click at [317, 375] on link "[PHONE_NUMBER]" at bounding box center [324, 380] width 74 height 11
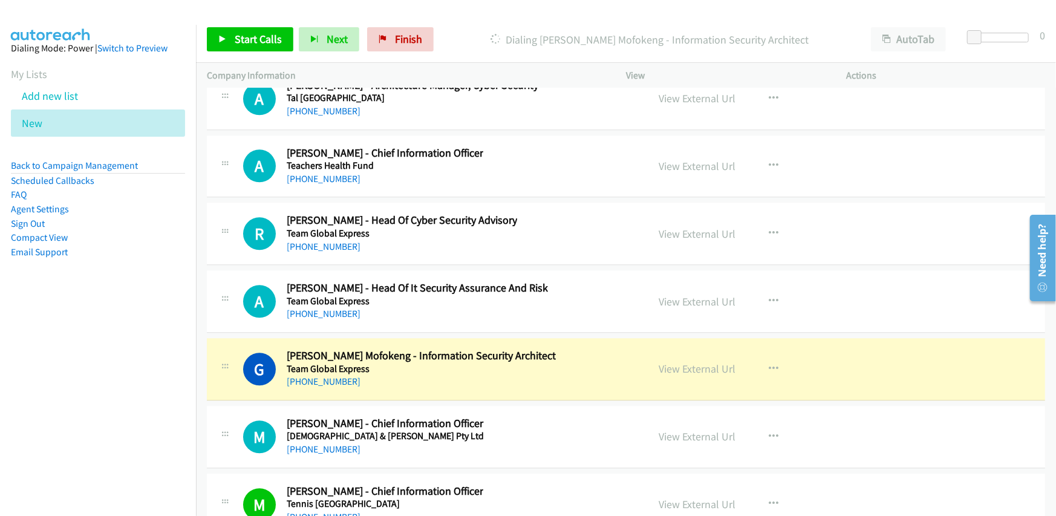
click at [459, 338] on div "G Callback Scheduled Goodenough Mofokeng - Information Security Architect Team …" at bounding box center [626, 369] width 838 height 62
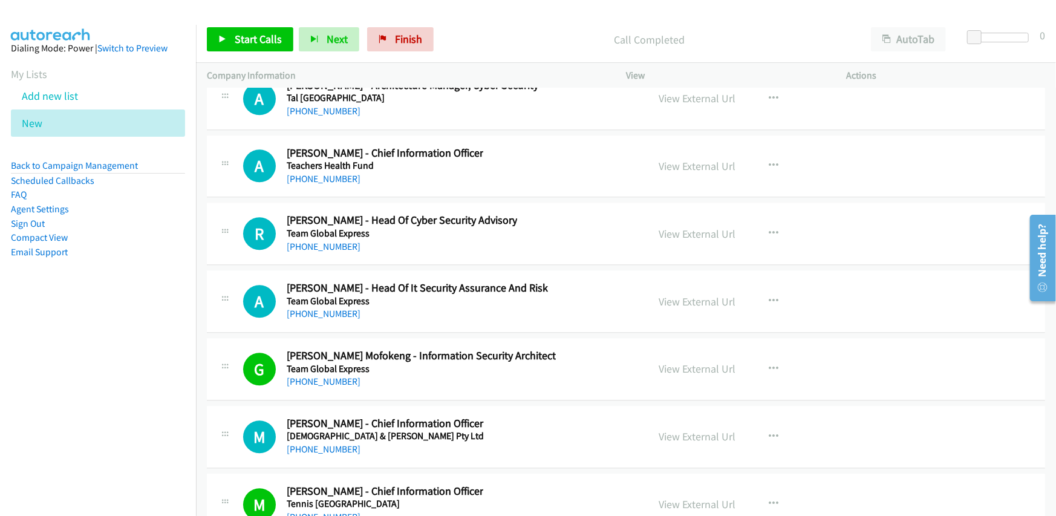
scroll to position [25269, 0]
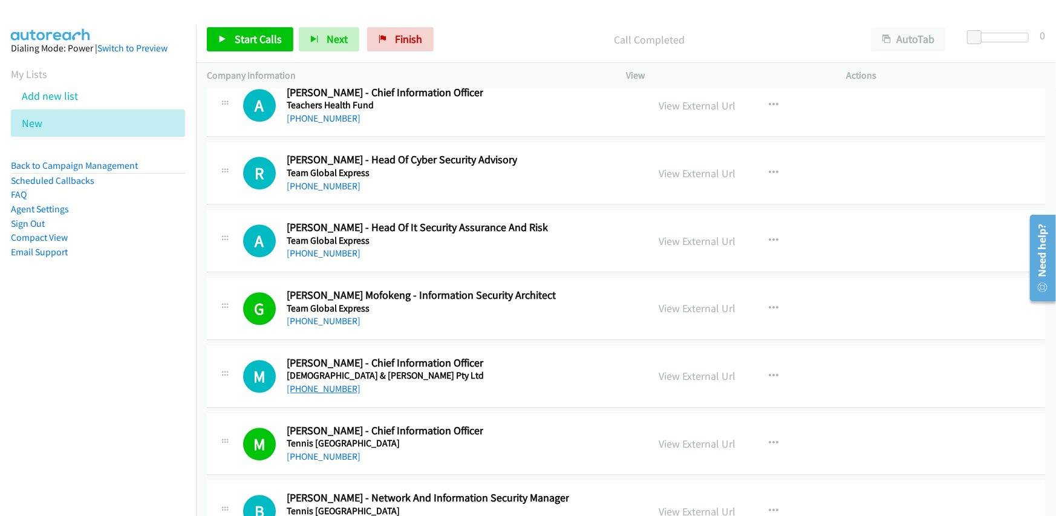
click at [333, 383] on link "[PHONE_NUMBER]" at bounding box center [324, 388] width 74 height 11
click at [492, 307] on div "G Callback Scheduled Goodenough Mofokeng - Information Security Architect Team …" at bounding box center [626, 308] width 838 height 62
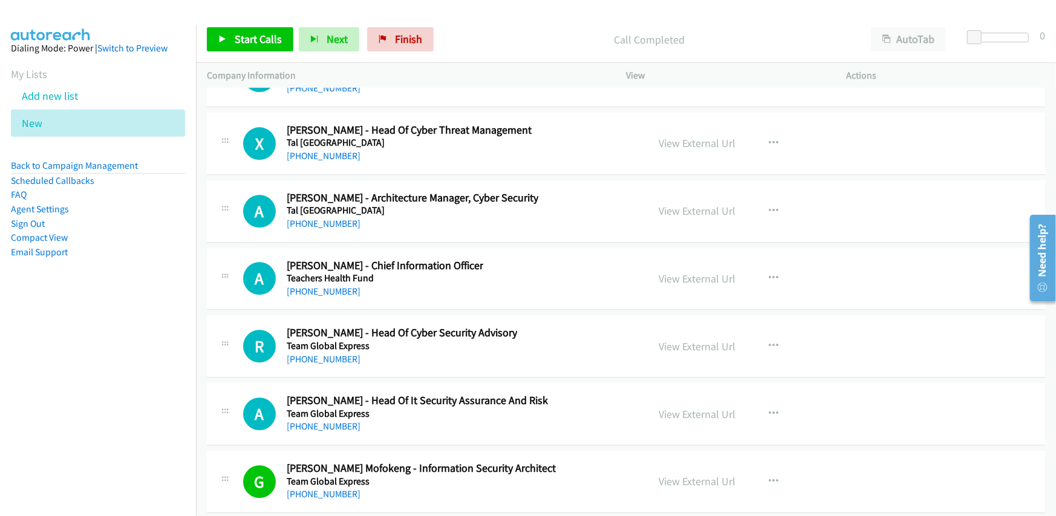
scroll to position [25087, 0]
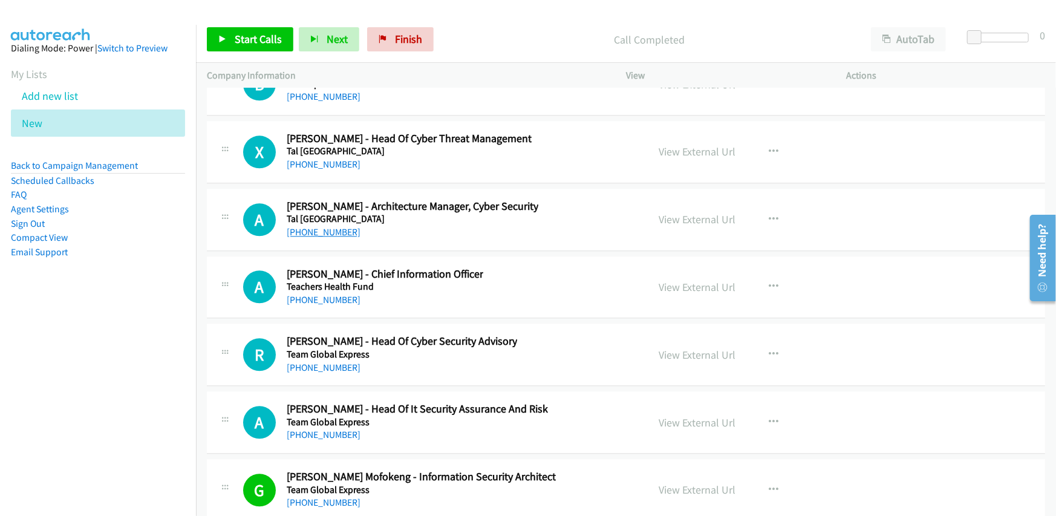
click at [309, 226] on link "[PHONE_NUMBER]" at bounding box center [324, 231] width 74 height 11
click at [493, 267] on div "A Callback Scheduled Anthony Dalby - Chief Information Officer Teachers Health …" at bounding box center [440, 287] width 394 height 40
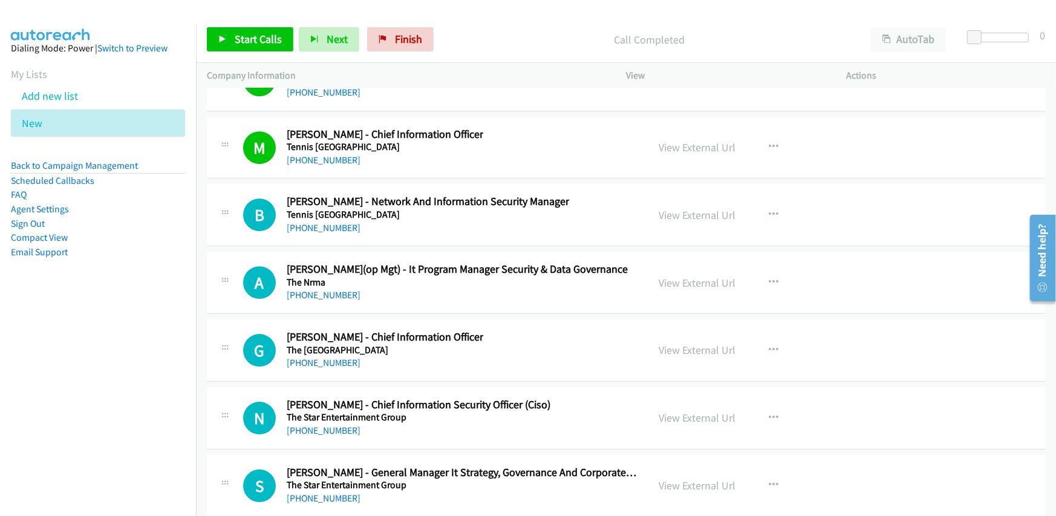
scroll to position [25571, 0]
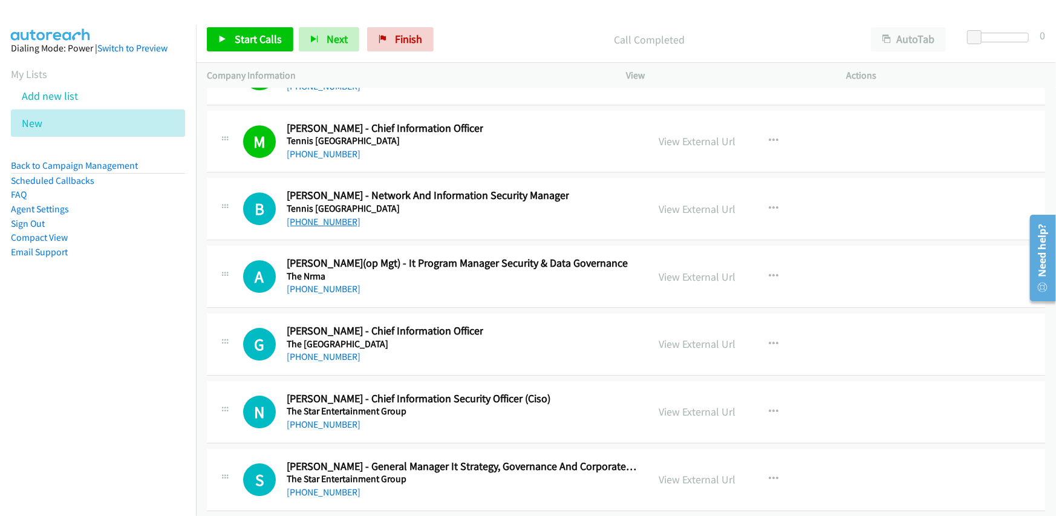
click at [316, 216] on link "[PHONE_NUMBER]" at bounding box center [324, 221] width 74 height 11
click at [444, 282] on div "[PHONE_NUMBER]" at bounding box center [457, 289] width 341 height 15
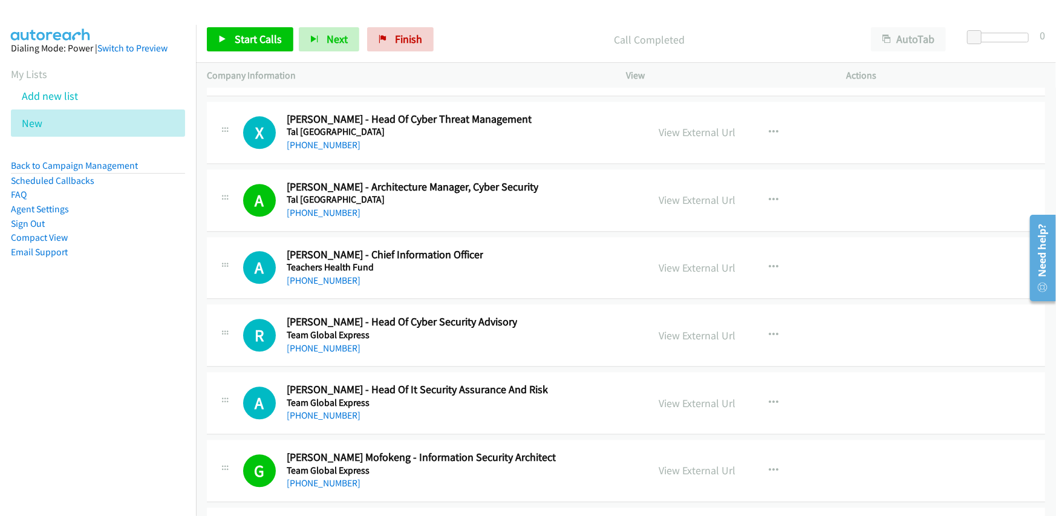
scroll to position [25087, 0]
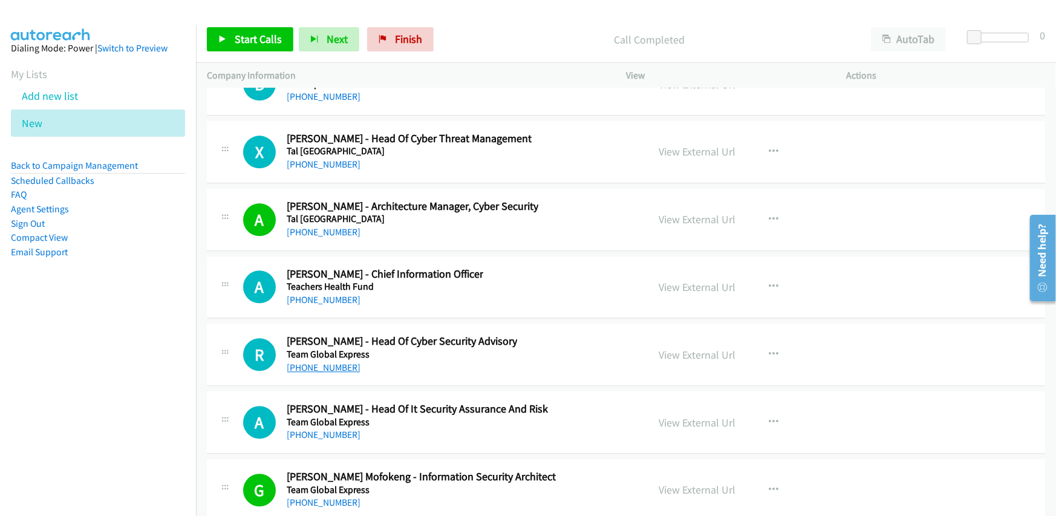
click at [328, 362] on link "[PHONE_NUMBER]" at bounding box center [324, 367] width 74 height 11
click at [516, 348] on h5 "Team Global Express" at bounding box center [402, 354] width 230 height 12
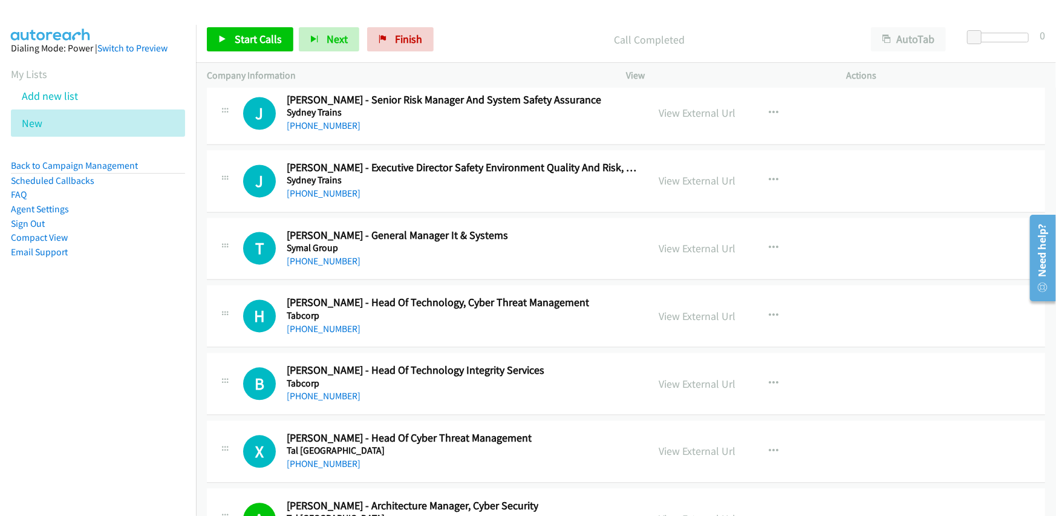
scroll to position [24785, 0]
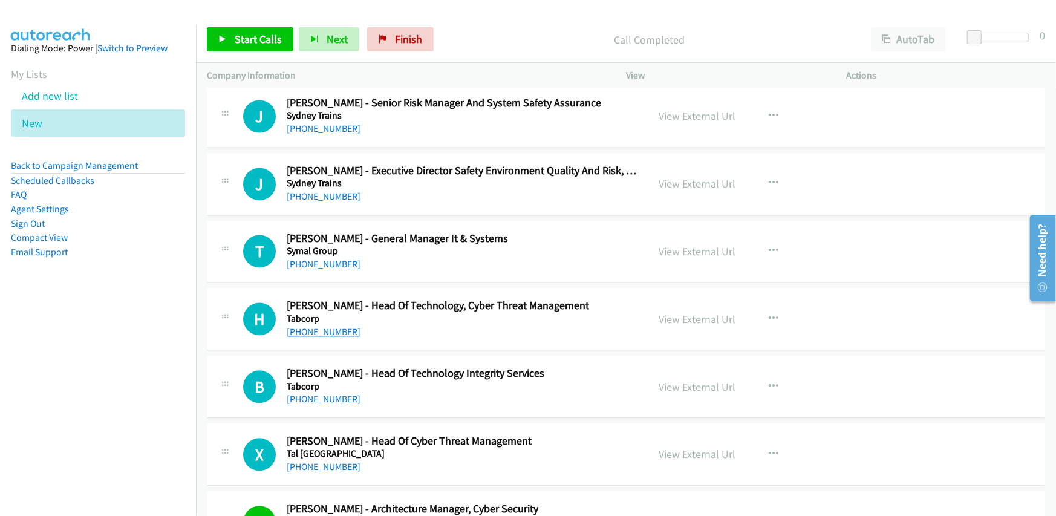
click at [315, 326] on link "[PHONE_NUMBER]" at bounding box center [324, 331] width 74 height 11
click at [472, 325] on div "[PHONE_NUMBER]" at bounding box center [438, 332] width 302 height 15
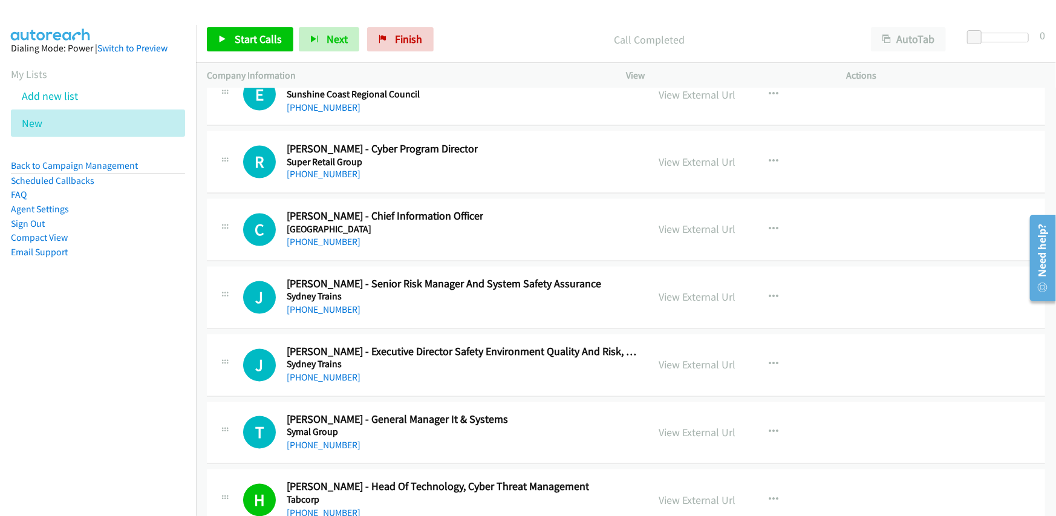
scroll to position [24664, 0]
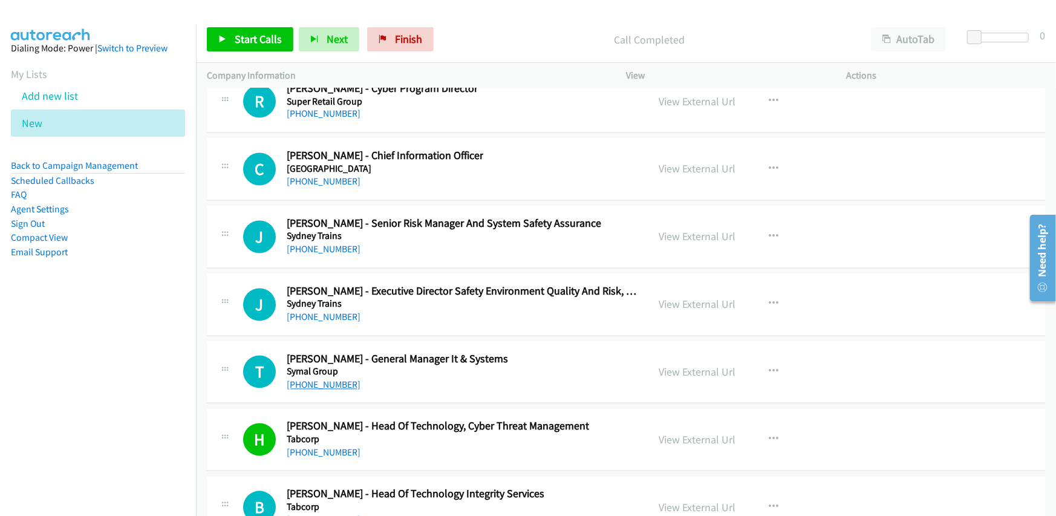
click at [328, 379] on link "[PHONE_NUMBER]" at bounding box center [324, 384] width 74 height 11
click at [498, 342] on div "T Callback Scheduled Trent Dawson - General Manager It & Systems Symal Group Au…" at bounding box center [626, 373] width 838 height 62
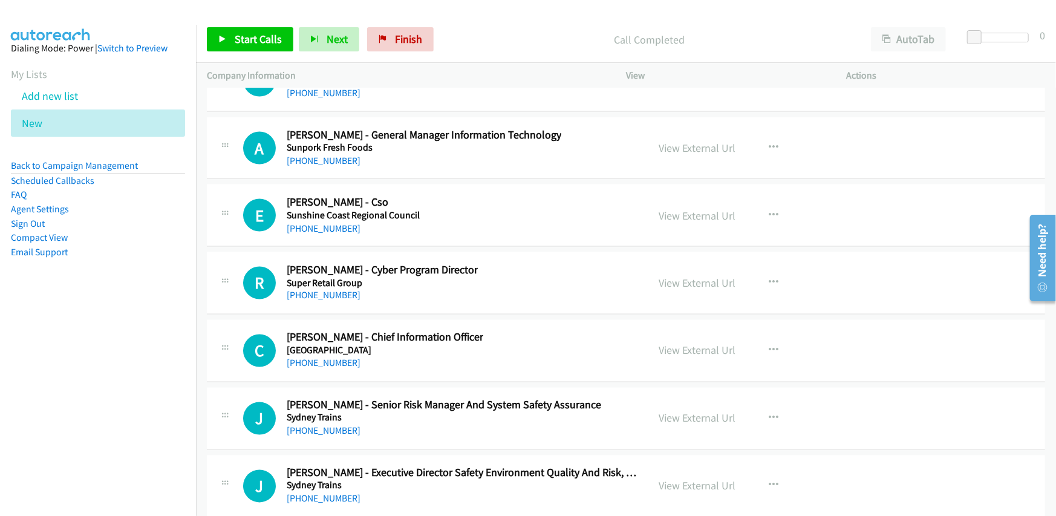
scroll to position [24422, 0]
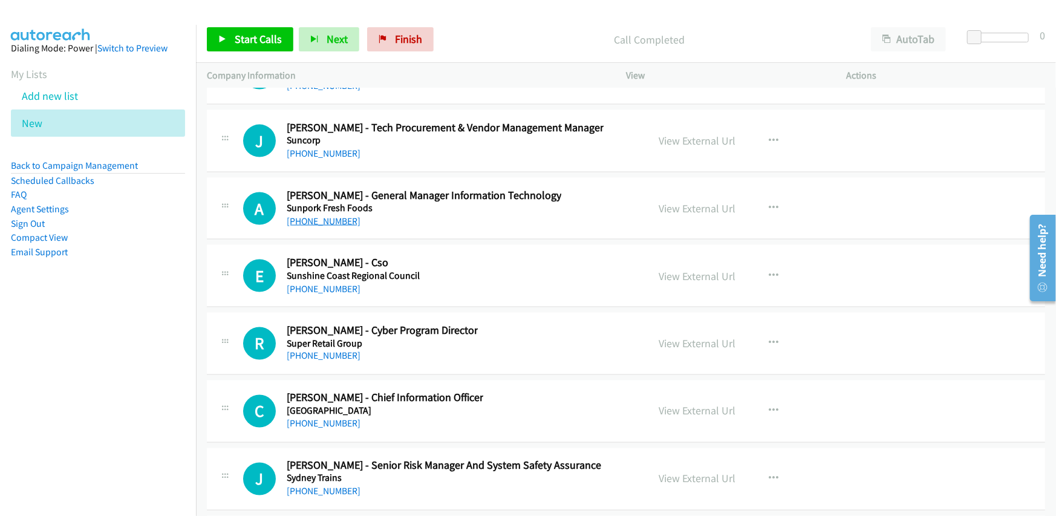
click at [319, 215] on link "[PHONE_NUMBER]" at bounding box center [324, 220] width 74 height 11
click at [469, 214] on div "[PHONE_NUMBER]" at bounding box center [424, 221] width 274 height 15
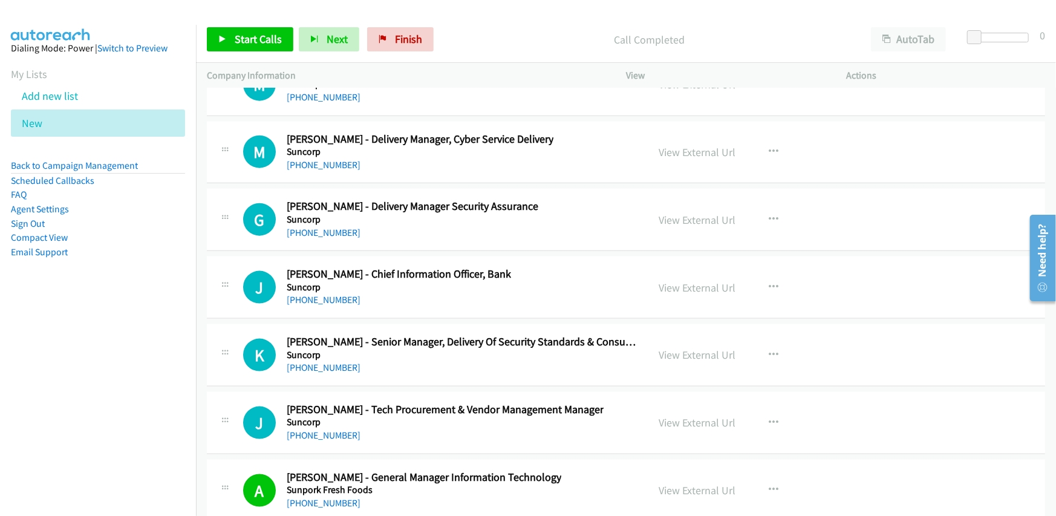
scroll to position [24120, 0]
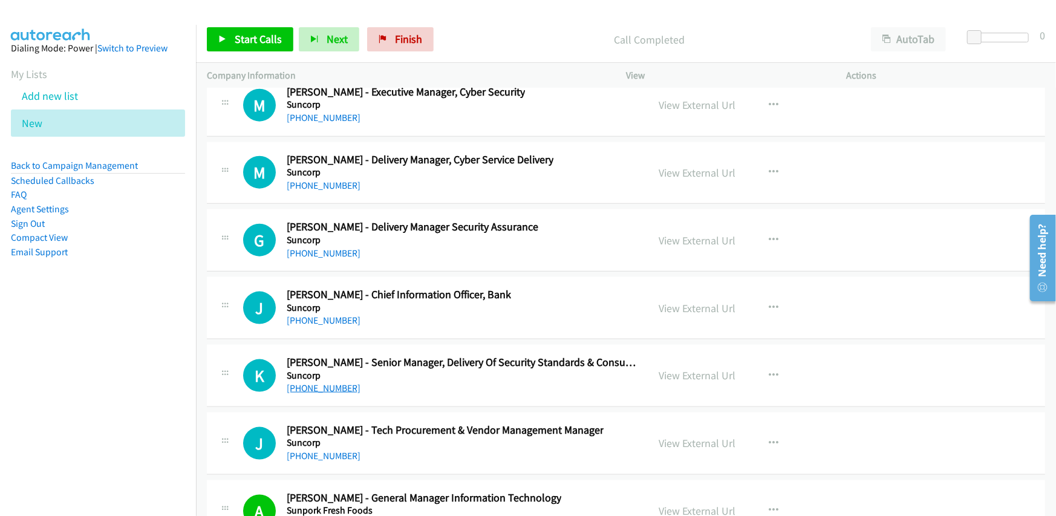
click at [332, 382] on link "[PHONE_NUMBER]" at bounding box center [324, 387] width 74 height 11
click at [476, 313] on div "[PHONE_NUMBER]" at bounding box center [399, 320] width 224 height 15
click at [328, 314] on link "[PHONE_NUMBER]" at bounding box center [324, 319] width 74 height 11
click at [497, 291] on div "J Callback Scheduled Johmar Gazo - Chief Information Officer, Bank Suncorp Aust…" at bounding box center [440, 308] width 394 height 40
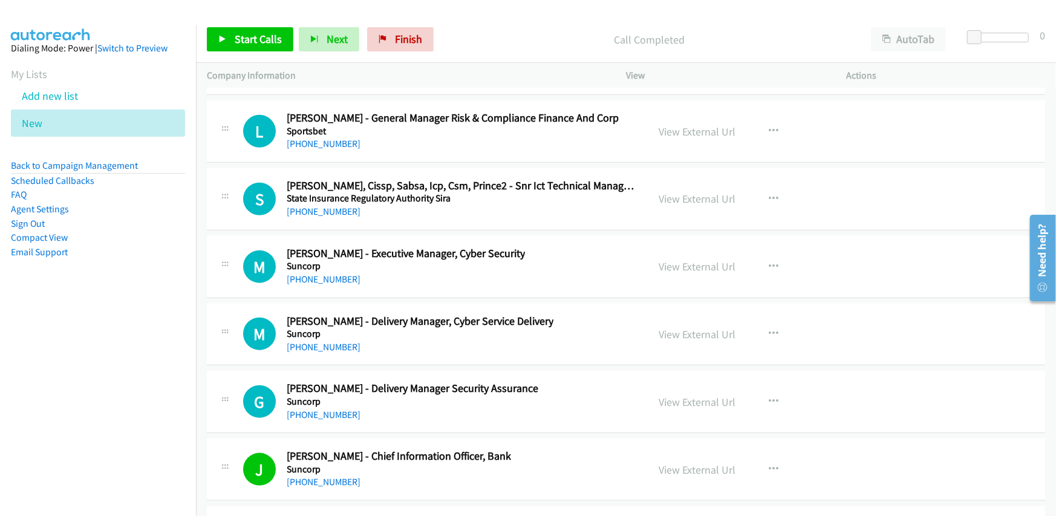
scroll to position [23939, 0]
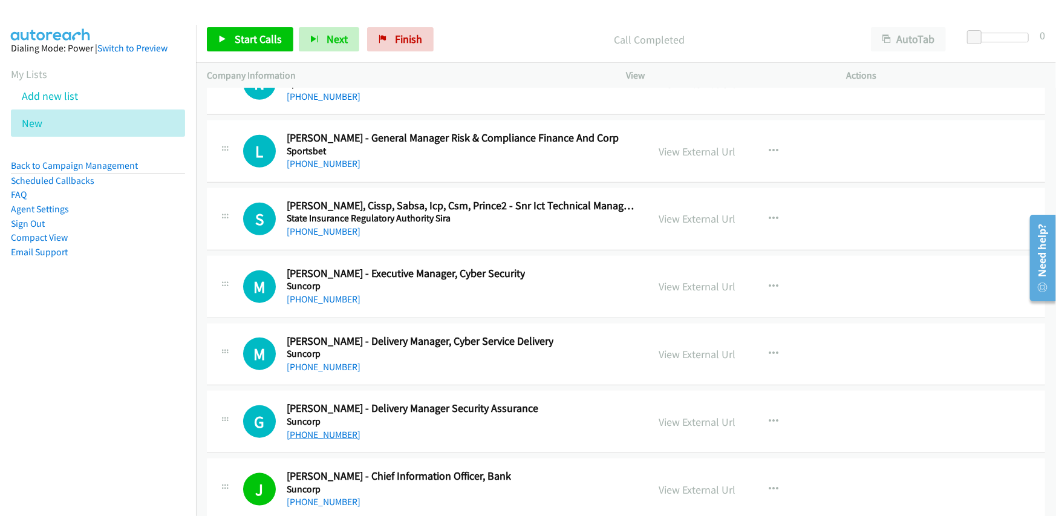
click at [332, 429] on link "[PHONE_NUMBER]" at bounding box center [324, 434] width 74 height 11
click at [462, 401] on h2 "[PERSON_NAME] - Delivery Manager Security Assurance" at bounding box center [412, 408] width 251 height 14
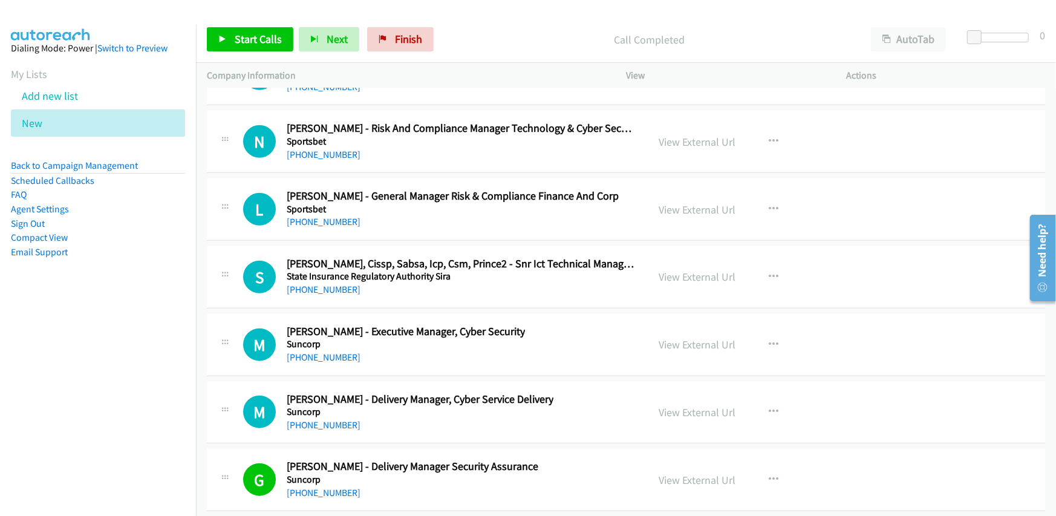
scroll to position [23818, 0]
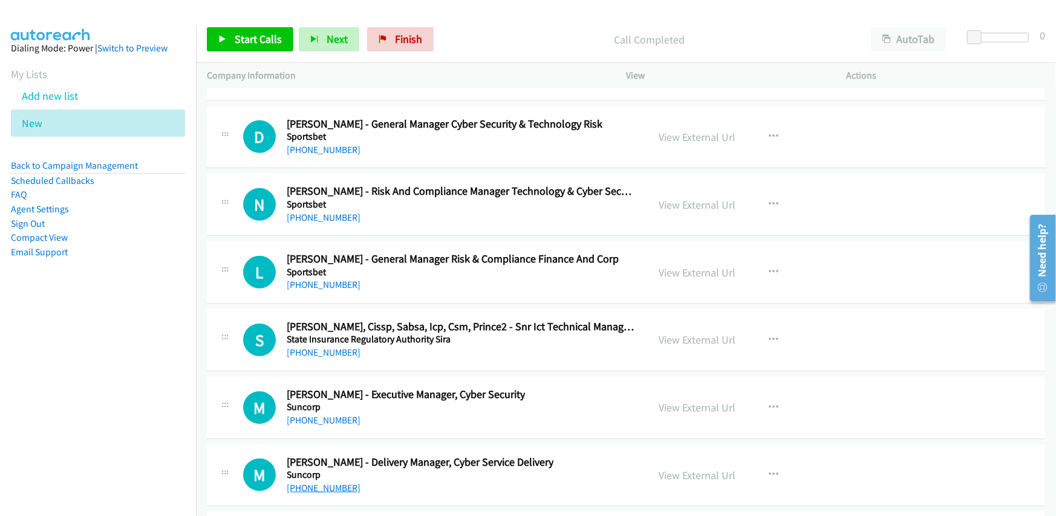
click at [316, 482] on link "[PHONE_NUMBER]" at bounding box center [324, 487] width 74 height 11
click at [431, 401] on h5 "Suncorp" at bounding box center [406, 407] width 238 height 12
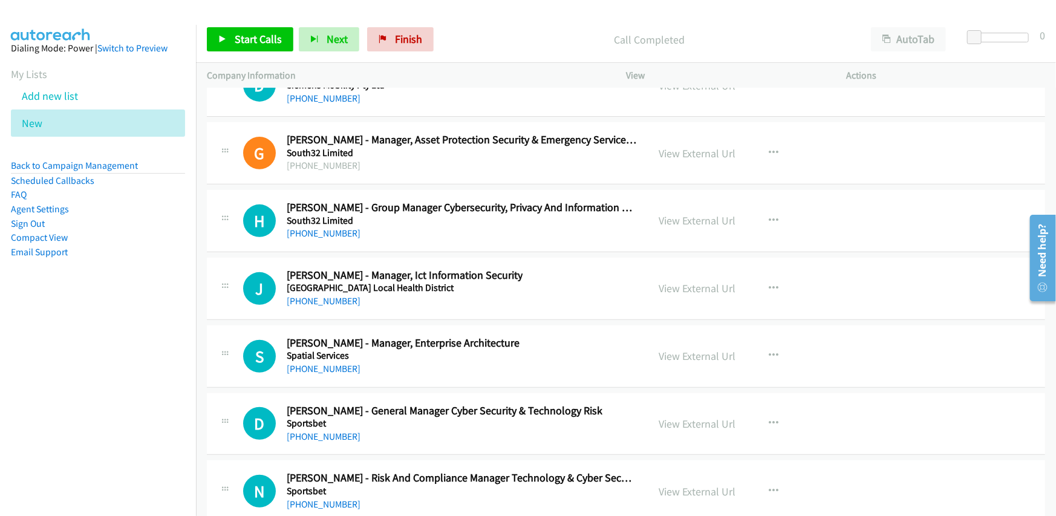
scroll to position [23515, 0]
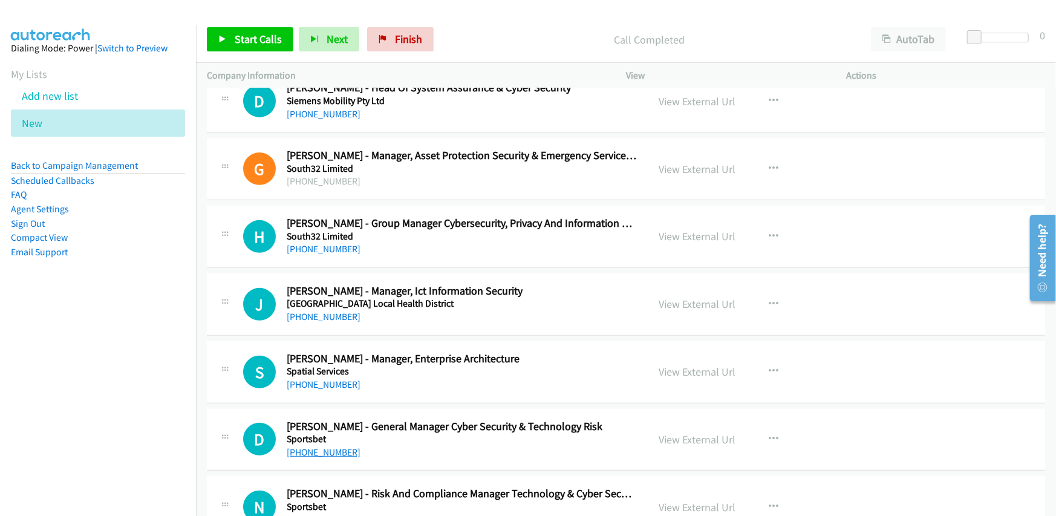
click at [319, 446] on link "[PHONE_NUMBER]" at bounding box center [324, 451] width 74 height 11
click at [447, 364] on div "S Callback Scheduled Shem Semple - Manager, Enterprise Architecture Spatial Ser…" at bounding box center [626, 372] width 838 height 62
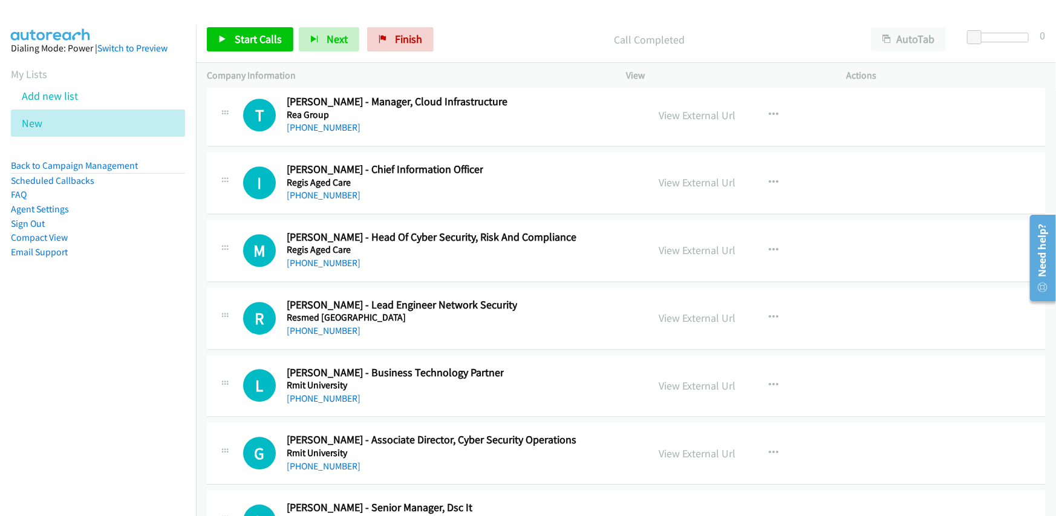
scroll to position [22427, 0]
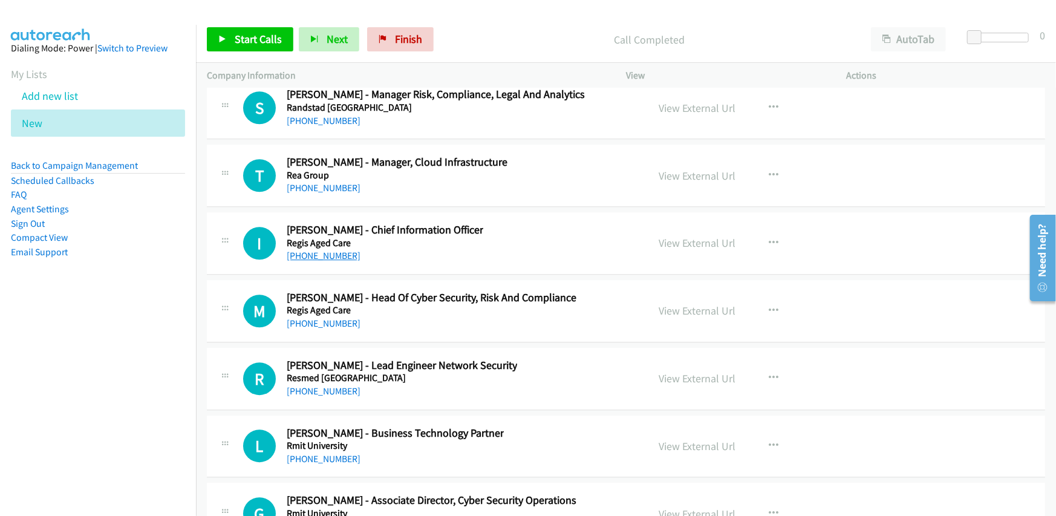
click at [323, 250] on link "[PHONE_NUMBER]" at bounding box center [324, 255] width 74 height 11
click at [430, 170] on div "T Callback Scheduled Thian Kah Wah - Manager, Cloud Infrastructure Rea Group As…" at bounding box center [626, 175] width 838 height 62
click at [319, 182] on link "[PHONE_NUMBER]" at bounding box center [324, 187] width 74 height 11
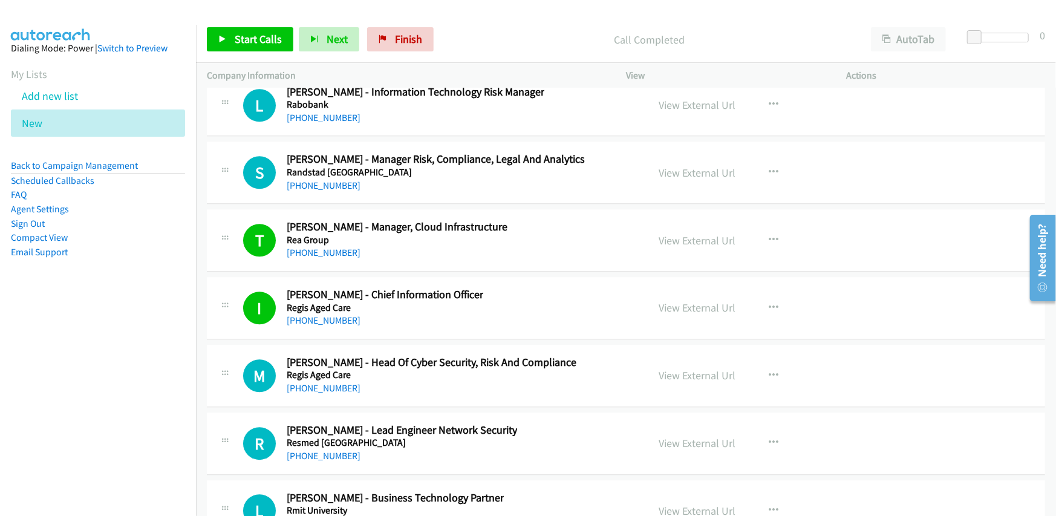
scroll to position [22306, 0]
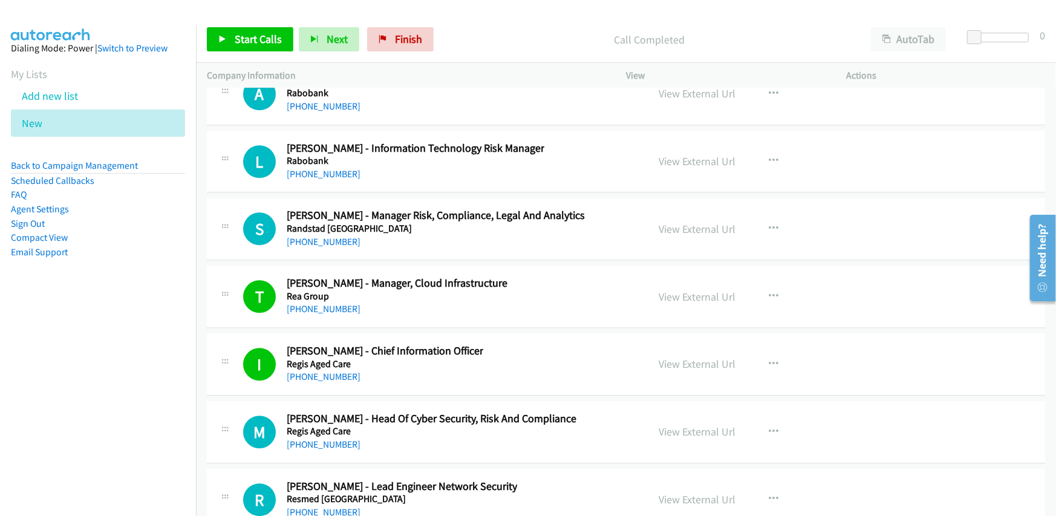
click at [435, 235] on div "[PHONE_NUMBER]" at bounding box center [436, 242] width 298 height 15
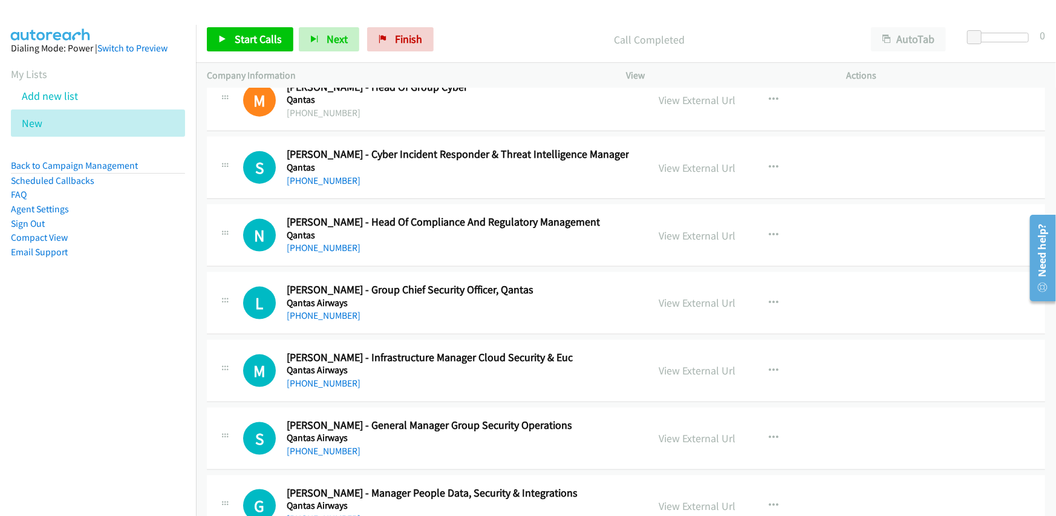
scroll to position [21278, 0]
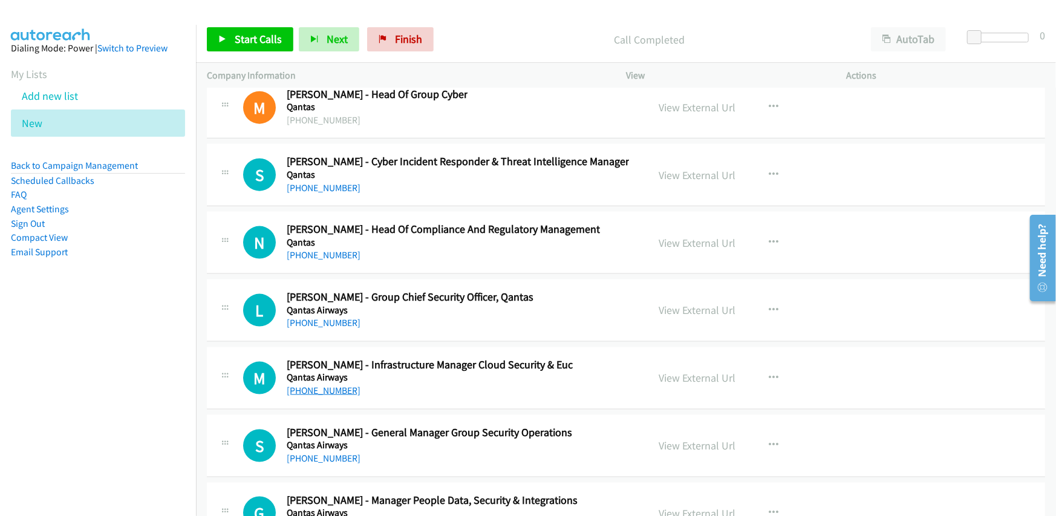
click at [326, 384] on link "[PHONE_NUMBER]" at bounding box center [324, 389] width 74 height 11
click at [469, 316] on div "[PHONE_NUMBER]" at bounding box center [410, 323] width 247 height 15
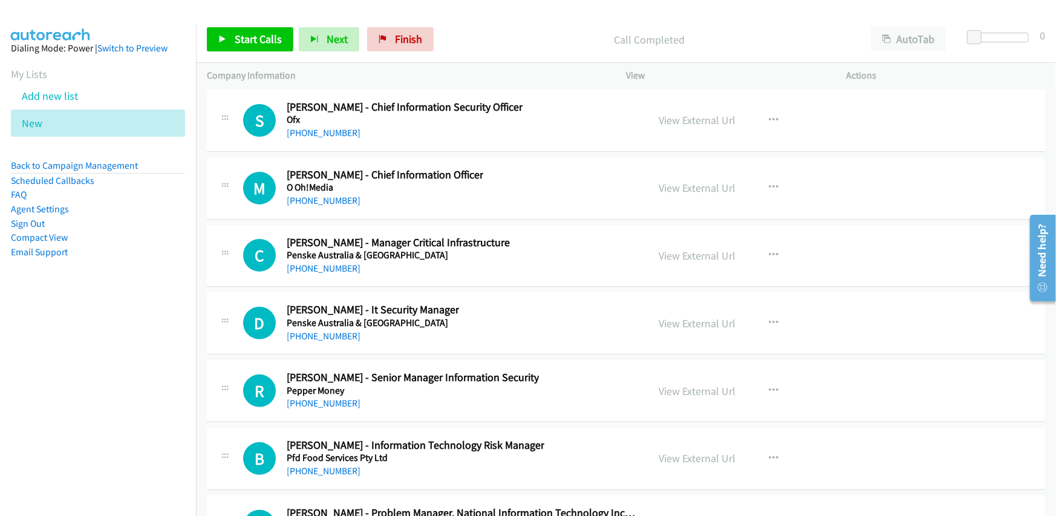
scroll to position [20432, 0]
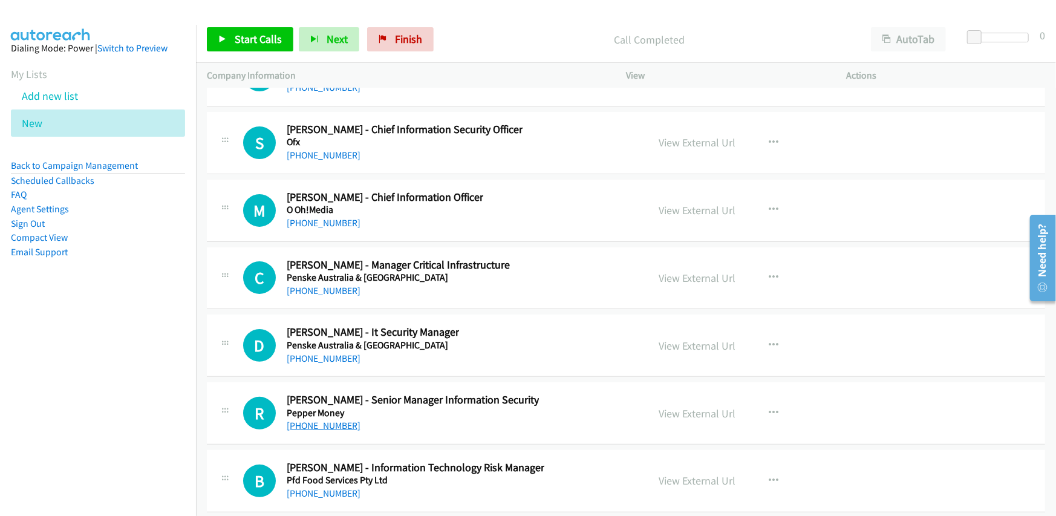
click at [309, 420] on link "[PHONE_NUMBER]" at bounding box center [324, 425] width 74 height 11
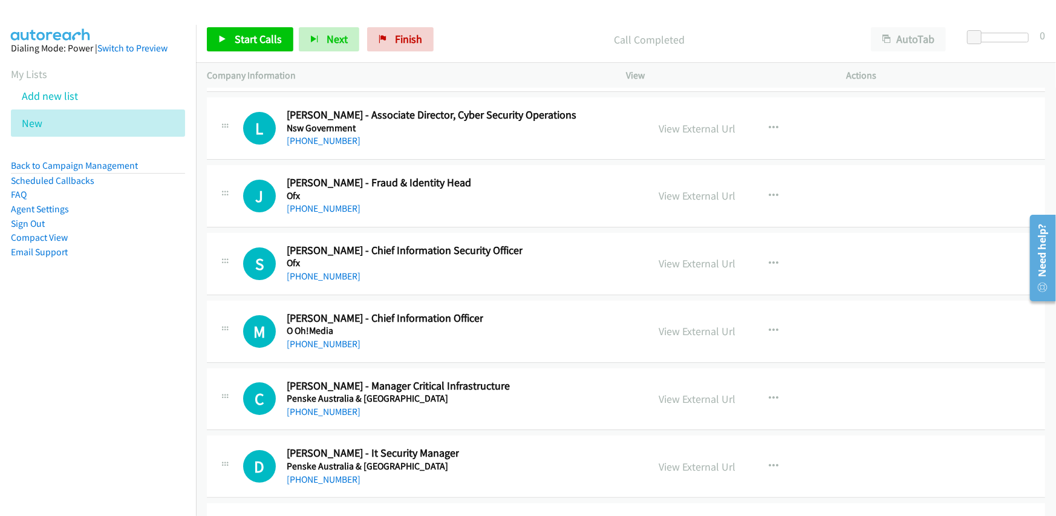
scroll to position [20251, 0]
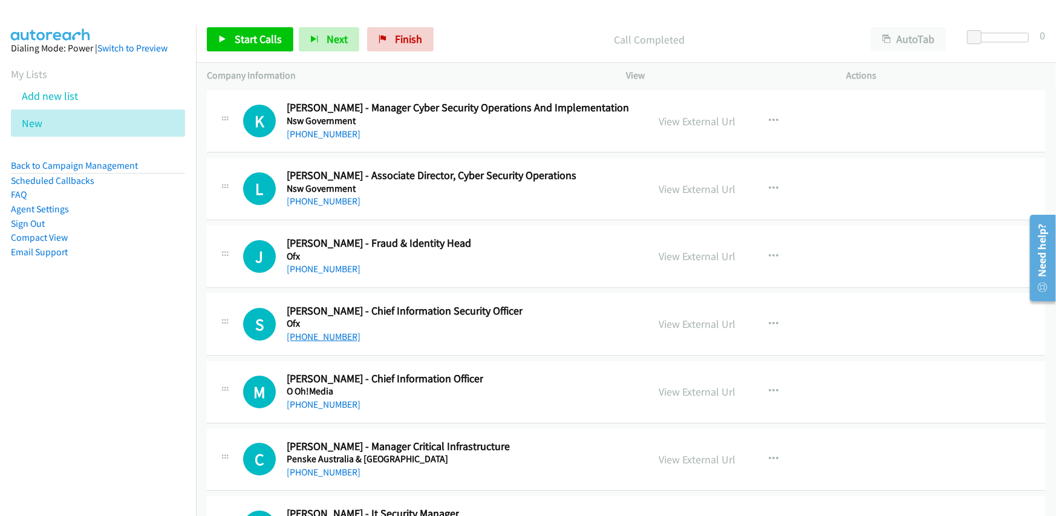
click at [308, 331] on link "[PHONE_NUMBER]" at bounding box center [324, 336] width 74 height 11
click at [464, 329] on div "[PHONE_NUMBER]" at bounding box center [405, 336] width 236 height 15
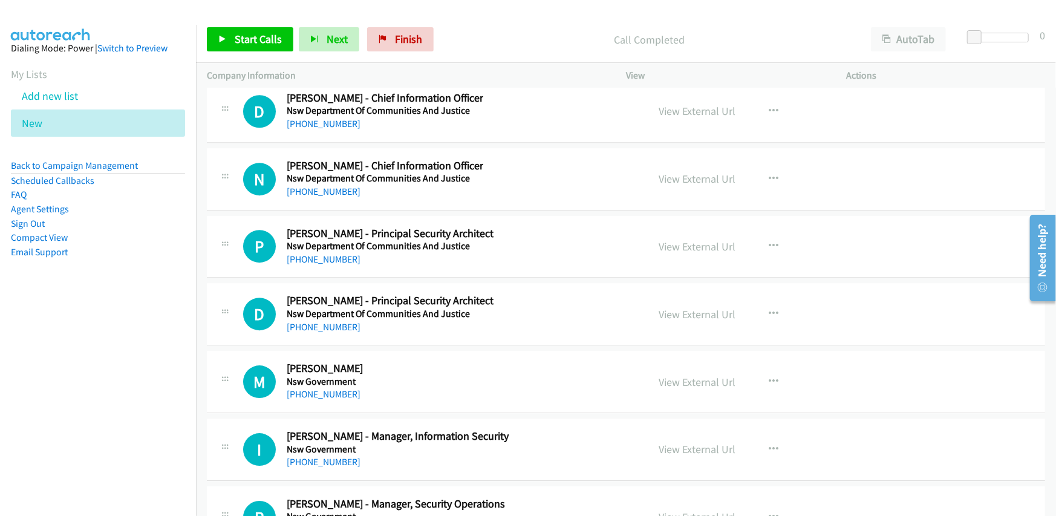
scroll to position [19707, 0]
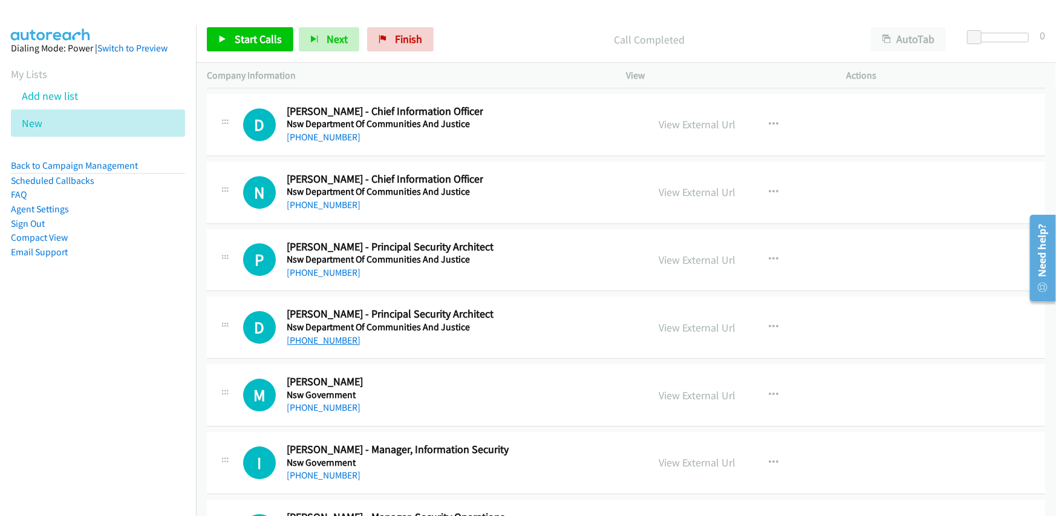
click at [329, 334] on link "[PHONE_NUMBER]" at bounding box center [324, 339] width 74 height 11
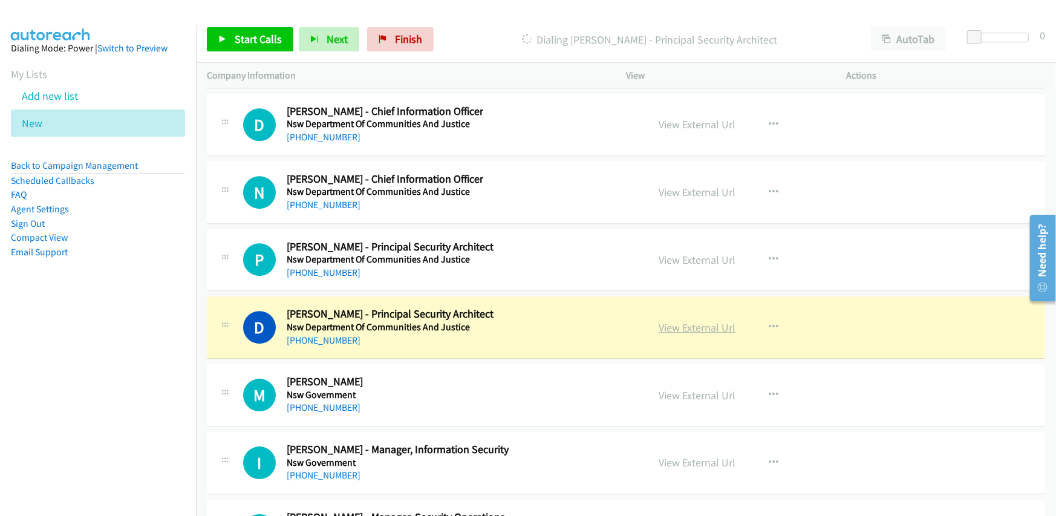
click at [713, 320] on link "View External Url" at bounding box center [696, 327] width 77 height 14
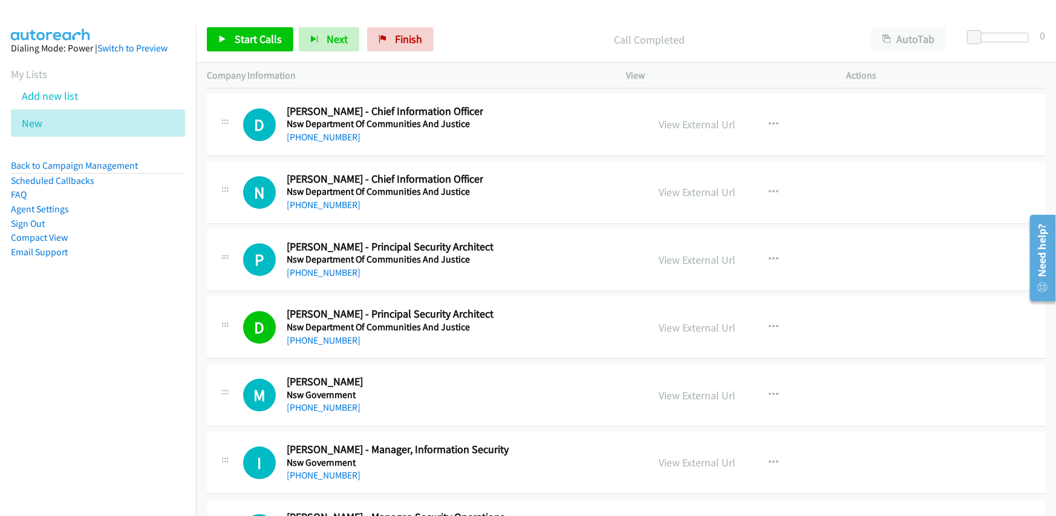
scroll to position [19646, 0]
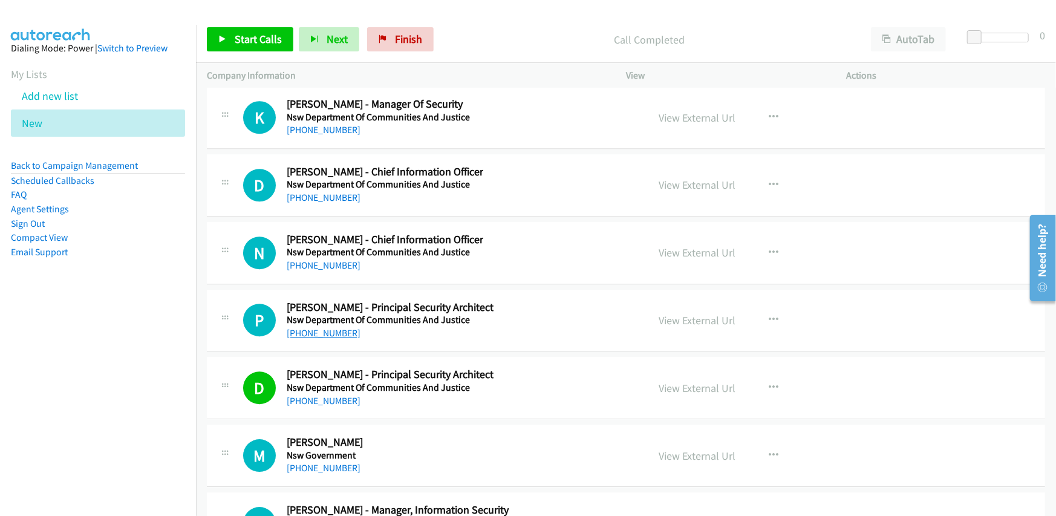
click at [324, 327] on link "[PHONE_NUMBER]" at bounding box center [324, 332] width 74 height 11
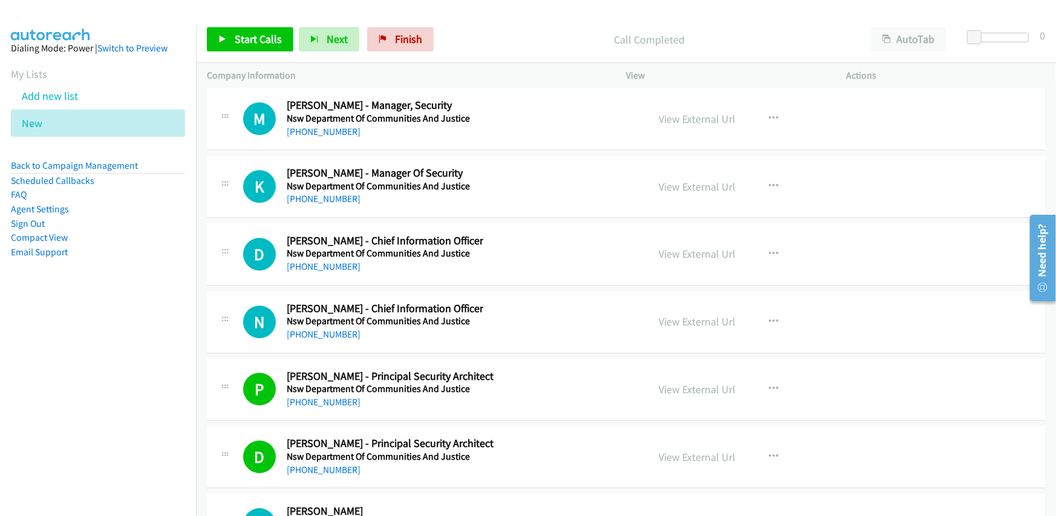
scroll to position [19525, 0]
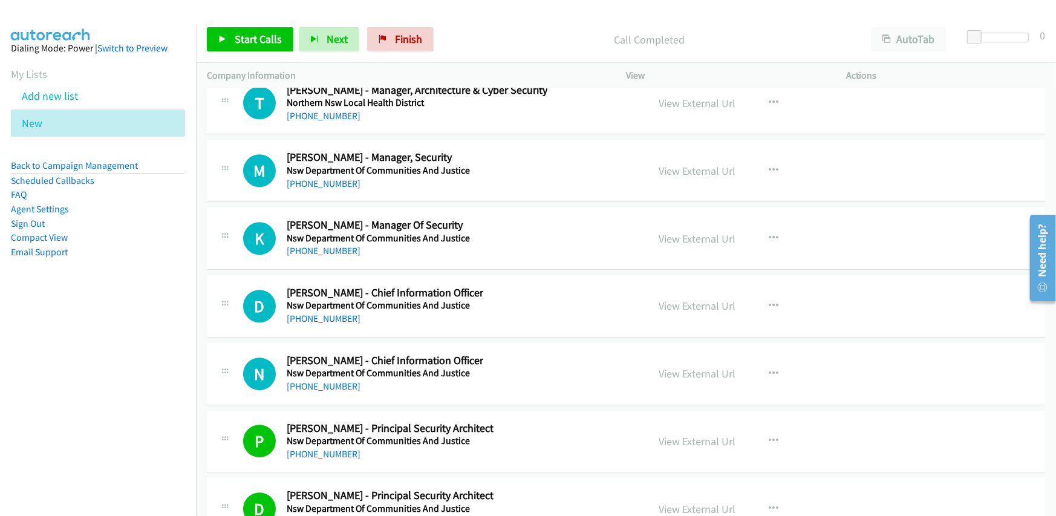
click at [504, 311] on div "D Callback Scheduled Darren Cavanagh - Chief Information Officer Nsw Department…" at bounding box center [626, 306] width 838 height 62
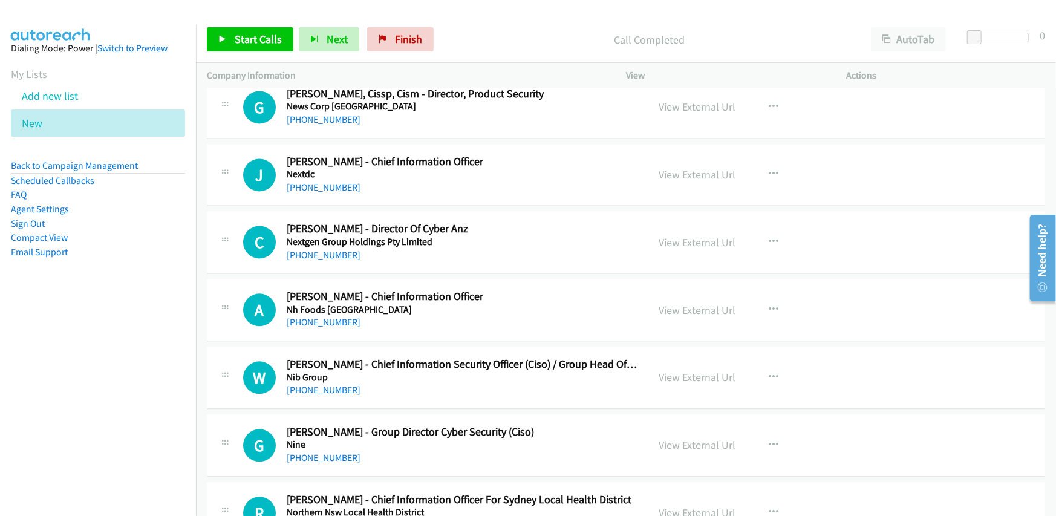
scroll to position [19042, 0]
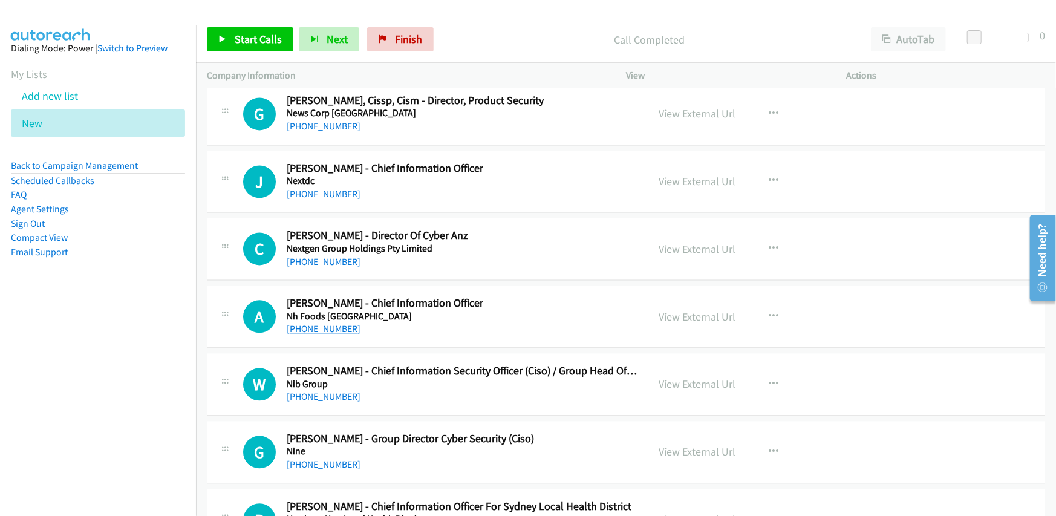
click at [321, 323] on link "[PHONE_NUMBER]" at bounding box center [324, 328] width 74 height 11
click at [467, 310] on h5 "Nh Foods [GEOGRAPHIC_DATA]" at bounding box center [385, 316] width 196 height 12
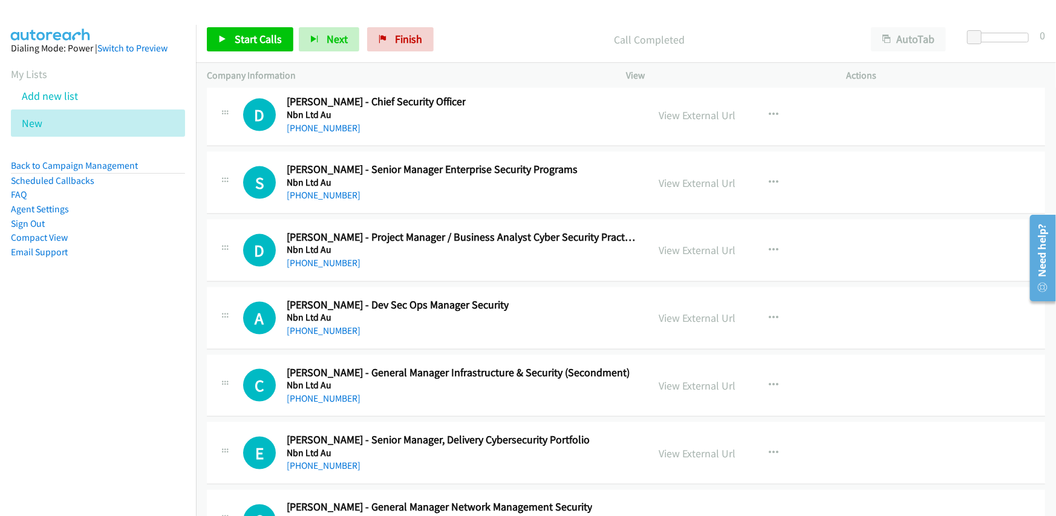
scroll to position [18498, 0]
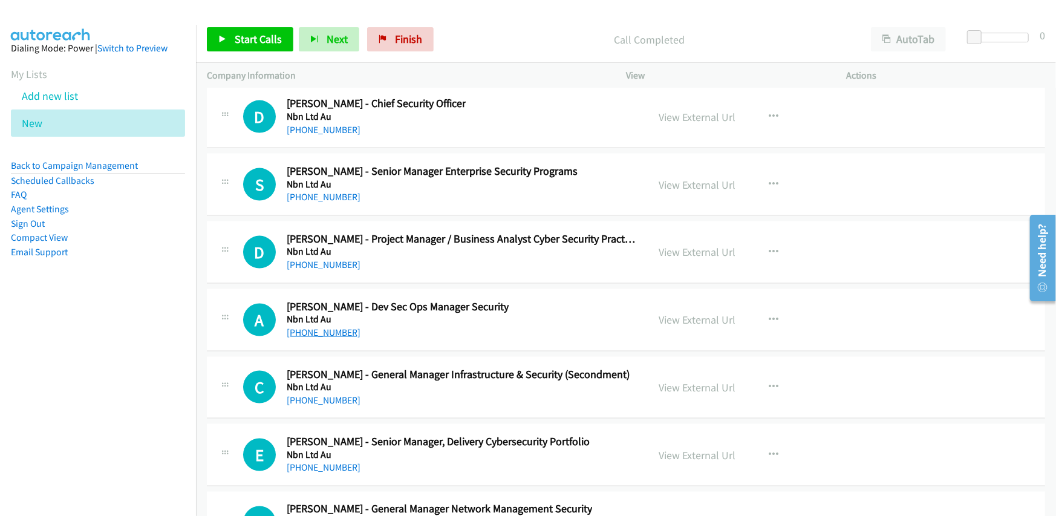
click at [317, 326] on link "[PHONE_NUMBER]" at bounding box center [324, 331] width 74 height 11
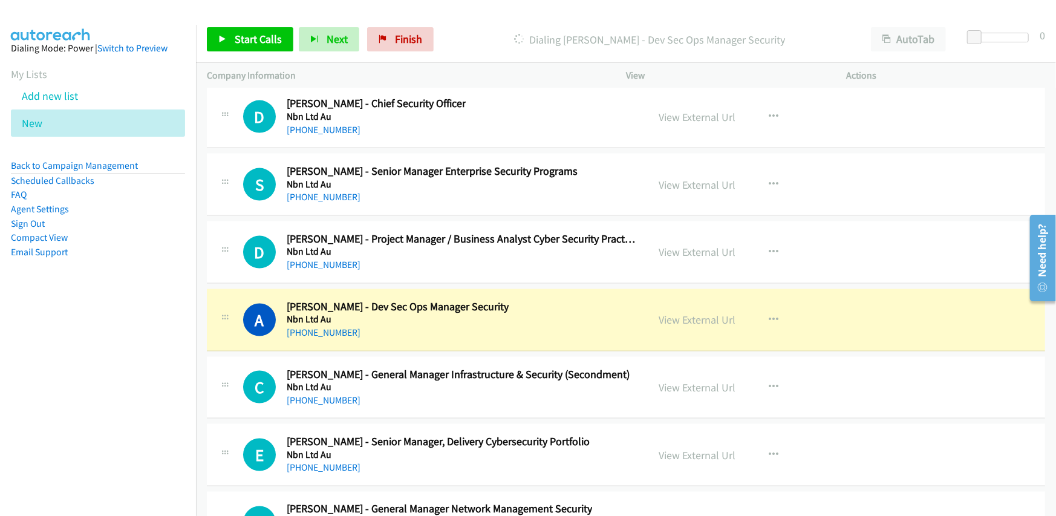
click at [432, 313] on h5 "Nbn Ltd Au" at bounding box center [398, 319] width 222 height 12
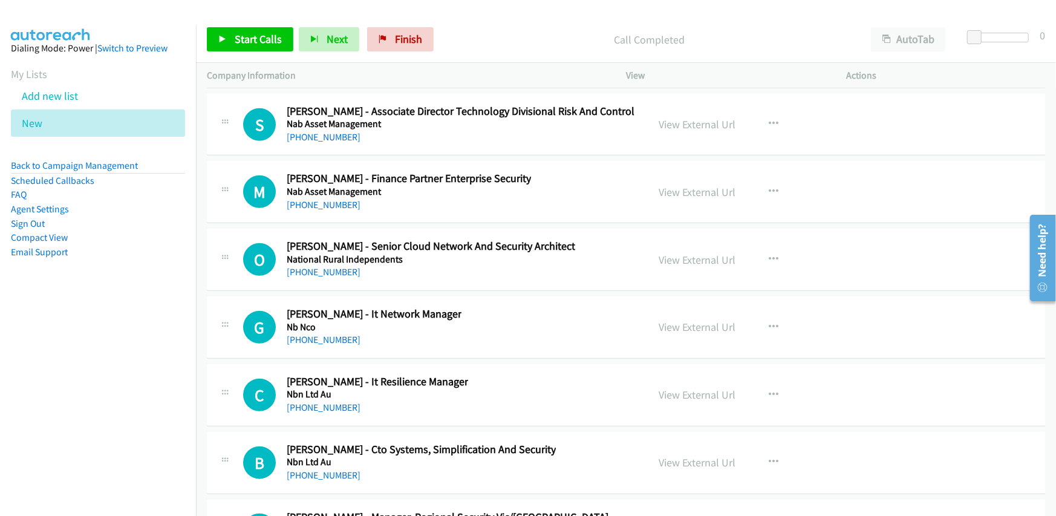
scroll to position [18014, 0]
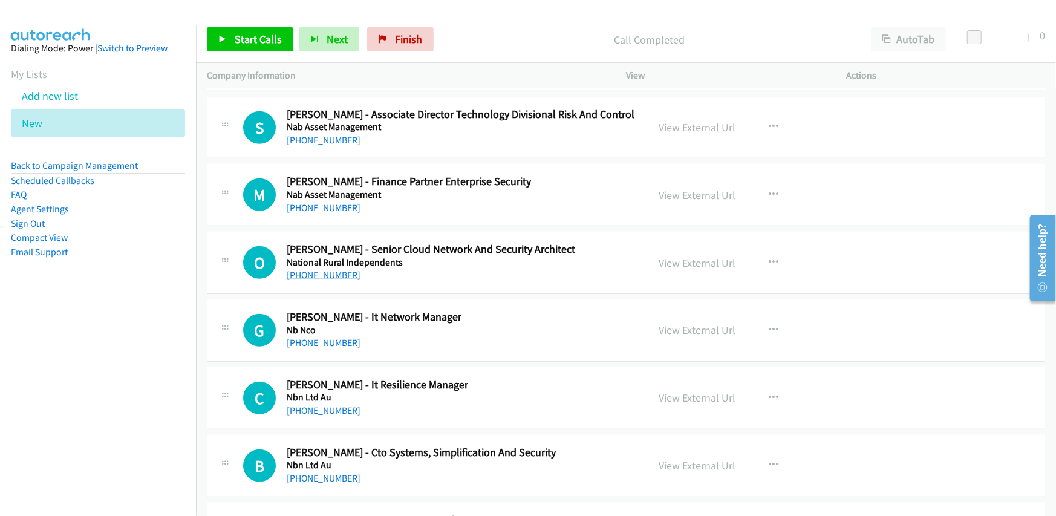
click at [312, 269] on link "[PHONE_NUMBER]" at bounding box center [324, 274] width 74 height 11
click at [503, 256] on h5 "National Rural Independents" at bounding box center [431, 262] width 288 height 12
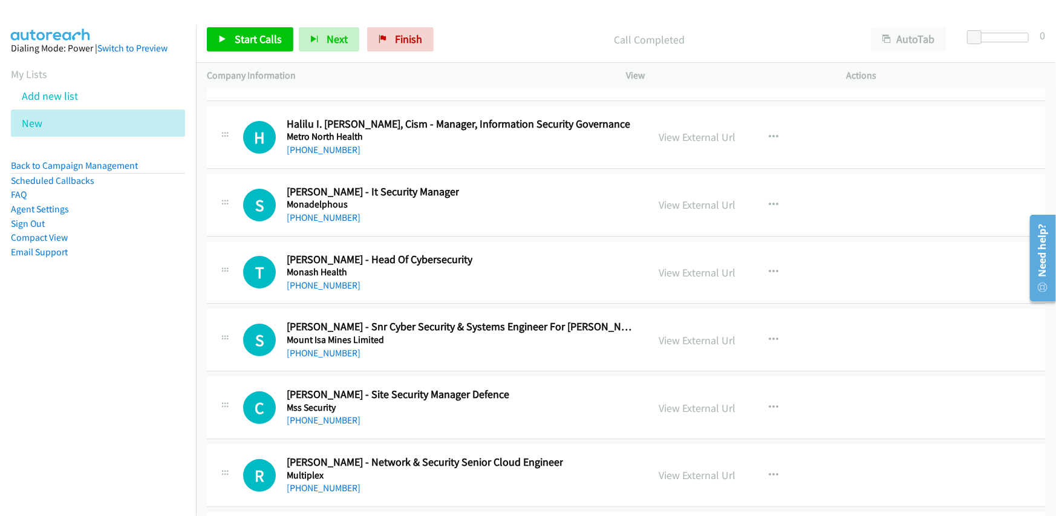
scroll to position [17530, 0]
click at [304, 212] on link "[PHONE_NUMBER]" at bounding box center [324, 217] width 74 height 11
click at [312, 280] on link "[PHONE_NUMBER]" at bounding box center [324, 285] width 74 height 11
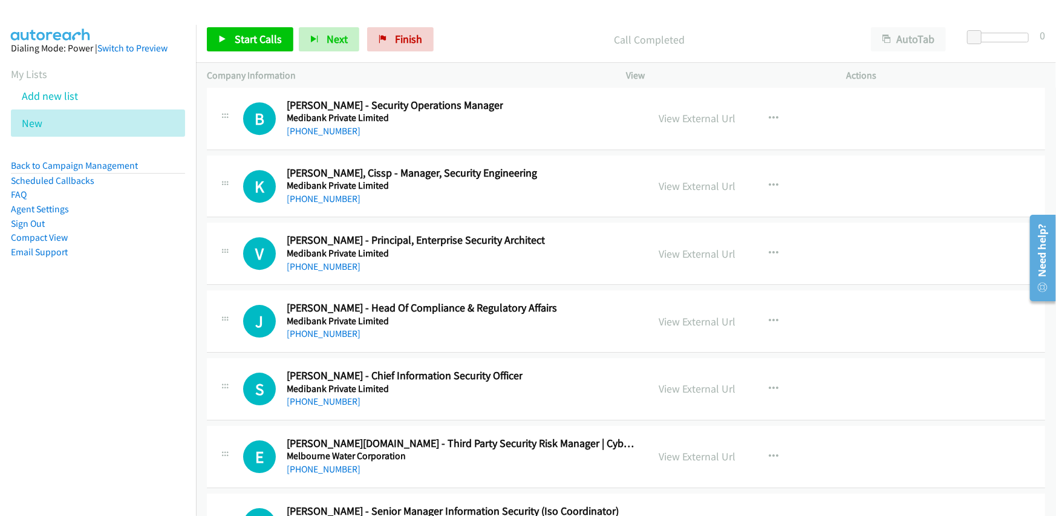
scroll to position [16805, 0]
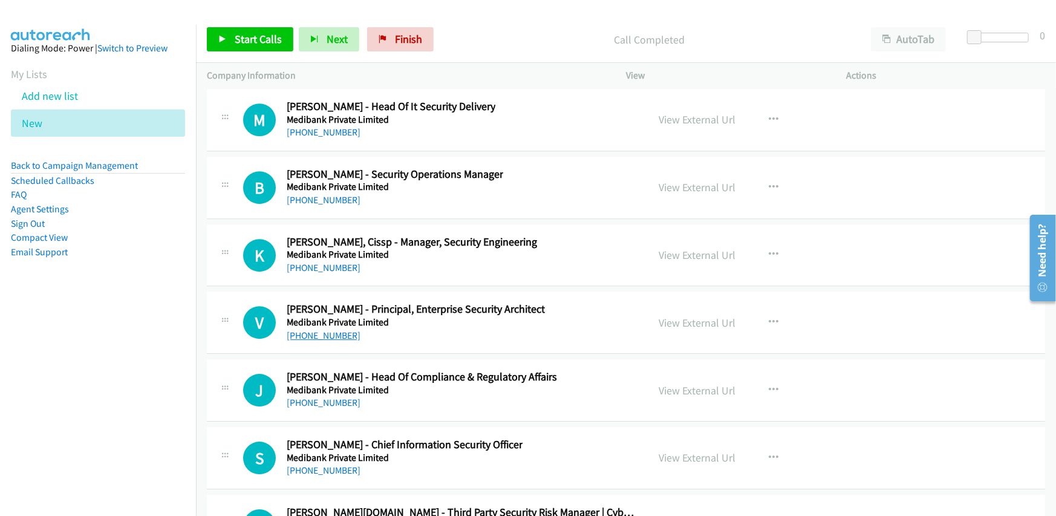
click at [324, 329] on link "[PHONE_NUMBER]" at bounding box center [324, 334] width 74 height 11
click at [429, 262] on div "K Callback Scheduled Kanik Sachdeva, Cissp - Manager, Security Engineering Medi…" at bounding box center [626, 255] width 838 height 62
click at [313, 262] on link "[PHONE_NUMBER]" at bounding box center [324, 267] width 74 height 11
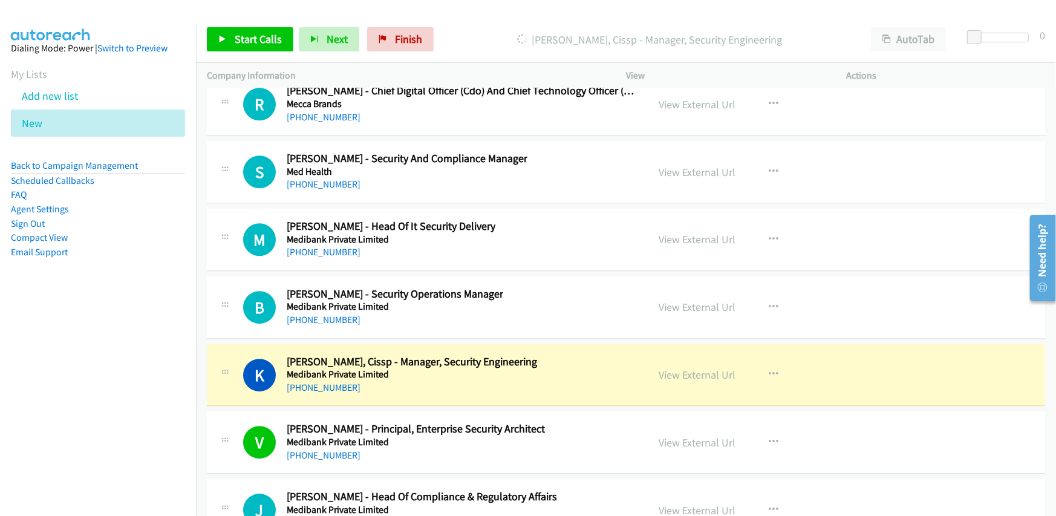
scroll to position [16684, 0]
click at [489, 381] on div "[PHONE_NUMBER]" at bounding box center [412, 388] width 250 height 15
click at [684, 369] on link "View External Url" at bounding box center [696, 376] width 77 height 14
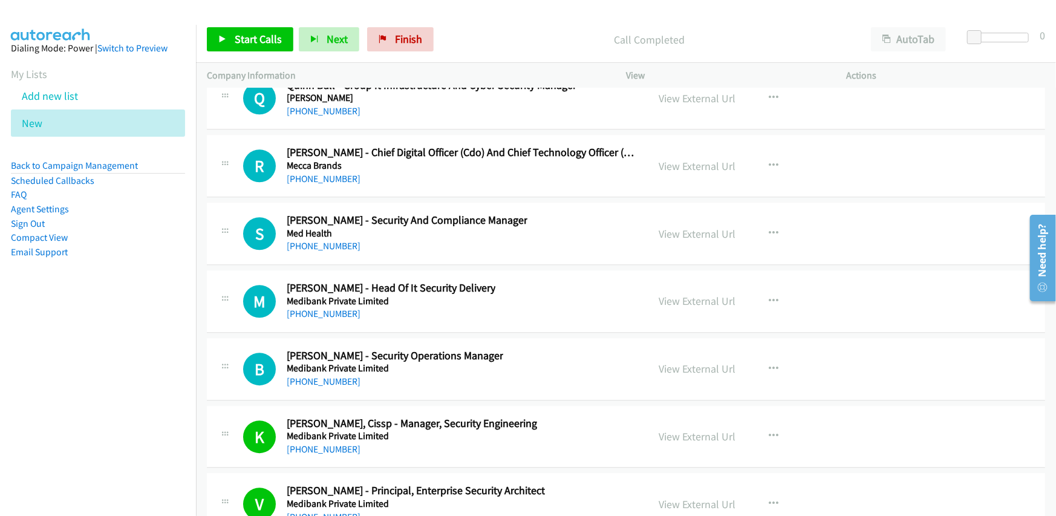
scroll to position [16563, 0]
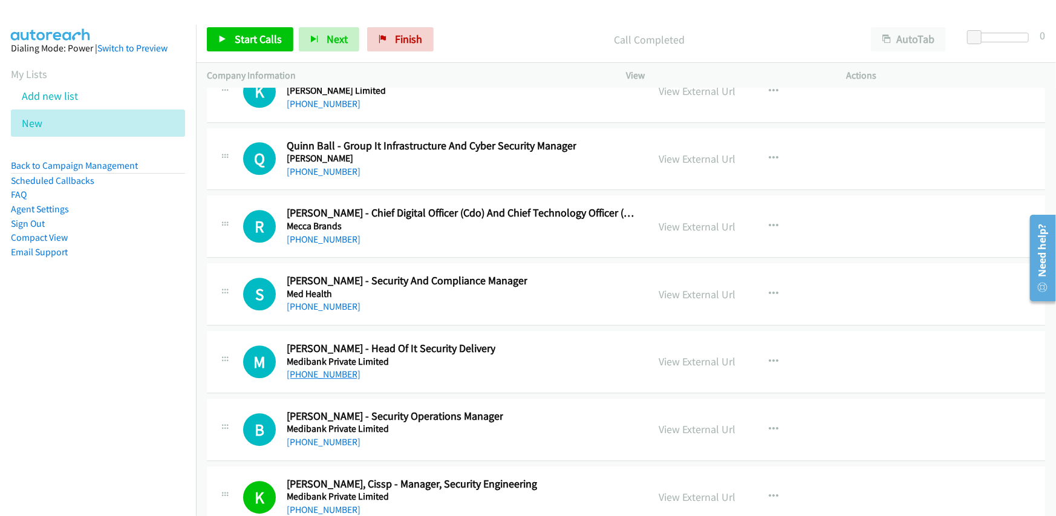
click at [317, 368] on link "[PHONE_NUMBER]" at bounding box center [324, 373] width 74 height 11
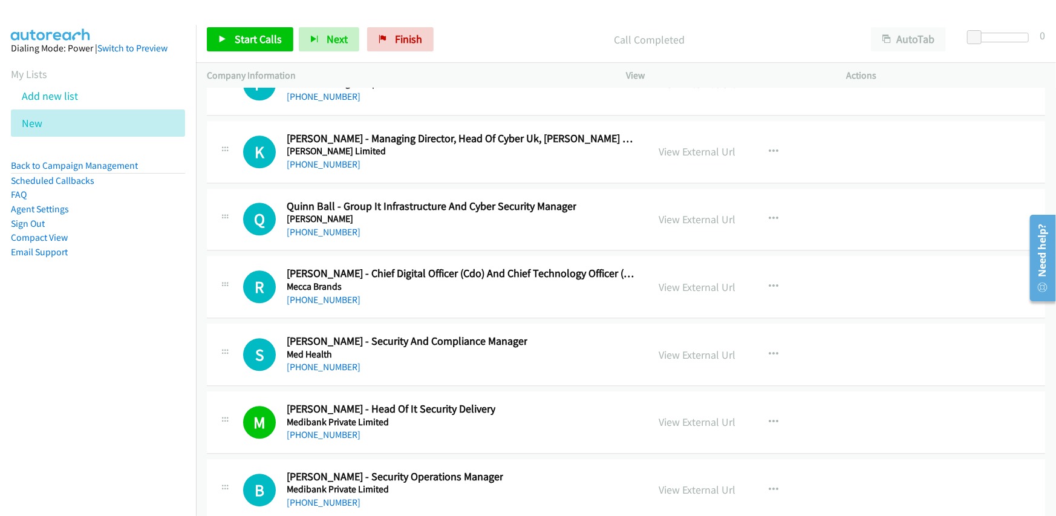
click at [482, 360] on div "[PHONE_NUMBER]" at bounding box center [407, 367] width 241 height 15
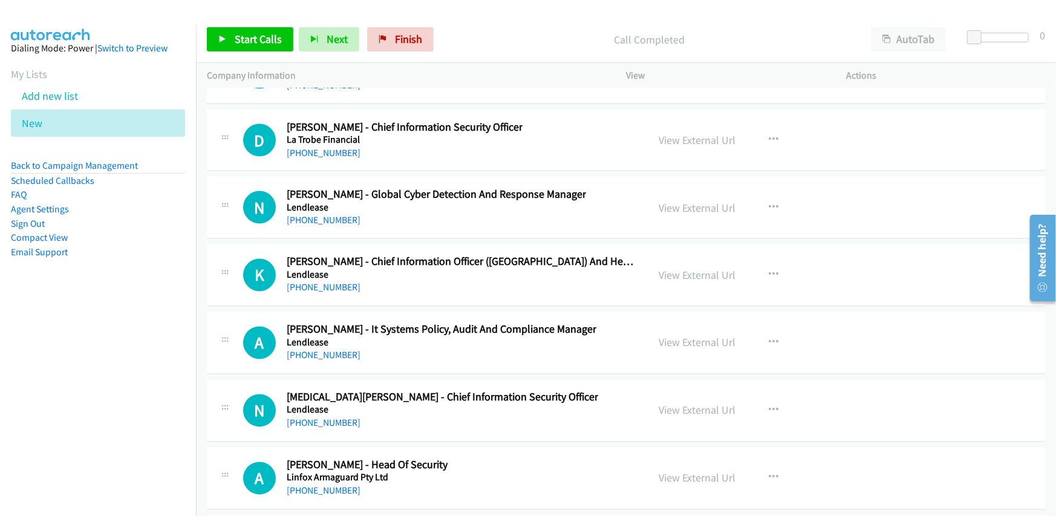
scroll to position [15837, 0]
click at [328, 350] on link "[PHONE_NUMBER]" at bounding box center [324, 355] width 74 height 11
click at [461, 349] on div "[PHONE_NUMBER]" at bounding box center [442, 356] width 310 height 15
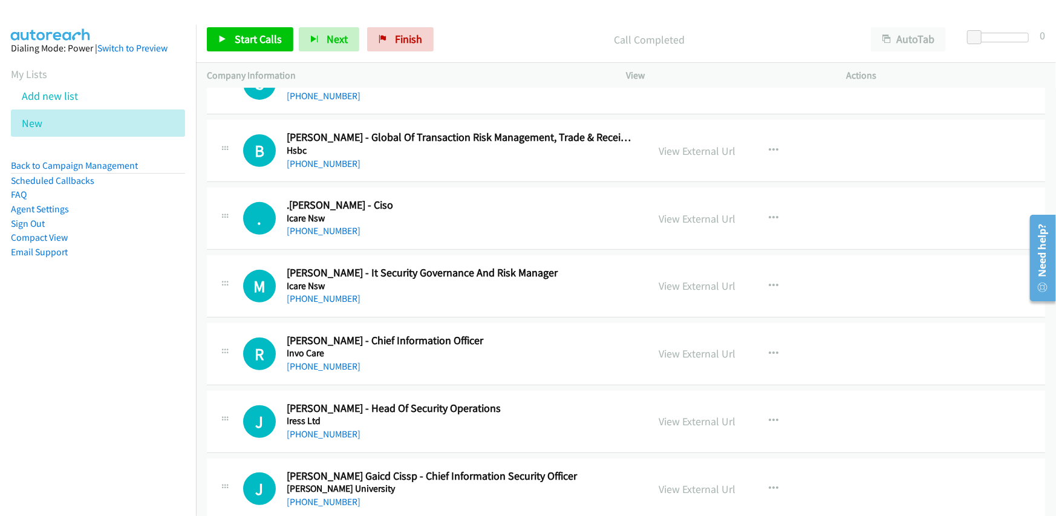
scroll to position [14810, 0]
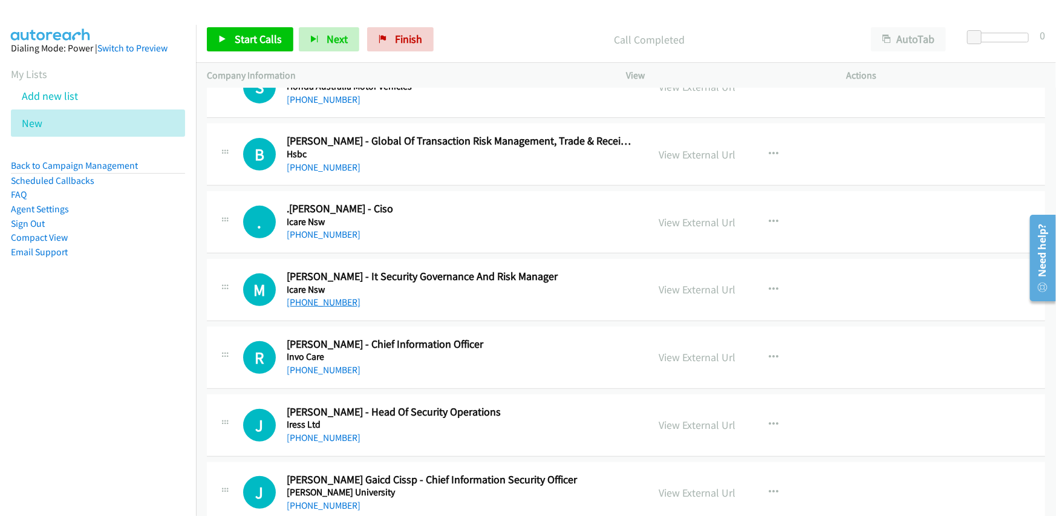
click at [307, 296] on link "[PHONE_NUMBER]" at bounding box center [324, 301] width 74 height 11
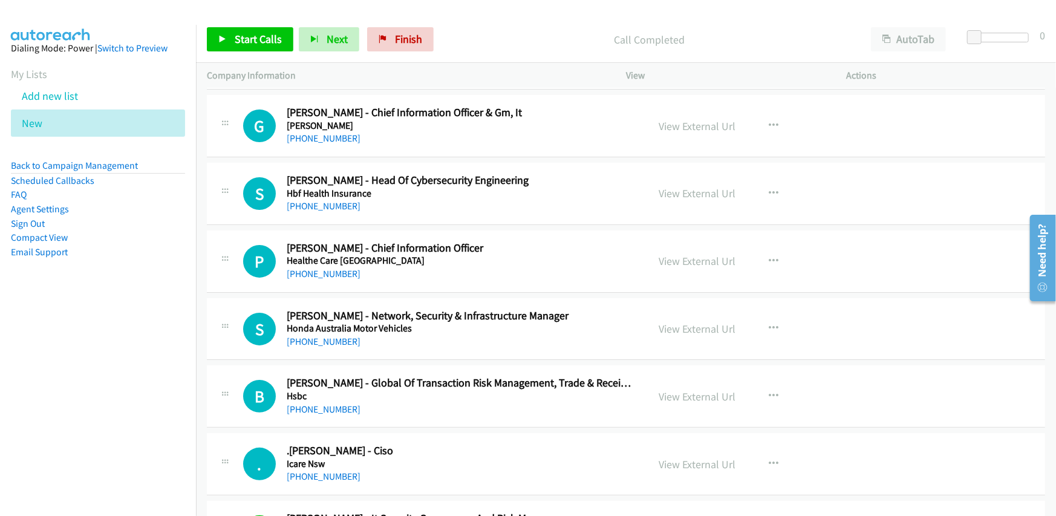
scroll to position [14507, 0]
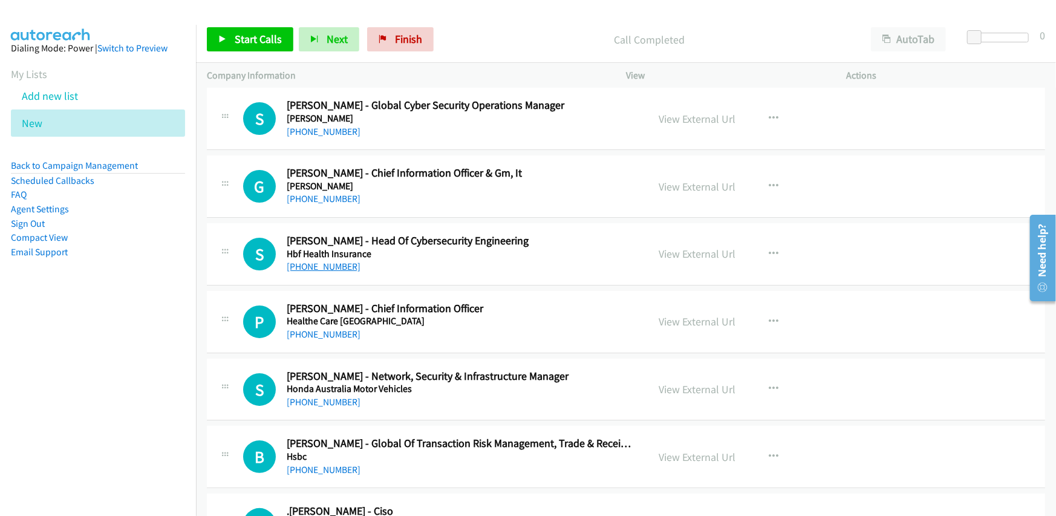
click at [328, 261] on link "[PHONE_NUMBER]" at bounding box center [324, 266] width 74 height 11
click at [441, 192] on div "[PHONE_NUMBER]" at bounding box center [460, 199] width 346 height 15
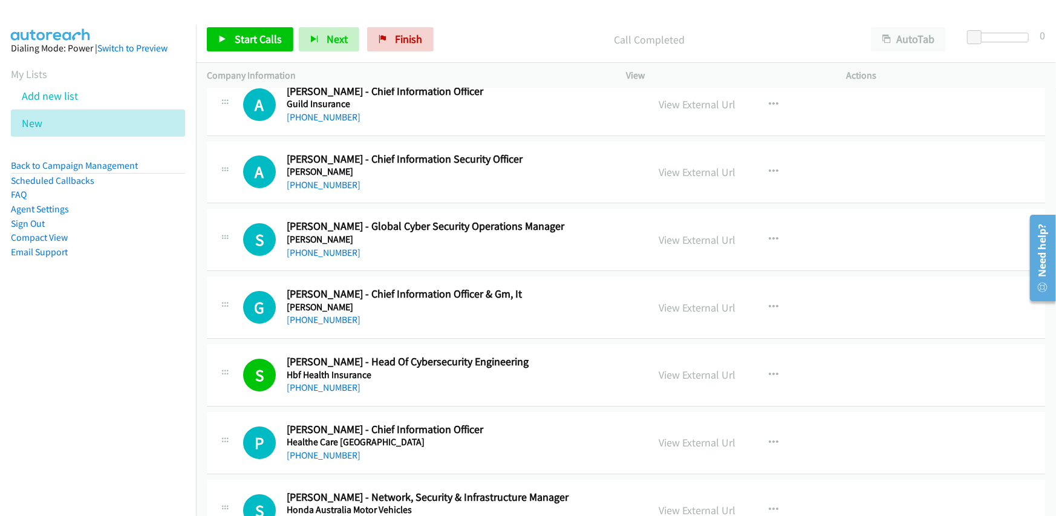
scroll to position [14326, 0]
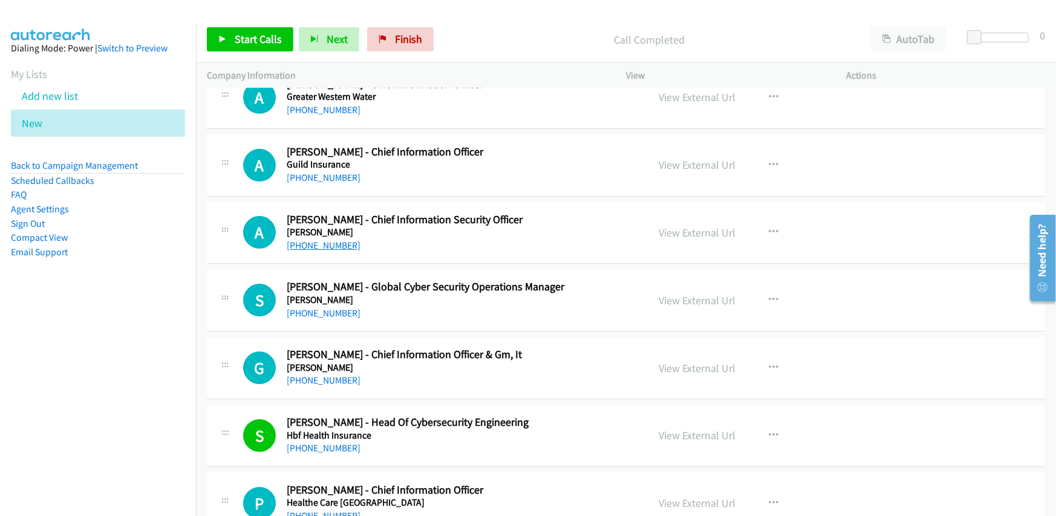
click at [311, 239] on link "[PHONE_NUMBER]" at bounding box center [324, 244] width 74 height 11
click at [320, 374] on link "[PHONE_NUMBER]" at bounding box center [324, 379] width 74 height 11
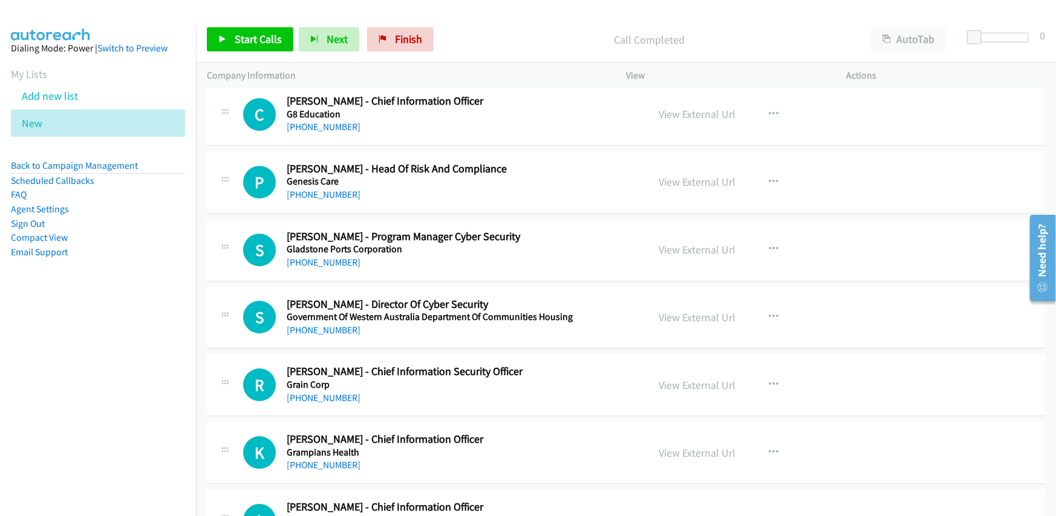
scroll to position [13903, 0]
click at [313, 392] on link "[PHONE_NUMBER]" at bounding box center [324, 397] width 74 height 11
click at [473, 354] on div "R Callback Scheduled Rohit Vohra - Chief Information Security Officer Grain Cor…" at bounding box center [626, 385] width 838 height 62
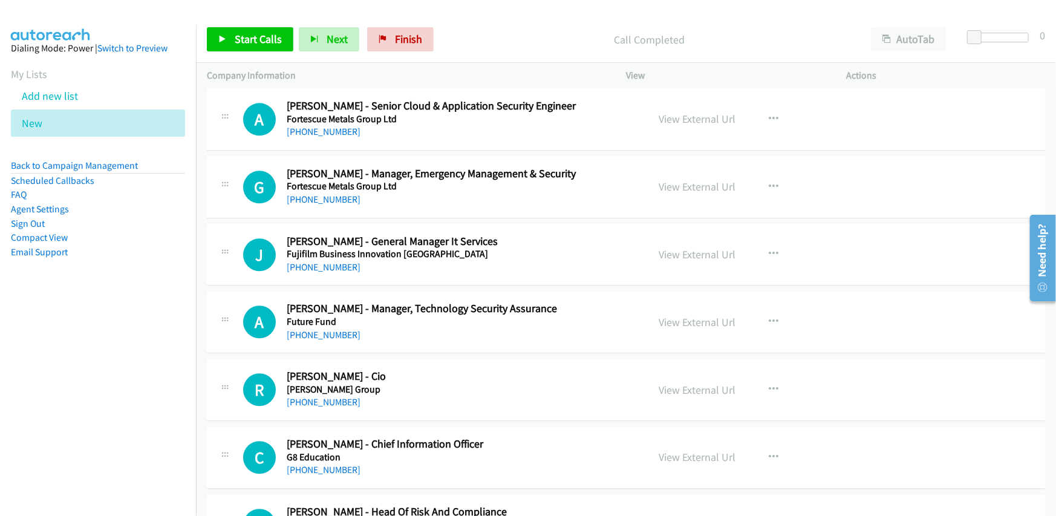
scroll to position [13540, 0]
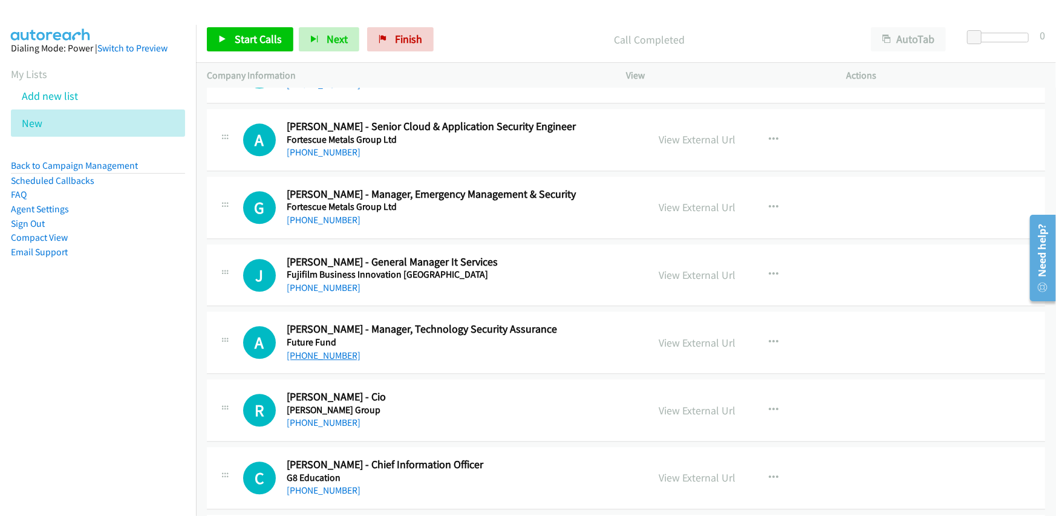
click at [333, 349] on link "[PHONE_NUMBER]" at bounding box center [324, 354] width 74 height 11
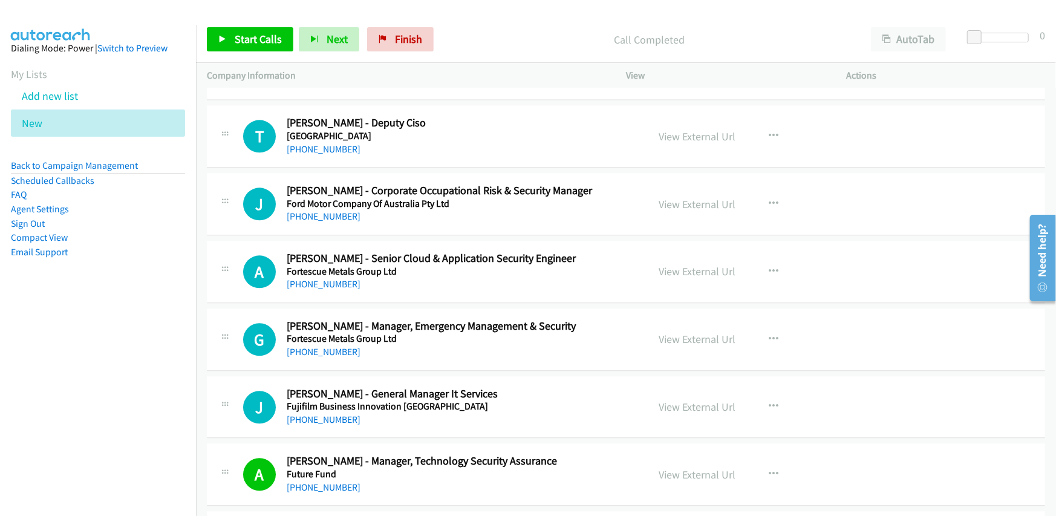
scroll to position [13359, 0]
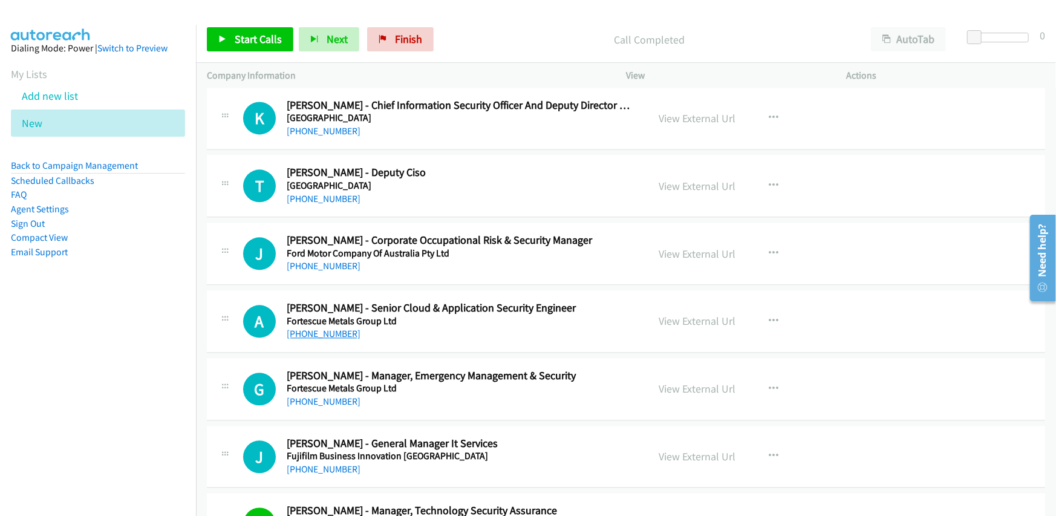
click at [343, 328] on link "[PHONE_NUMBER]" at bounding box center [324, 333] width 74 height 11
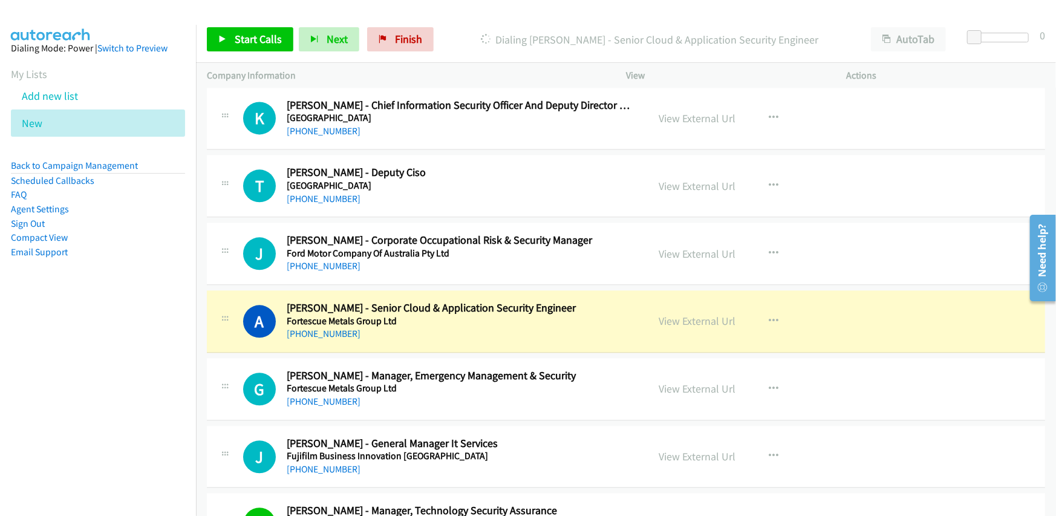
click at [420, 326] on div "[PHONE_NUMBER]" at bounding box center [460, 333] width 346 height 15
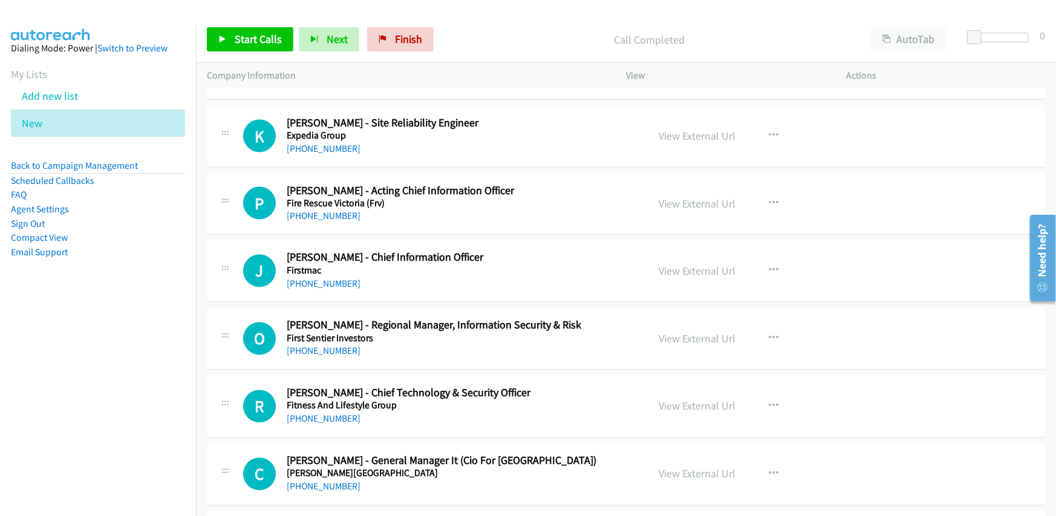
scroll to position [12875, 0]
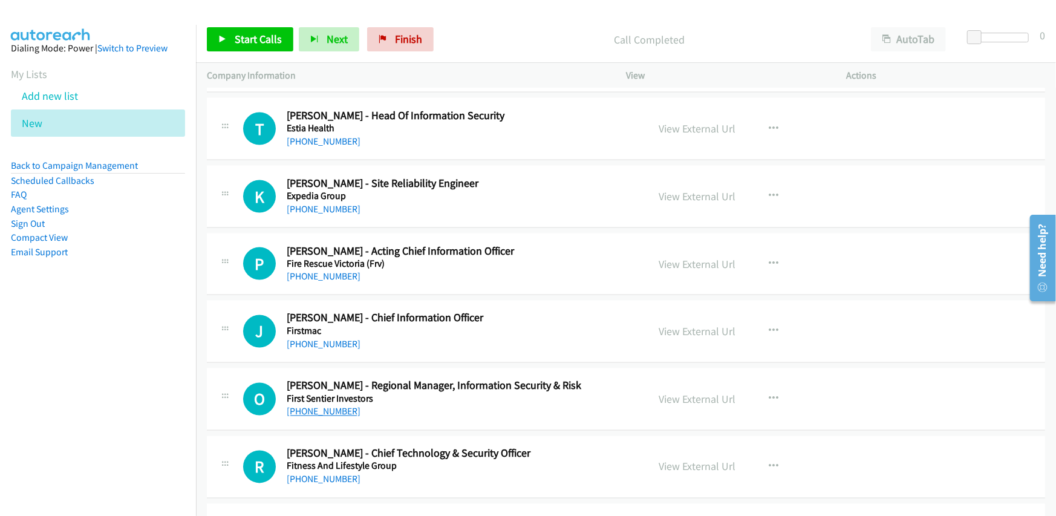
click at [319, 406] on link "[PHONE_NUMBER]" at bounding box center [324, 411] width 74 height 11
click at [574, 393] on h5 "First Sentier Investors" at bounding box center [460, 399] width 346 height 12
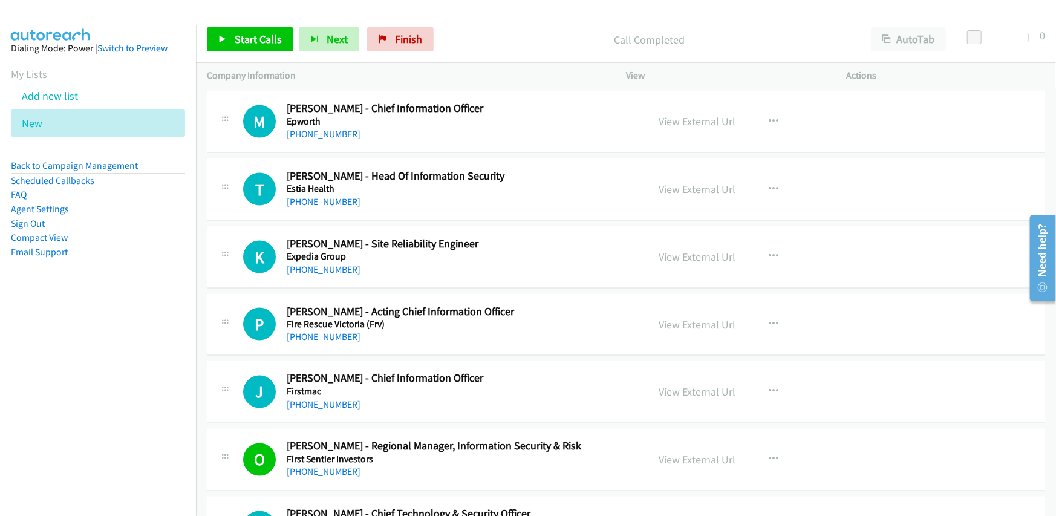
scroll to position [12754, 0]
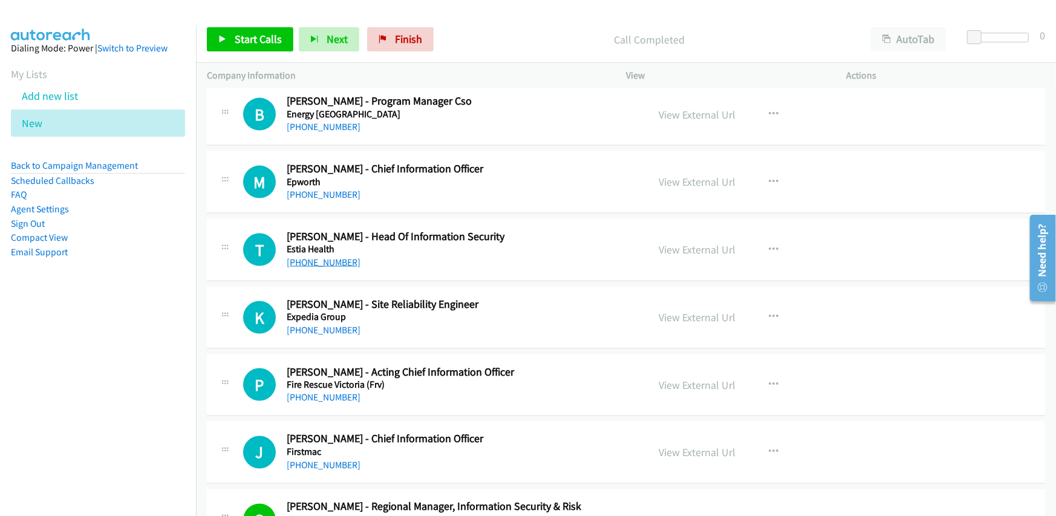
click at [326, 256] on link "[PHONE_NUMBER]" at bounding box center [324, 261] width 74 height 11
click at [695, 242] on link "View External Url" at bounding box center [696, 249] width 77 height 14
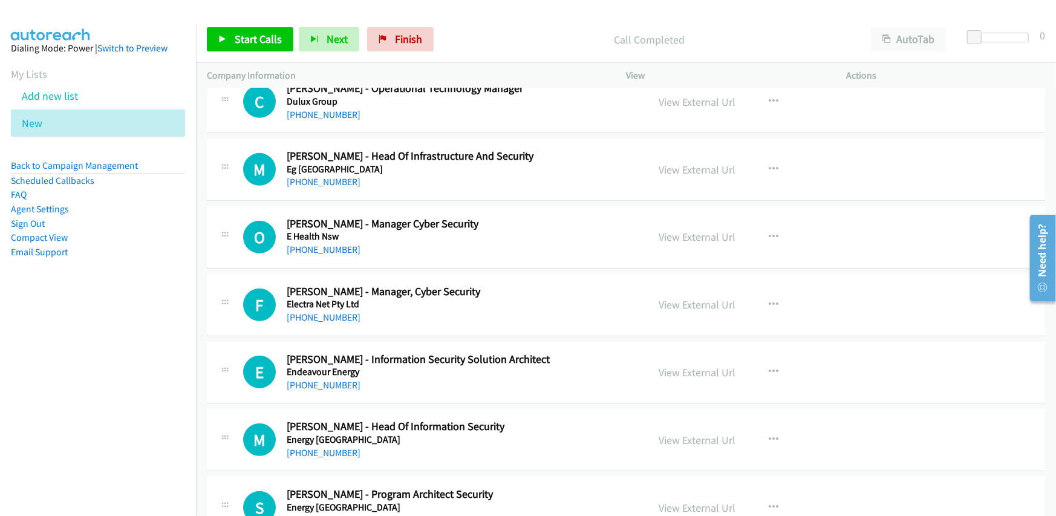
scroll to position [11968, 0]
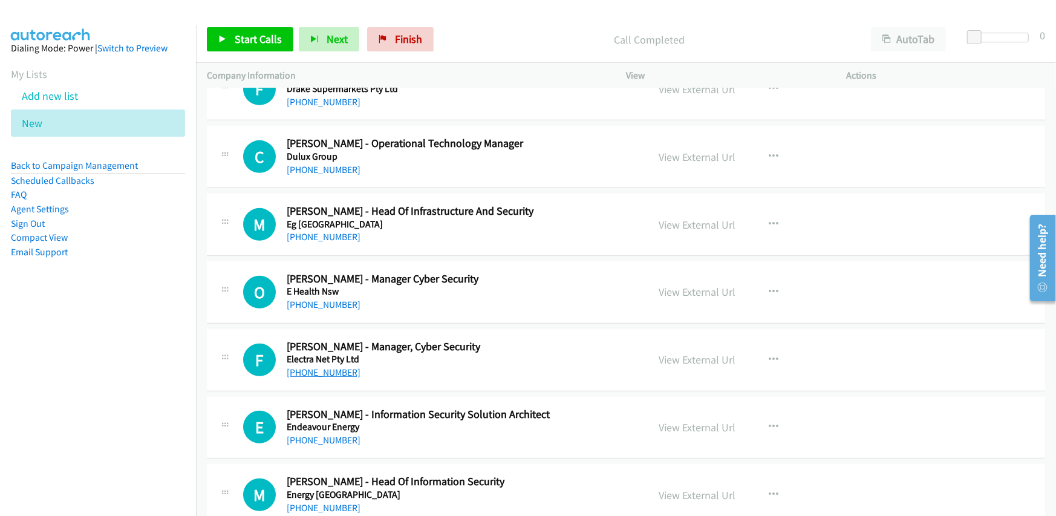
click at [322, 366] on link "[PHONE_NUMBER]" at bounding box center [324, 371] width 74 height 11
click at [320, 299] on link "[PHONE_NUMBER]" at bounding box center [324, 304] width 74 height 11
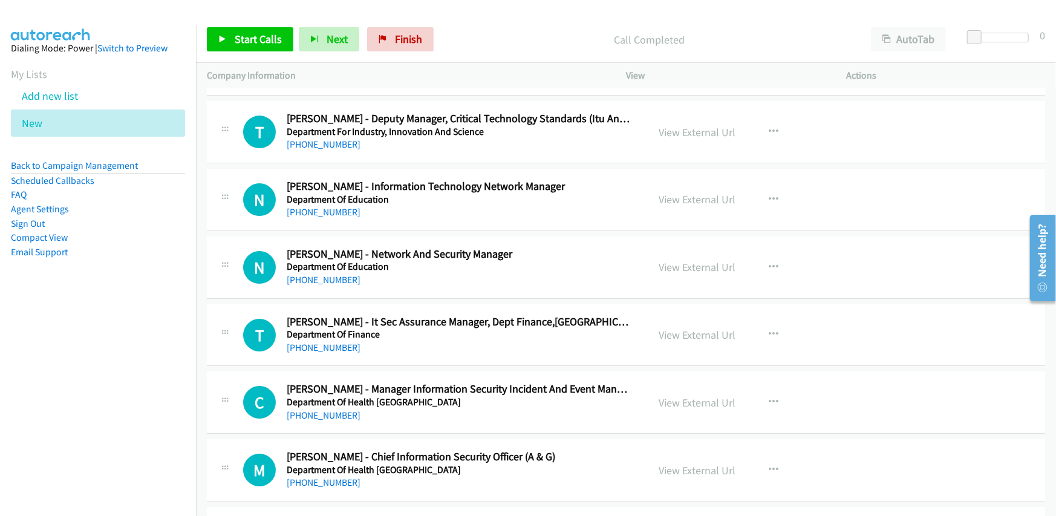
scroll to position [11303, 0]
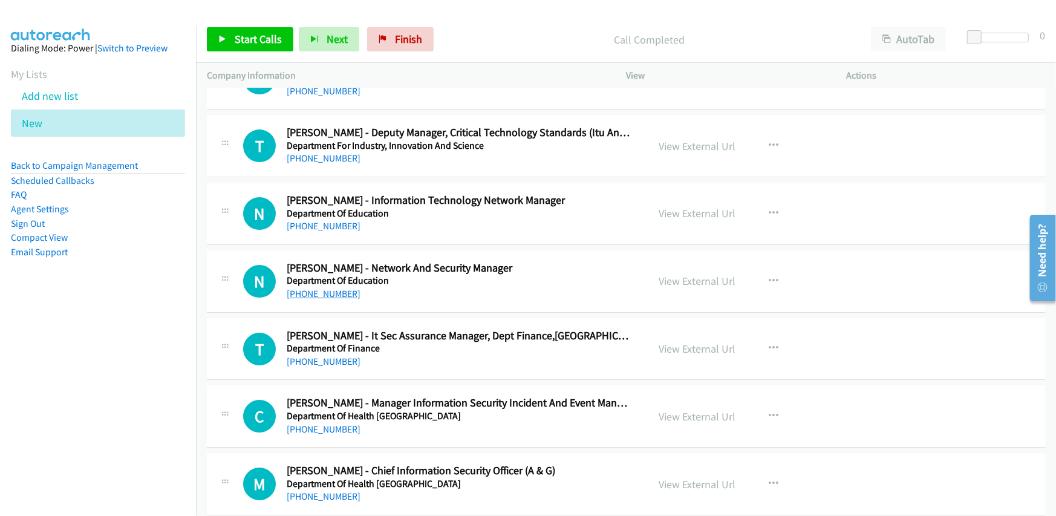
click at [329, 288] on link "[PHONE_NUMBER]" at bounding box center [324, 293] width 74 height 11
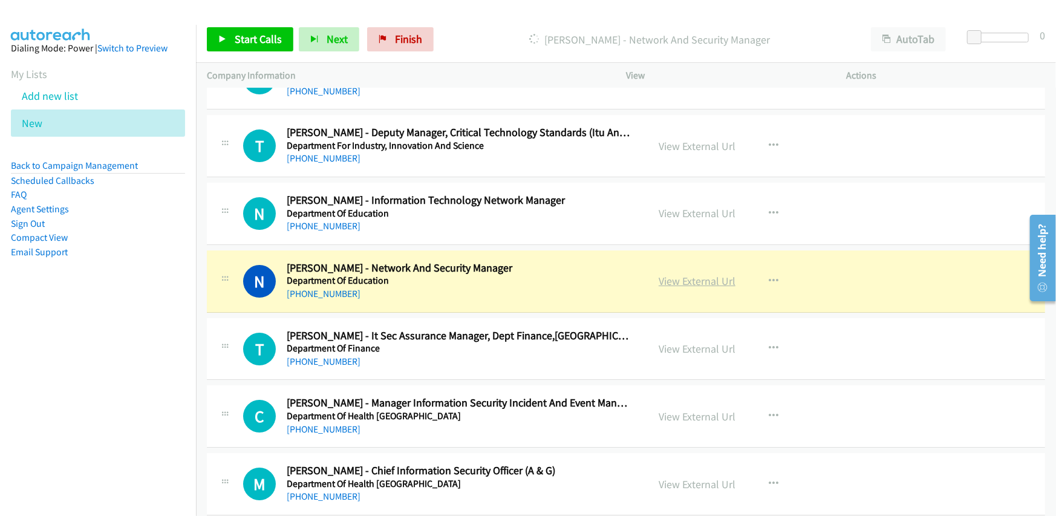
click at [685, 274] on link "View External Url" at bounding box center [696, 281] width 77 height 14
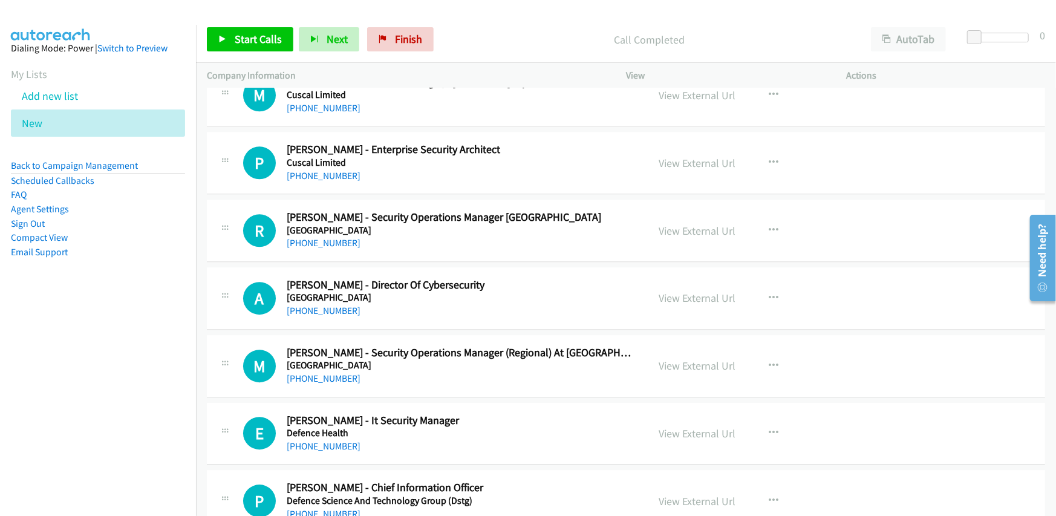
scroll to position [10880, 0]
click at [324, 305] on link "[PHONE_NUMBER]" at bounding box center [324, 310] width 74 height 11
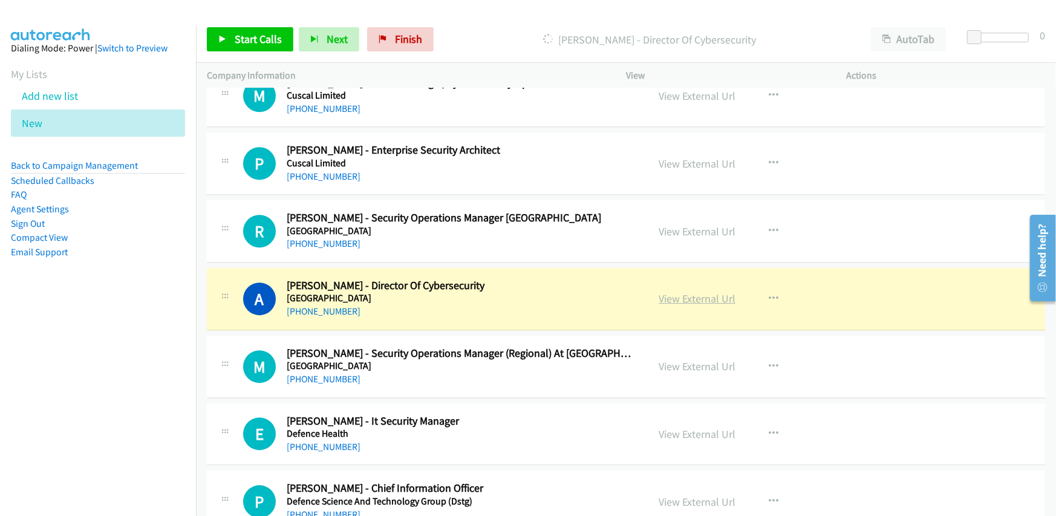
click at [677, 291] on link "View External Url" at bounding box center [696, 298] width 77 height 14
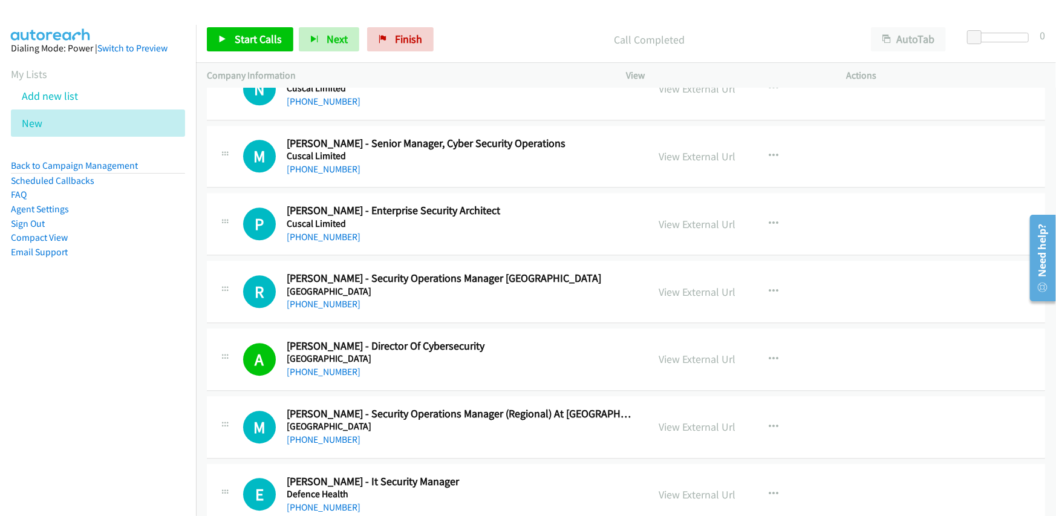
scroll to position [10699, 0]
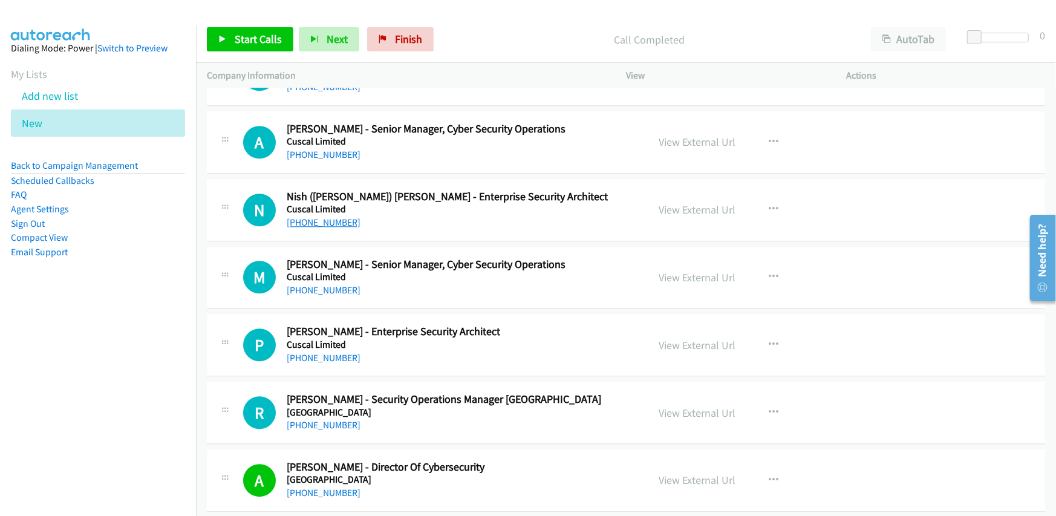
click at [313, 216] on link "[PHONE_NUMBER]" at bounding box center [324, 221] width 74 height 11
click at [329, 284] on link "[PHONE_NUMBER]" at bounding box center [324, 289] width 74 height 11
click at [543, 283] on div "[PHONE_NUMBER]" at bounding box center [460, 290] width 346 height 15
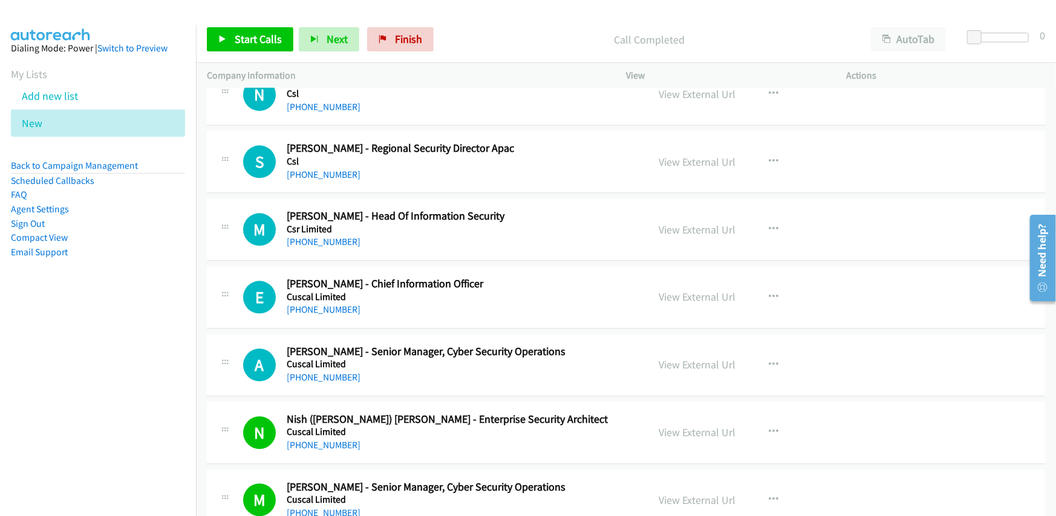
scroll to position [10457, 0]
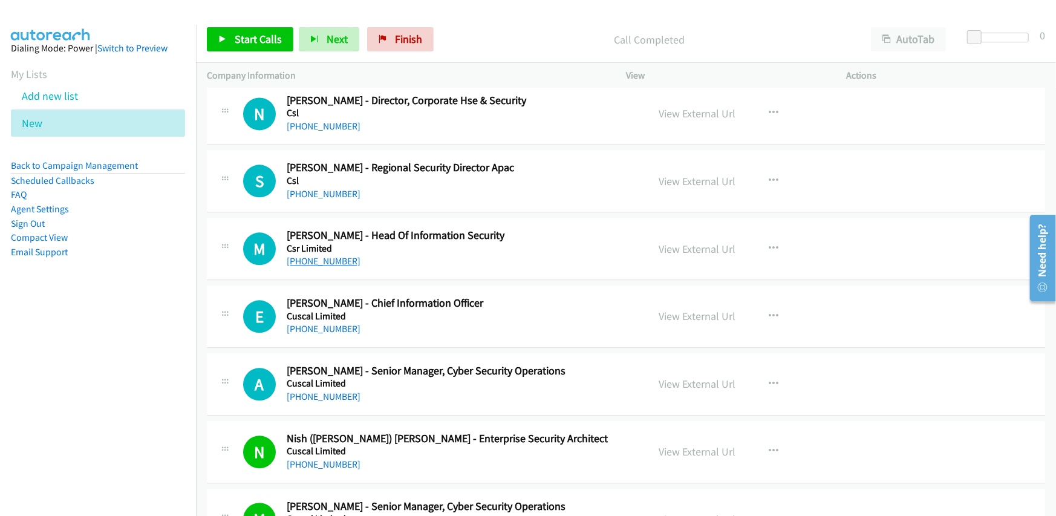
click at [328, 255] on link "[PHONE_NUMBER]" at bounding box center [324, 260] width 74 height 11
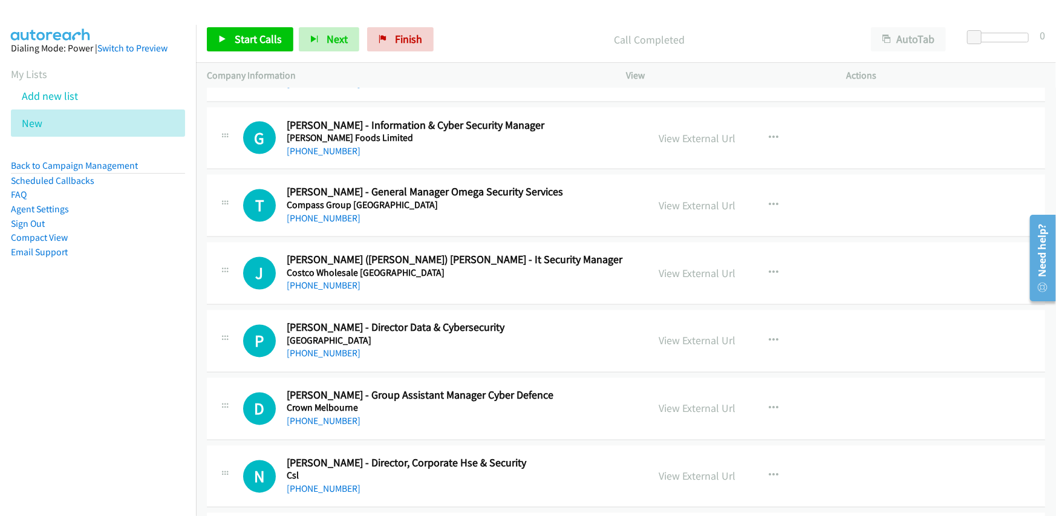
scroll to position [10034, 0]
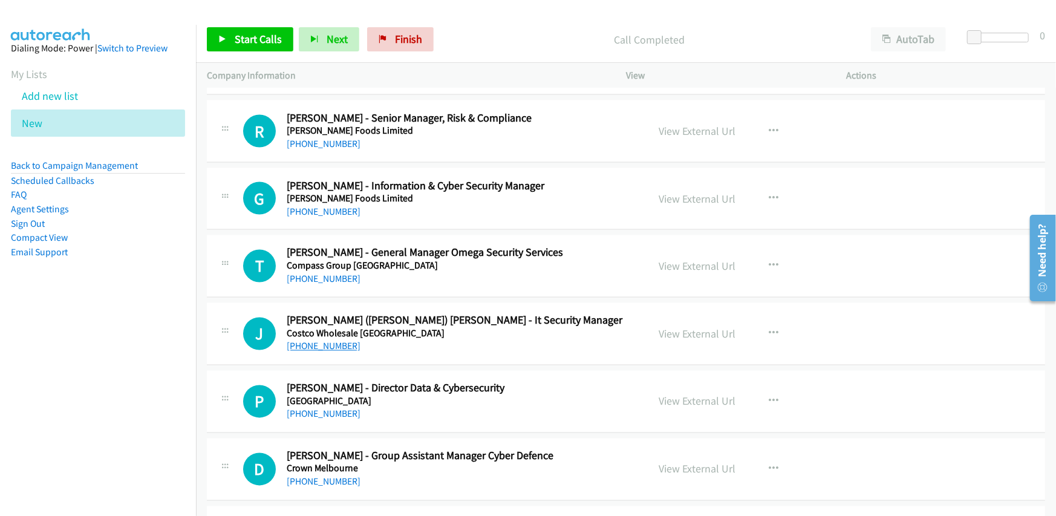
click at [318, 340] on link "[PHONE_NUMBER]" at bounding box center [324, 345] width 74 height 11
click at [527, 328] on h5 "Costco Wholesale [GEOGRAPHIC_DATA]" at bounding box center [460, 334] width 346 height 12
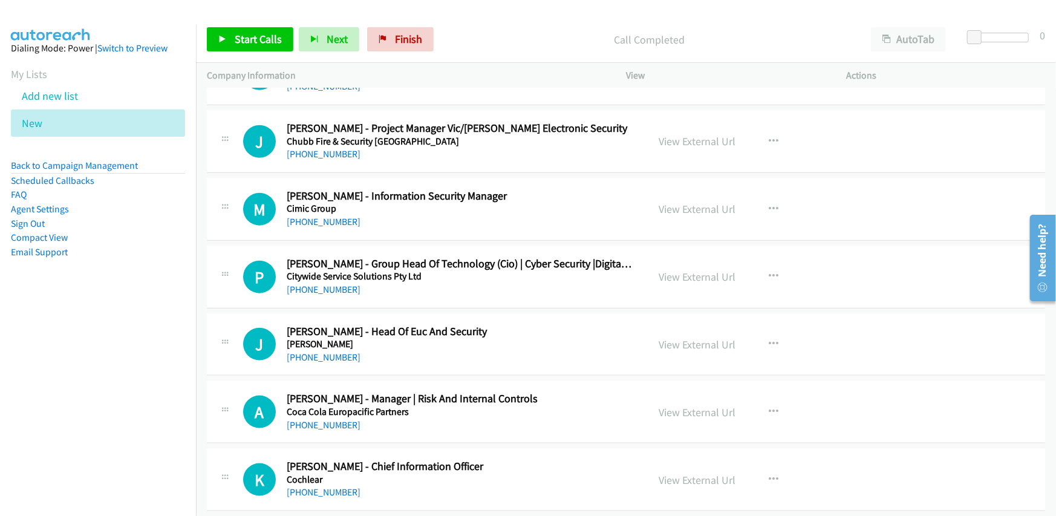
scroll to position [9490, 0]
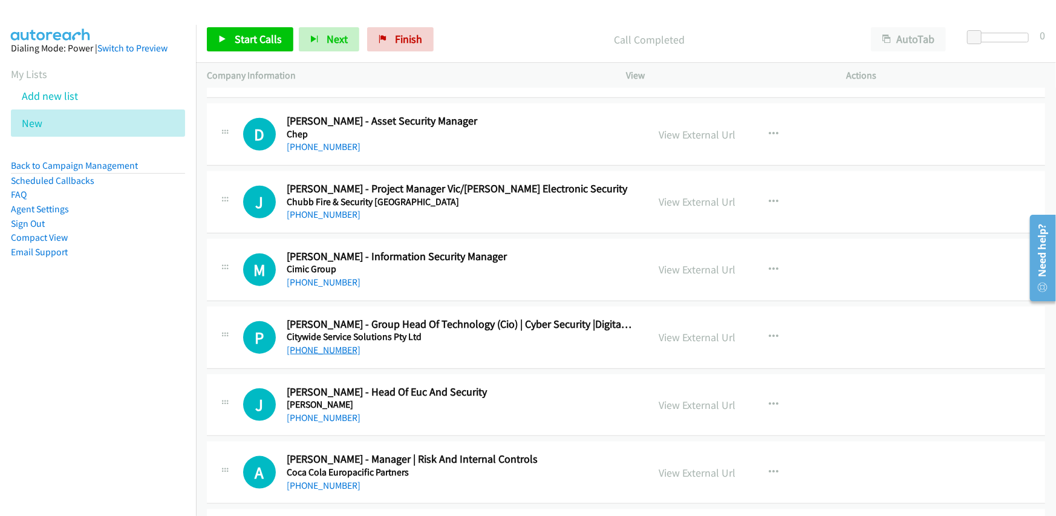
click at [337, 344] on link "[PHONE_NUMBER]" at bounding box center [324, 349] width 74 height 11
click at [574, 275] on div "[PHONE_NUMBER]" at bounding box center [460, 282] width 346 height 15
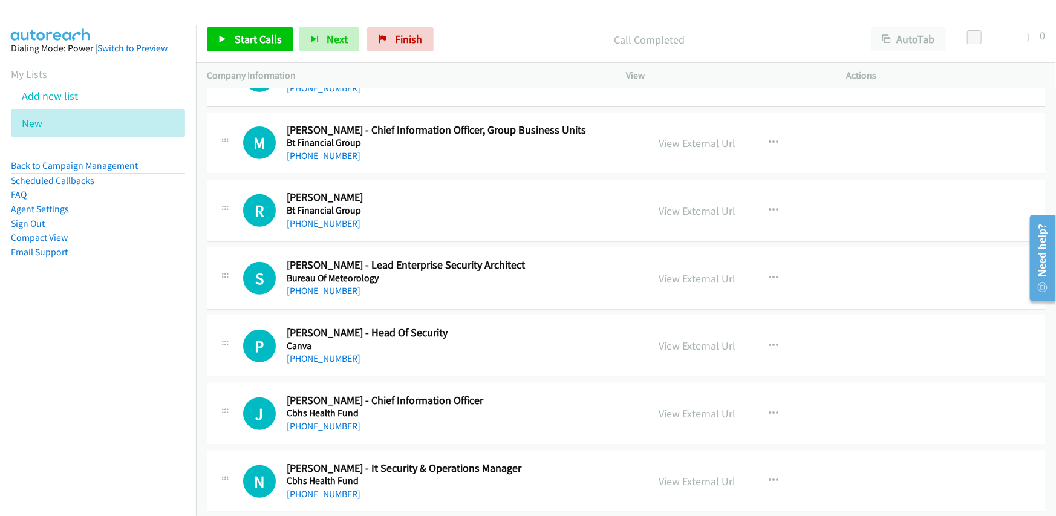
scroll to position [9006, 0]
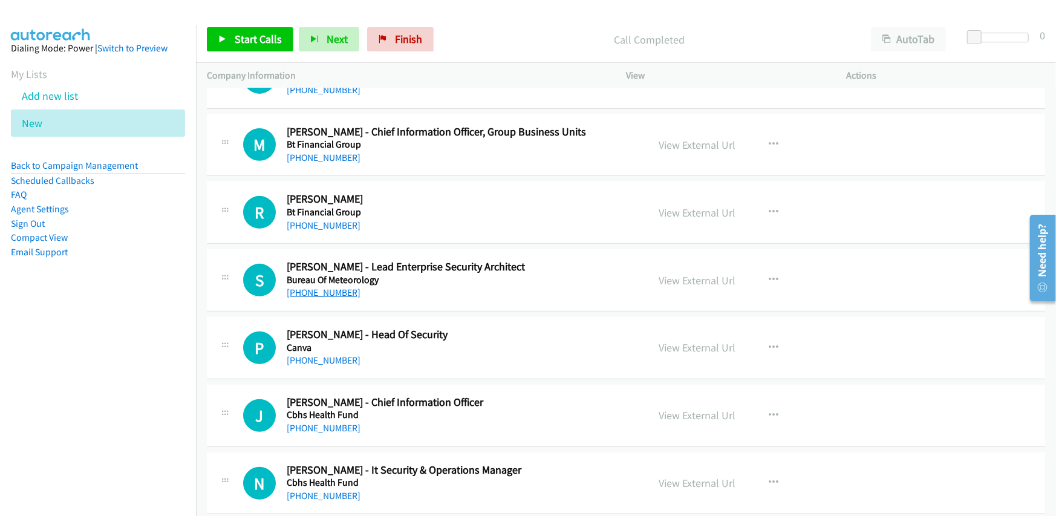
click at [317, 287] on link "[PHONE_NUMBER]" at bounding box center [324, 292] width 74 height 11
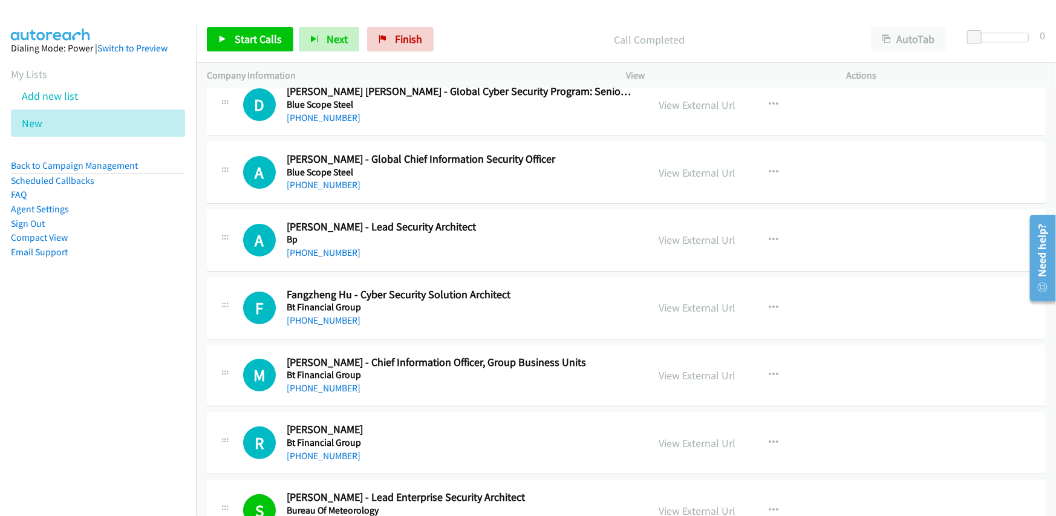
scroll to position [8764, 0]
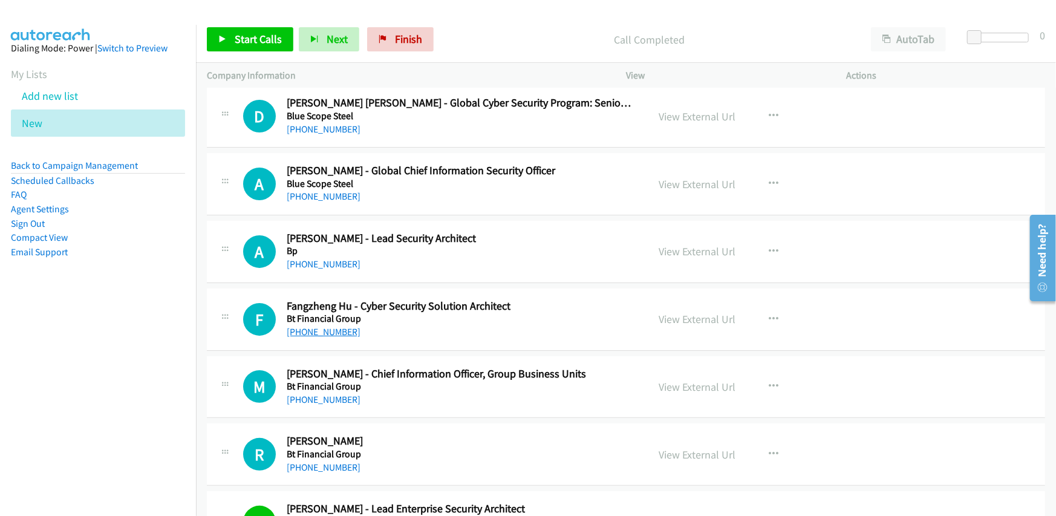
click at [323, 326] on link "[PHONE_NUMBER]" at bounding box center [324, 331] width 74 height 11
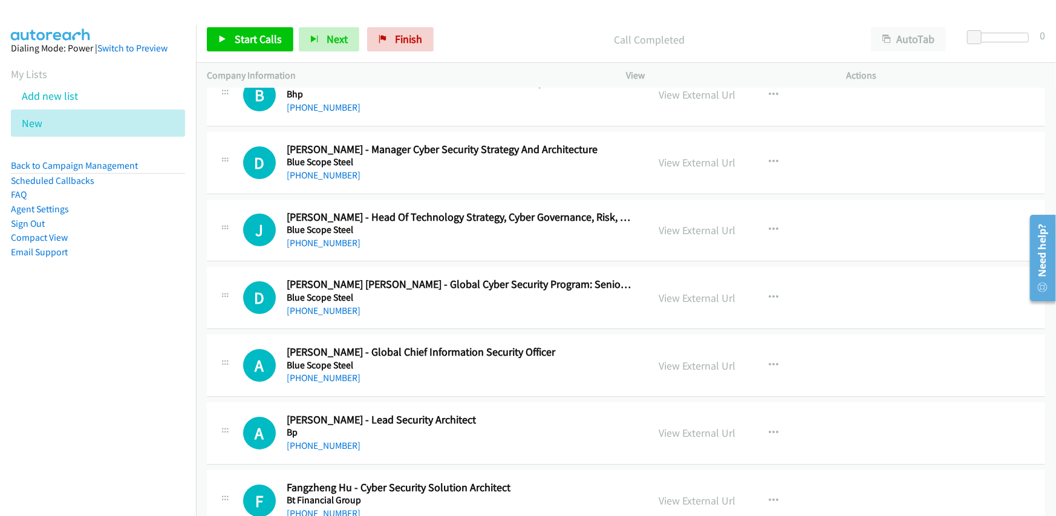
scroll to position [8522, 0]
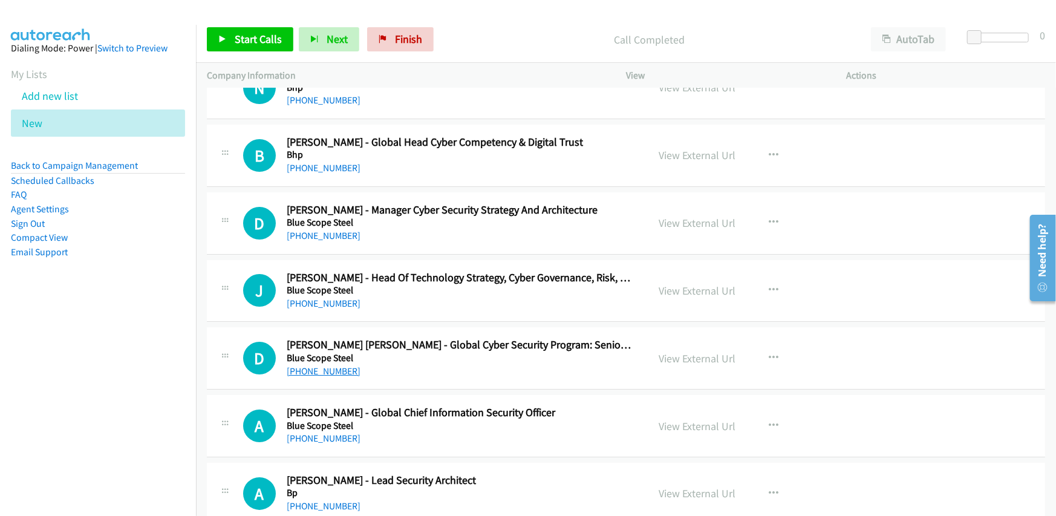
click at [330, 365] on link "[PHONE_NUMBER]" at bounding box center [324, 370] width 74 height 11
click at [423, 300] on div "J Callback Scheduled Jagdeep Singh - Head Of Technology Strategy, Cyber Governa…" at bounding box center [626, 291] width 838 height 62
click at [323, 297] on link "[PHONE_NUMBER]" at bounding box center [324, 302] width 74 height 11
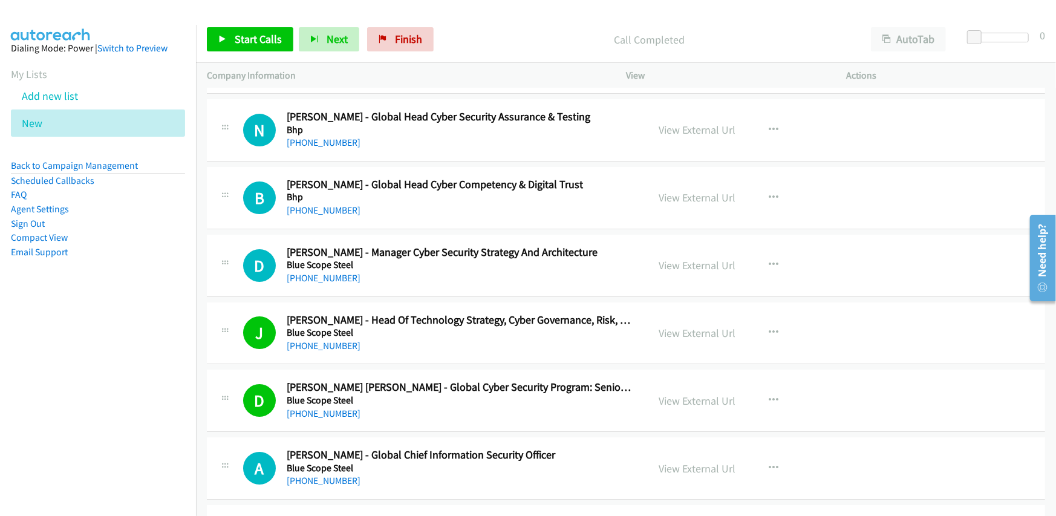
scroll to position [8462, 0]
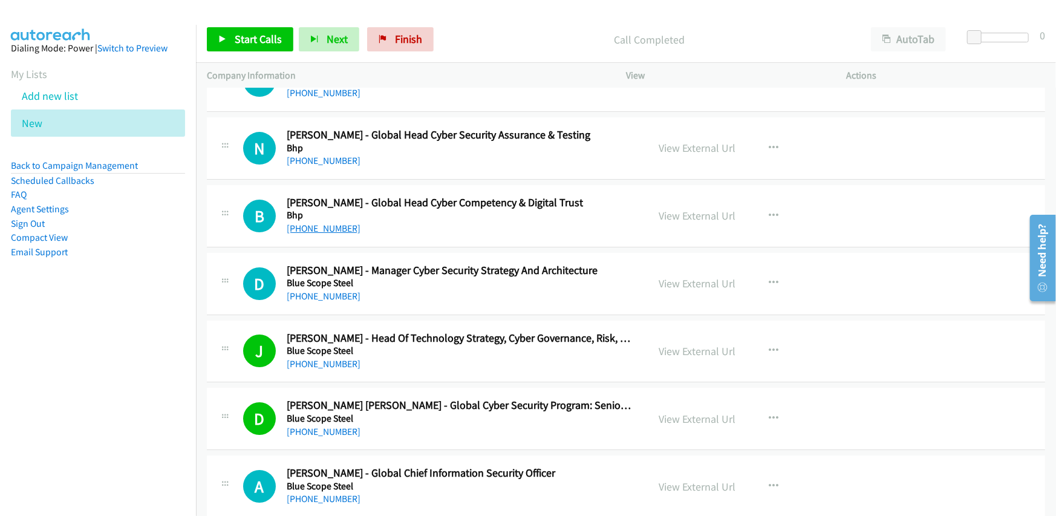
click at [320, 222] on link "[PHONE_NUMBER]" at bounding box center [324, 227] width 74 height 11
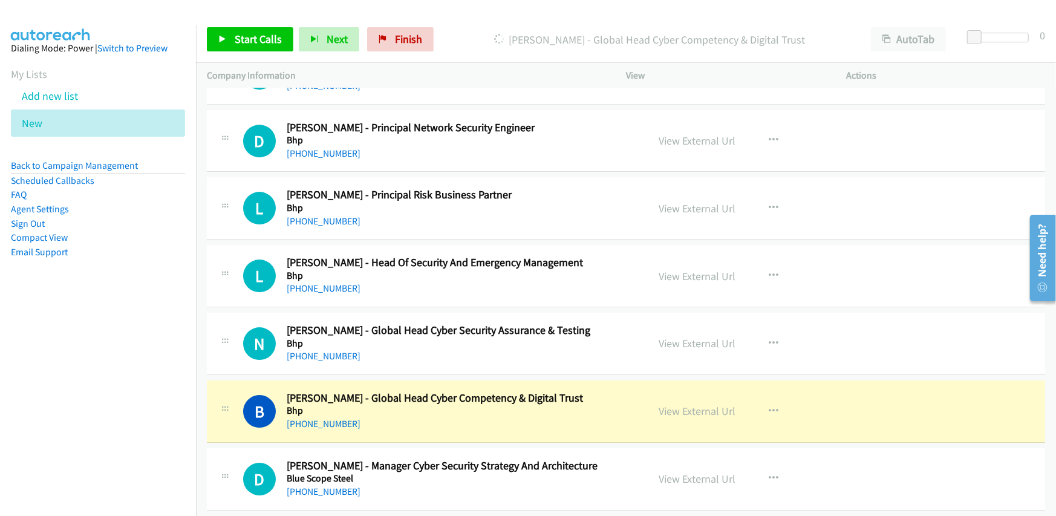
scroll to position [8281, 0]
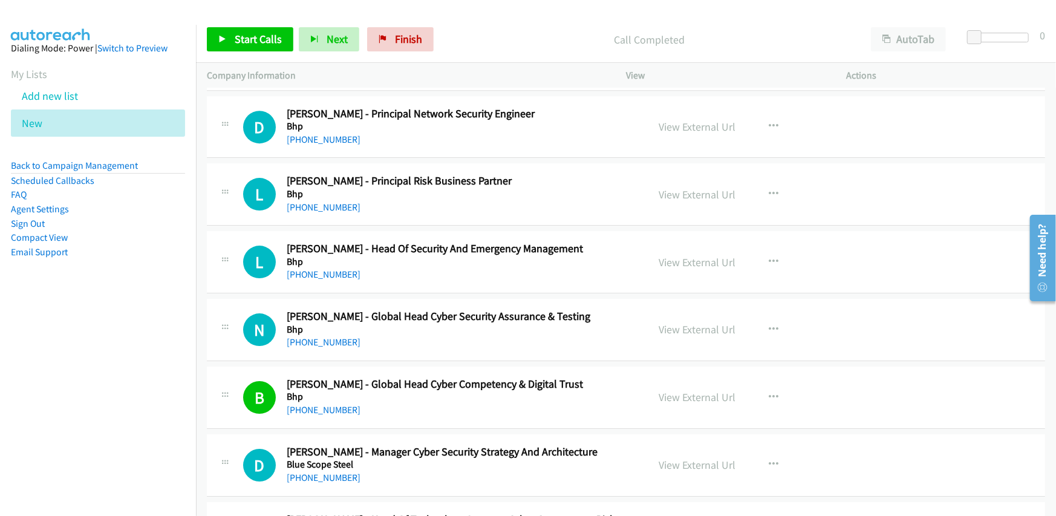
click at [532, 403] on div "[PHONE_NUMBER]" at bounding box center [460, 410] width 346 height 15
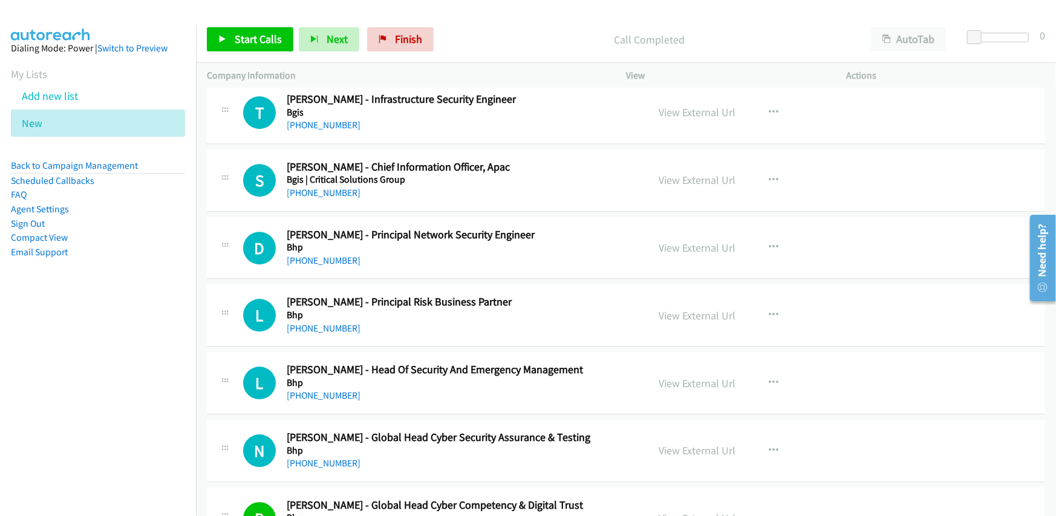
scroll to position [8099, 0]
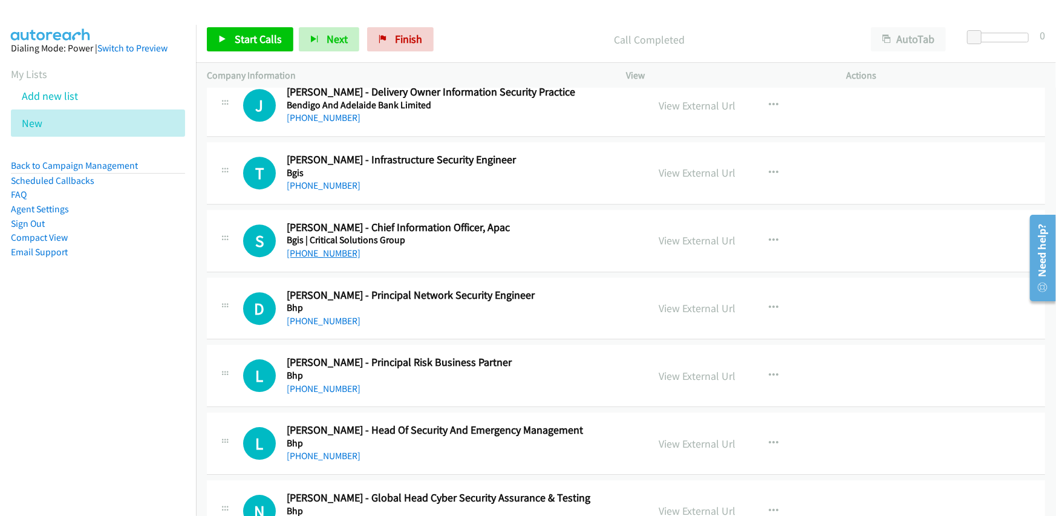
click at [331, 247] on link "[PHONE_NUMBER]" at bounding box center [324, 252] width 74 height 11
click at [550, 256] on div "S Callback Scheduled Sandeep Misra - Chief Information Officer, Apac Bgis | Cri…" at bounding box center [626, 241] width 838 height 62
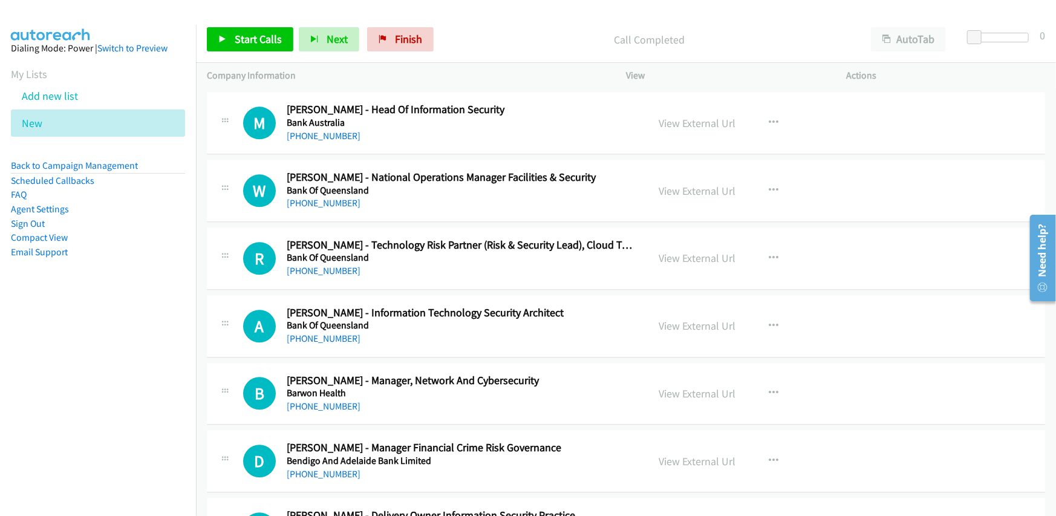
scroll to position [7616, 0]
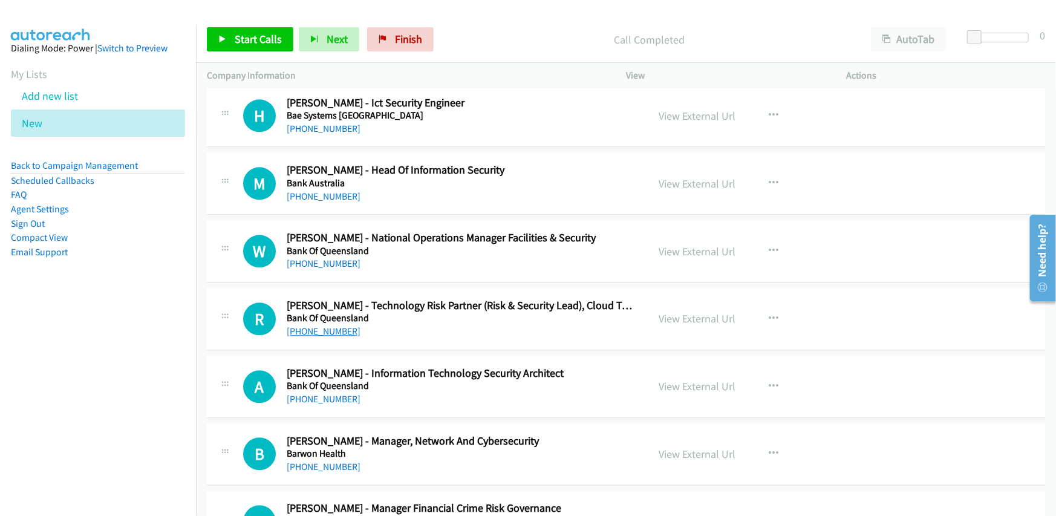
click at [326, 325] on link "[PHONE_NUMBER]" at bounding box center [324, 330] width 74 height 11
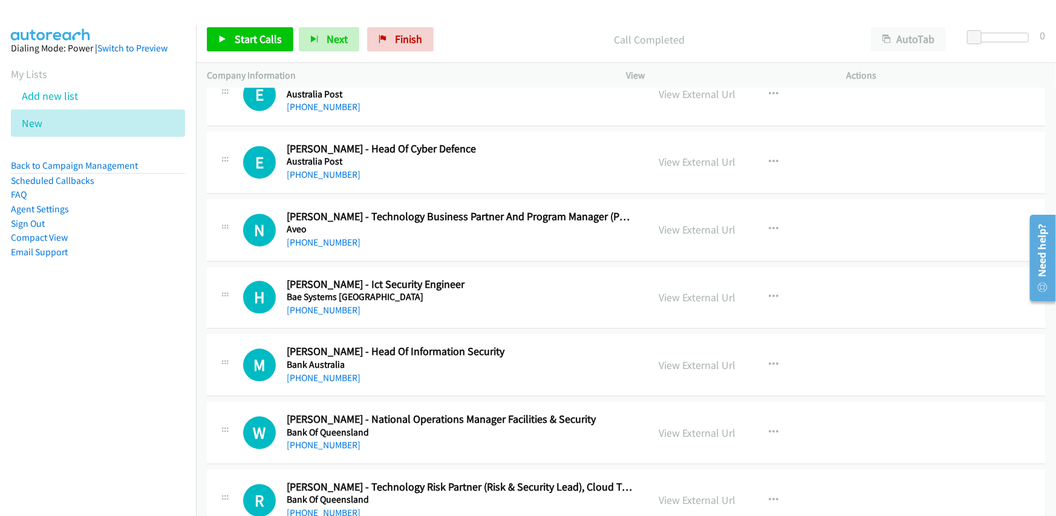
scroll to position [7374, 0]
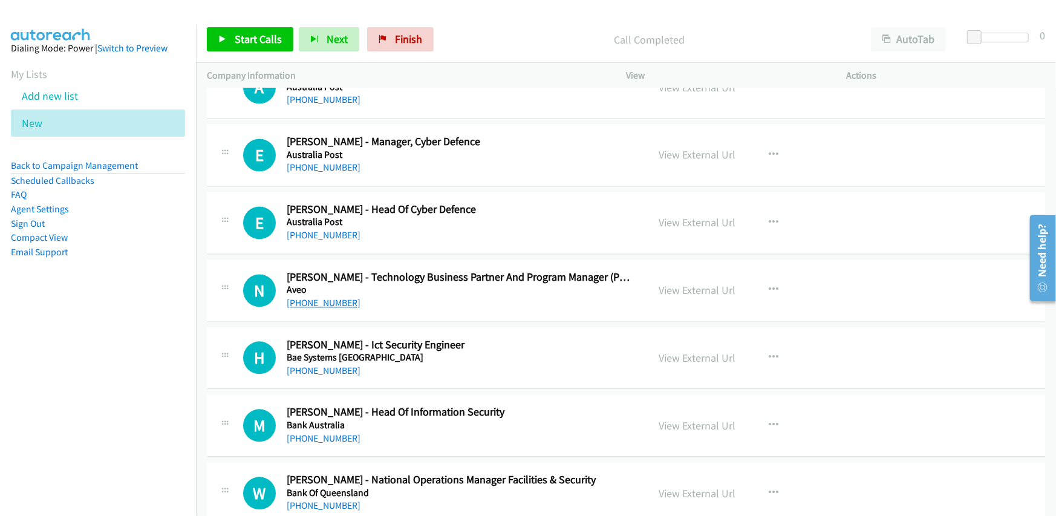
click at [337, 297] on link "[PHONE_NUMBER]" at bounding box center [324, 302] width 74 height 11
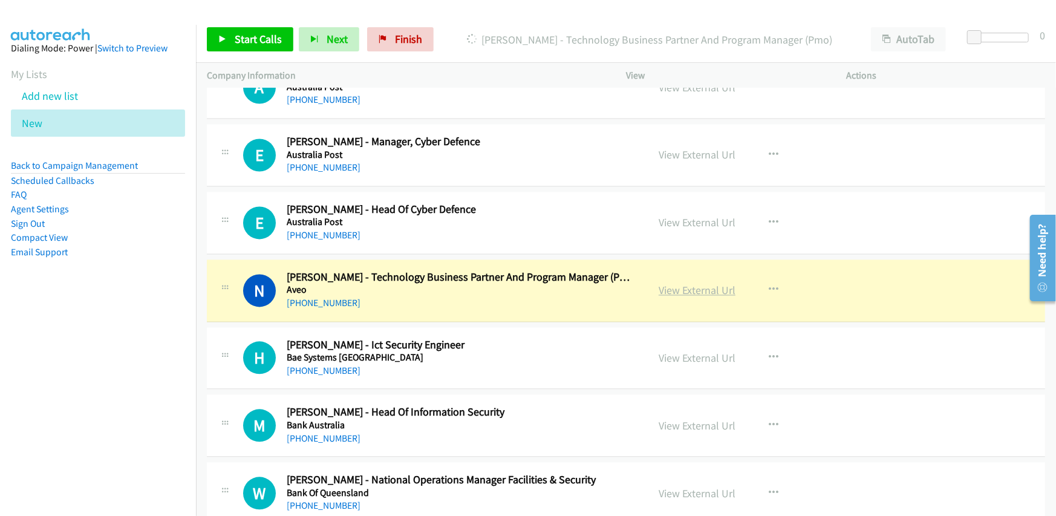
click at [686, 283] on link "View External Url" at bounding box center [696, 290] width 77 height 14
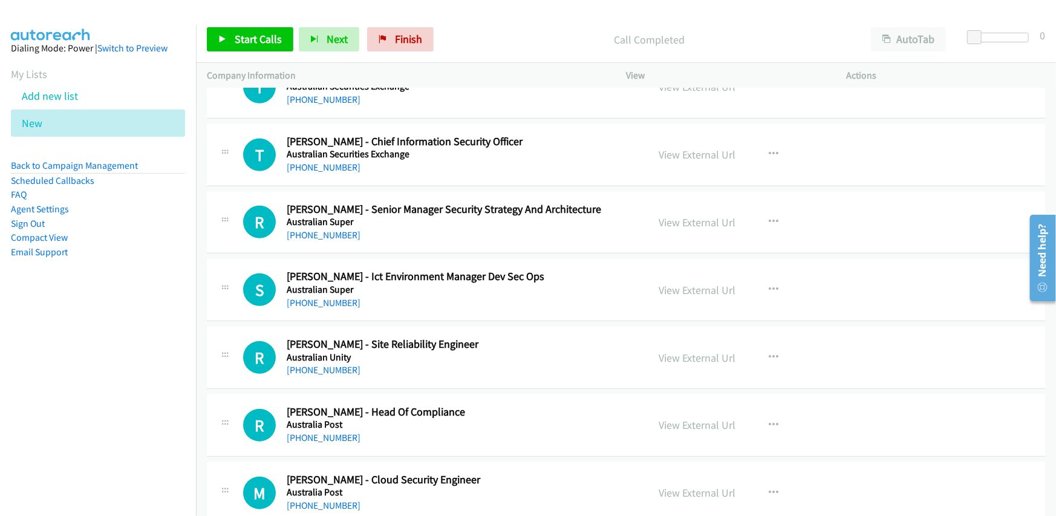
scroll to position [6406, 0]
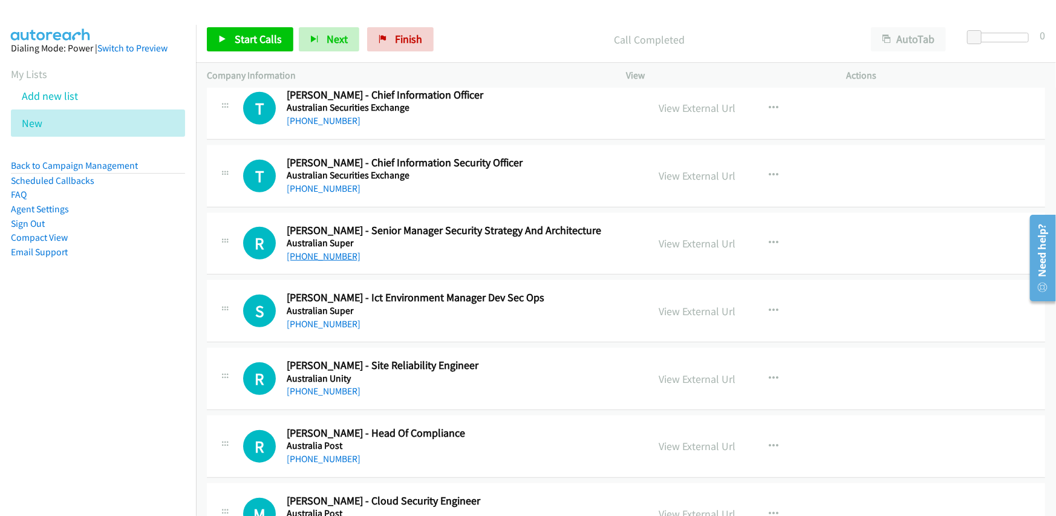
click at [316, 250] on link "[PHONE_NUMBER]" at bounding box center [324, 255] width 74 height 11
click at [310, 318] on link "[PHONE_NUMBER]" at bounding box center [324, 323] width 74 height 11
click at [546, 317] on div "[PHONE_NUMBER]" at bounding box center [460, 324] width 346 height 15
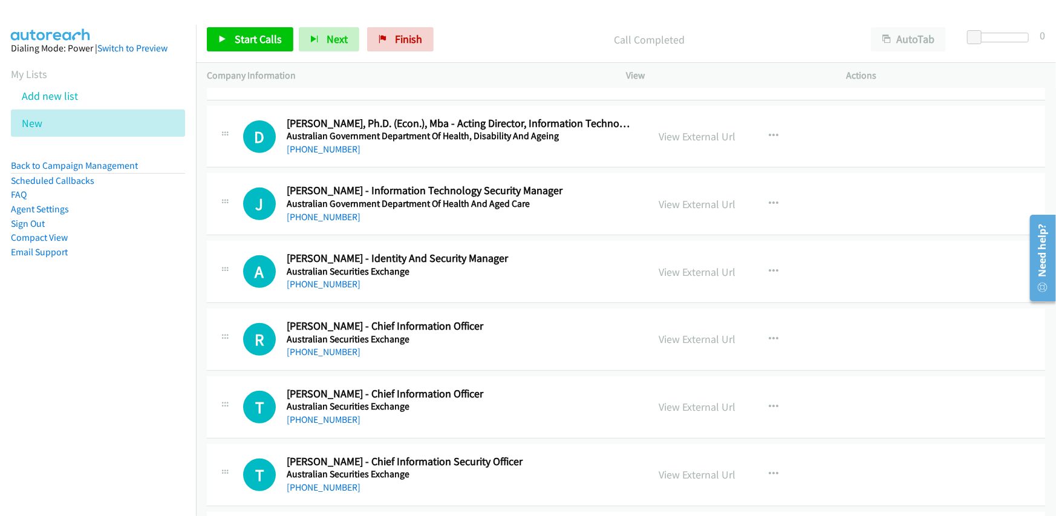
scroll to position [6104, 0]
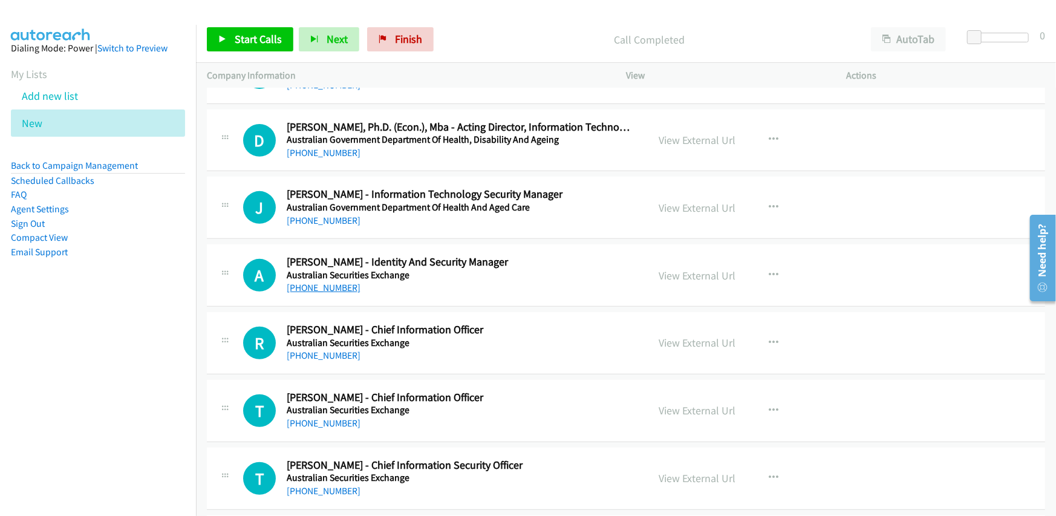
click at [331, 282] on link "[PHONE_NUMBER]" at bounding box center [324, 287] width 74 height 11
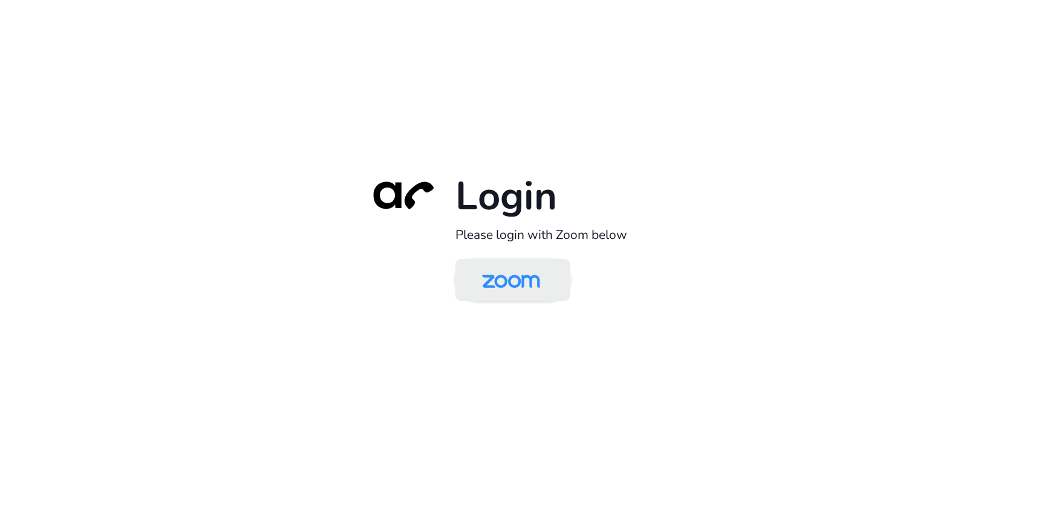
click at [508, 278] on img at bounding box center [510, 280] width 83 height 39
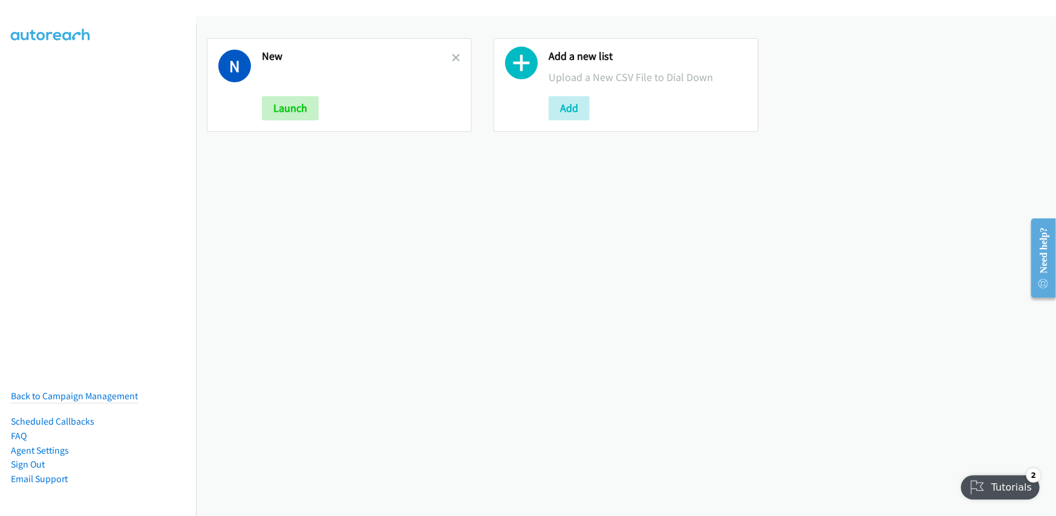
click at [452, 186] on div "N New Launch Add a new list Upload a New CSV File to Dial Down Add" at bounding box center [626, 265] width 860 height 499
click at [296, 101] on button "Launch" at bounding box center [290, 108] width 57 height 24
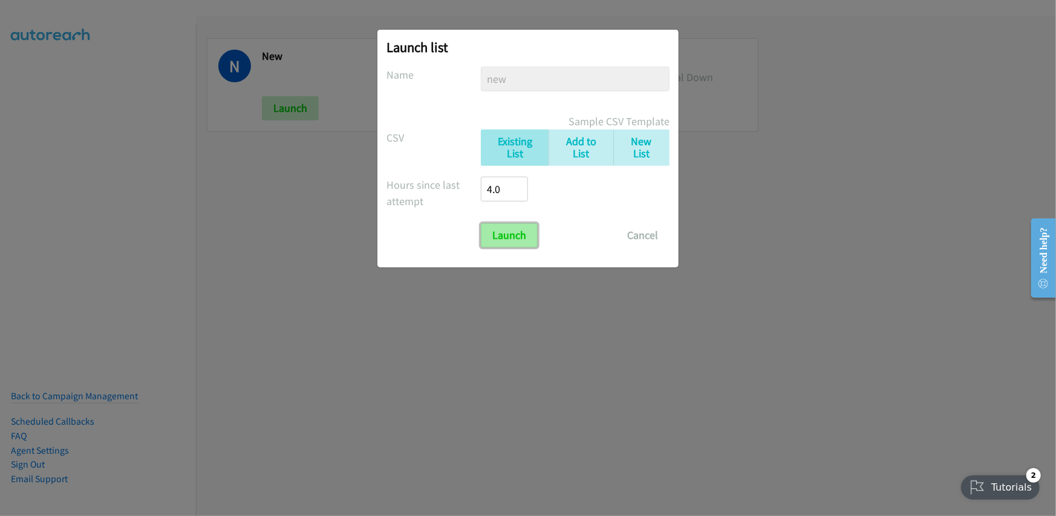
click at [507, 237] on input "Launch" at bounding box center [509, 235] width 57 height 24
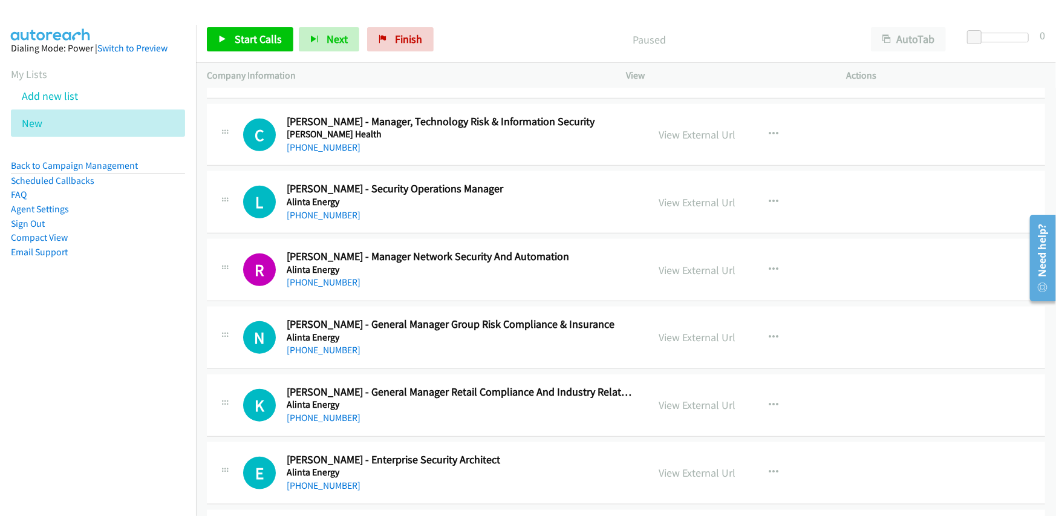
scroll to position [725, 0]
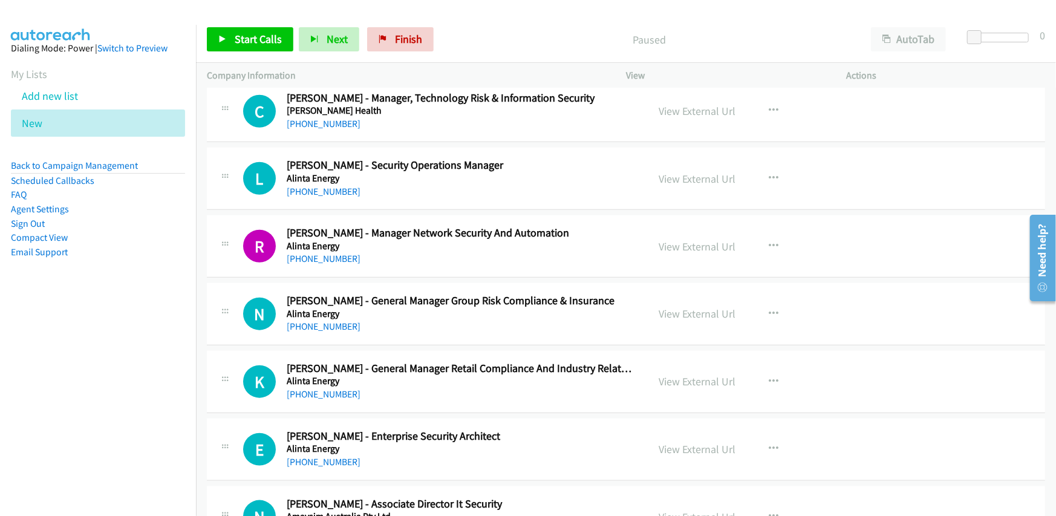
click at [509, 335] on div "N Callback Scheduled [PERSON_NAME] - General Manager Group Risk Compliance & In…" at bounding box center [626, 314] width 838 height 62
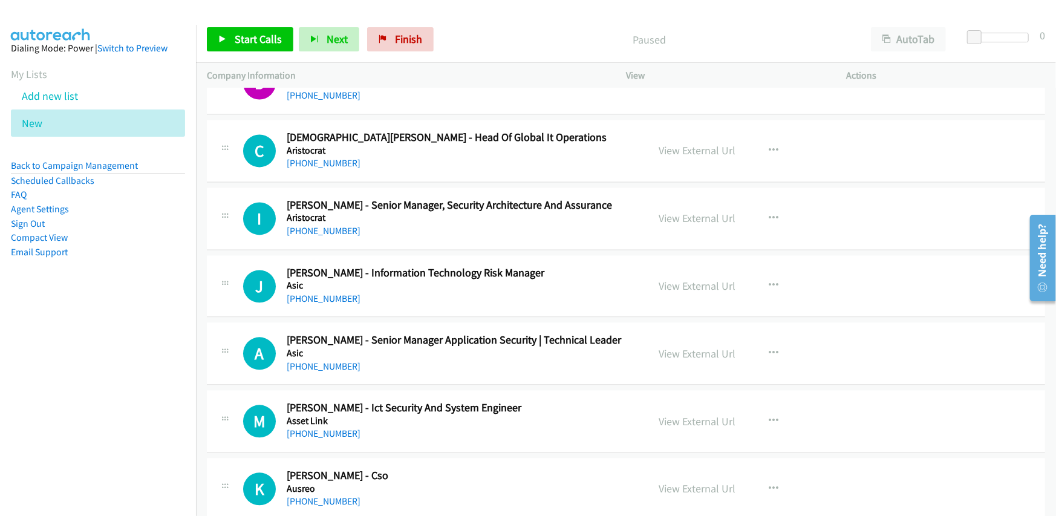
scroll to position [1693, 0]
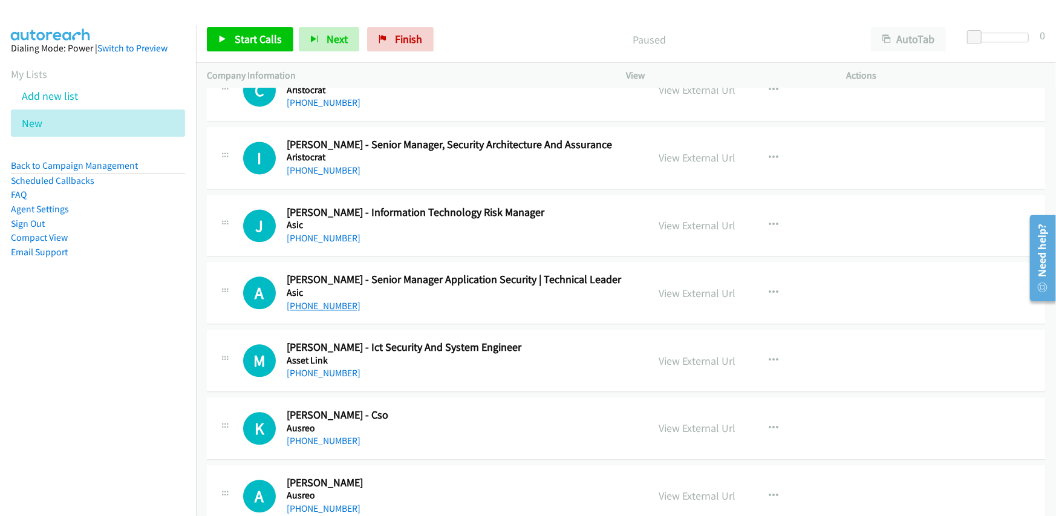
click at [339, 306] on link "[PHONE_NUMBER]" at bounding box center [324, 305] width 74 height 11
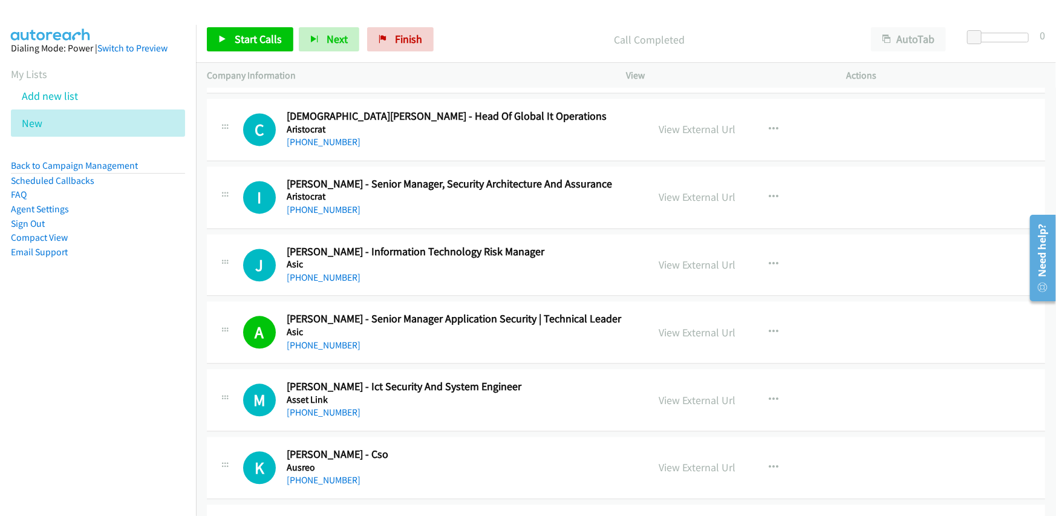
scroll to position [1632, 0]
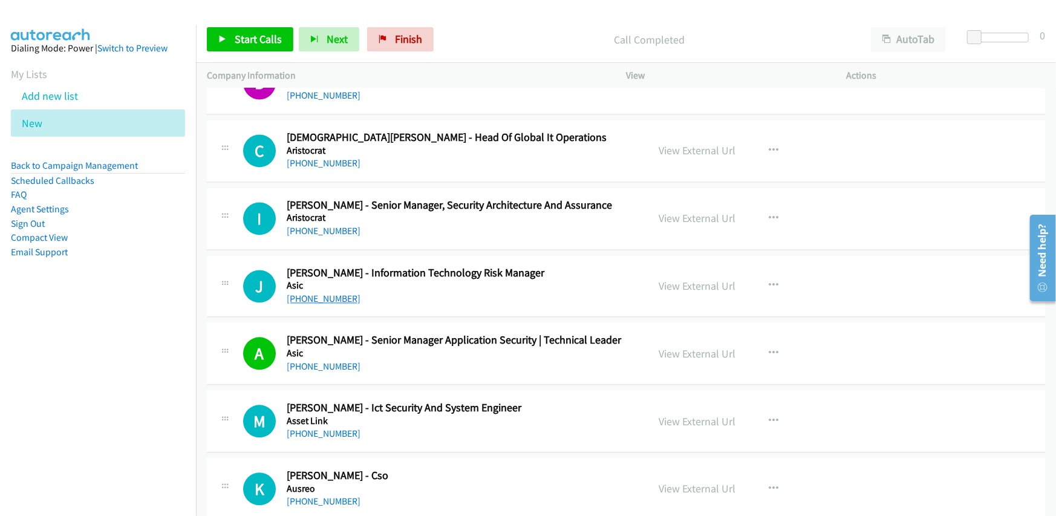
click at [322, 294] on link "[PHONE_NUMBER]" at bounding box center [324, 298] width 74 height 11
click at [544, 279] on h5 "Asic" at bounding box center [460, 285] width 346 height 12
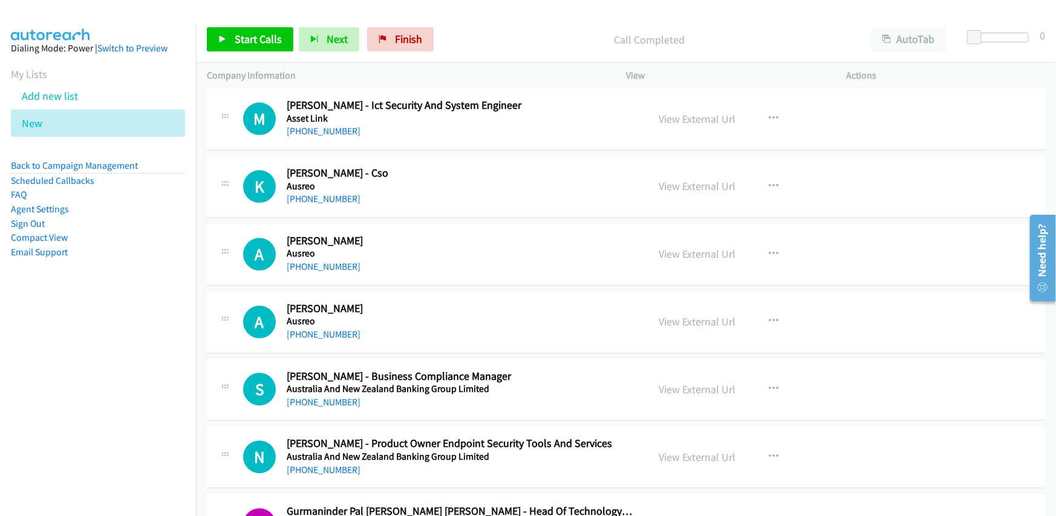
scroll to position [1995, 0]
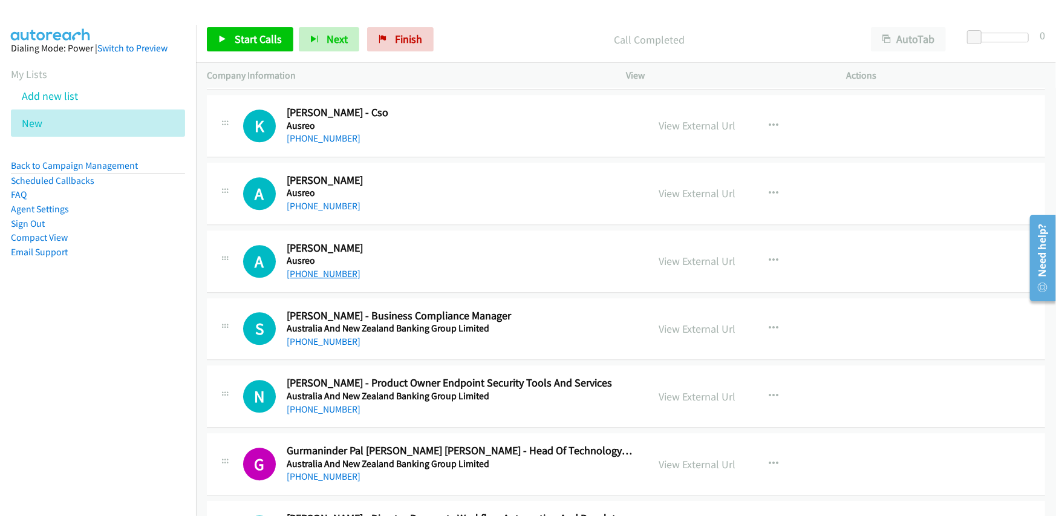
click at [328, 268] on link "[PHONE_NUMBER]" at bounding box center [324, 273] width 74 height 11
click at [488, 245] on h2 "[PERSON_NAME]" at bounding box center [460, 248] width 346 height 14
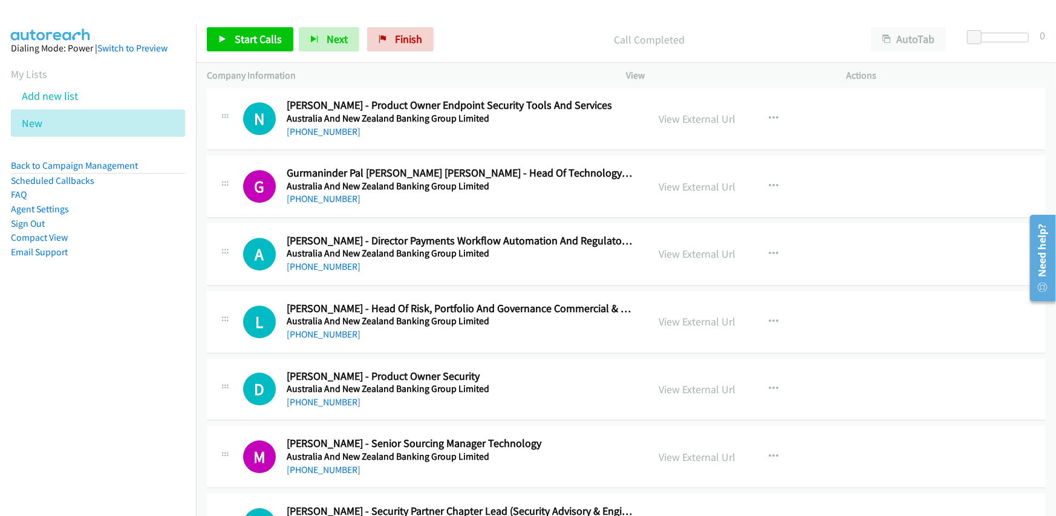
scroll to position [2358, 0]
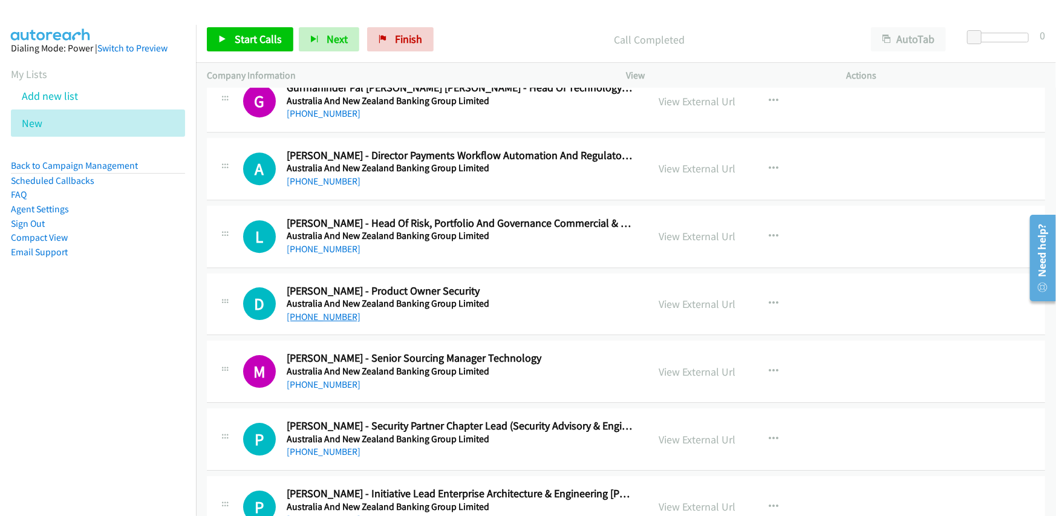
click at [329, 314] on link "[PHONE_NUMBER]" at bounding box center [324, 316] width 74 height 11
click at [519, 291] on h2 "[PERSON_NAME] - Product Owner Security" at bounding box center [460, 291] width 346 height 14
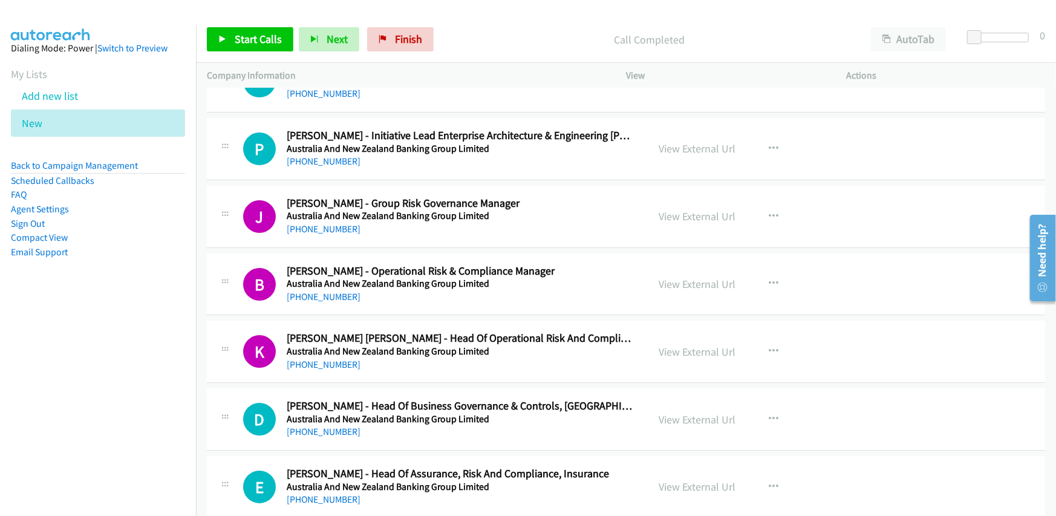
scroll to position [2660, 0]
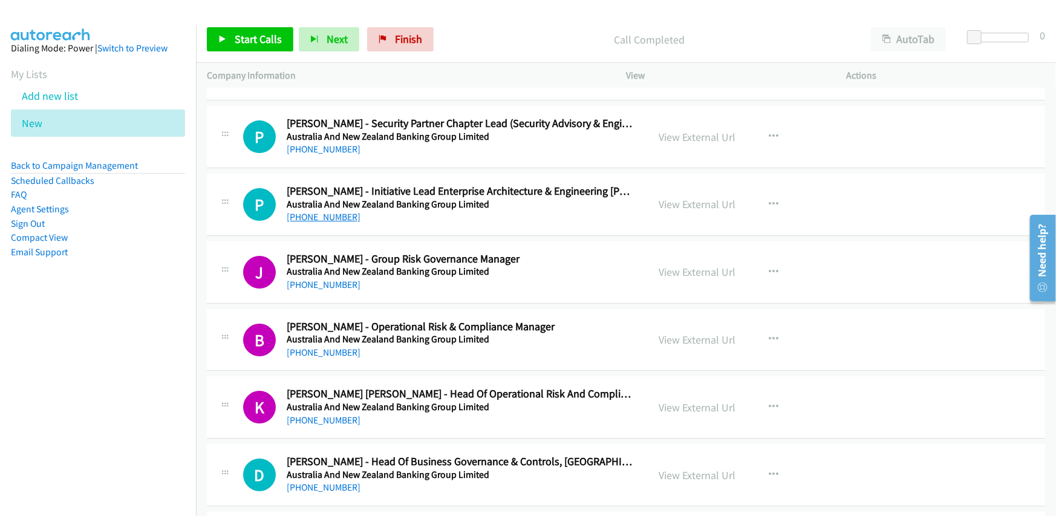
click at [319, 211] on link "[PHONE_NUMBER]" at bounding box center [324, 216] width 74 height 11
click at [521, 227] on div "P Callback Scheduled [PERSON_NAME] - Initiative Lead Enterprise Architecture & …" at bounding box center [626, 205] width 838 height 62
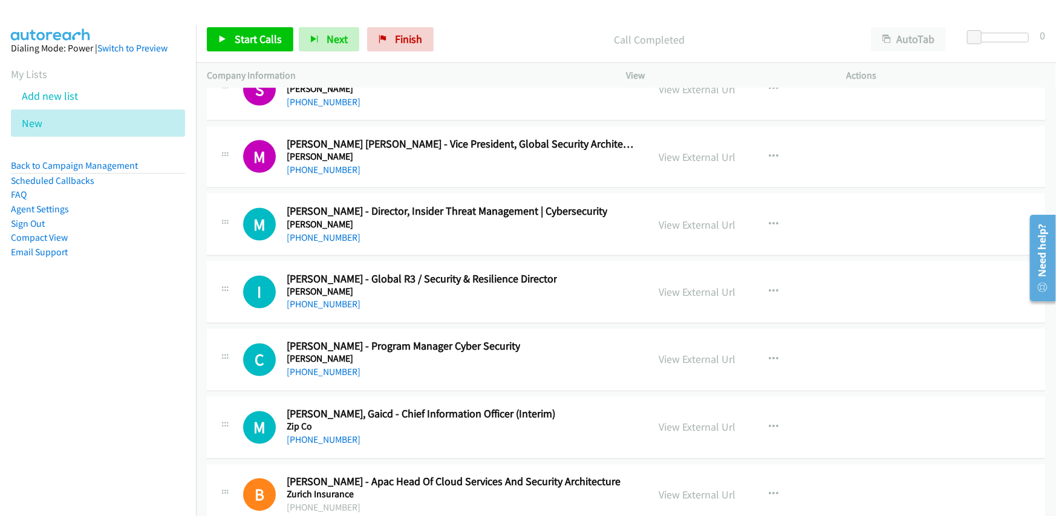
scroll to position [30286, 0]
click at [329, 435] on link "[PHONE_NUMBER]" at bounding box center [324, 440] width 74 height 11
click at [550, 340] on div "C Callback Scheduled [PERSON_NAME] - Program Manager Cyber Security [PERSON_NAM…" at bounding box center [440, 360] width 394 height 40
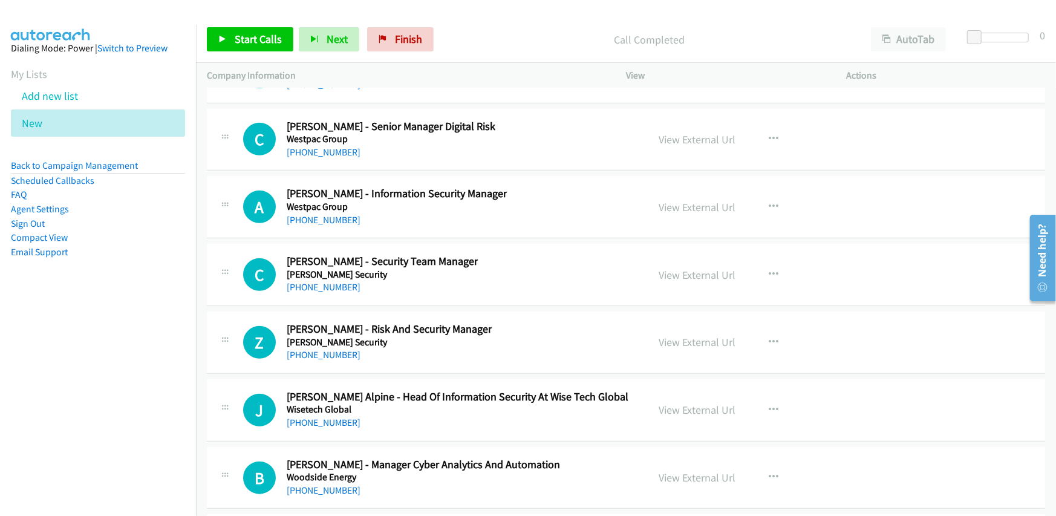
scroll to position [29500, 0]
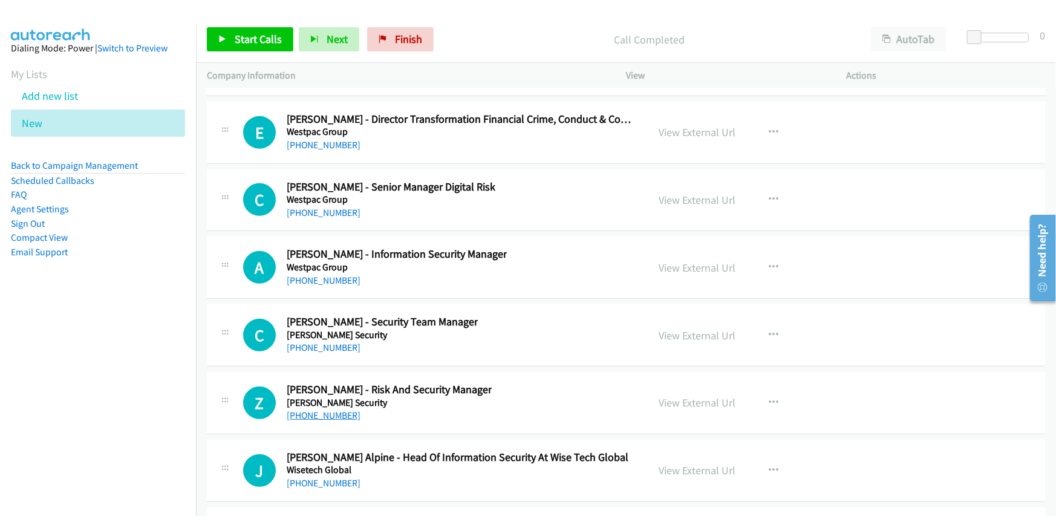
click at [325, 409] on link "[PHONE_NUMBER]" at bounding box center [324, 414] width 74 height 11
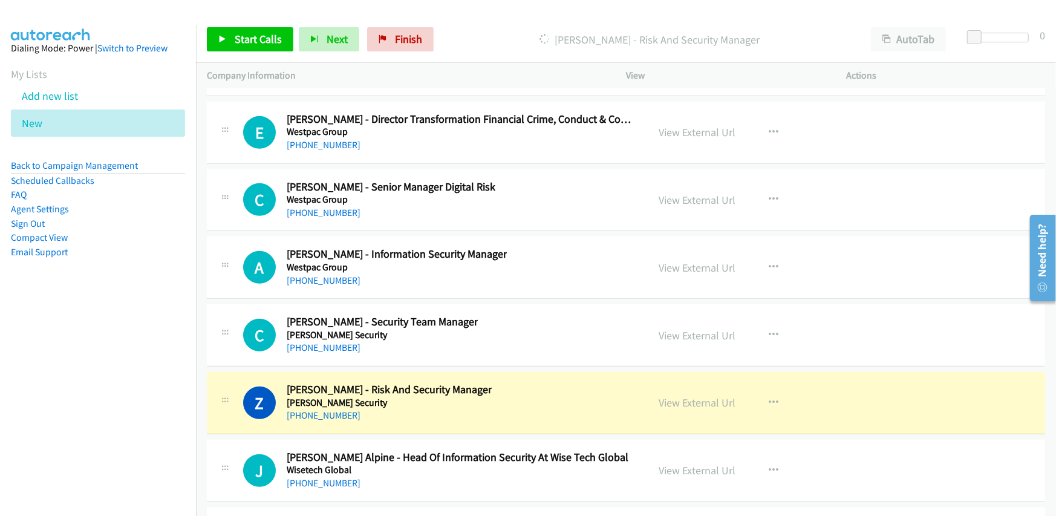
click at [556, 383] on div "Z Callback Scheduled [PERSON_NAME] - Risk And Security Manager [PERSON_NAME] Se…" at bounding box center [440, 403] width 394 height 40
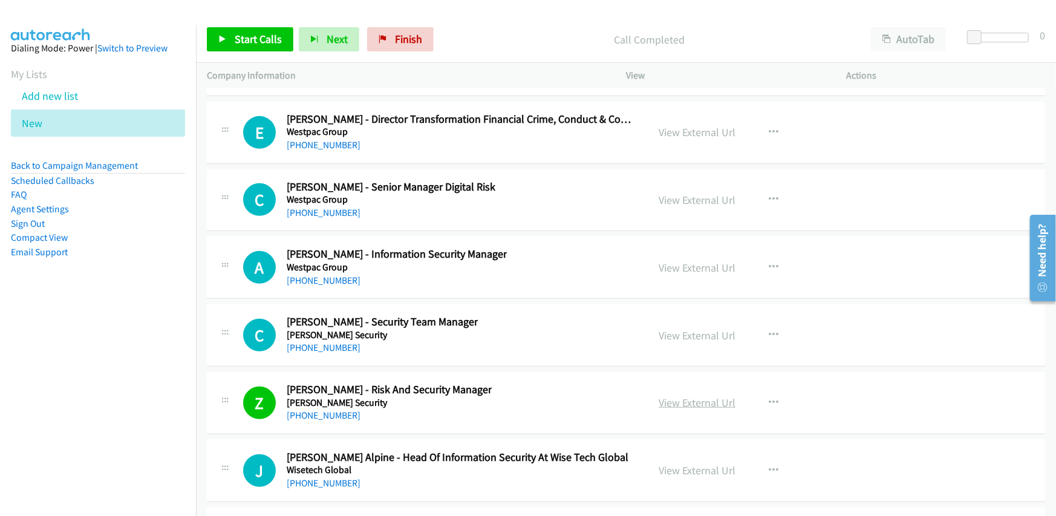
click at [696, 395] on link "View External Url" at bounding box center [696, 402] width 77 height 14
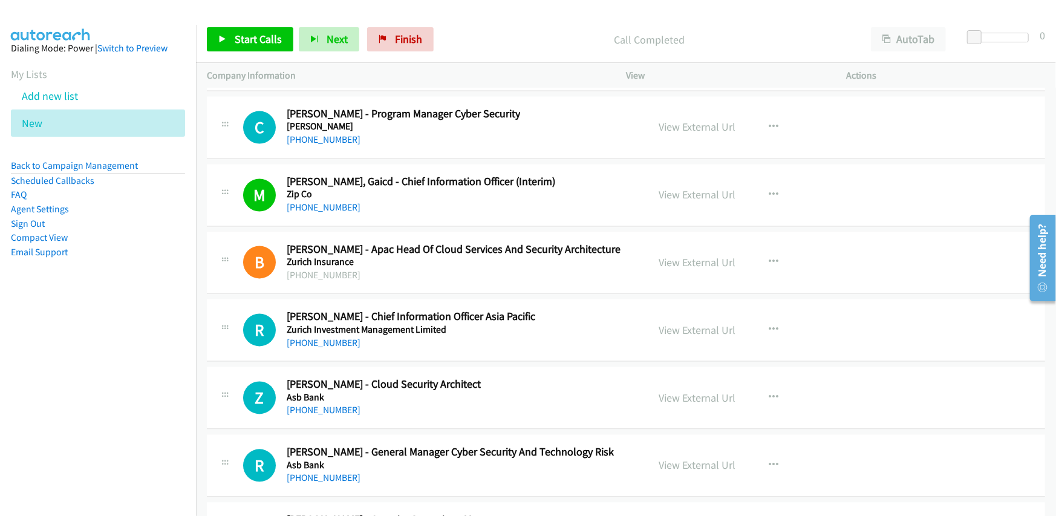
scroll to position [30589, 0]
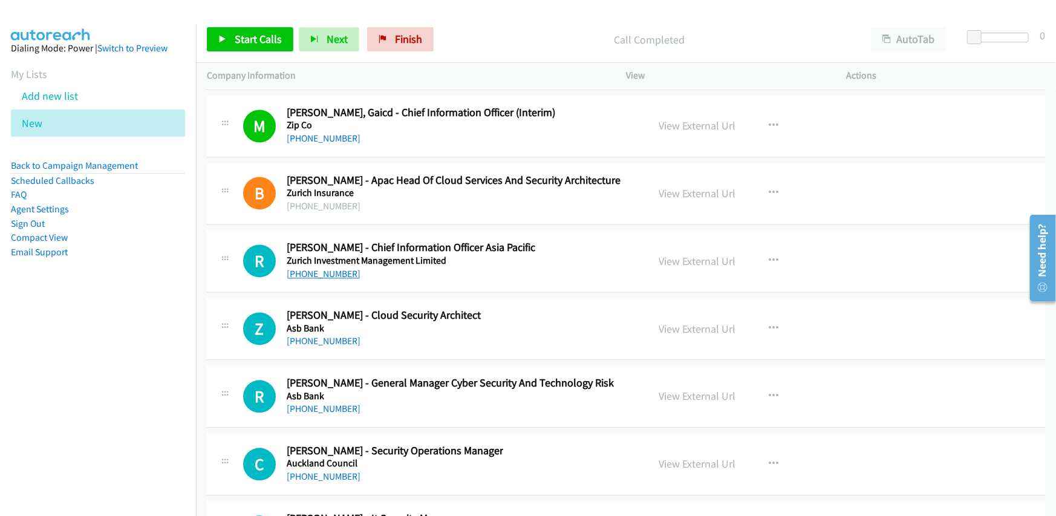
click at [325, 268] on link "[PHONE_NUMBER]" at bounding box center [324, 273] width 74 height 11
click at [516, 241] on div "R Callback Scheduled [PERSON_NAME] - Chief Information Officer Asia Pacific Zur…" at bounding box center [440, 261] width 394 height 40
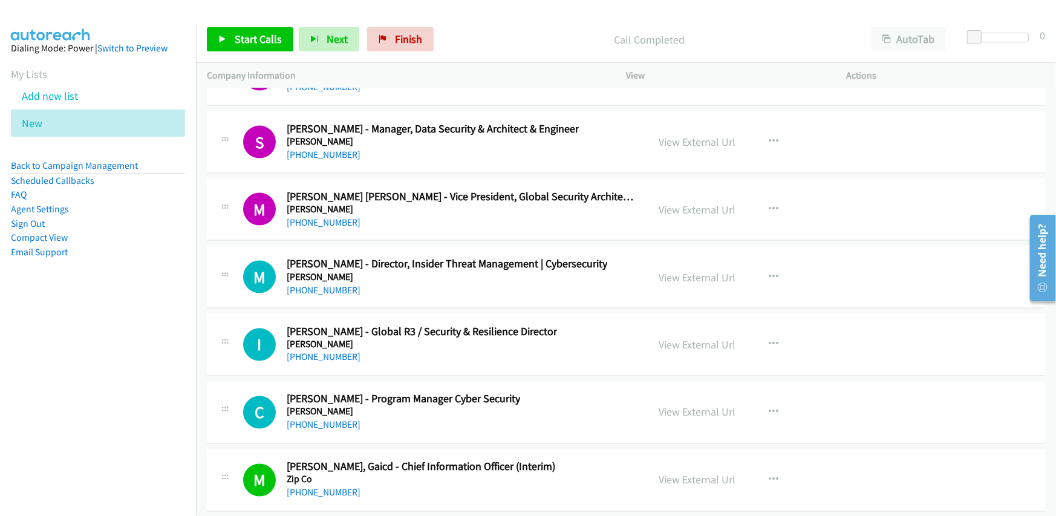
scroll to position [30226, 0]
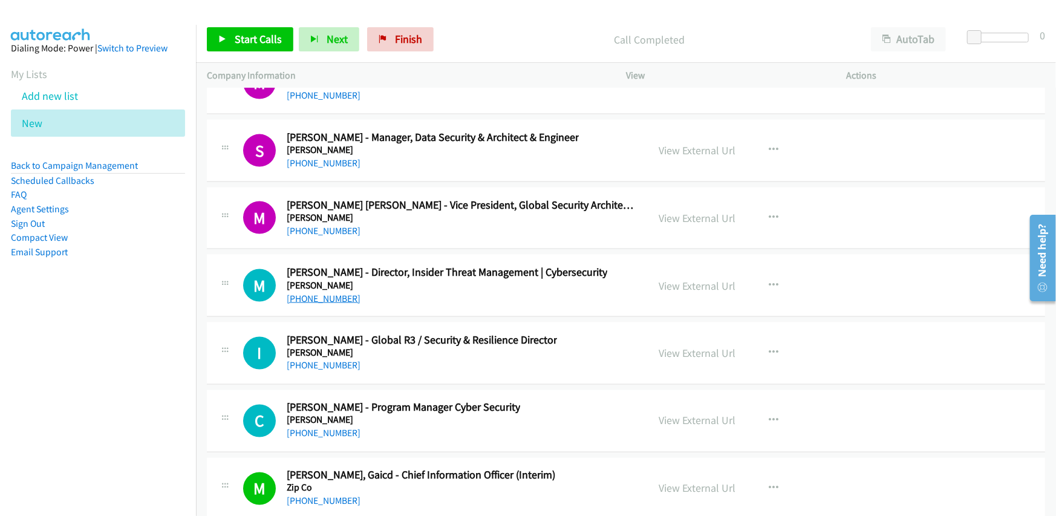
click at [314, 293] on link "[PHONE_NUMBER]" at bounding box center [324, 298] width 74 height 11
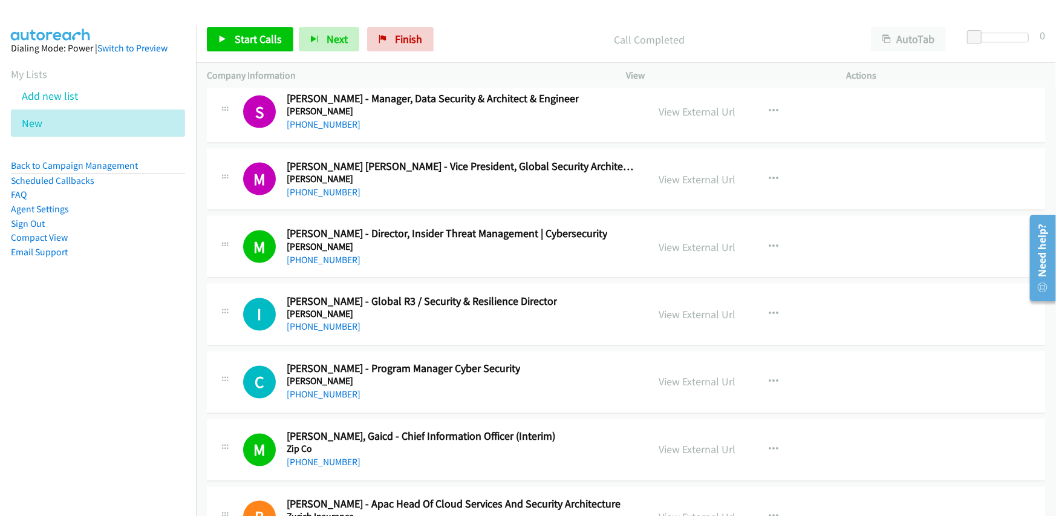
scroll to position [30286, 0]
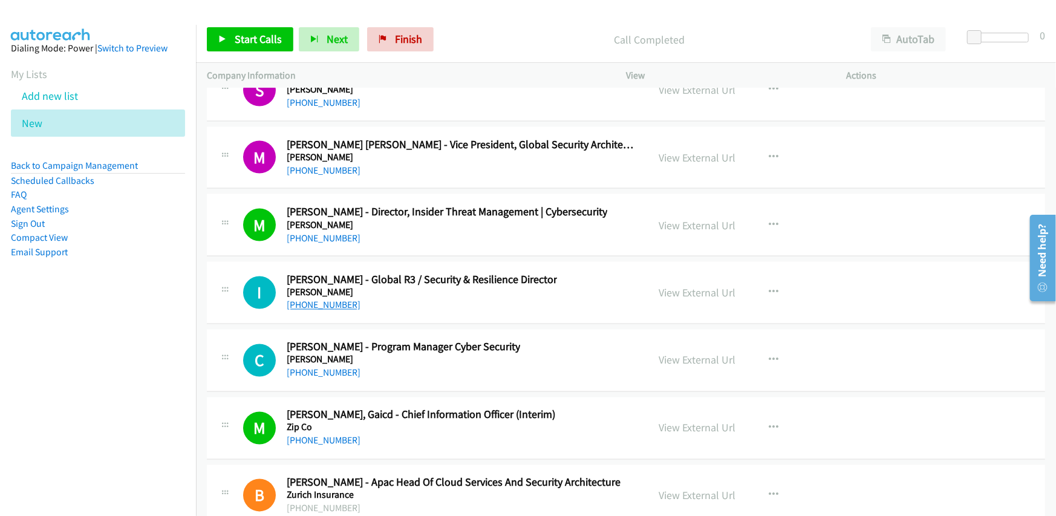
click at [327, 299] on link "[PHONE_NUMBER]" at bounding box center [324, 304] width 74 height 11
click at [518, 273] on div "I Callback Scheduled [PERSON_NAME] - Global R3 / Security & Resilience Director…" at bounding box center [440, 293] width 394 height 40
click at [322, 367] on link "[PHONE_NUMBER]" at bounding box center [324, 372] width 74 height 11
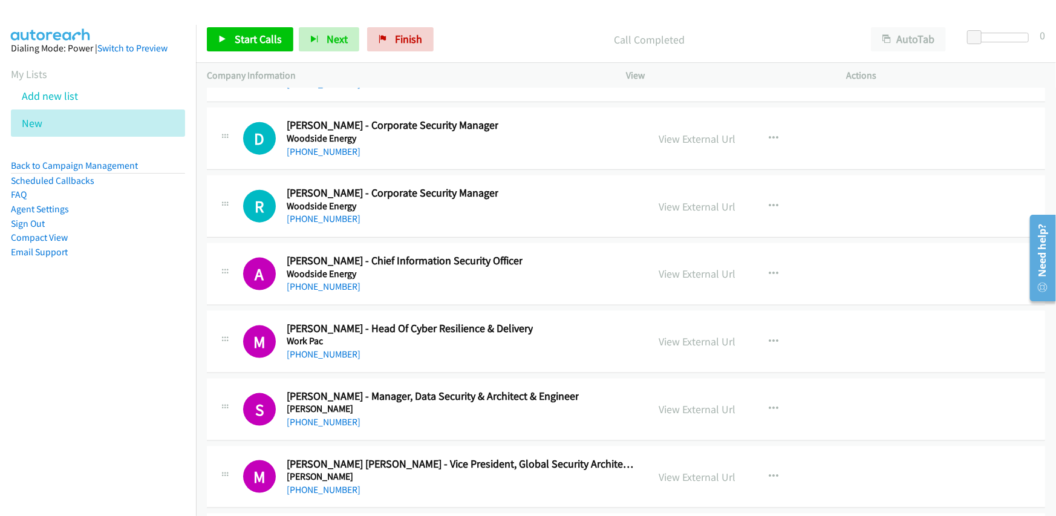
scroll to position [29863, 0]
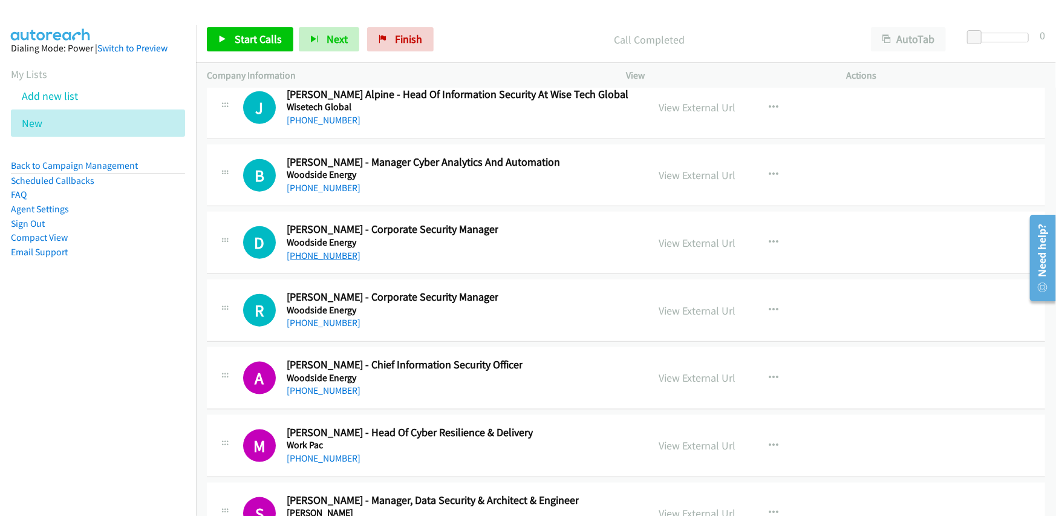
click at [316, 250] on link "[PHONE_NUMBER]" at bounding box center [324, 255] width 74 height 11
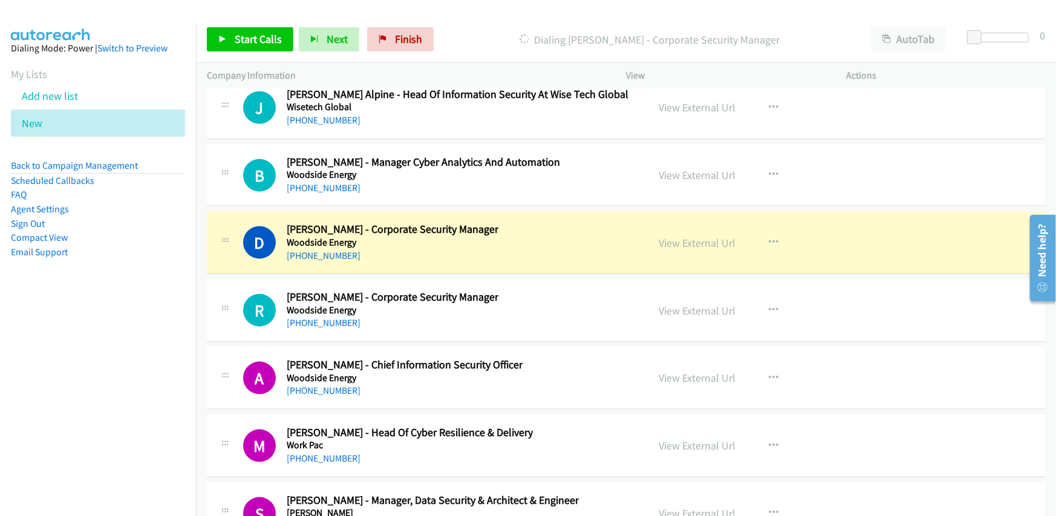
click at [537, 238] on td "D Callback Scheduled [PERSON_NAME] - Corporate Security Manager Woodside Energy…" at bounding box center [626, 243] width 860 height 68
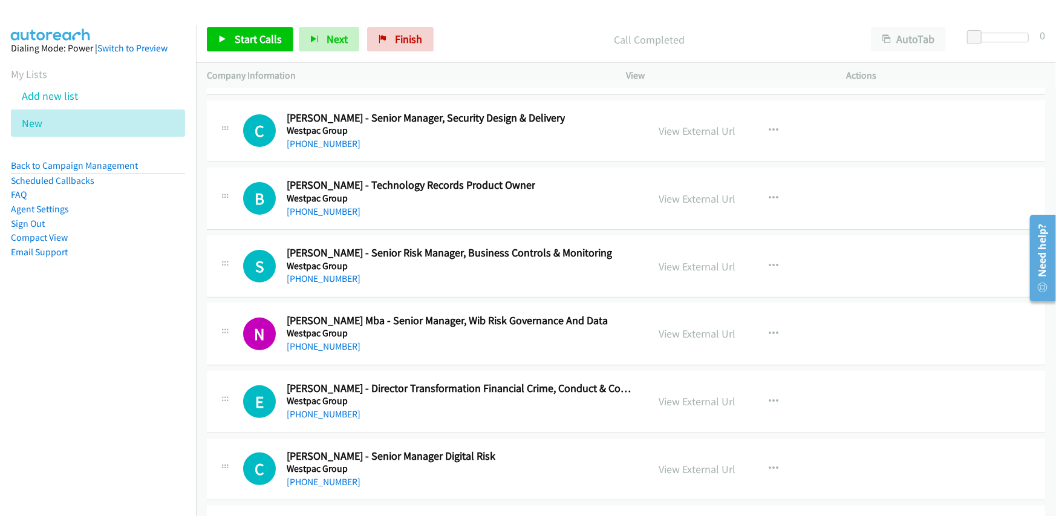
scroll to position [29198, 0]
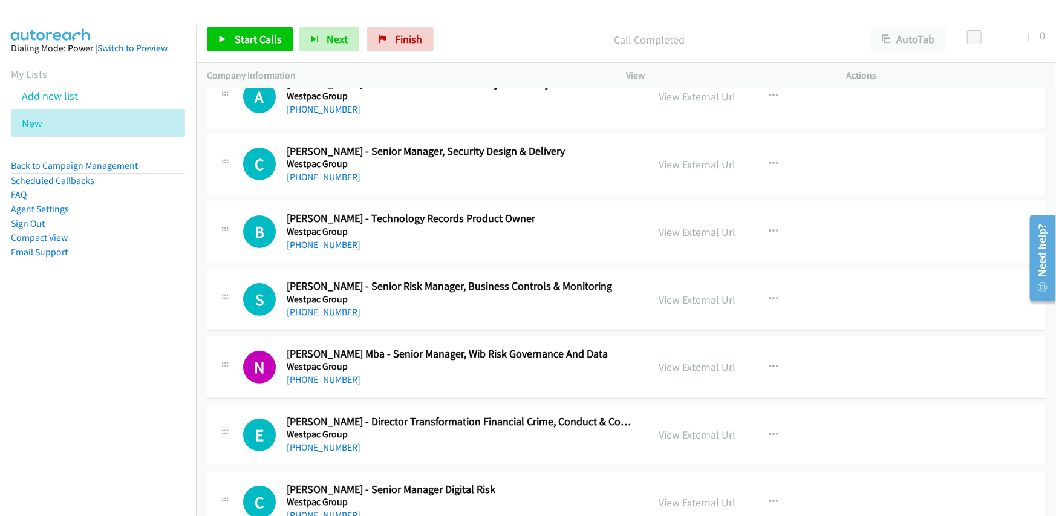
click at [319, 306] on link "[PHONE_NUMBER]" at bounding box center [324, 311] width 74 height 11
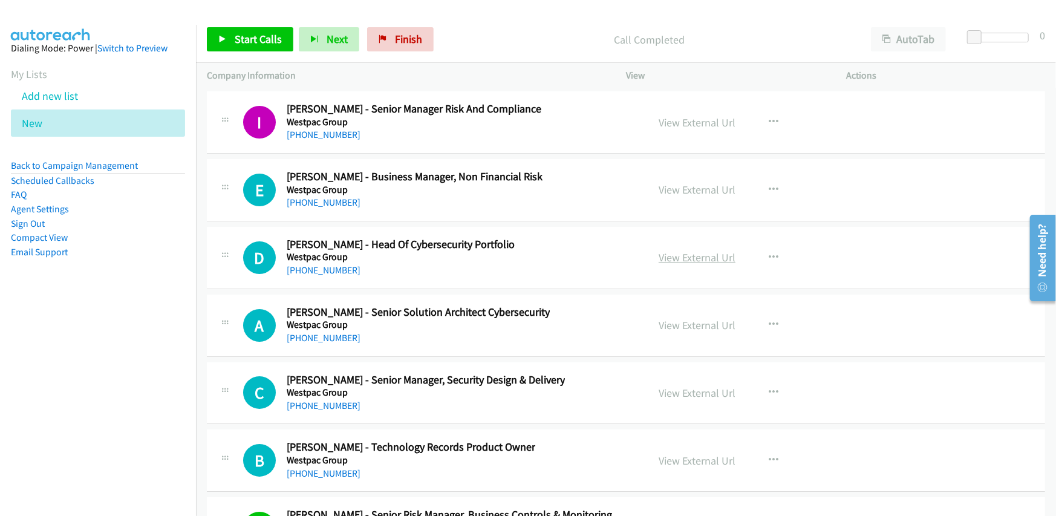
scroll to position [28956, 0]
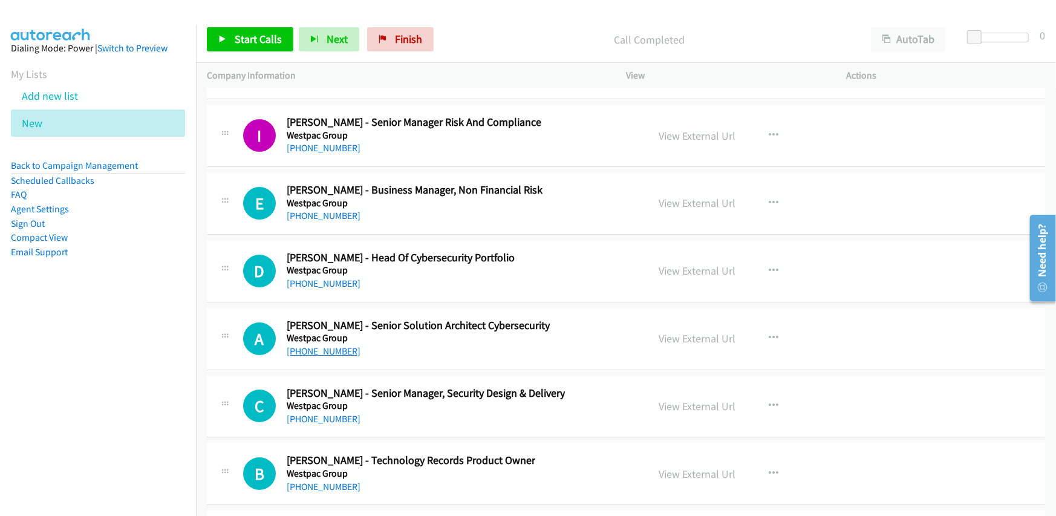
click at [317, 345] on link "[PHONE_NUMBER]" at bounding box center [324, 350] width 74 height 11
click at [566, 319] on div "A Callback Scheduled [PERSON_NAME] - Senior Solution Architect Cybersecurity We…" at bounding box center [440, 339] width 394 height 40
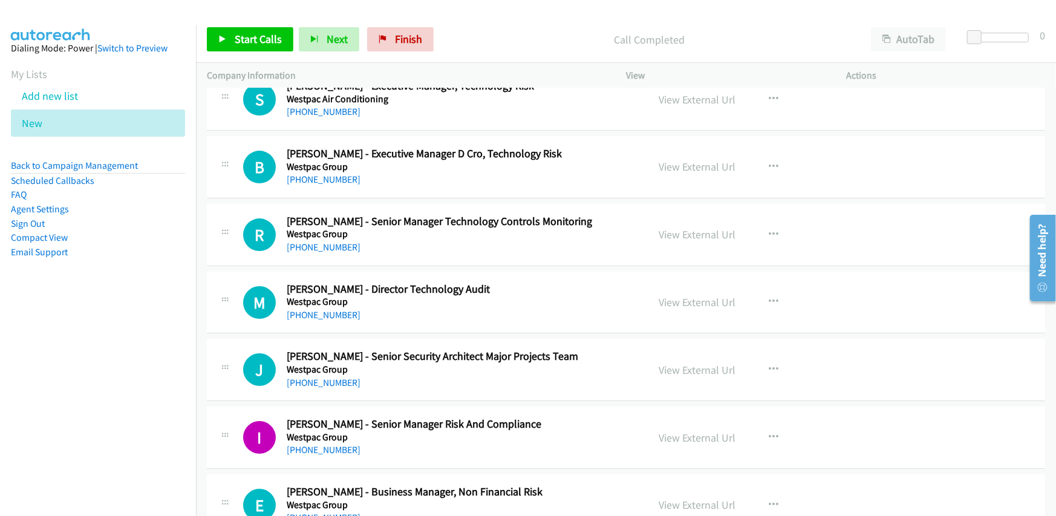
scroll to position [28654, 0]
click at [331, 242] on link "[PHONE_NUMBER]" at bounding box center [324, 247] width 74 height 11
click at [495, 229] on h5 "Westpac Group" at bounding box center [439, 235] width 305 height 12
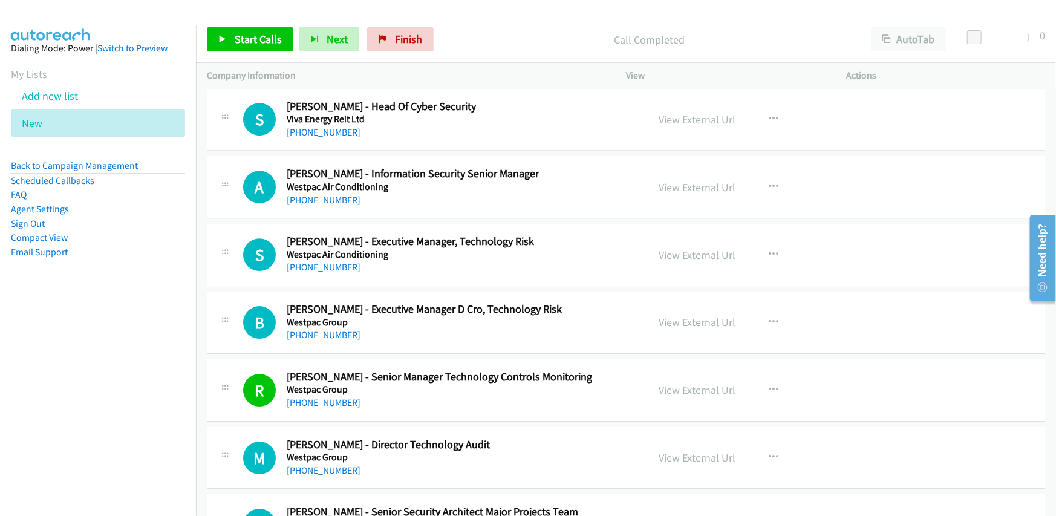
scroll to position [28473, 0]
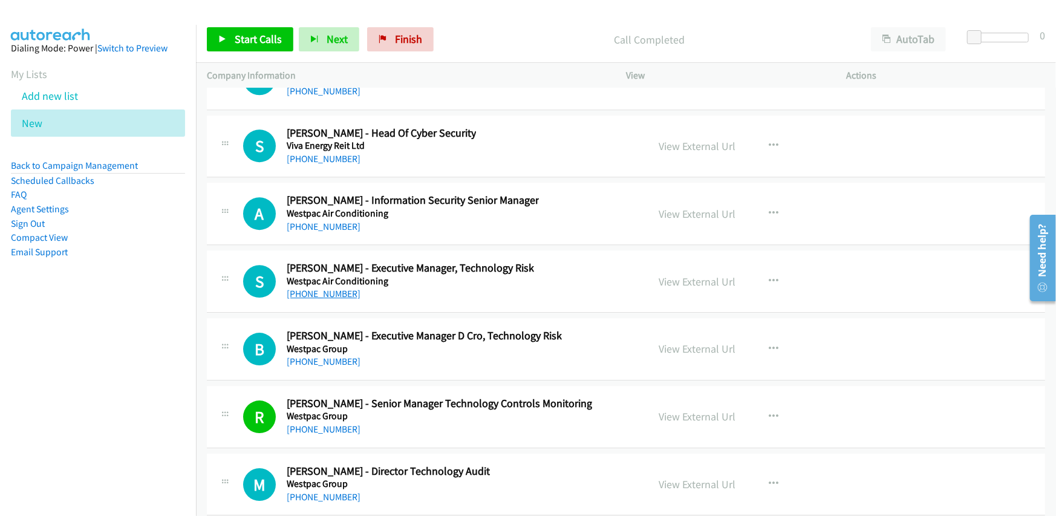
click at [314, 288] on link "[PHONE_NUMBER]" at bounding box center [324, 293] width 74 height 11
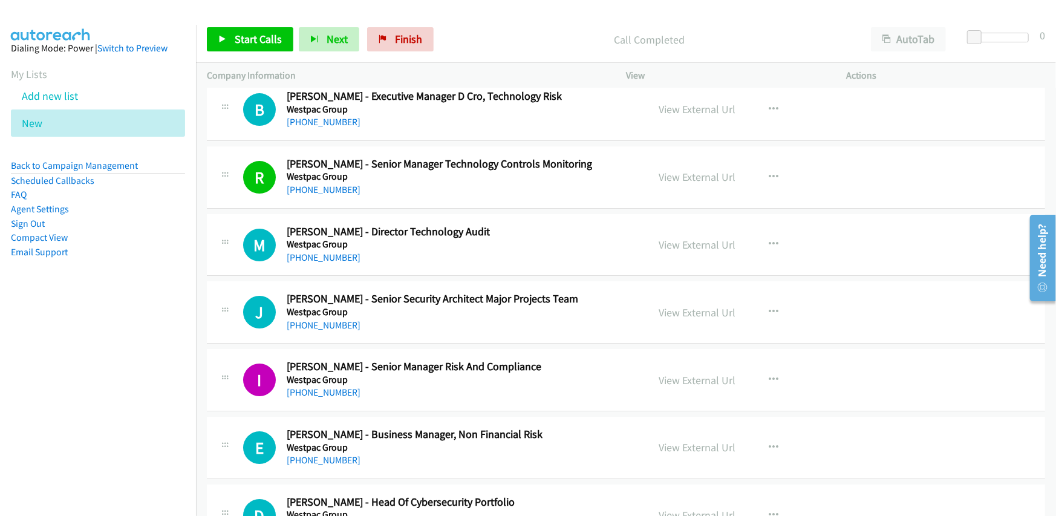
scroll to position [28714, 0]
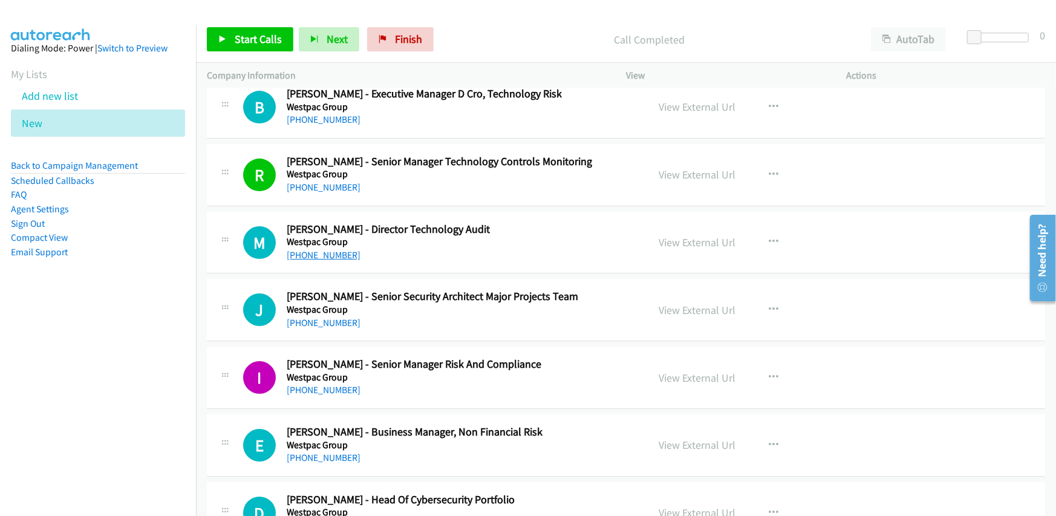
click at [302, 249] on link "[PHONE_NUMBER]" at bounding box center [324, 254] width 74 height 11
click at [537, 229] on div "M Callback Scheduled [PERSON_NAME] - Director Technology Audit Westpac Group [G…" at bounding box center [626, 243] width 838 height 62
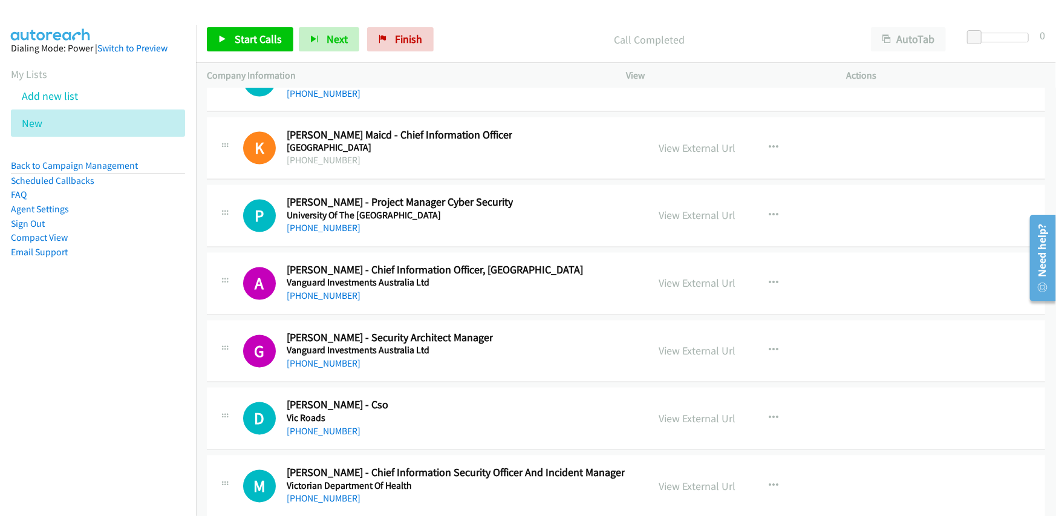
scroll to position [27505, 0]
